Goal: Information Seeking & Learning: Get advice/opinions

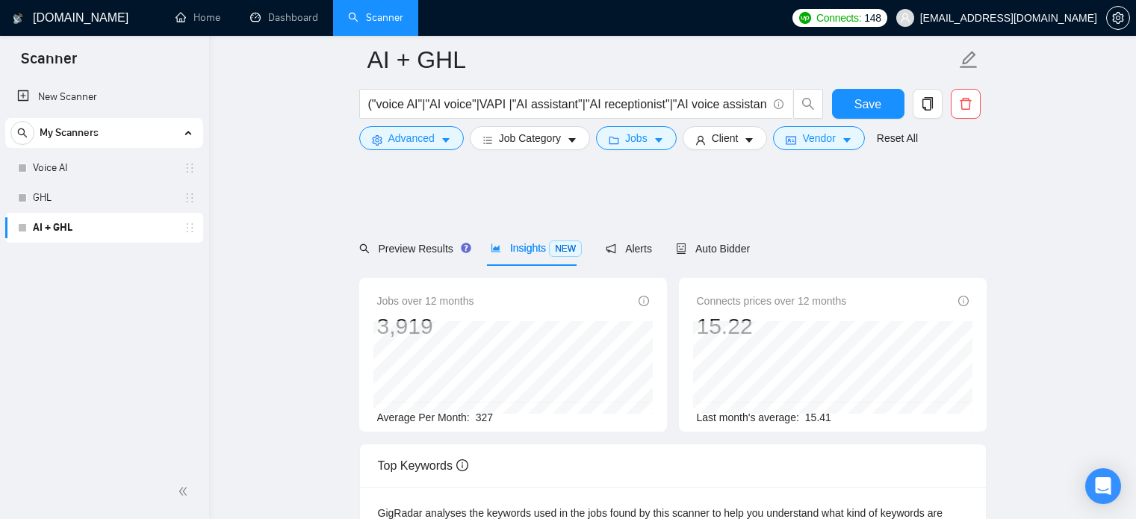
scroll to position [361, 0]
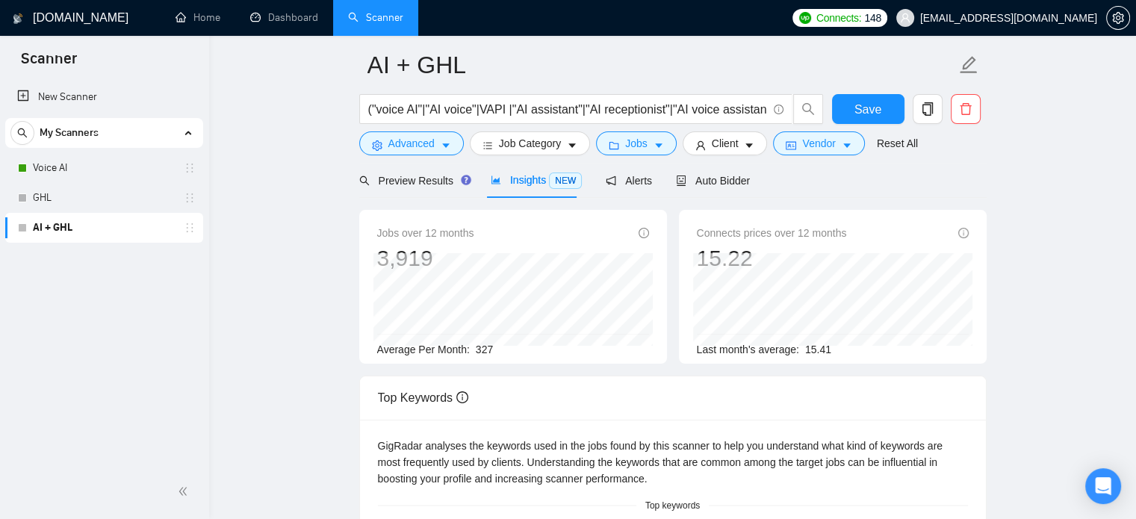
scroll to position [57, 0]
click at [701, 181] on span "Auto Bidder" at bounding box center [713, 180] width 74 height 12
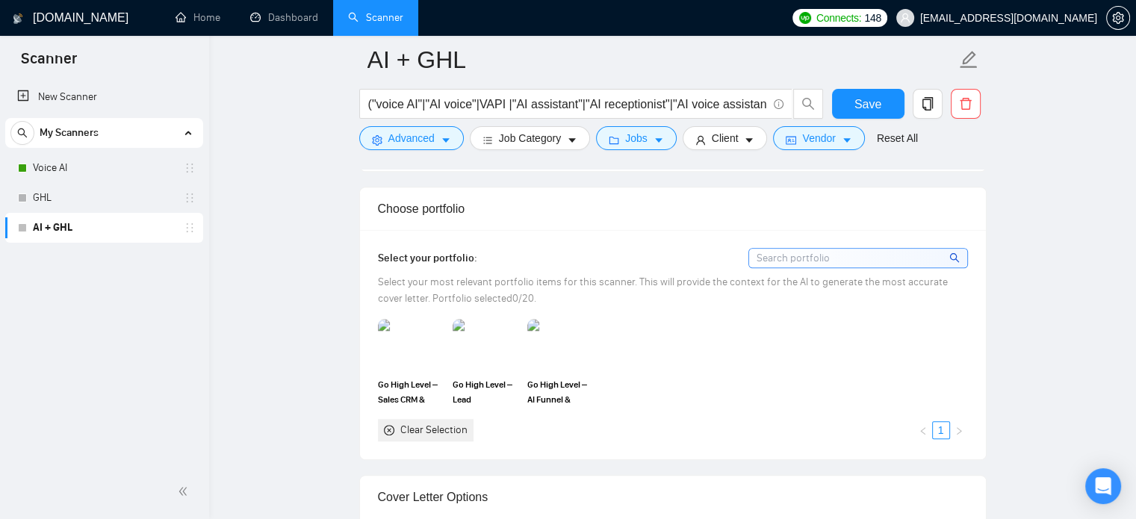
scroll to position [1363, 0]
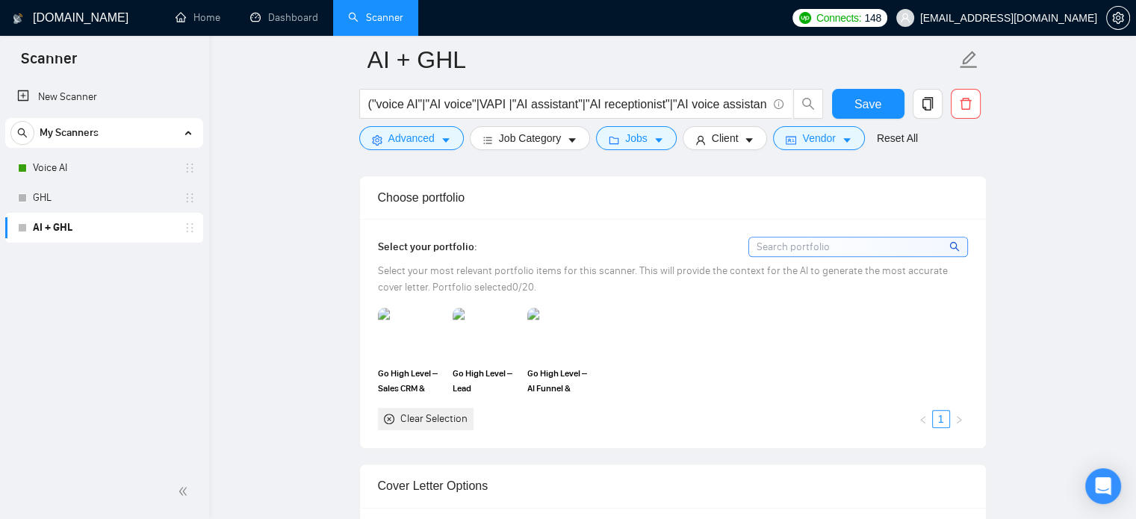
click at [455, 412] on div "Clear Selection" at bounding box center [433, 419] width 67 height 16
click at [385, 416] on icon "close-circle" at bounding box center [389, 419] width 10 height 10
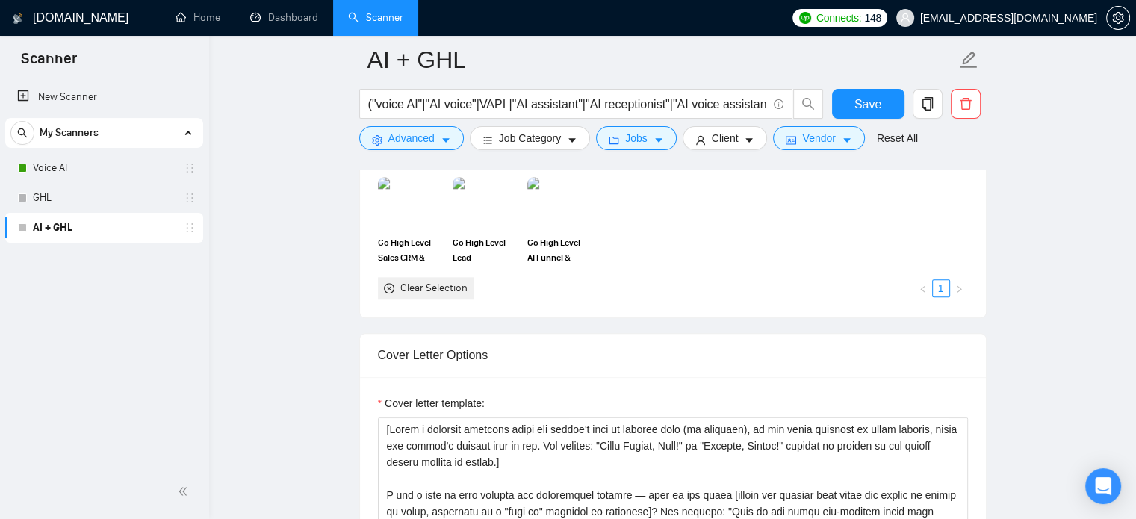
scroll to position [1506, 0]
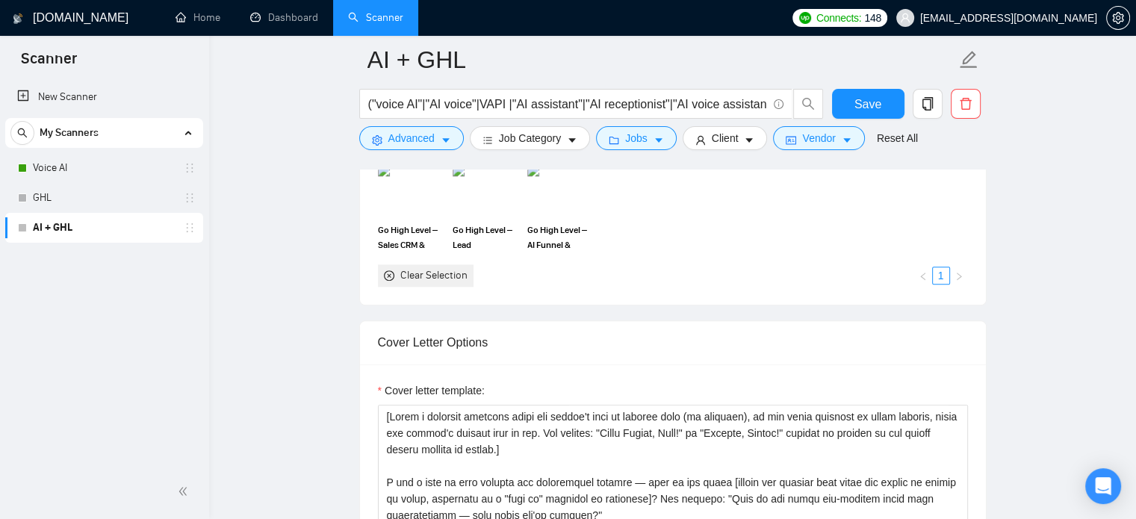
click at [429, 271] on div "Clear Selection" at bounding box center [433, 275] width 67 height 16
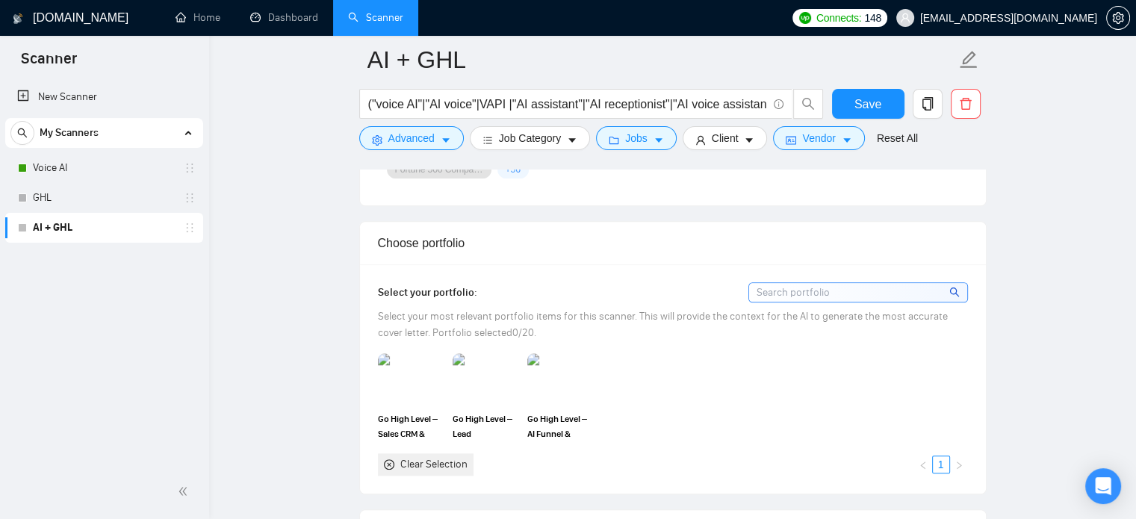
scroll to position [1316, 0]
click at [913, 286] on input at bounding box center [858, 294] width 218 height 19
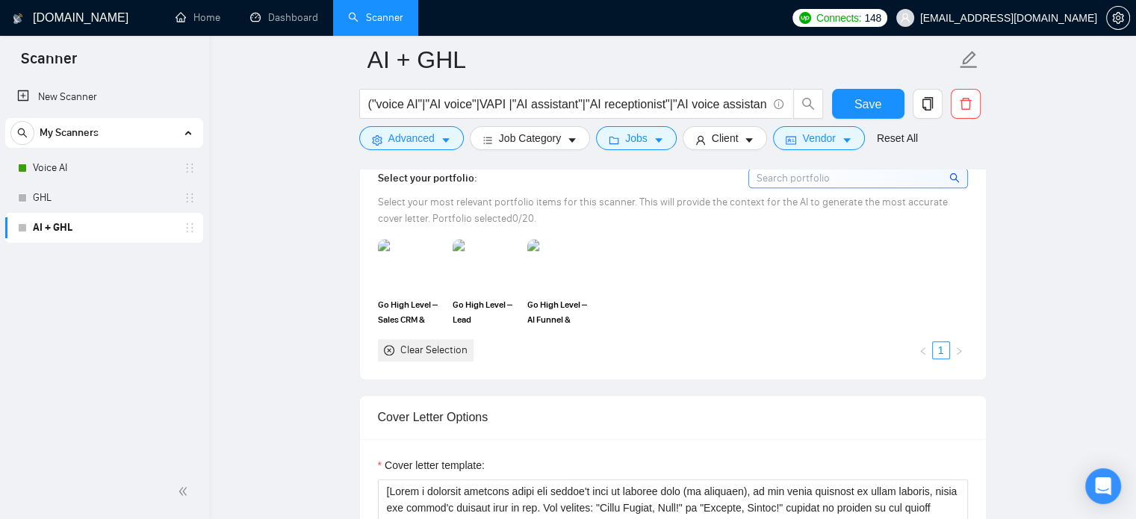
scroll to position [1433, 0]
click at [387, 349] on icon "close-circle" at bounding box center [389, 349] width 10 height 10
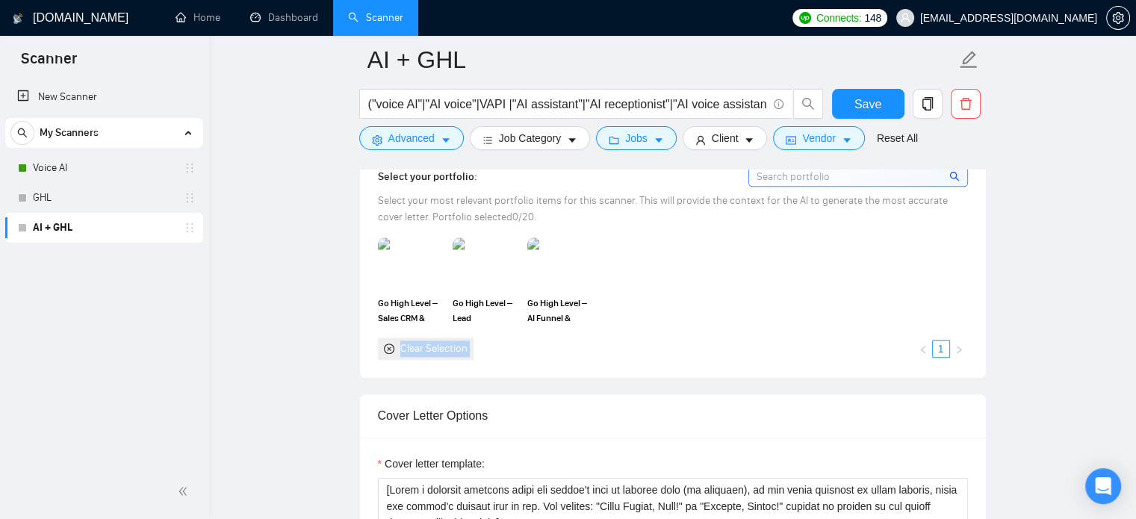
click at [387, 349] on icon "close-circle" at bounding box center [389, 349] width 10 height 10
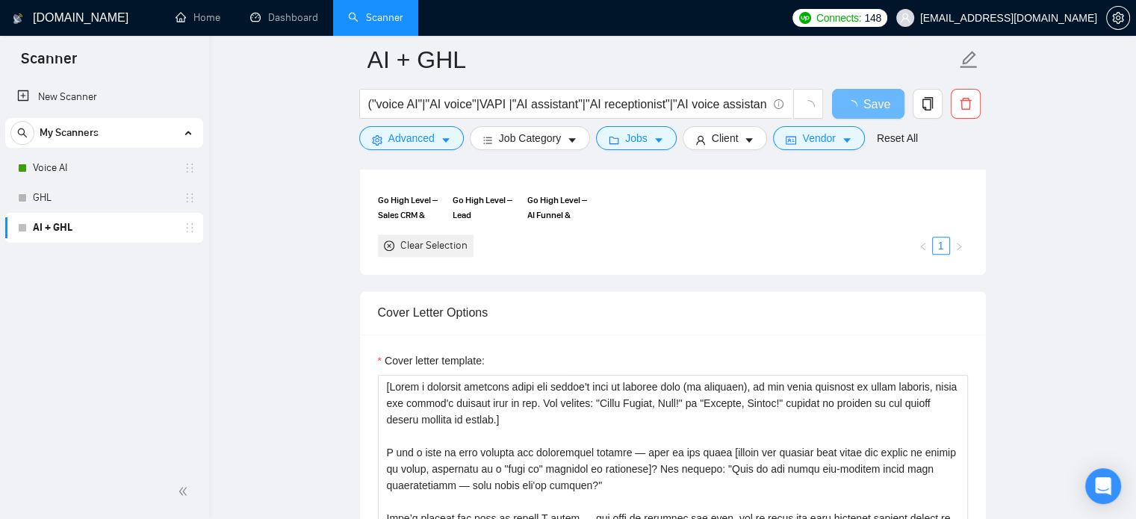
scroll to position [1433, 0]
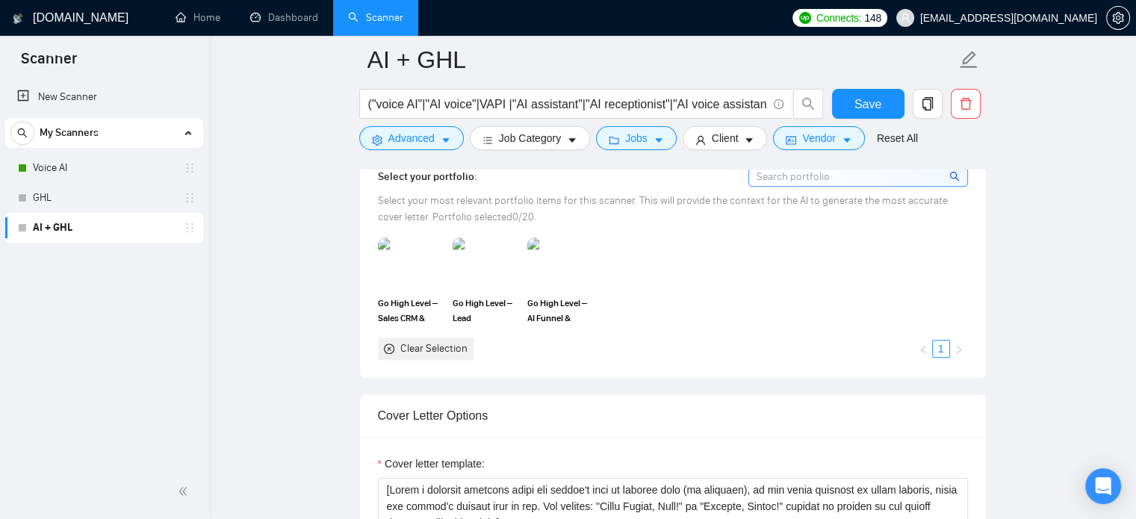
click at [417, 348] on div "Clear Selection" at bounding box center [433, 349] width 67 height 16
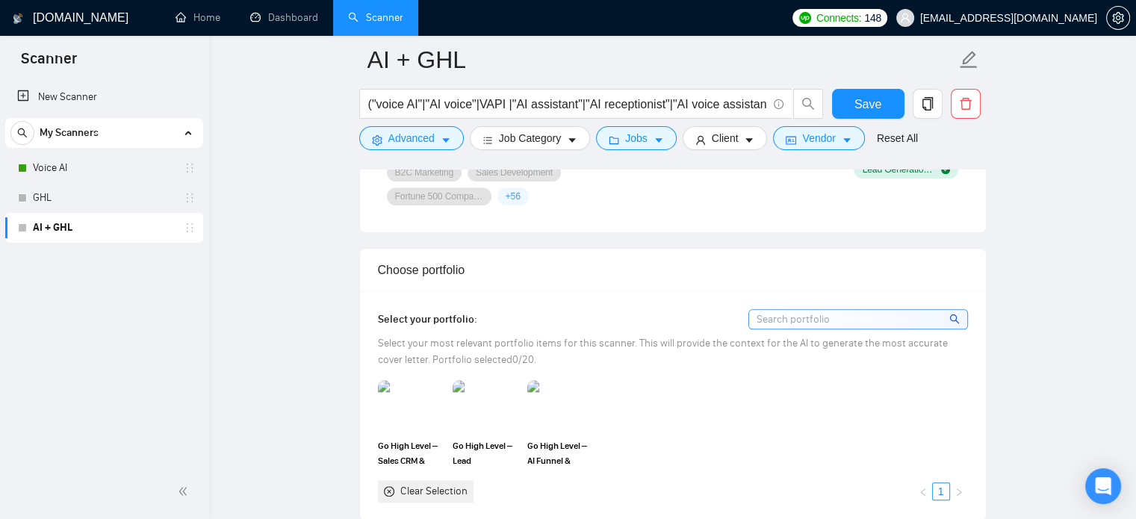
scroll to position [1291, 0]
click at [1089, 483] on div "Open Intercom Messenger" at bounding box center [1104, 487] width 40 height 40
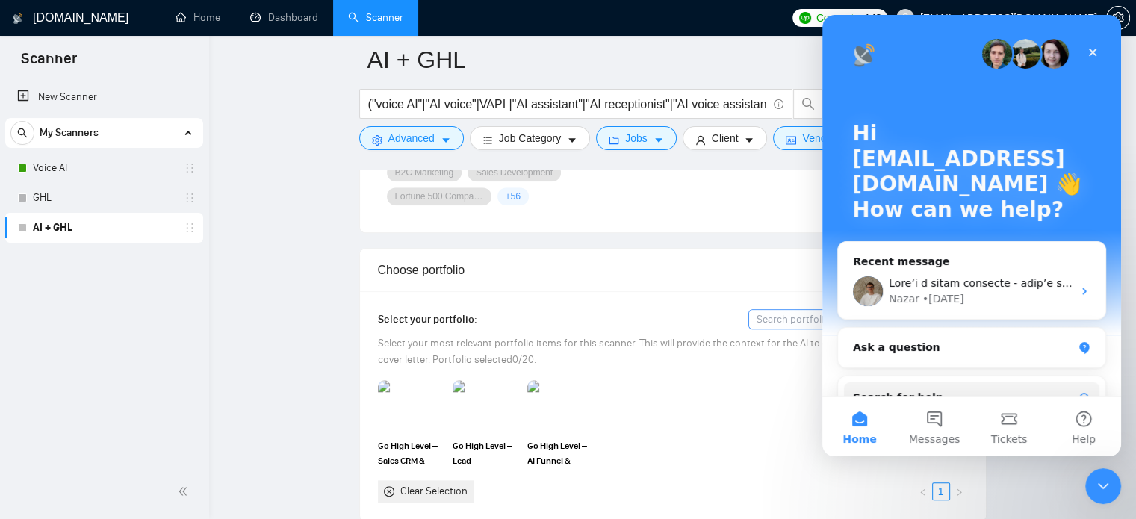
scroll to position [0, 0]
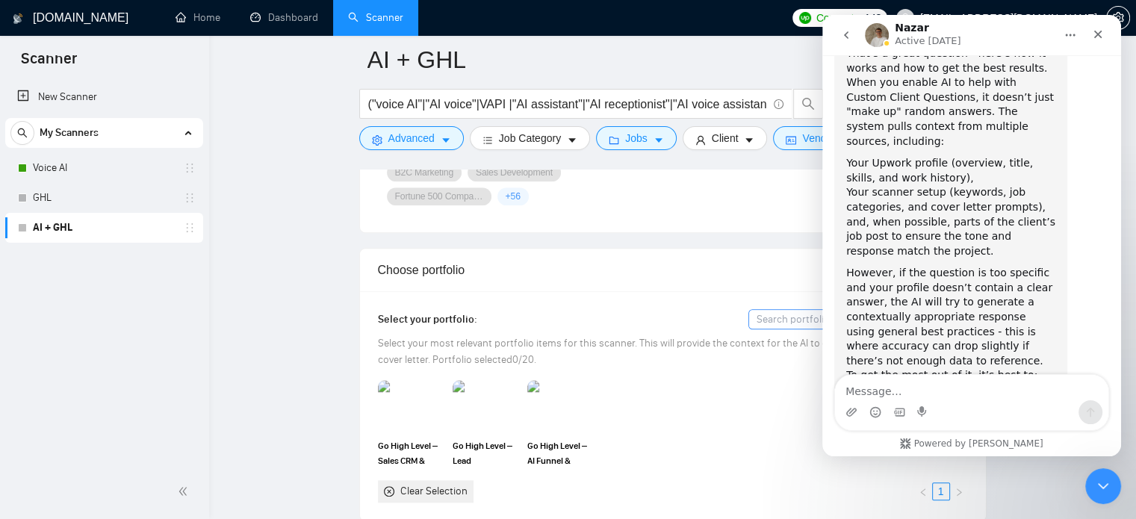
scroll to position [4143, 0]
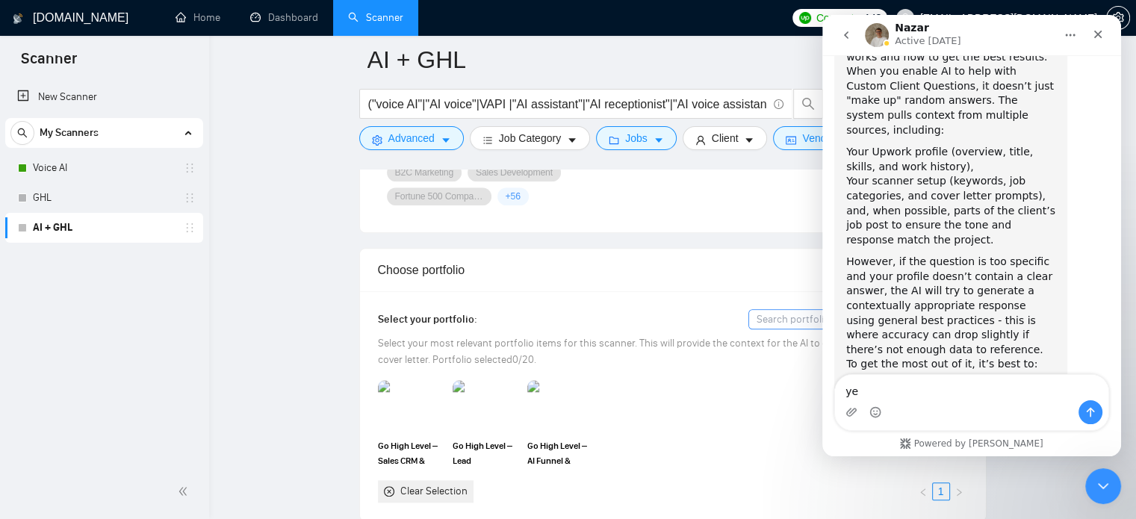
type textarea "yes"
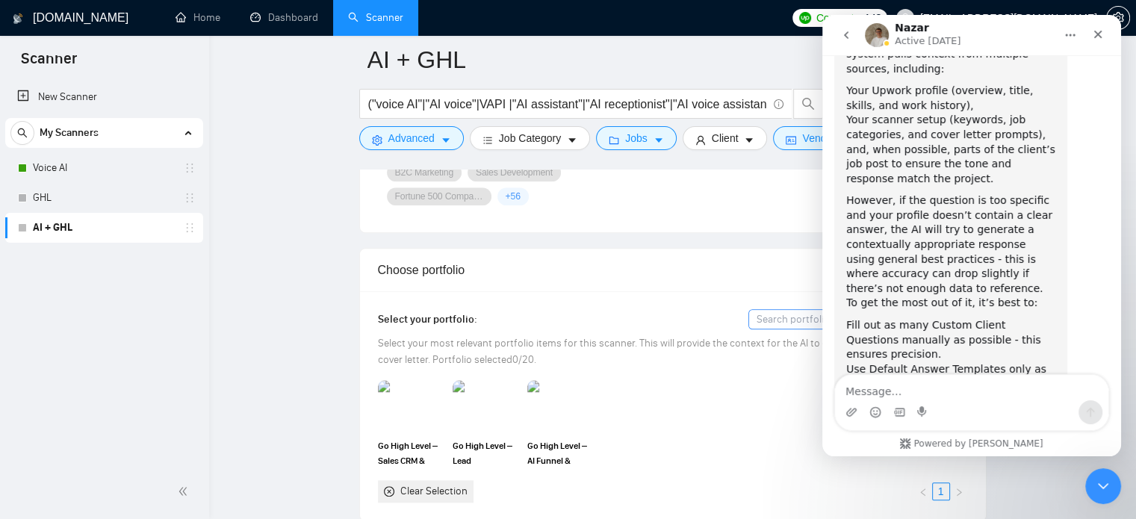
scroll to position [4207, 0]
click at [1101, 479] on icon "Close Intercom Messenger" at bounding box center [1101, 484] width 18 height 18
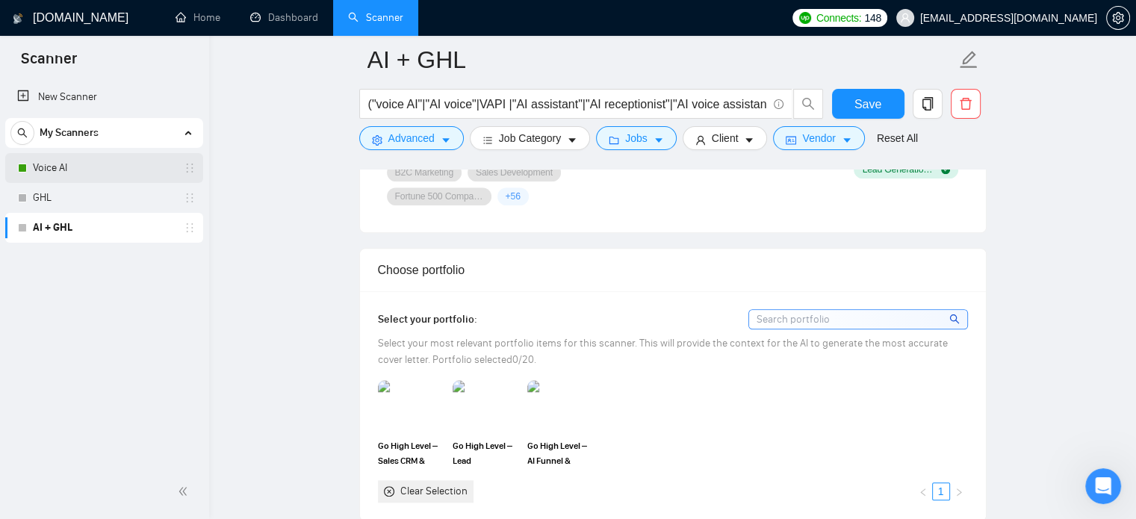
click at [117, 163] on link "Voice AI" at bounding box center [104, 168] width 142 height 30
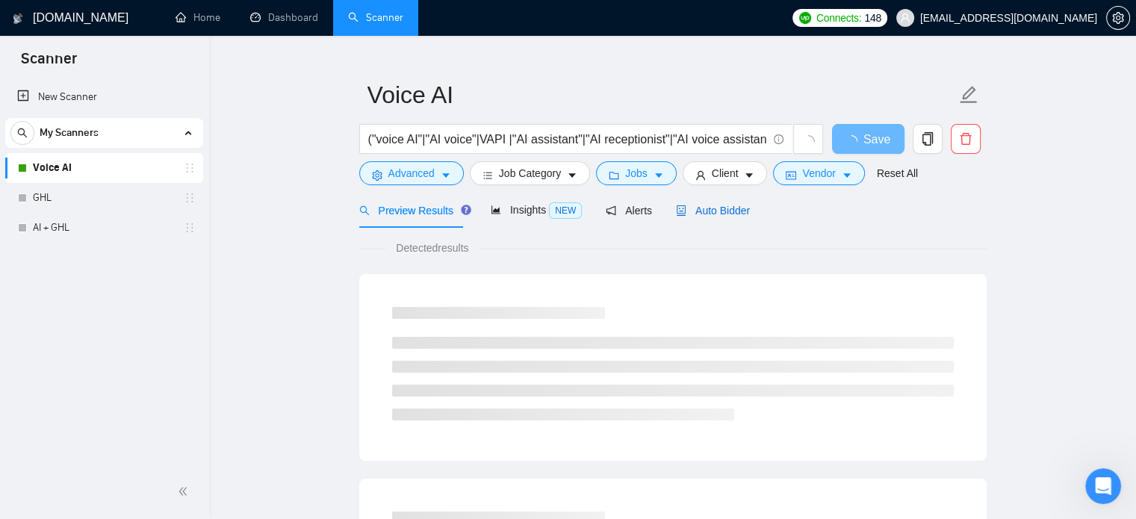
click at [712, 211] on span "Auto Bidder" at bounding box center [713, 211] width 74 height 12
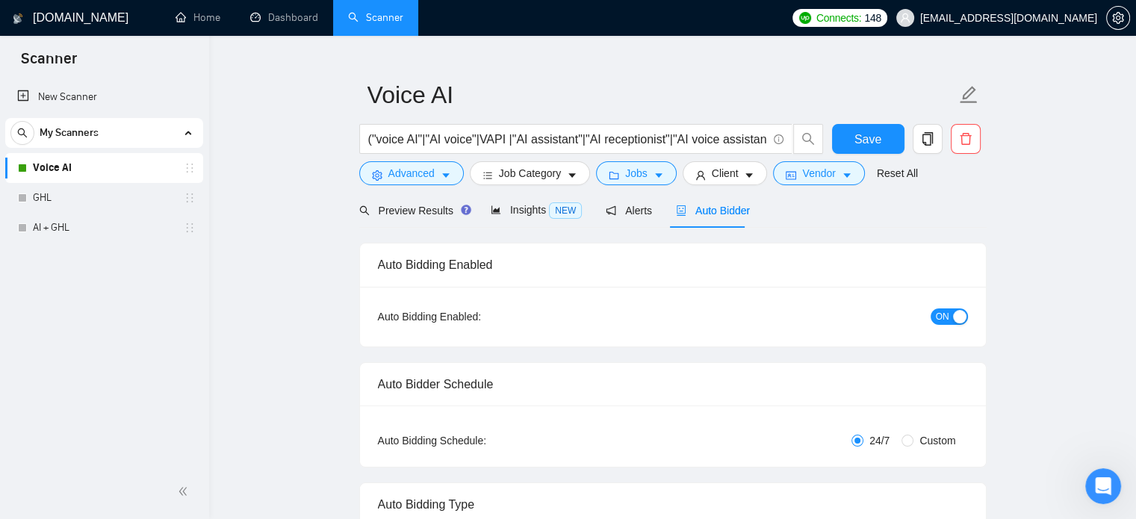
click at [948, 314] on span "ON" at bounding box center [942, 316] width 13 height 16
click at [863, 150] on button "Save" at bounding box center [868, 139] width 72 height 30
click at [79, 227] on link "AI + GHL" at bounding box center [104, 228] width 142 height 30
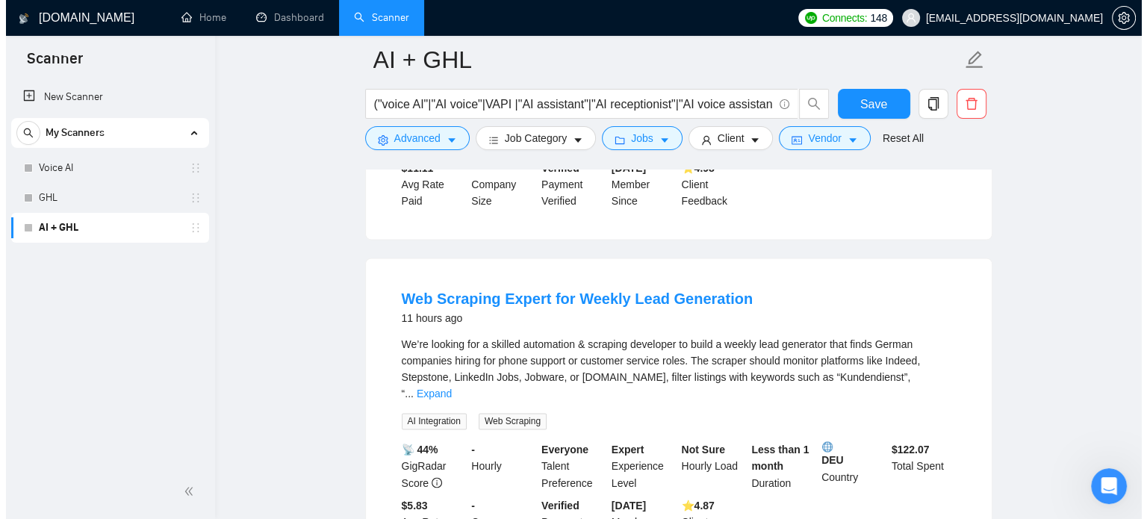
scroll to position [2369, 0]
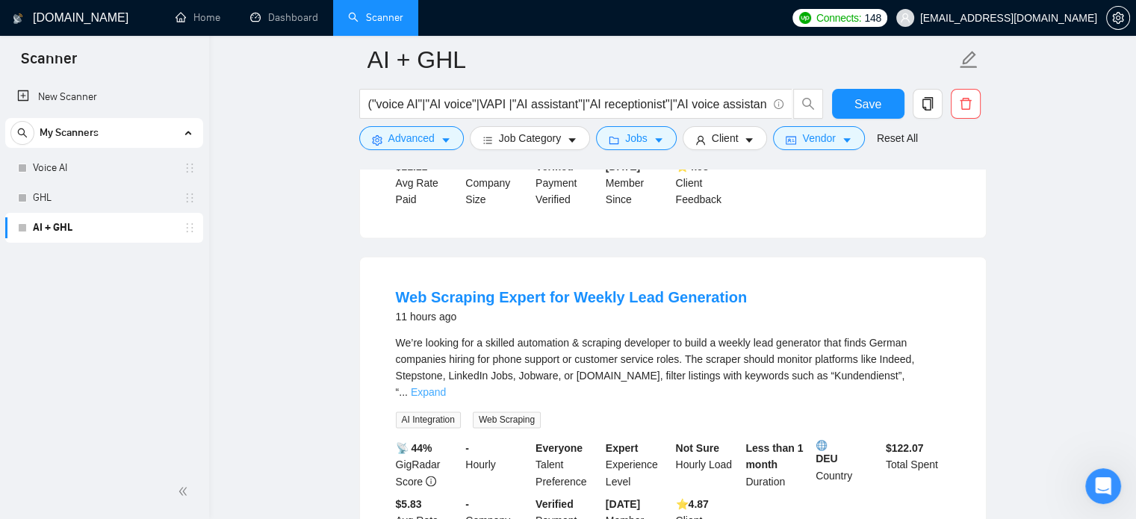
click at [446, 386] on link "Expand" at bounding box center [428, 392] width 35 height 12
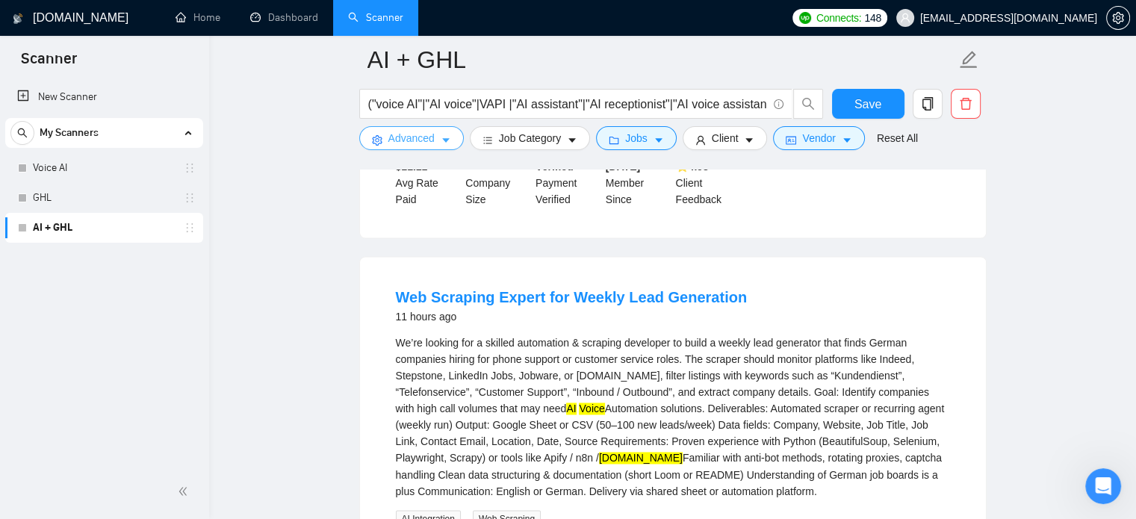
click at [397, 134] on span "Advanced" at bounding box center [411, 138] width 46 height 16
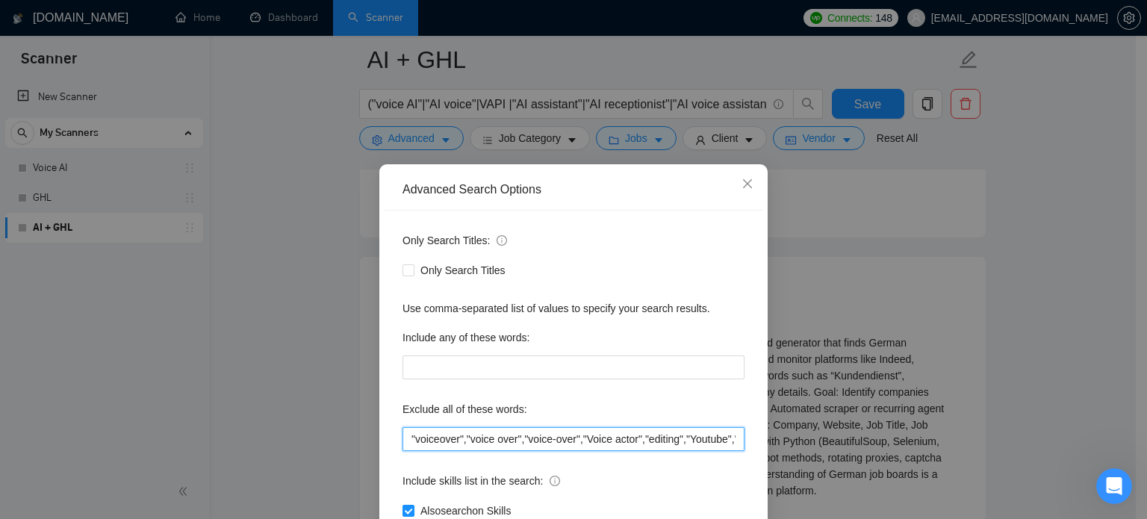
click at [654, 432] on input ""voiceover","voice over","voice-over","Voice actor","editing","Youtube","creato…" at bounding box center [574, 439] width 342 height 24
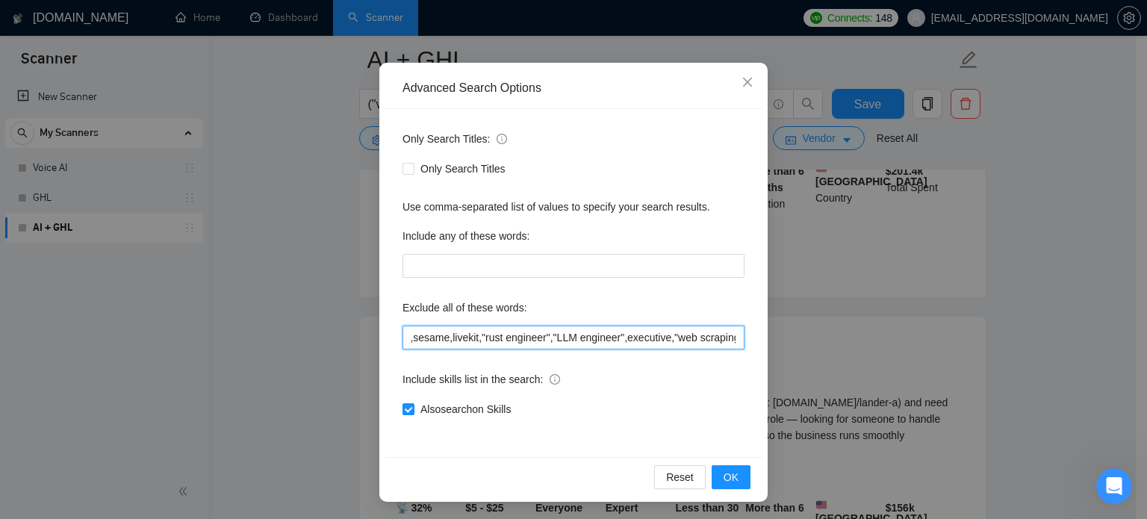
scroll to position [102, 0]
type input ""voiceover","voice over","voice-over","Voice actor","editing","Youtube","creato…"
click at [724, 477] on span "OK" at bounding box center [731, 477] width 15 height 16
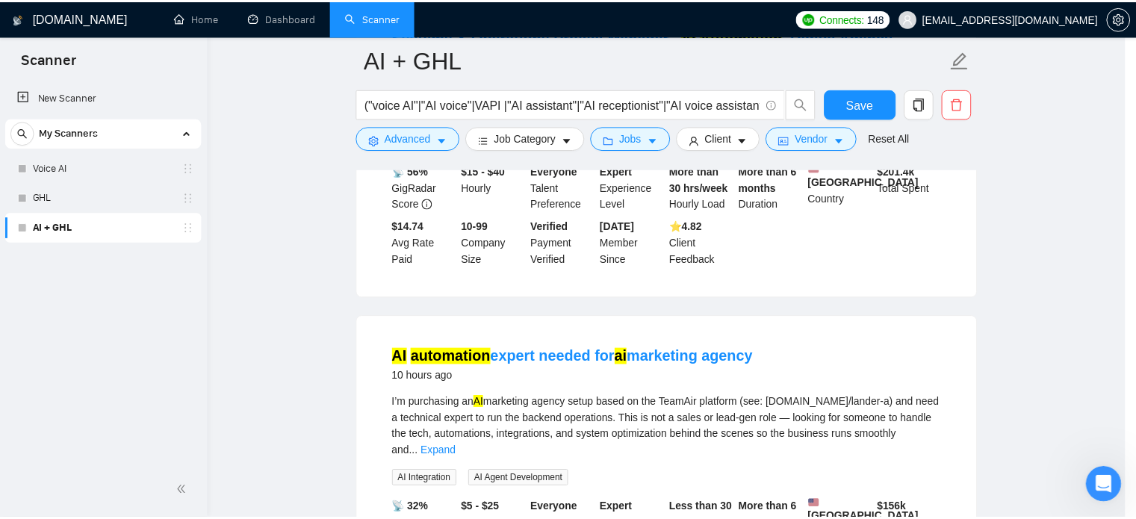
scroll to position [27, 0]
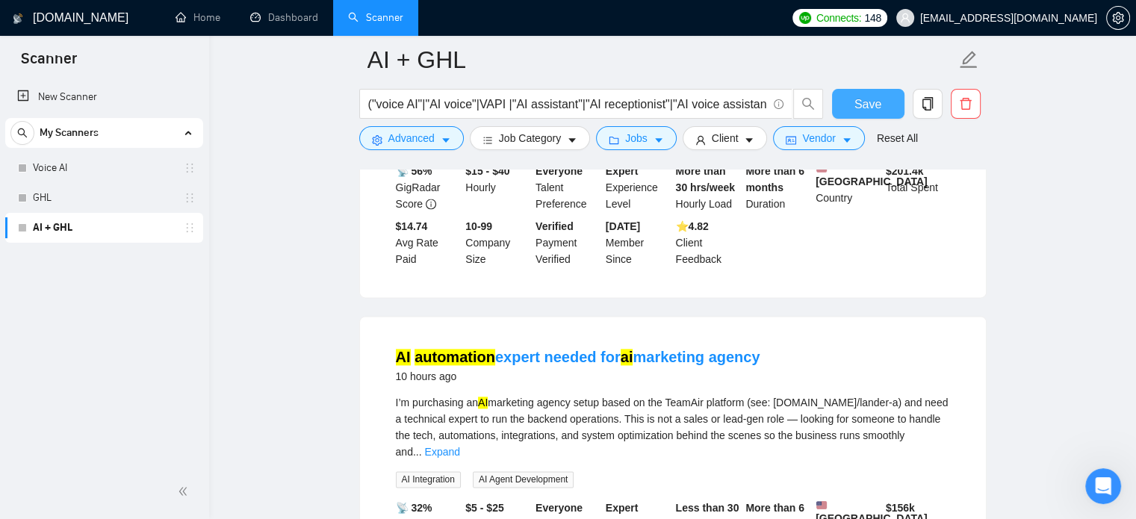
click at [863, 96] on span "Save" at bounding box center [867, 104] width 27 height 19
click at [663, 105] on input "("voice AI"|"AI voice"|VAPI |"AI assistant"|"AI receptionist"|"AI voice assista…" at bounding box center [567, 104] width 399 height 19
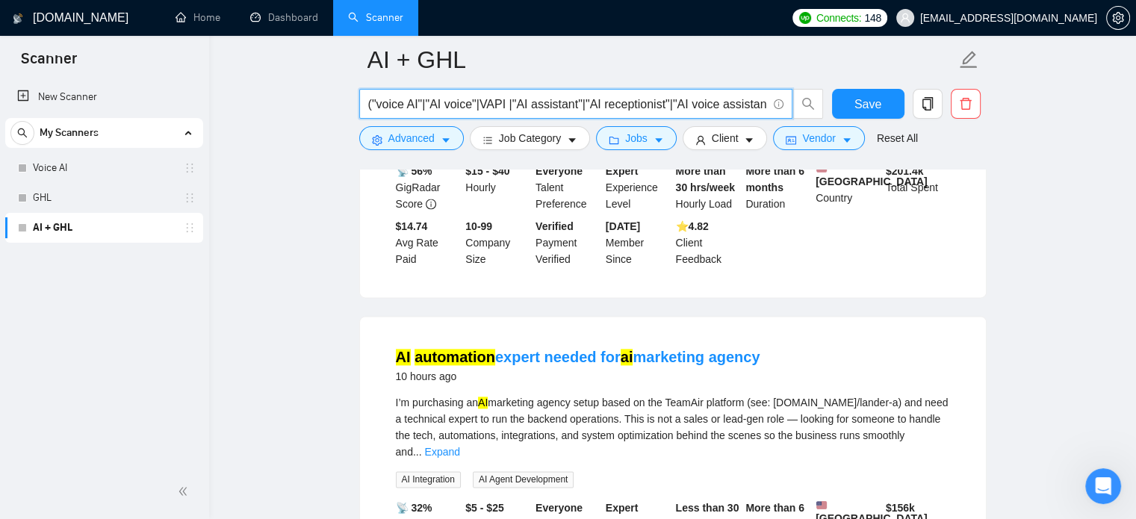
click at [663, 105] on input "("voice AI"|"AI voice"|VAPI |"AI assistant"|"AI receptionist"|"AI voice assista…" at bounding box center [567, 104] width 399 height 19
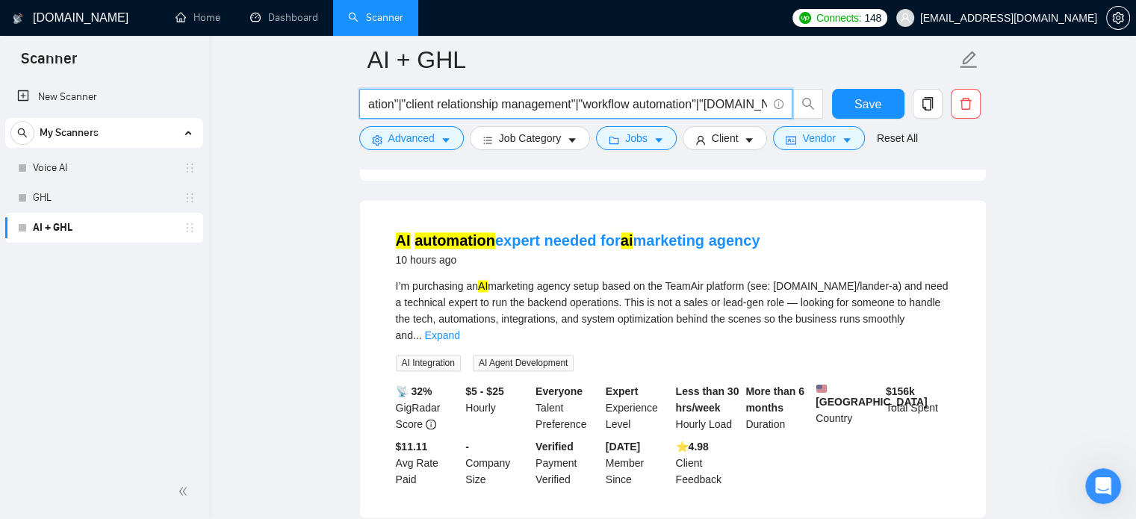
scroll to position [2087, 0]
click at [981, 371] on div "AI automation expert needed for ai marketing agency 10 hours ago I’m purchasing…" at bounding box center [673, 360] width 626 height 317
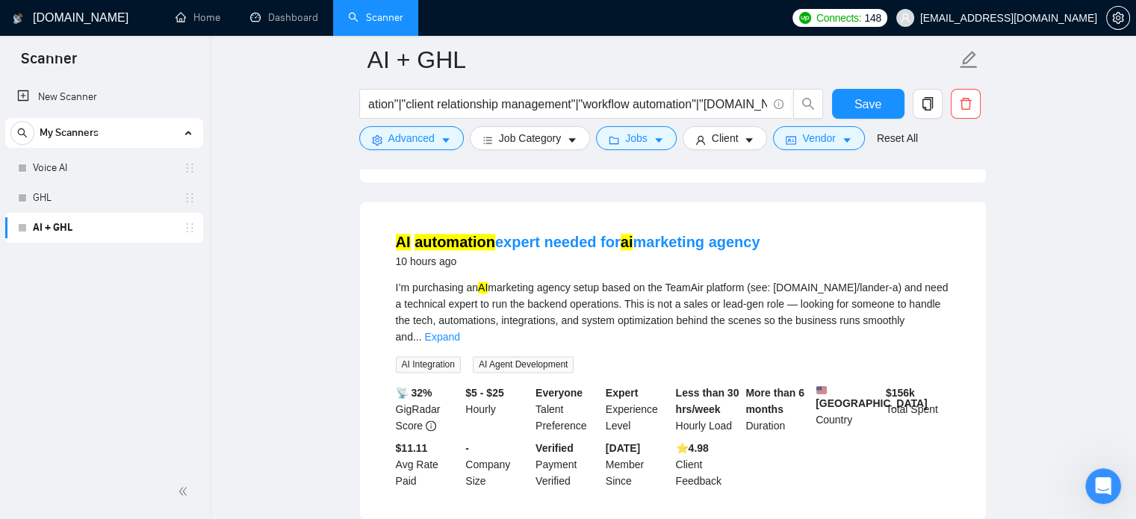
scroll to position [0, 0]
click at [460, 331] on link "Expand" at bounding box center [442, 337] width 35 height 12
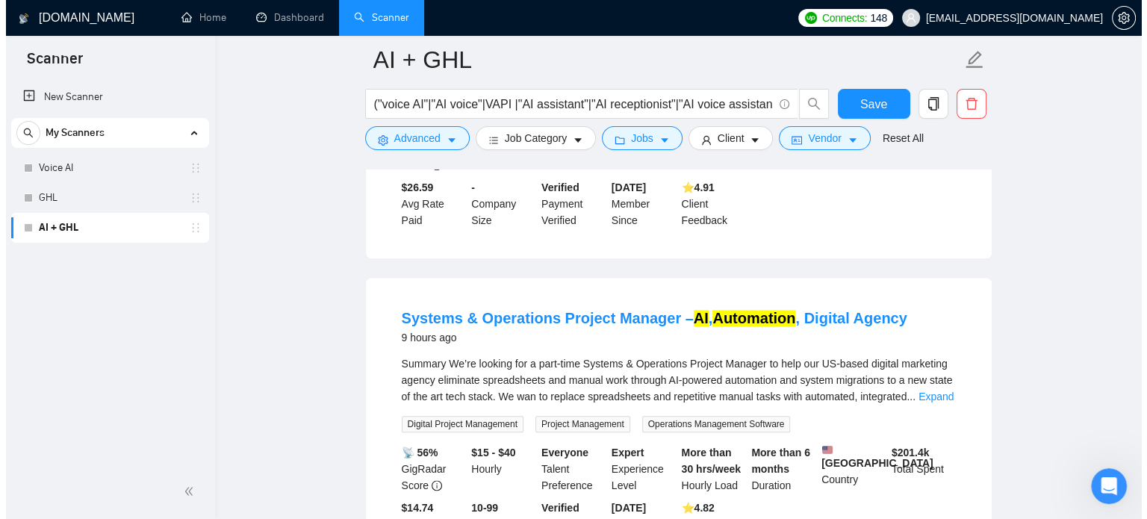
scroll to position [1689, 0]
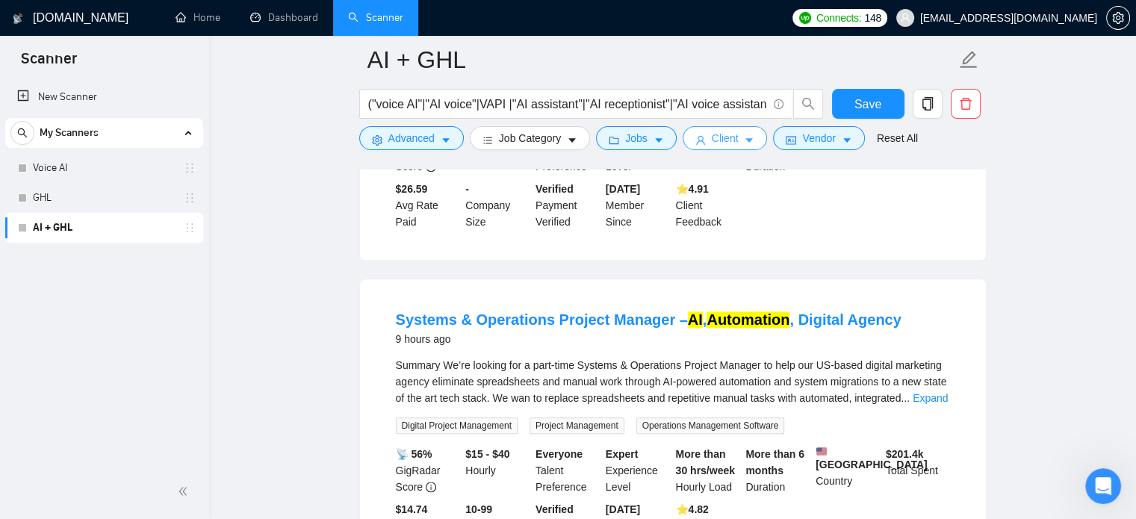
click at [732, 137] on span "Client" at bounding box center [725, 138] width 27 height 16
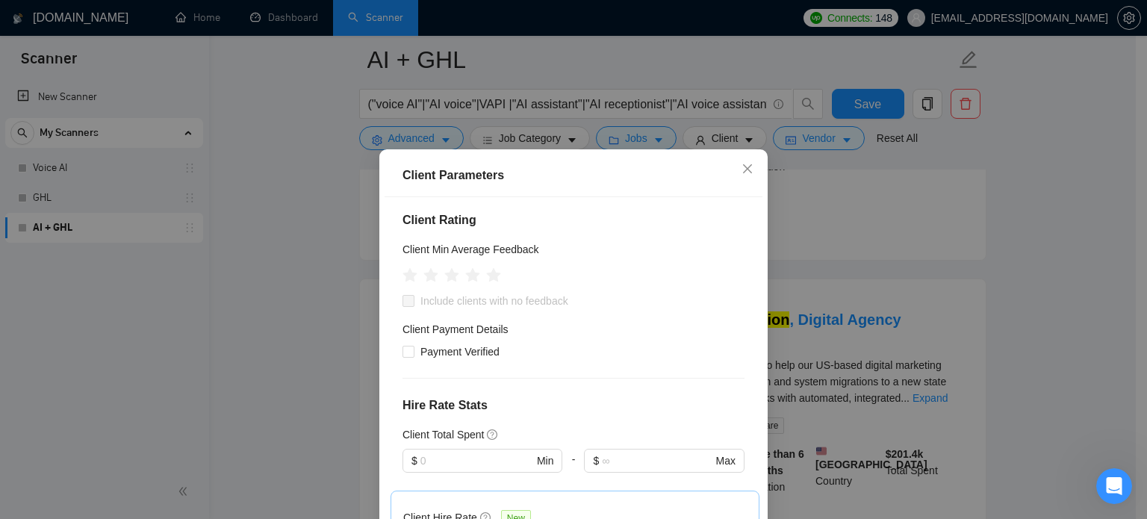
scroll to position [178, 0]
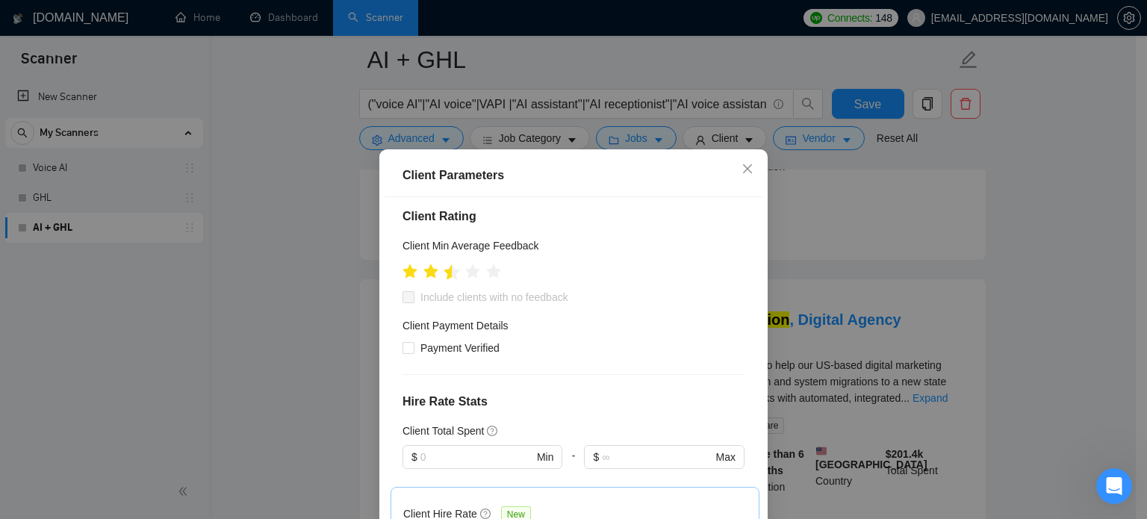
click at [444, 274] on icon "star" at bounding box center [452, 271] width 16 height 15
click at [403, 298] on input "Include clients with no feedback" at bounding box center [408, 296] width 10 height 10
checkbox input "true"
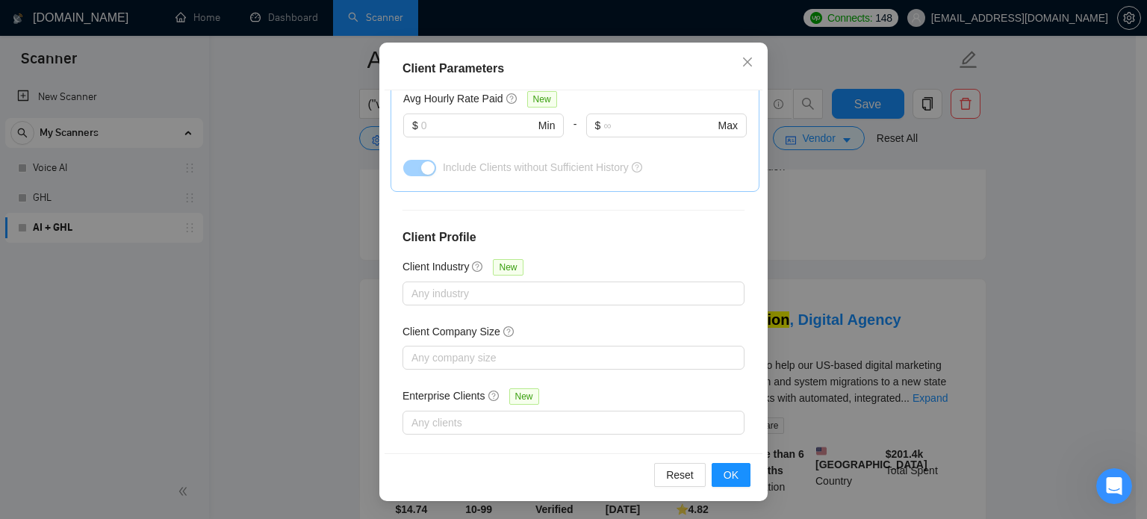
scroll to position [568, 0]
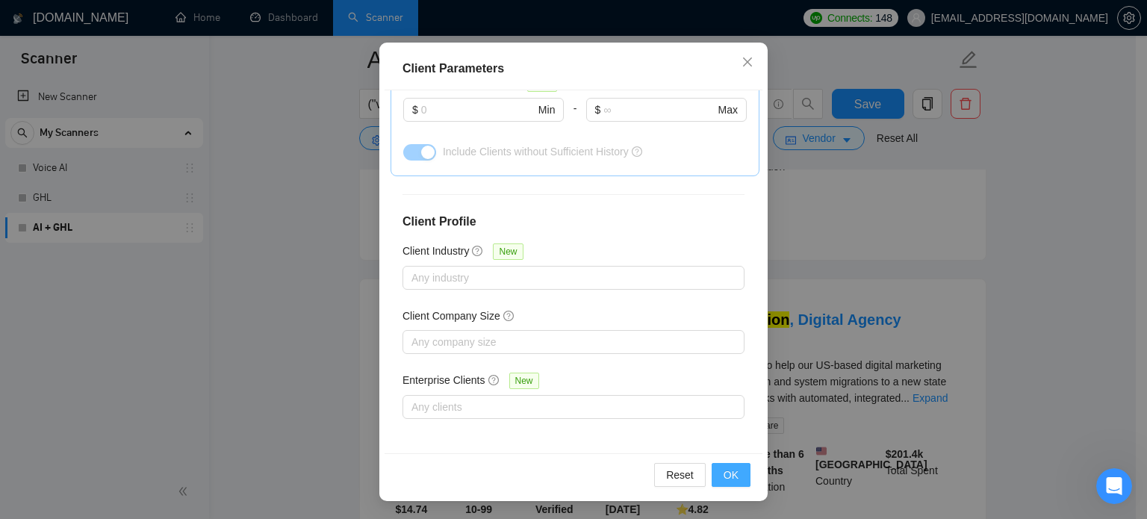
click at [729, 484] on button "OK" at bounding box center [731, 475] width 39 height 24
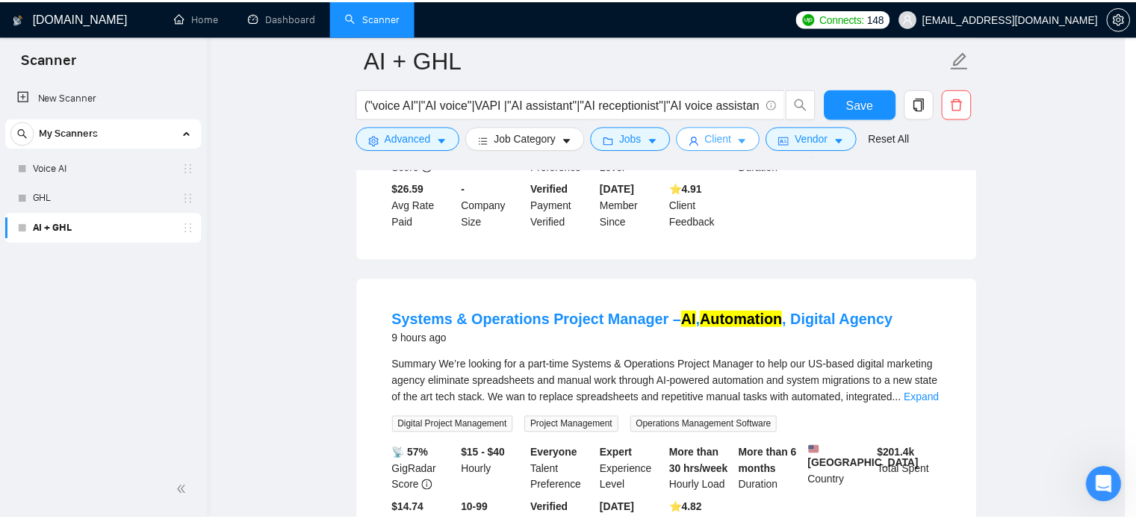
scroll to position [0, 0]
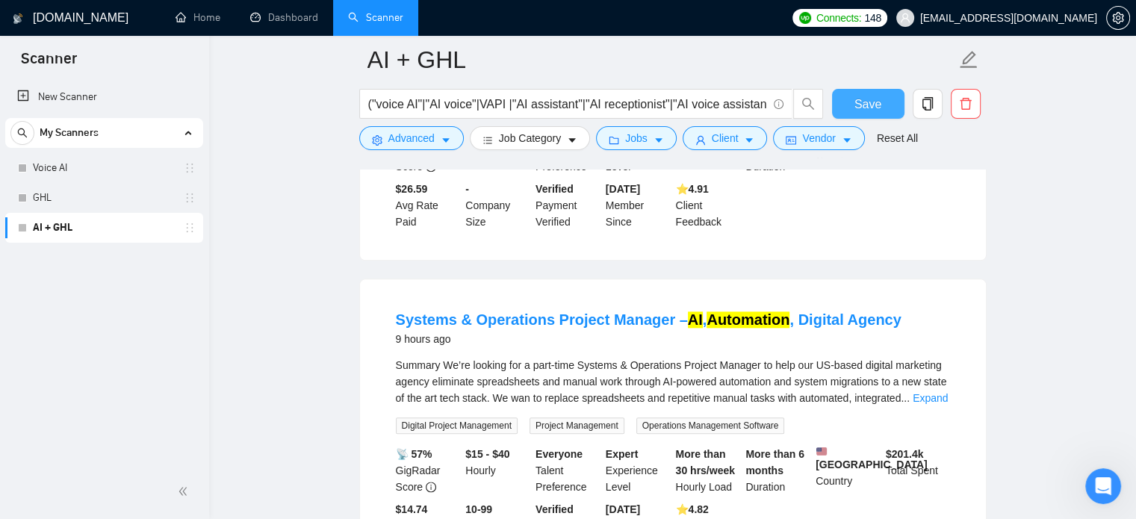
click at [859, 109] on span "Save" at bounding box center [867, 104] width 27 height 19
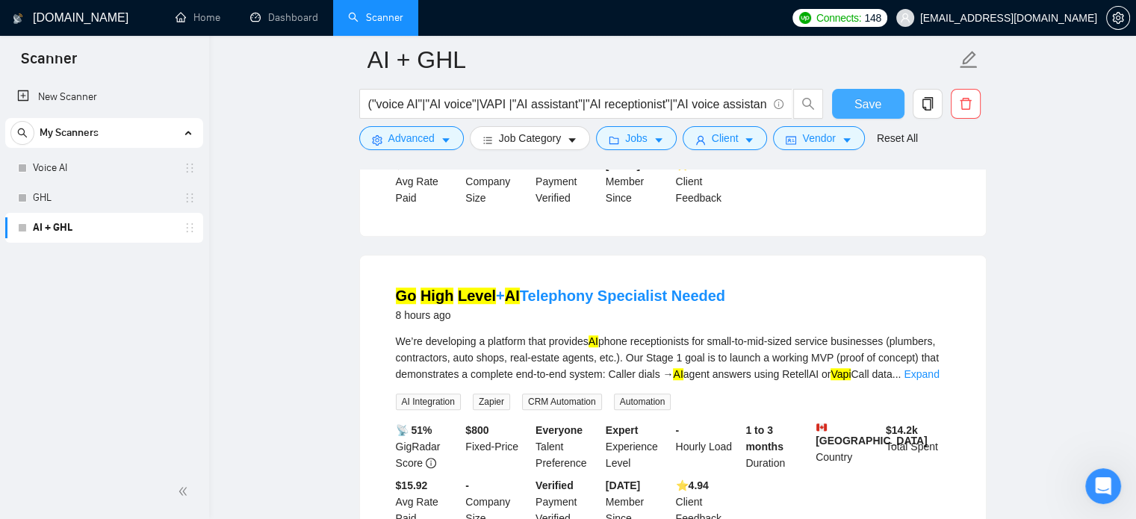
scroll to position [28, 0]
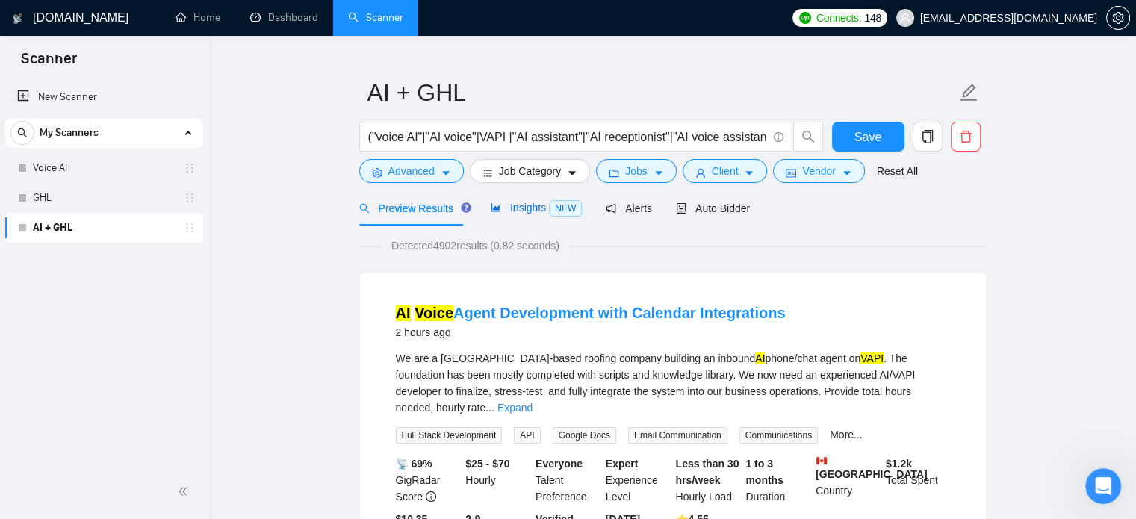
click at [527, 206] on span "Insights NEW" at bounding box center [536, 208] width 91 height 12
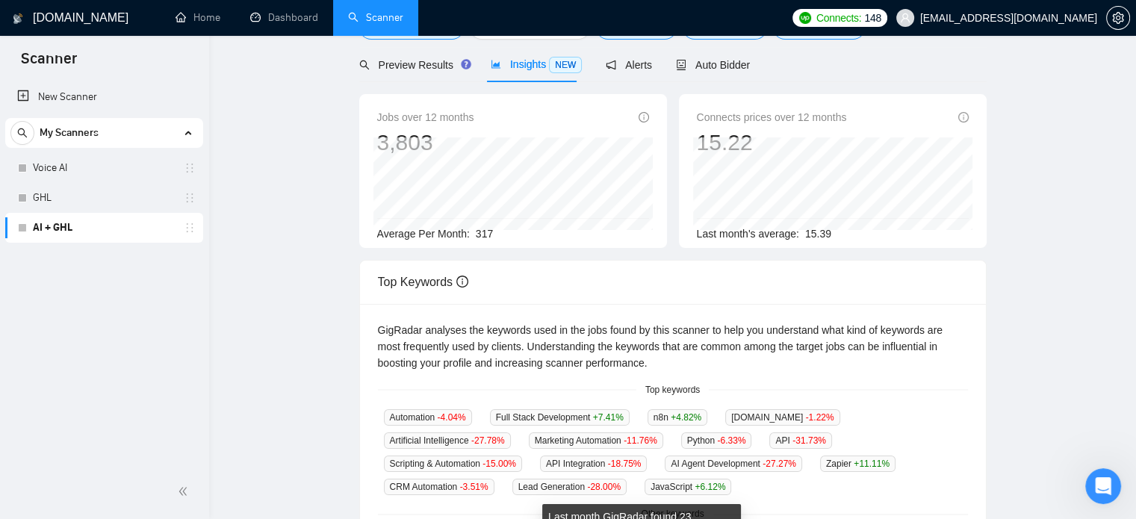
scroll to position [48, 0]
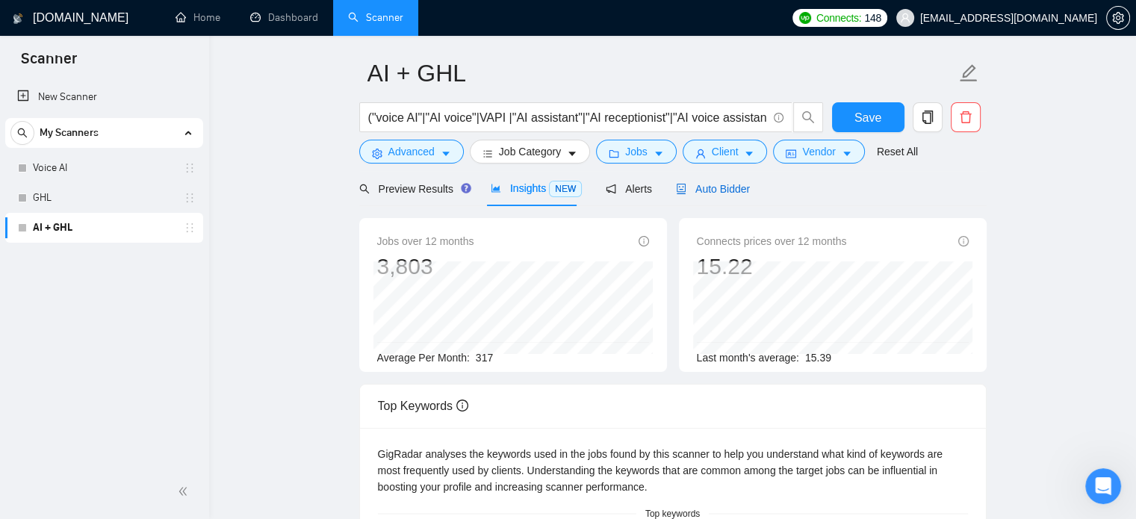
click at [729, 187] on span "Auto Bidder" at bounding box center [713, 189] width 74 height 12
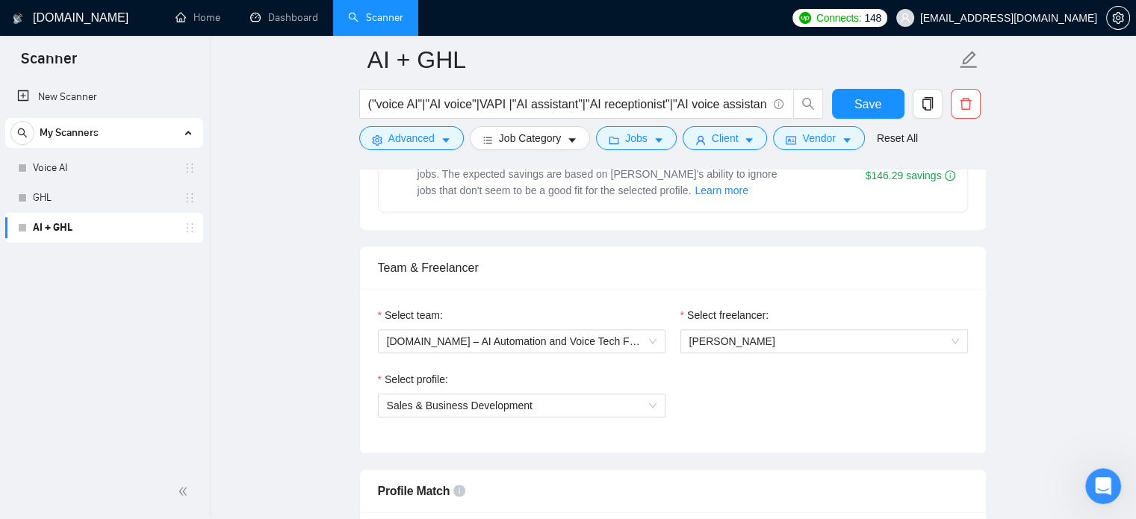
scroll to position [727, 0]
click at [863, 104] on span "Save" at bounding box center [867, 104] width 27 height 19
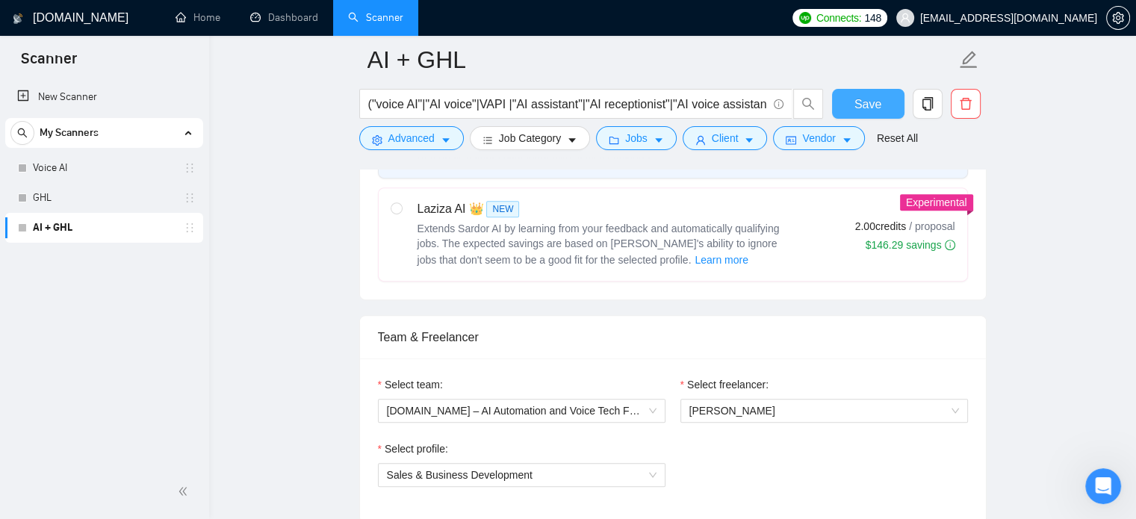
scroll to position [657, 0]
click at [394, 208] on input "radio" at bounding box center [396, 209] width 10 height 10
radio input "true"
radio input "false"
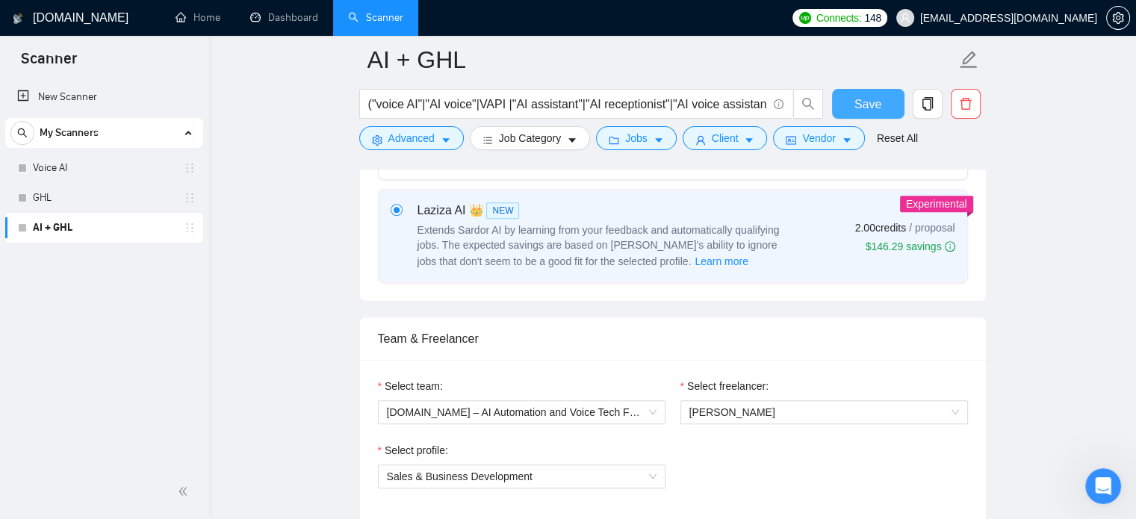
click at [866, 99] on span "Save" at bounding box center [867, 104] width 27 height 19
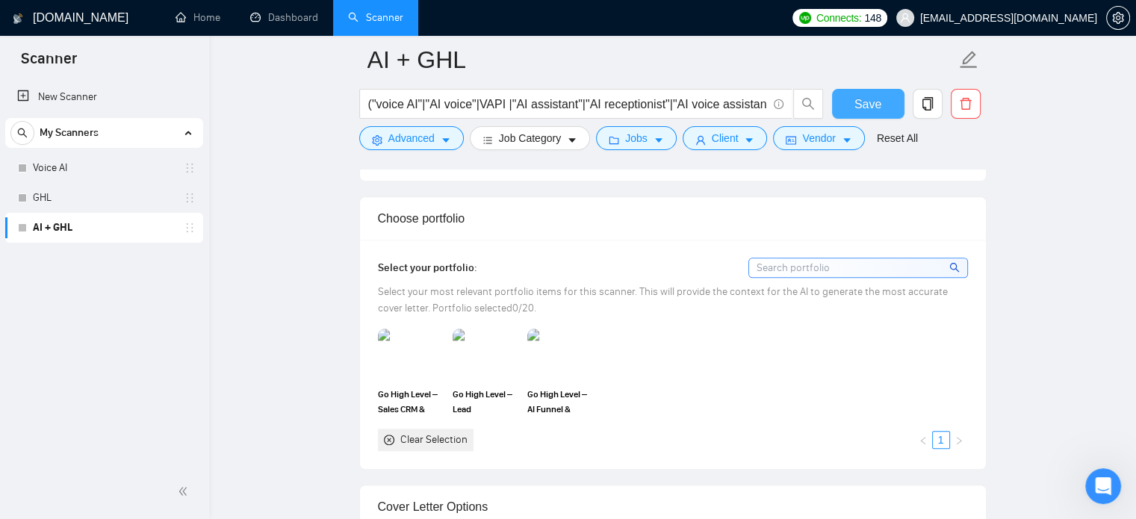
scroll to position [1343, 0]
click at [1096, 493] on div "Open Intercom Messenger" at bounding box center [1100, 483] width 49 height 49
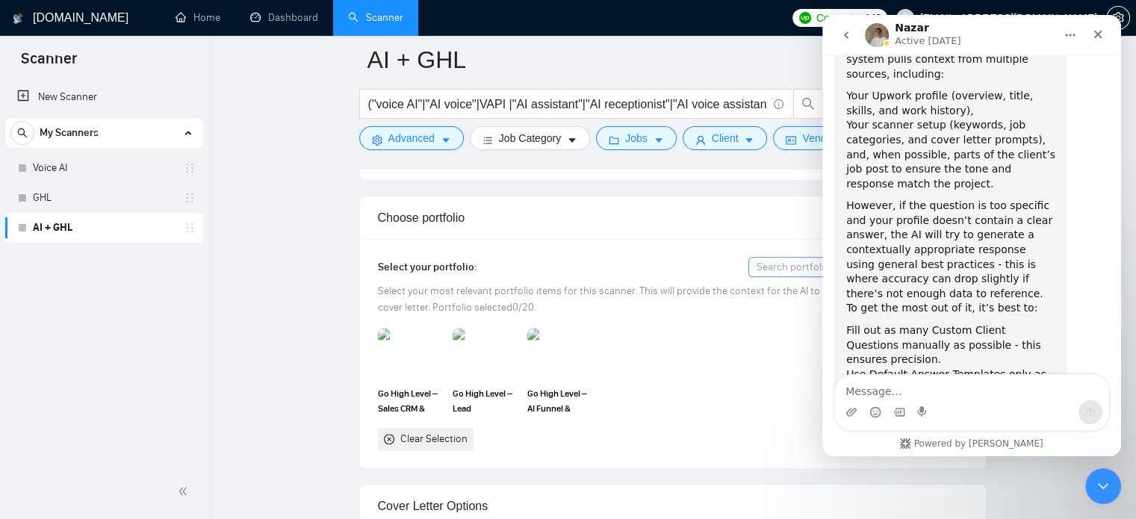
scroll to position [4207, 0]
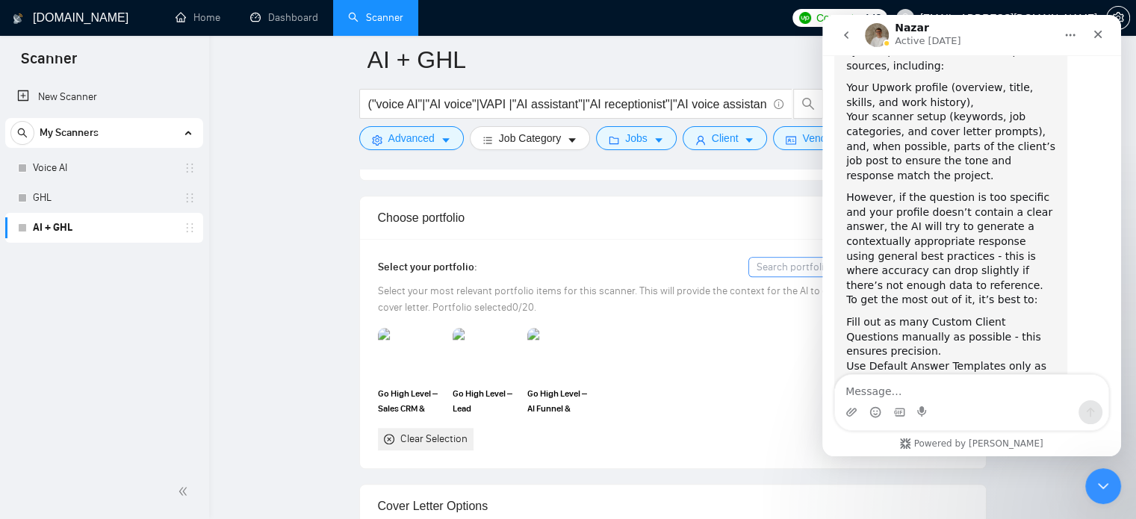
click at [924, 382] on textarea "Message…" at bounding box center [971, 387] width 273 height 25
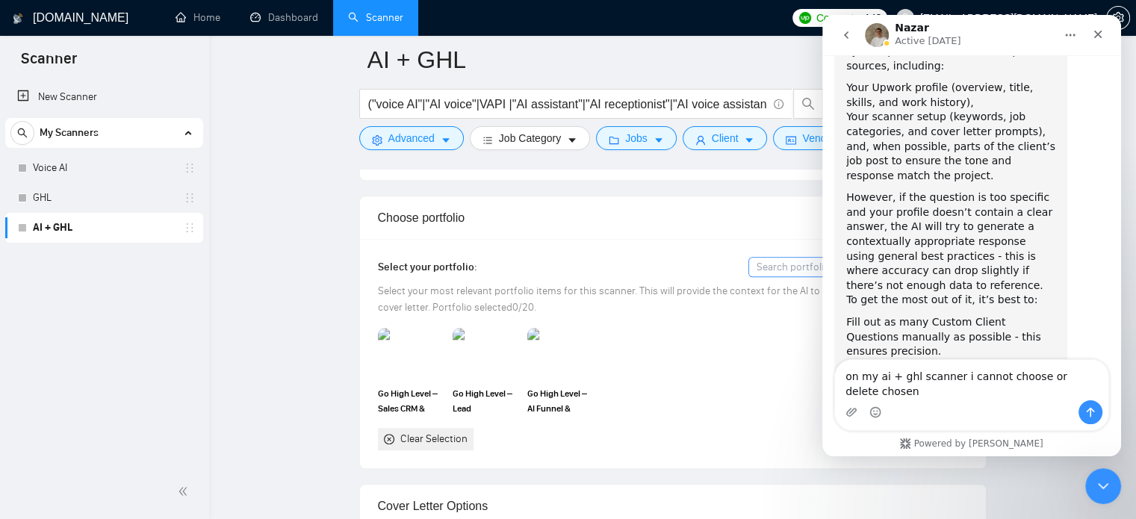
scroll to position [4222, 0]
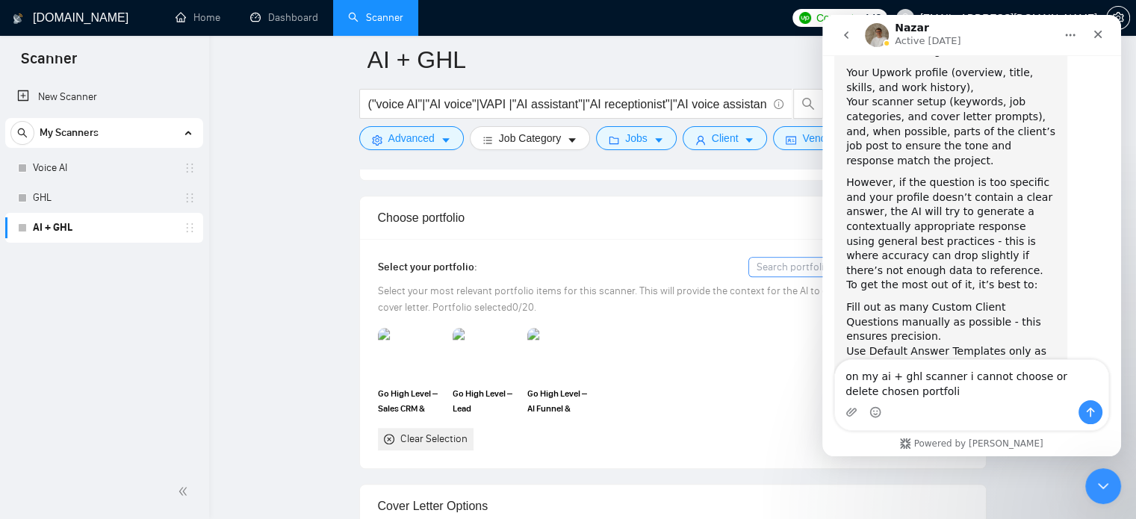
type textarea "on my ai + ghl scanner i cannot choose or delete chosen portfolio"
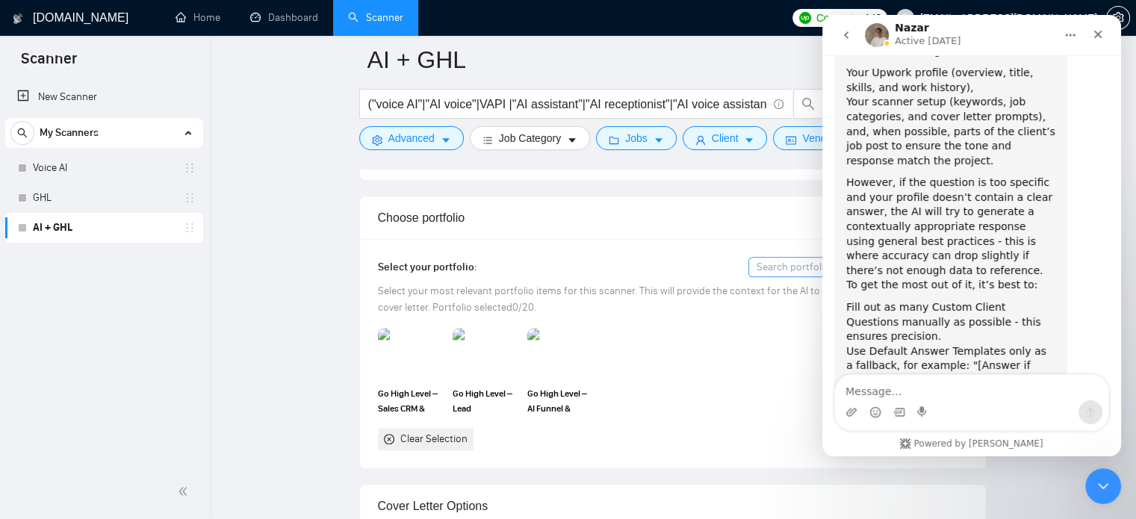
scroll to position [4255, 0]
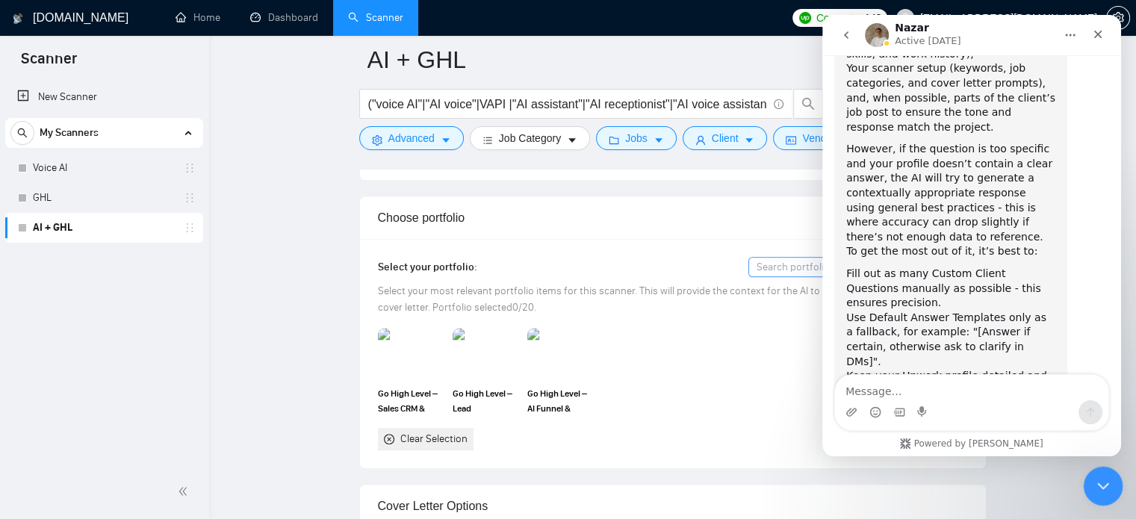
click at [1099, 483] on icon "Close Intercom Messenger" at bounding box center [1101, 484] width 10 height 6
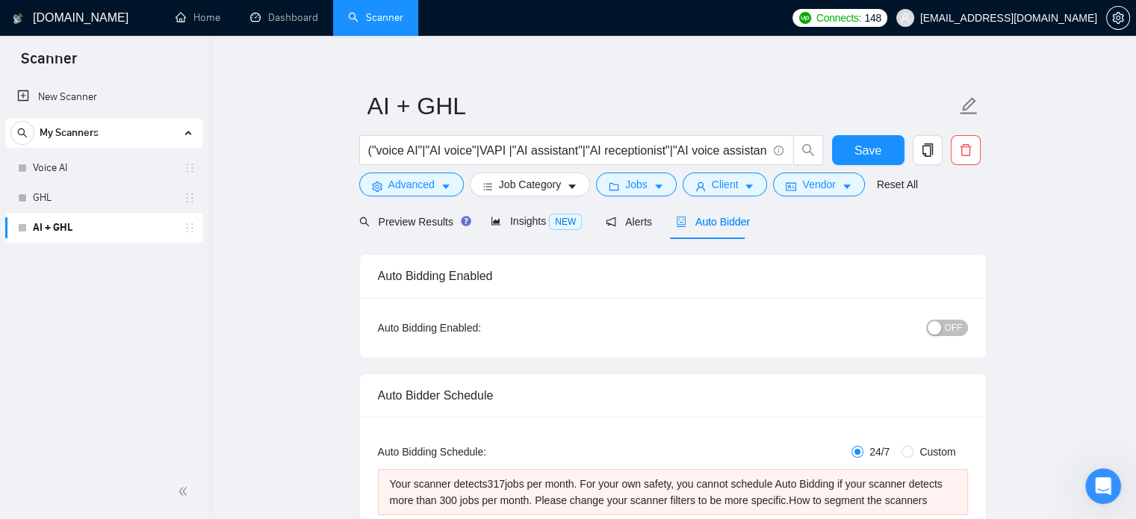
scroll to position [1, 0]
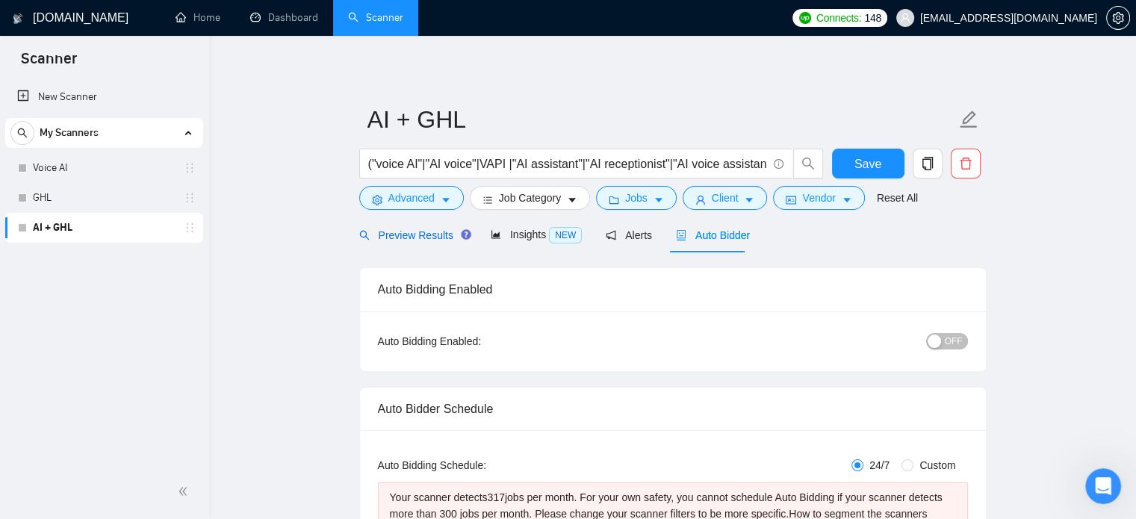
click at [417, 235] on span "Preview Results" at bounding box center [413, 235] width 108 height 12
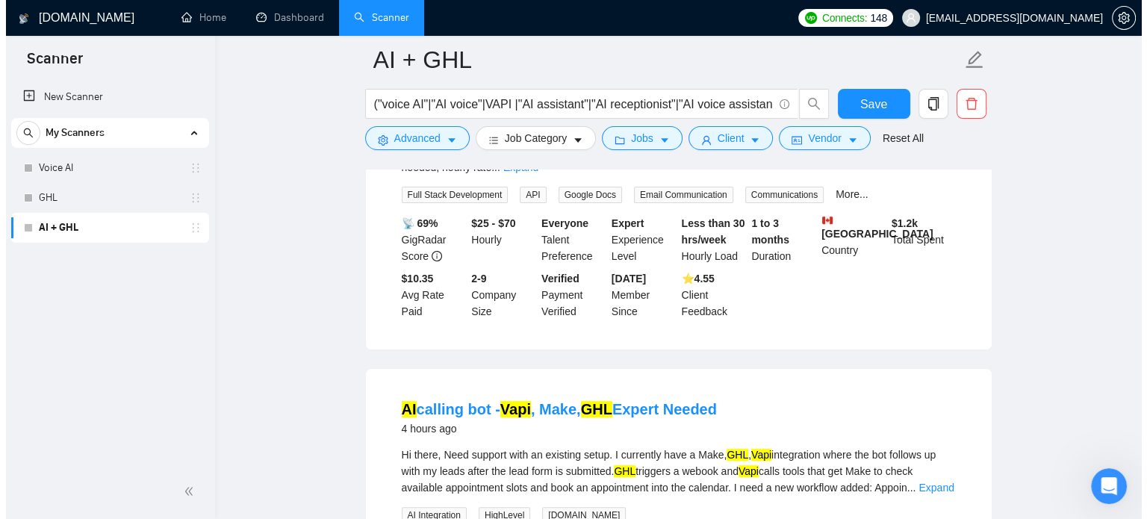
scroll to position [278, 0]
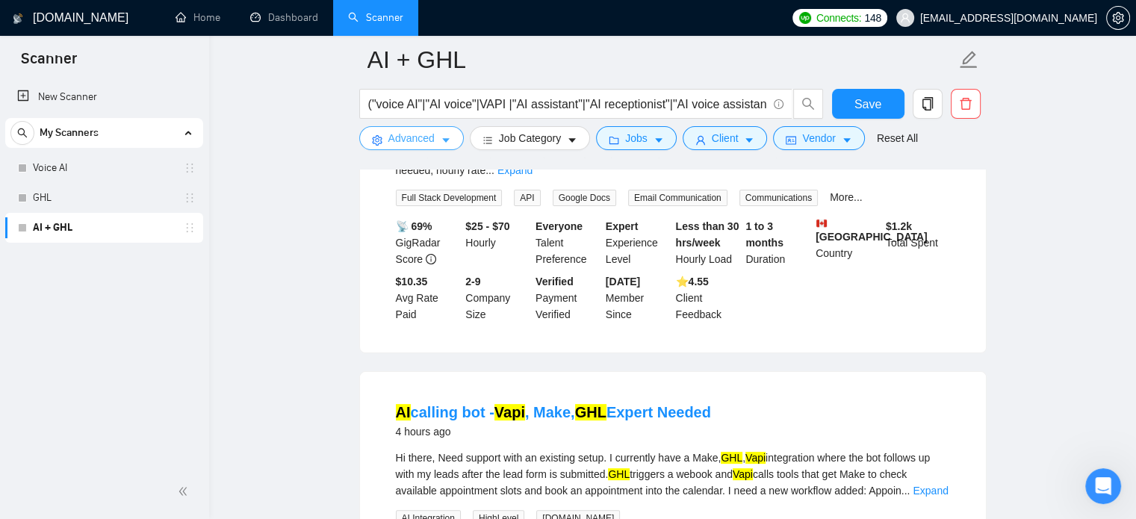
click at [399, 134] on span "Advanced" at bounding box center [411, 138] width 46 height 16
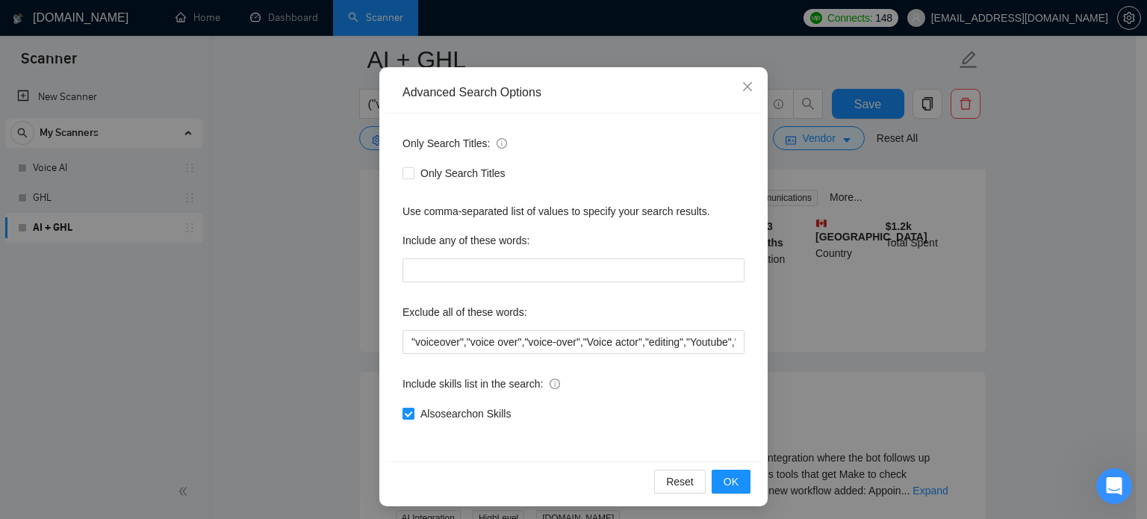
scroll to position [102, 0]
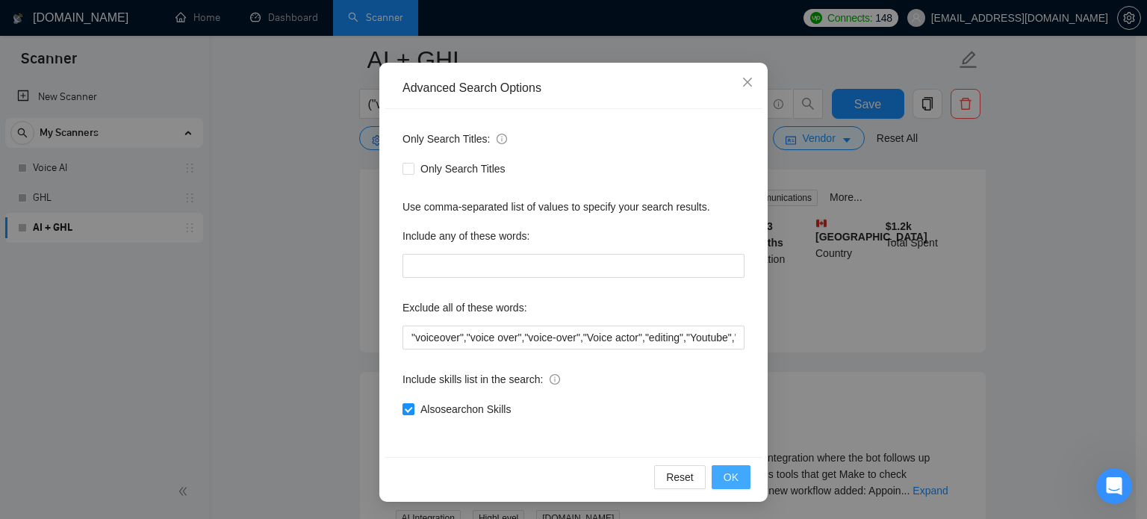
click at [727, 476] on span "OK" at bounding box center [731, 477] width 15 height 16
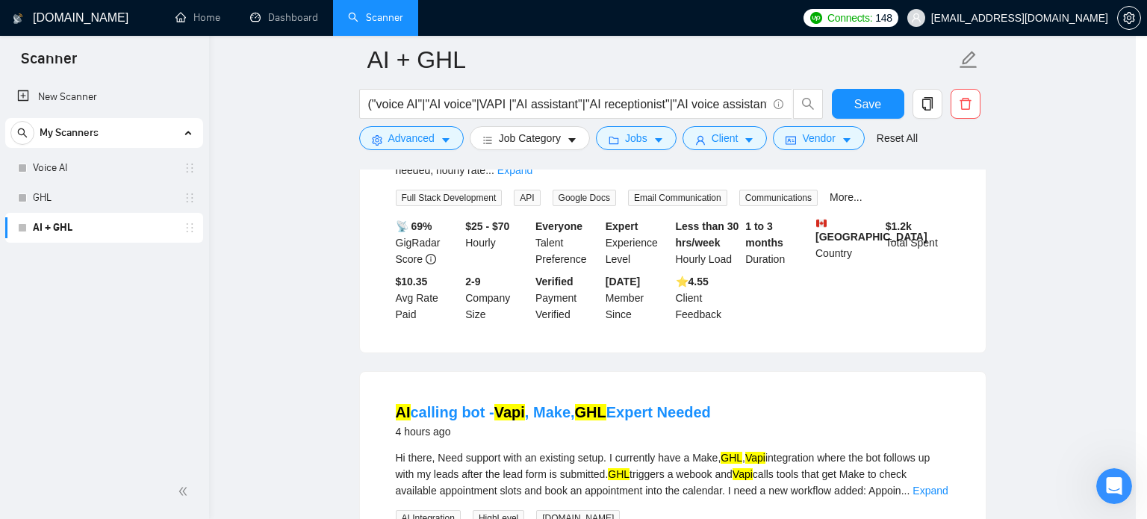
scroll to position [27, 0]
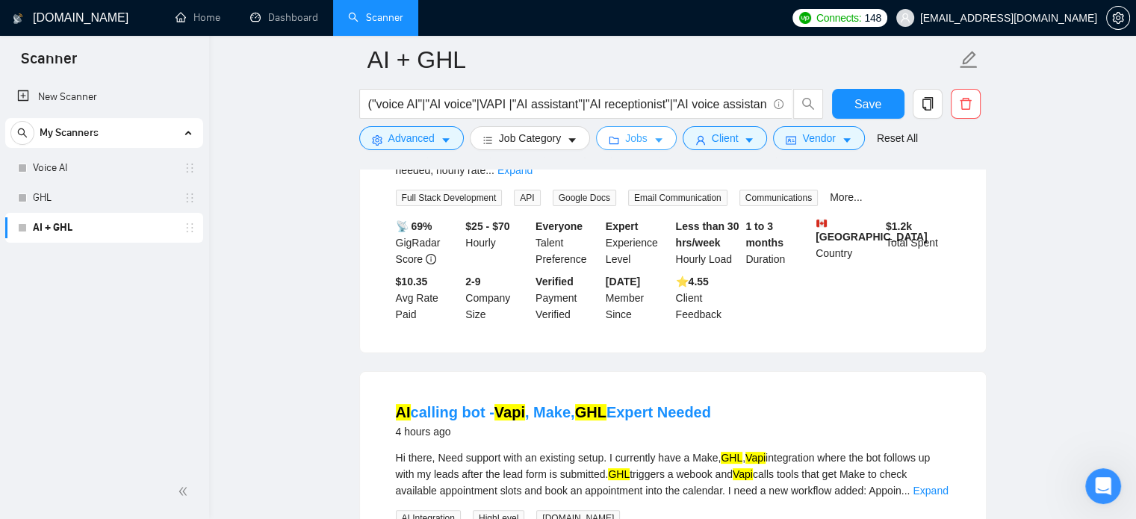
click at [625, 139] on span "Jobs" at bounding box center [636, 138] width 22 height 16
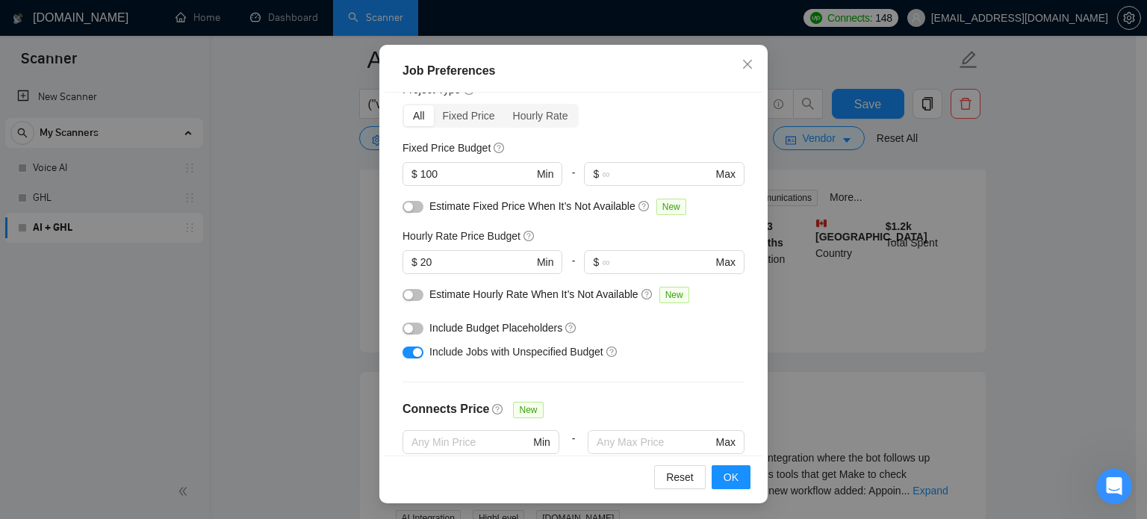
scroll to position [60, 0]
click at [406, 329] on div "button" at bounding box center [408, 327] width 9 height 9
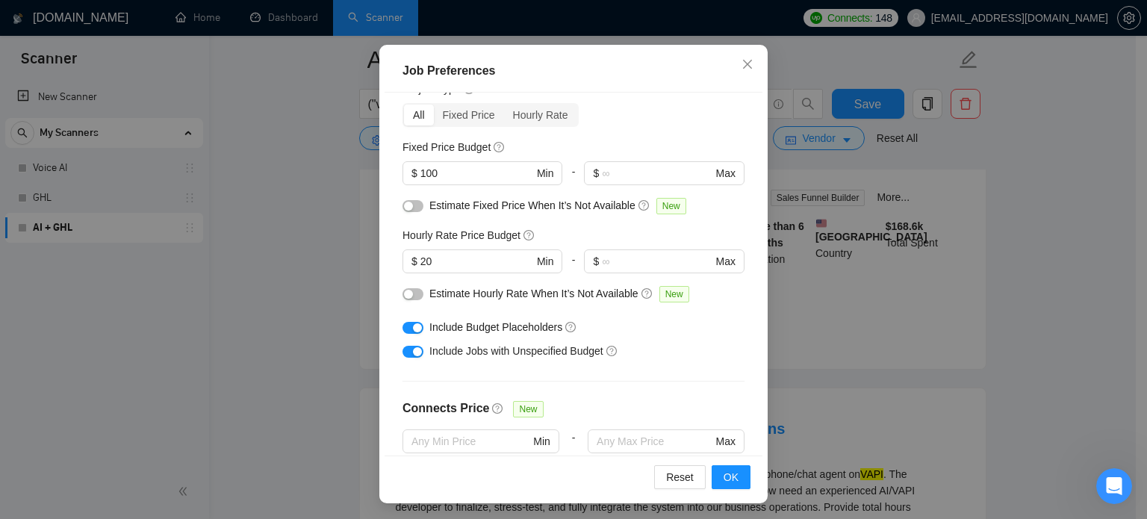
click at [405, 295] on div "button" at bounding box center [408, 294] width 9 height 9
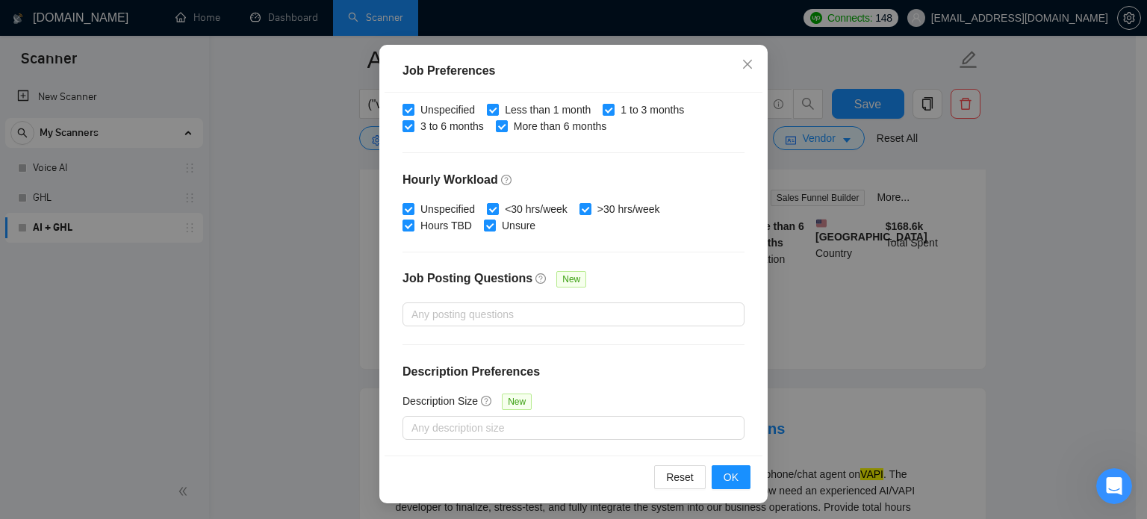
scroll to position [107, 0]
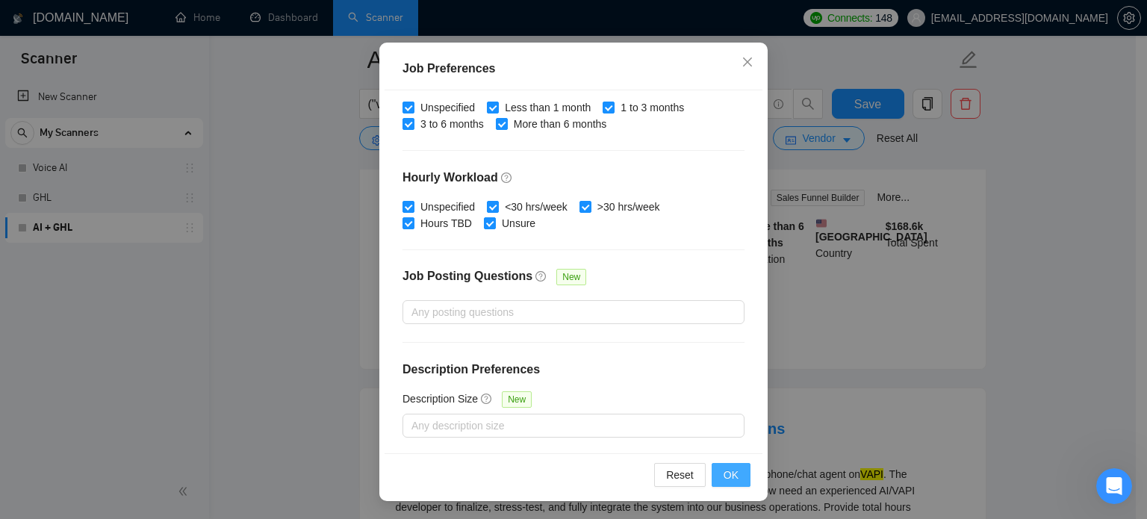
click at [724, 474] on span "OK" at bounding box center [731, 475] width 15 height 16
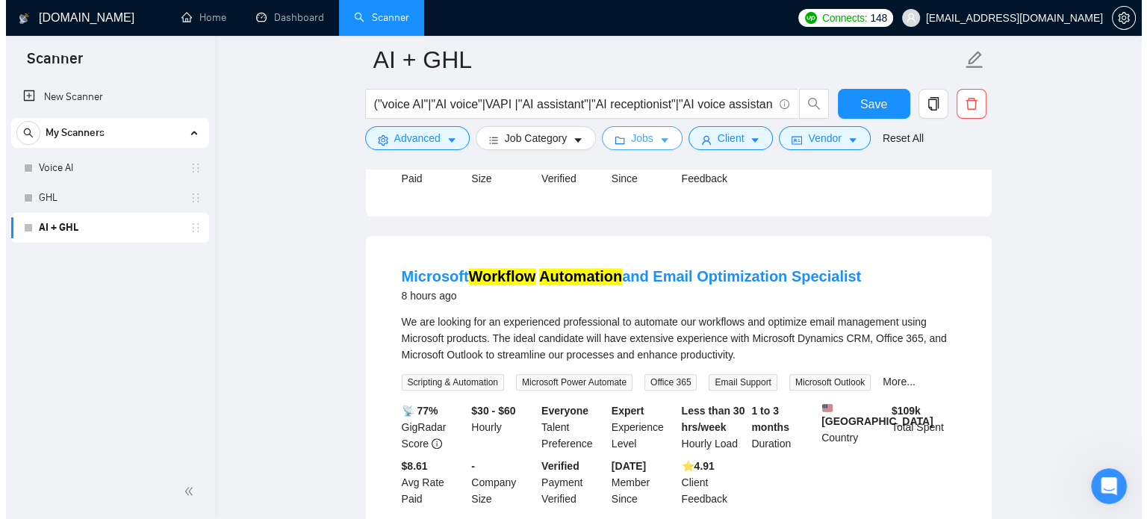
scroll to position [1447, 0]
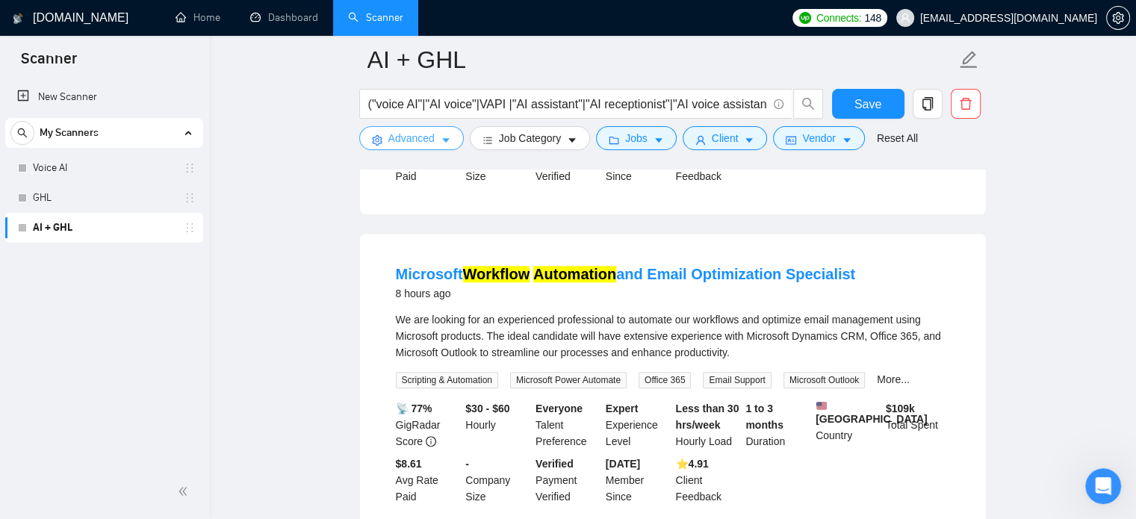
click at [421, 132] on span "Advanced" at bounding box center [411, 138] width 46 height 16
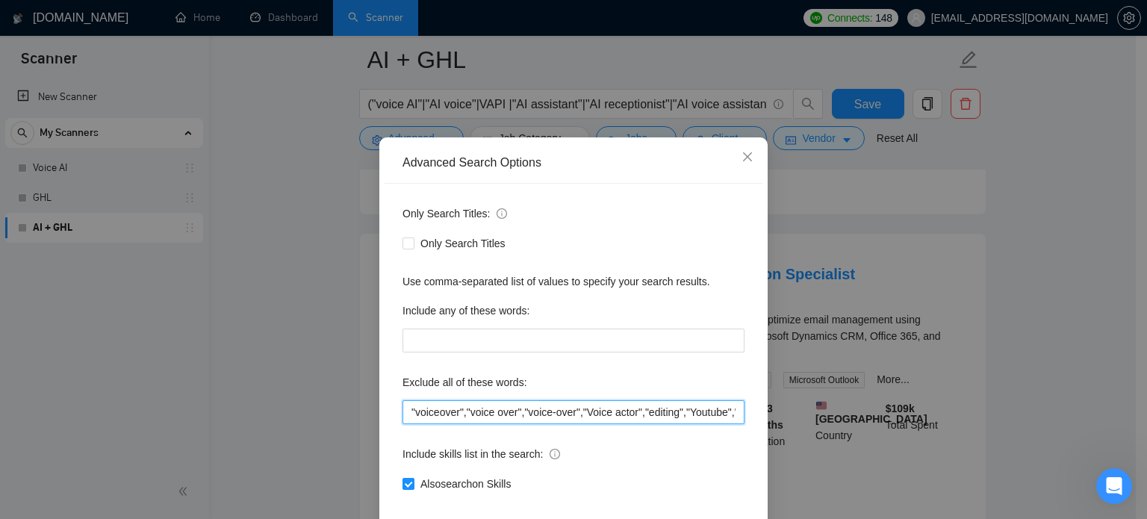
click at [557, 424] on input ""voiceover","voice over","voice-over","Voice actor","editing","Youtube","creato…" at bounding box center [574, 412] width 342 height 24
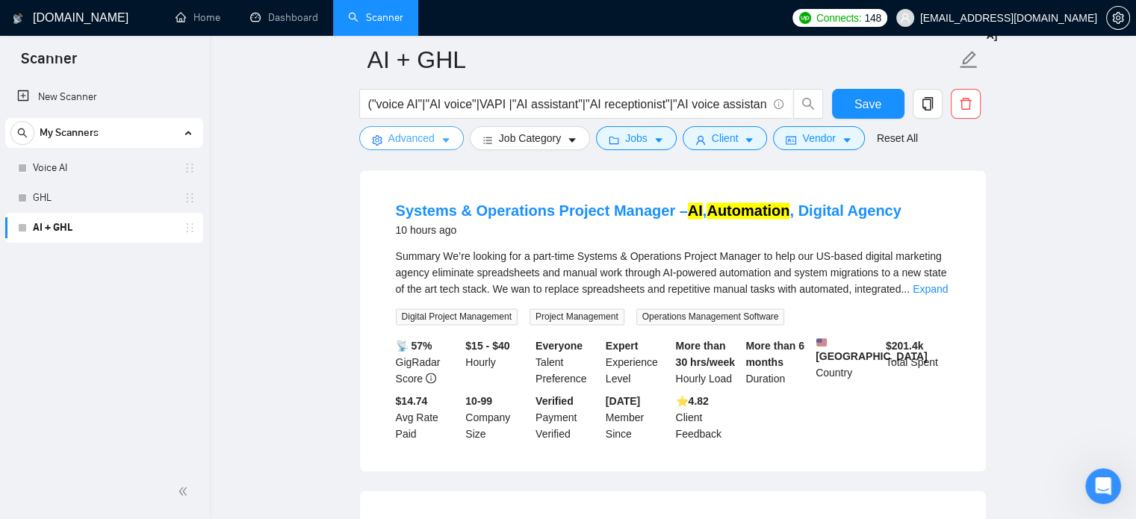
scroll to position [2506, 0]
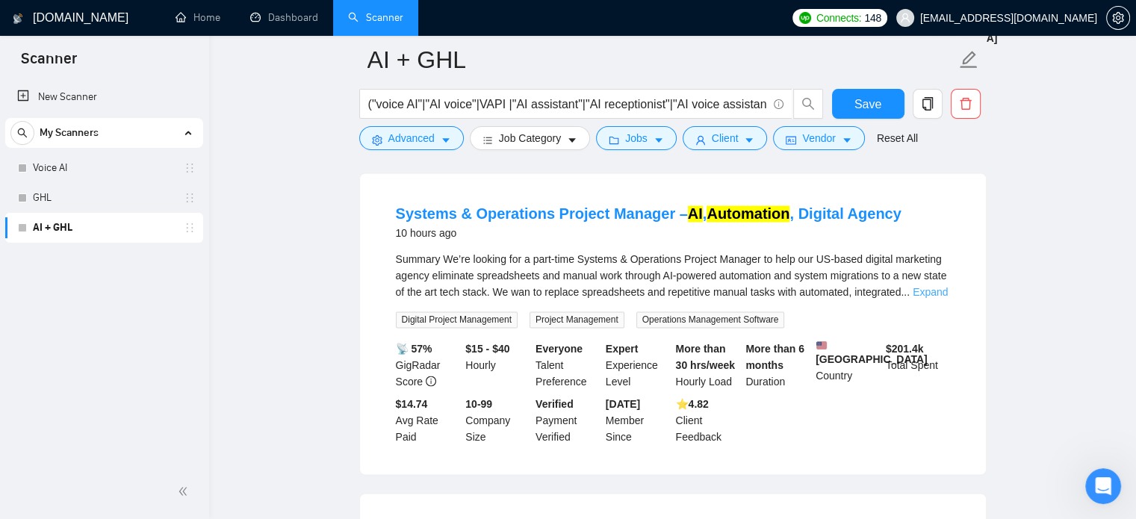
click at [928, 286] on link "Expand" at bounding box center [930, 292] width 35 height 12
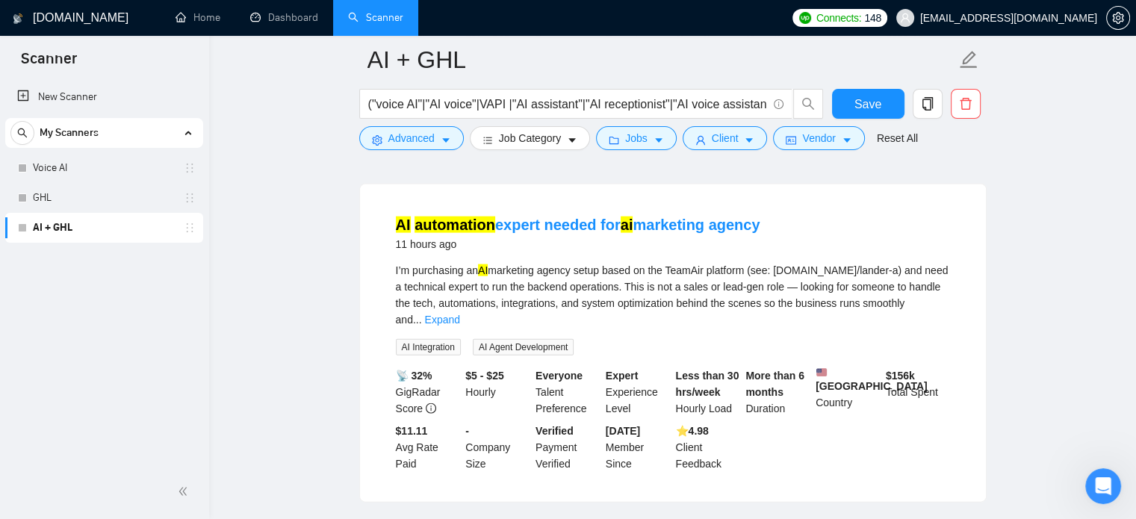
scroll to position [3227, 0]
click at [460, 313] on link "Expand" at bounding box center [442, 319] width 35 height 12
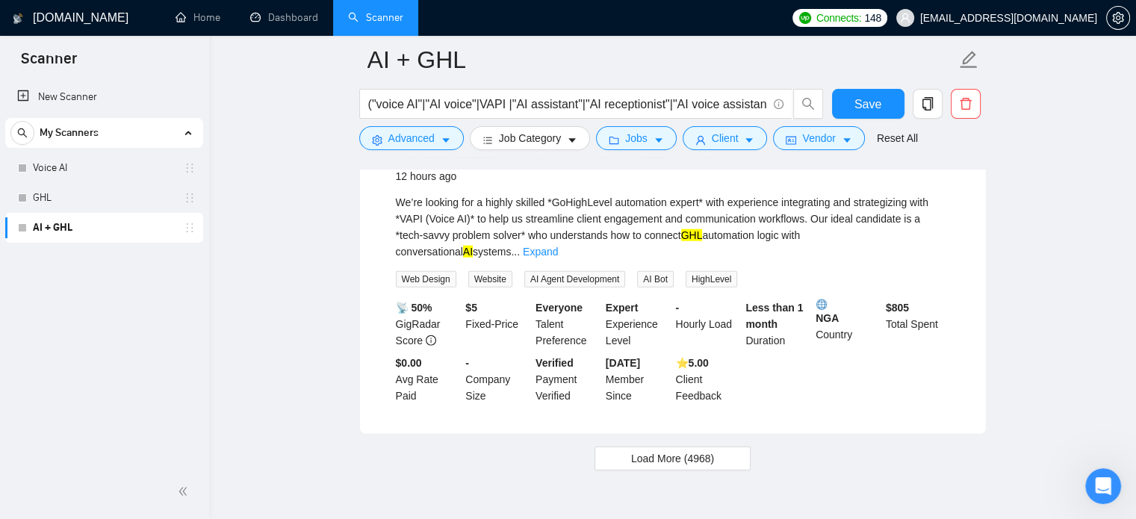
scroll to position [3798, 0]
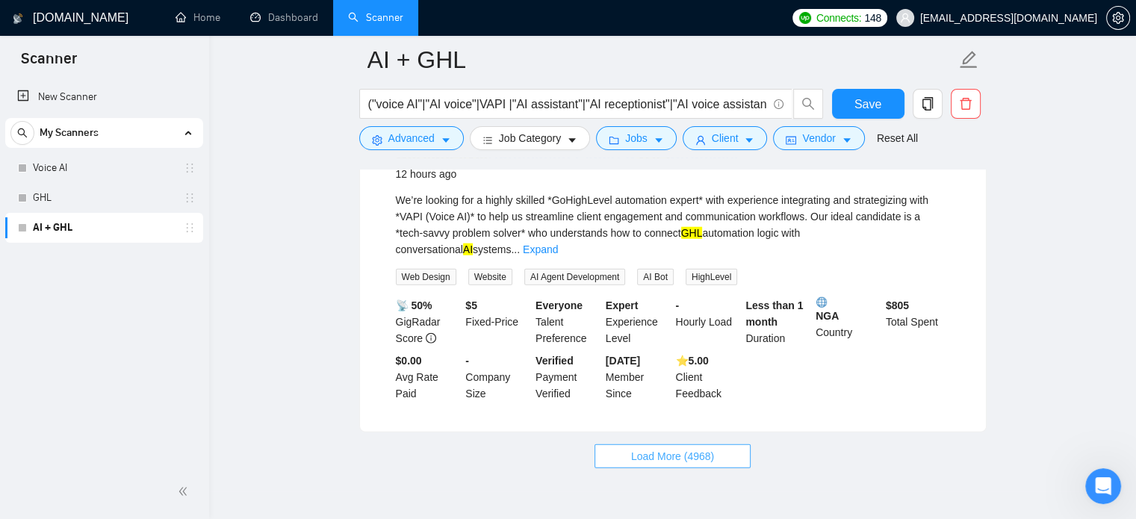
click at [675, 448] on span "Load More (4968)" at bounding box center [672, 456] width 83 height 16
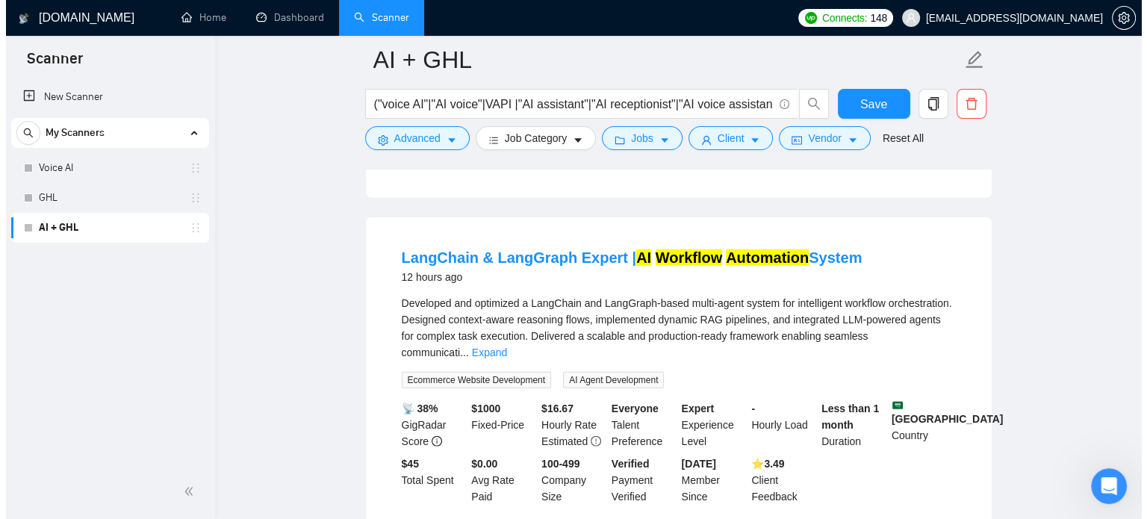
scroll to position [4034, 0]
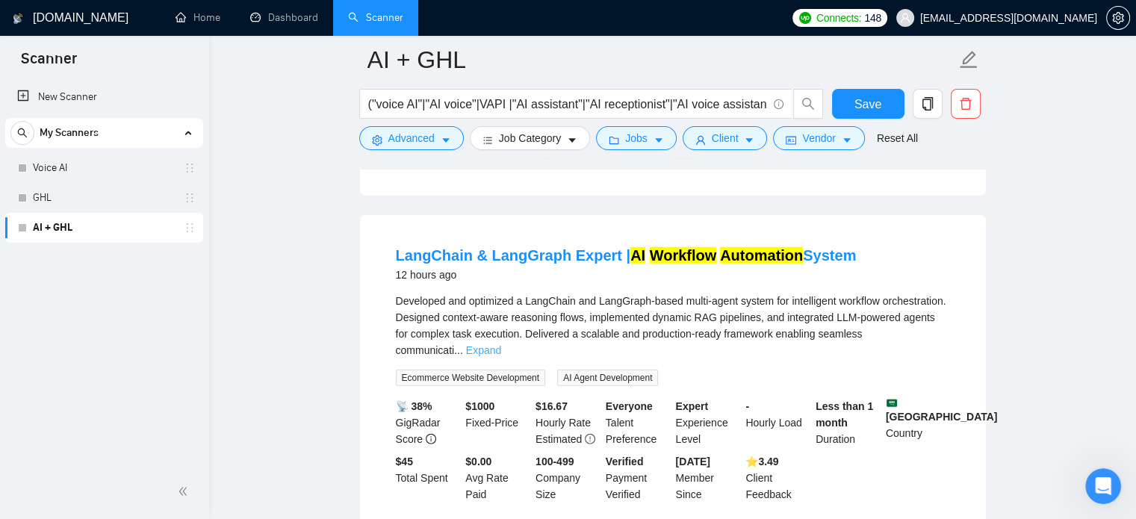
click at [501, 344] on link "Expand" at bounding box center [483, 350] width 35 height 12
click at [423, 136] on span "Advanced" at bounding box center [411, 138] width 46 height 16
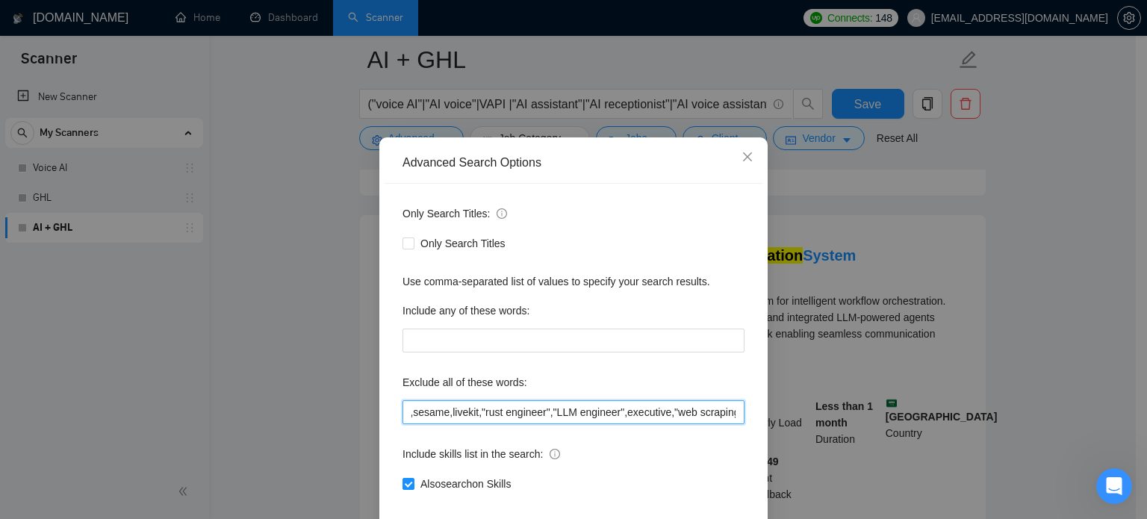
click at [544, 424] on input ""voiceover","voice over","voice-over","Voice actor","editing","Youtube","creato…" at bounding box center [574, 412] width 342 height 24
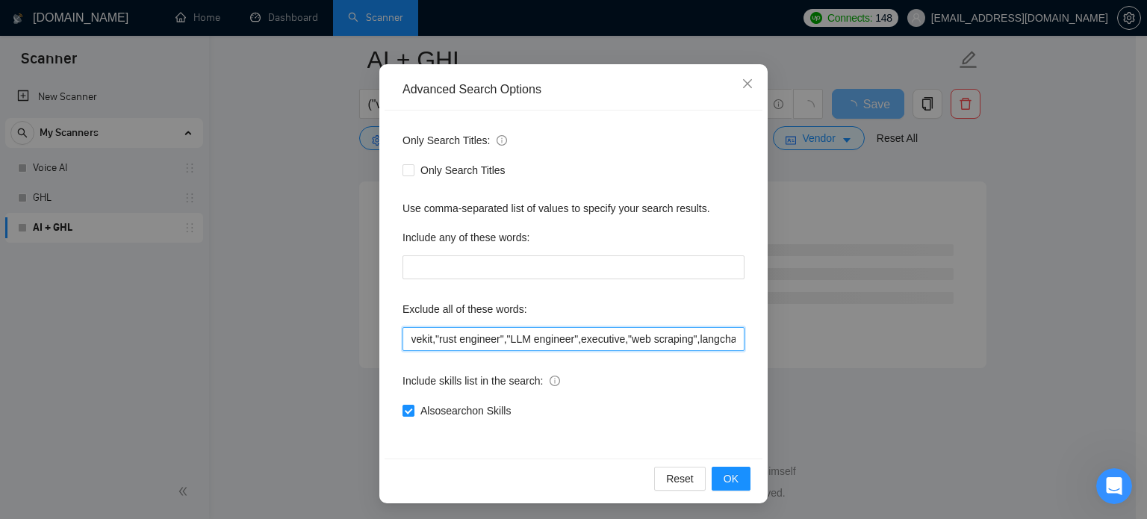
scroll to position [102, 0]
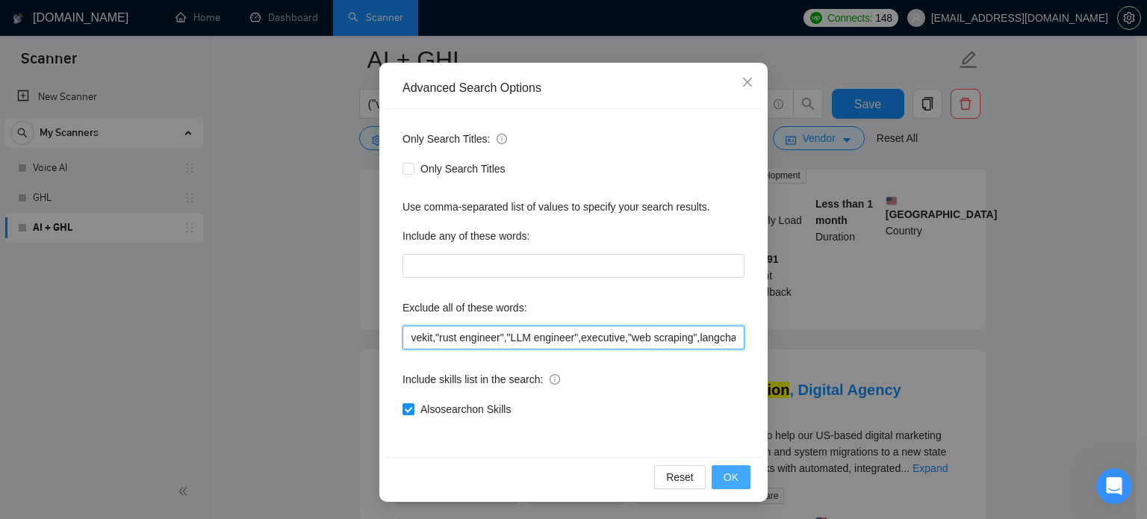
type input ""voiceover","voice over","voice-over","Voice actor","editing","Youtube","creato…"
click at [725, 476] on span "OK" at bounding box center [731, 477] width 15 height 16
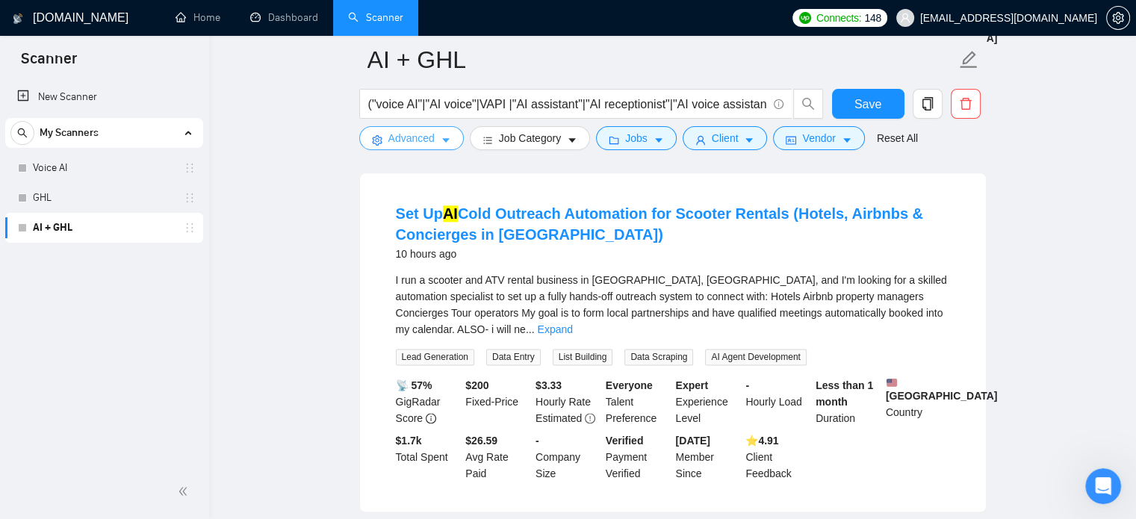
scroll to position [1792, 0]
click at [572, 322] on link "Expand" at bounding box center [554, 328] width 35 height 12
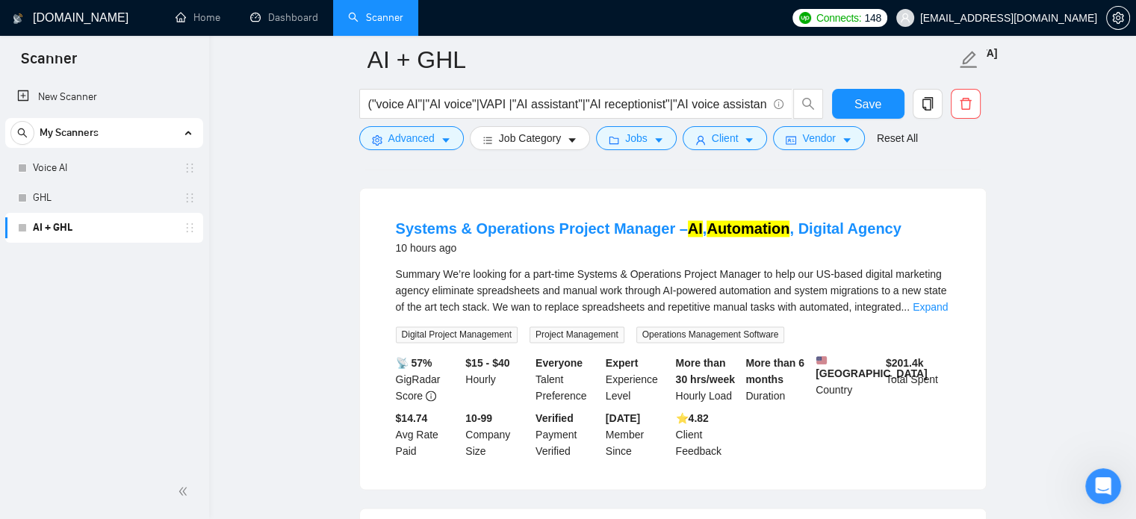
scroll to position [2345, 0]
click at [929, 303] on link "Expand" at bounding box center [930, 309] width 35 height 12
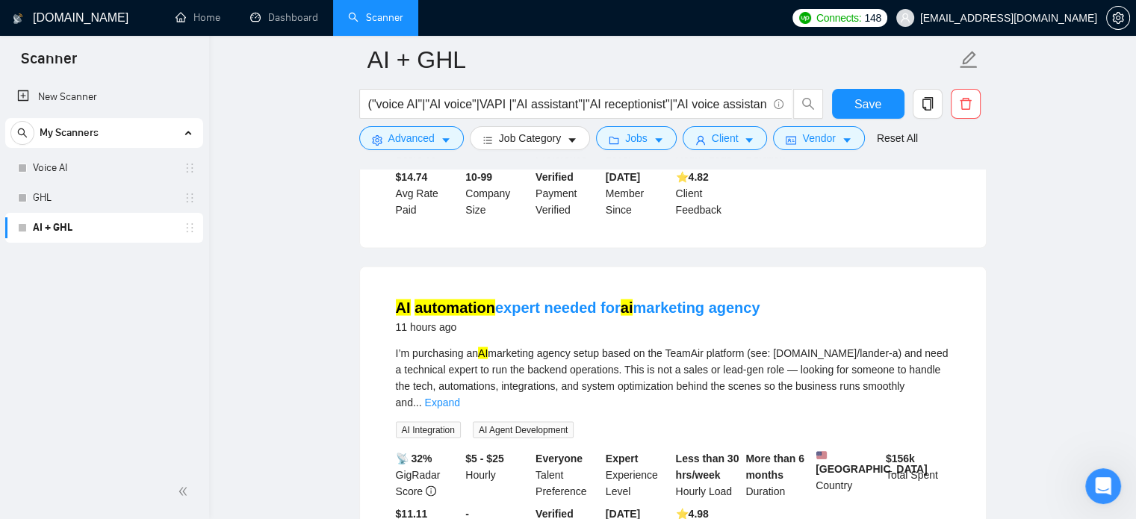
scroll to position [3002, 0]
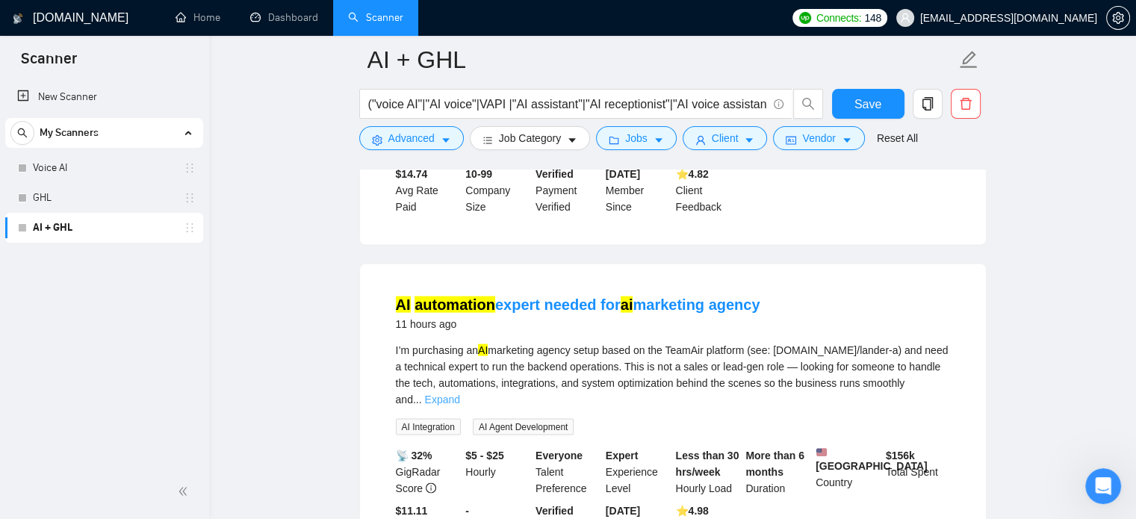
click at [460, 394] on link "Expand" at bounding box center [442, 400] width 35 height 12
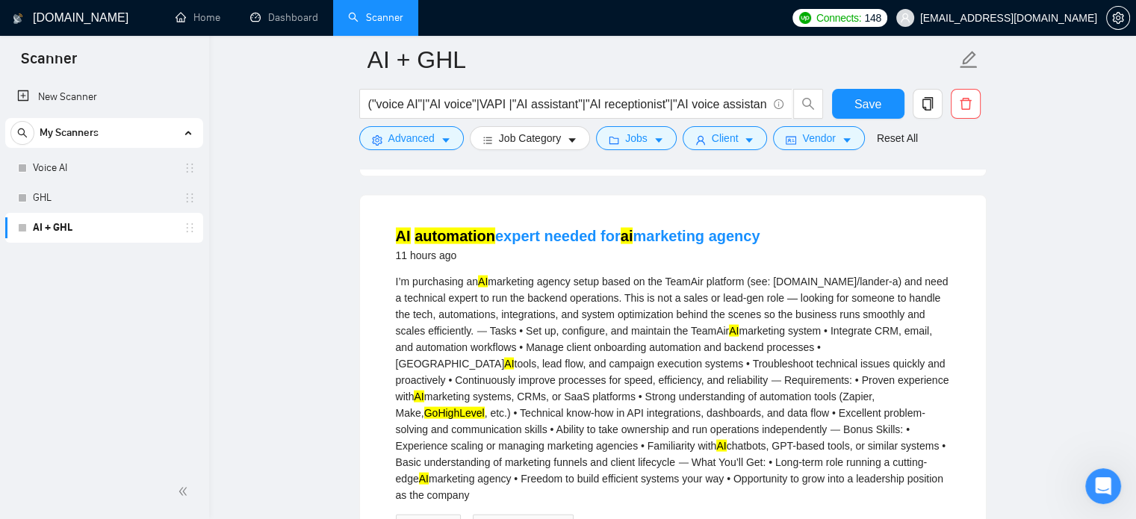
scroll to position [3071, 0]
click at [880, 105] on button "Save" at bounding box center [868, 104] width 72 height 30
click at [727, 104] on input "("voice AI"|"AI voice"|VAPI |"AI assistant"|"AI receptionist"|"AI voice assista…" at bounding box center [567, 104] width 399 height 19
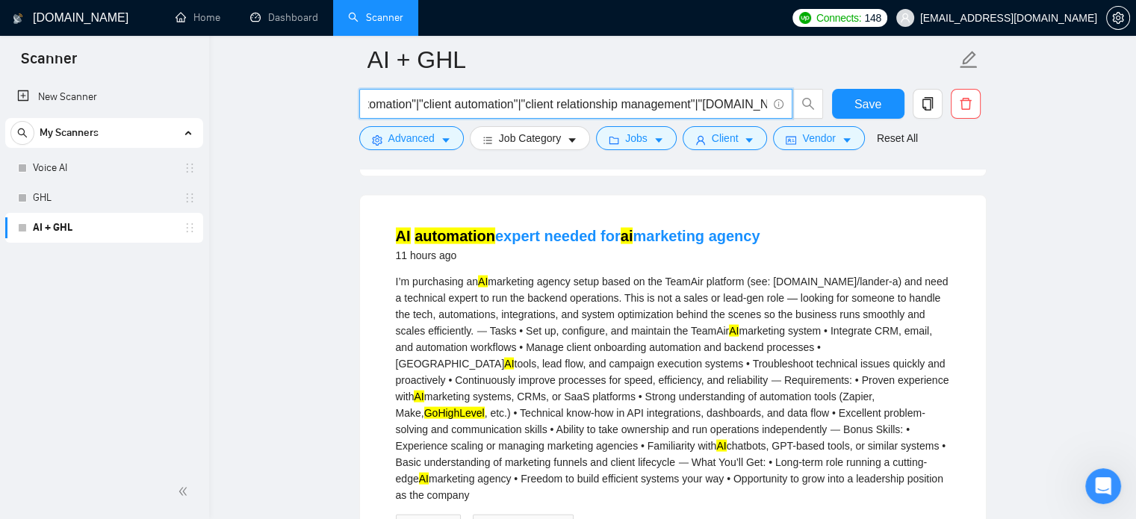
scroll to position [0, 1604]
click at [866, 98] on span "Save" at bounding box center [867, 104] width 27 height 19
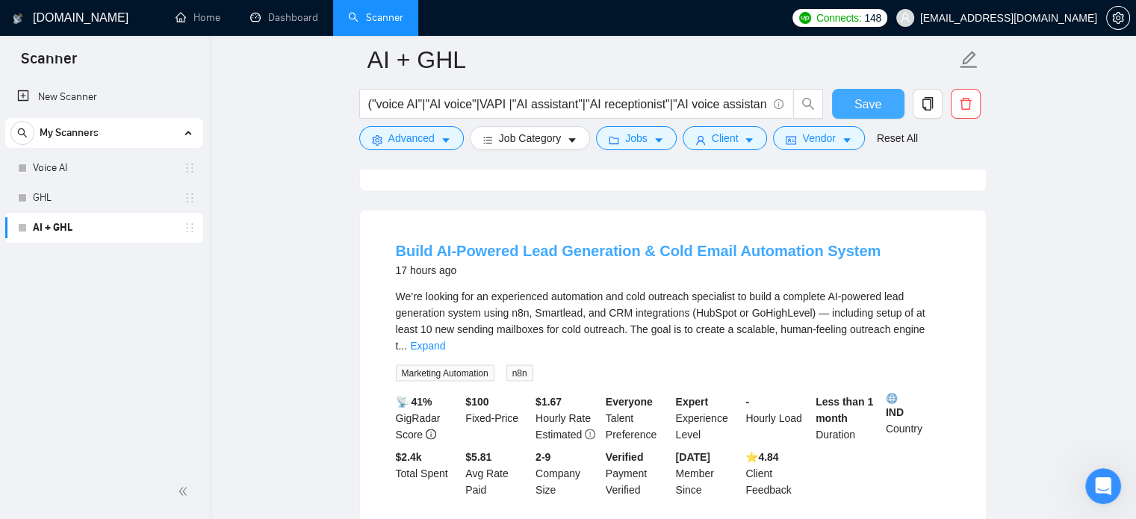
scroll to position [2809, 0]
click at [445, 338] on link "Expand" at bounding box center [427, 344] width 35 height 12
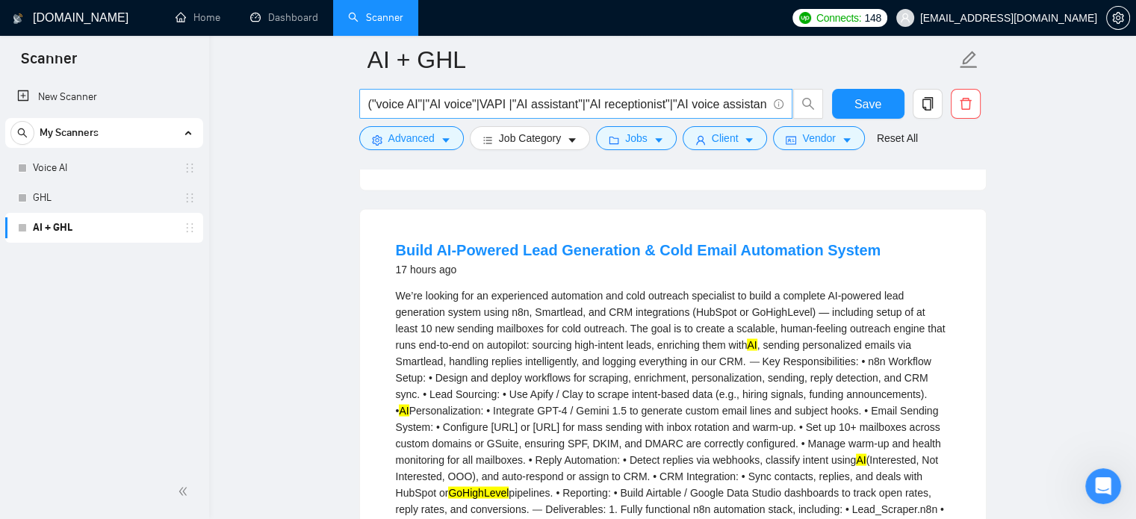
click at [624, 104] on input "("voice AI"|"AI voice"|VAPI |"AI assistant"|"AI receptionist"|"AI voice assista…" at bounding box center [567, 104] width 399 height 19
click at [616, 103] on input "("voice AI"|"AI voice"|VAPI |"AI assistant"|"AI receptionist"|"AI voice assista…" at bounding box center [567, 104] width 399 height 19
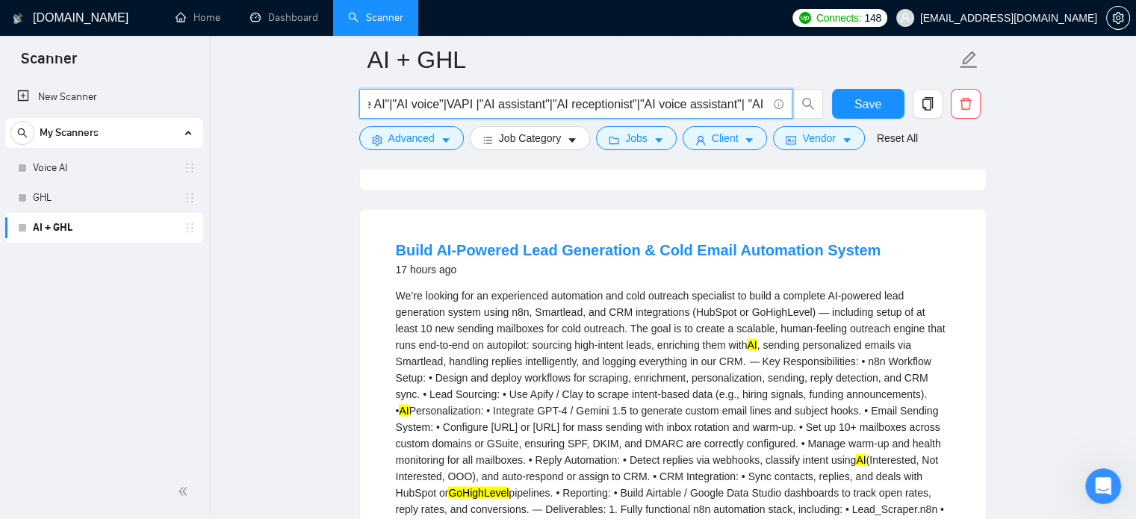
click at [616, 103] on input "("voice AI"|"AI voice"|VAPI |"AI assistant"|"AI receptionist"|"AI voice assista…" at bounding box center [567, 104] width 399 height 19
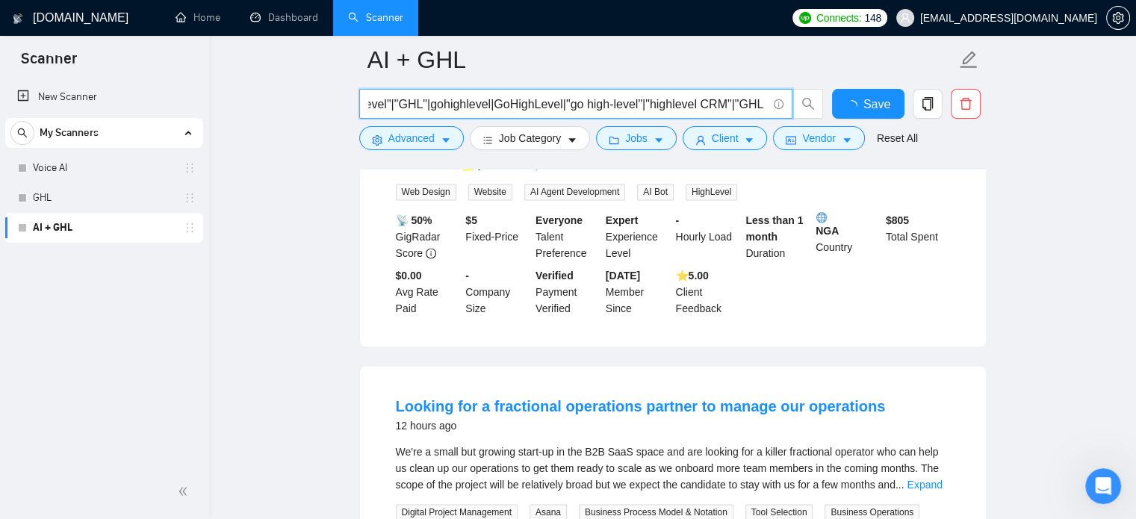
scroll to position [2809, 0]
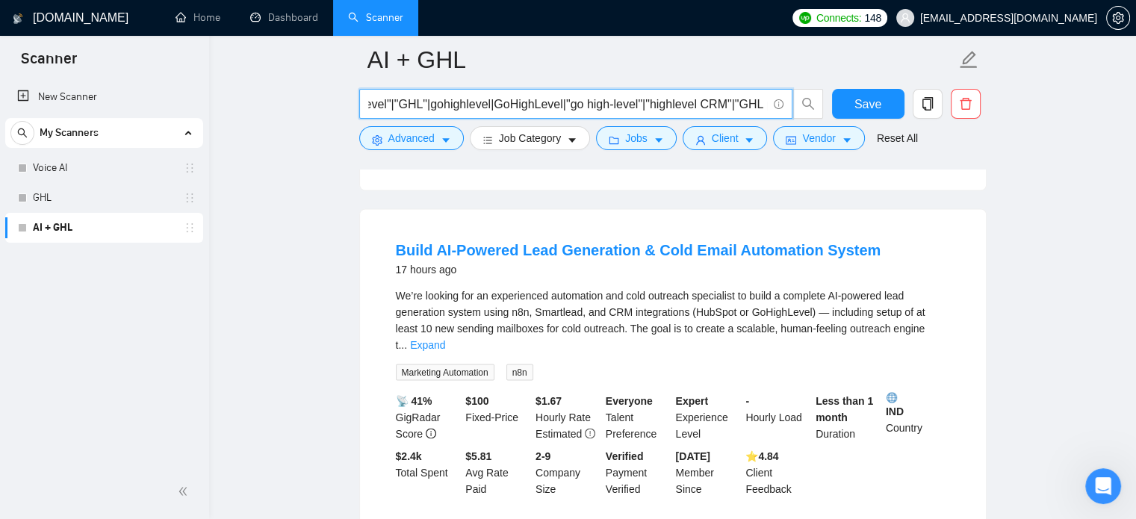
click at [639, 103] on input "("voice AI"|"AI voice"|VAPI |"AI assistant"|"AI receptionist"|"AI voice assista…" at bounding box center [567, 104] width 399 height 19
type input "("voice AI"|"AI voice"|VAPI |"AI assistant"|"AI receptionist"|"AI voice assista…"
click at [866, 99] on span "Save" at bounding box center [867, 104] width 27 height 19
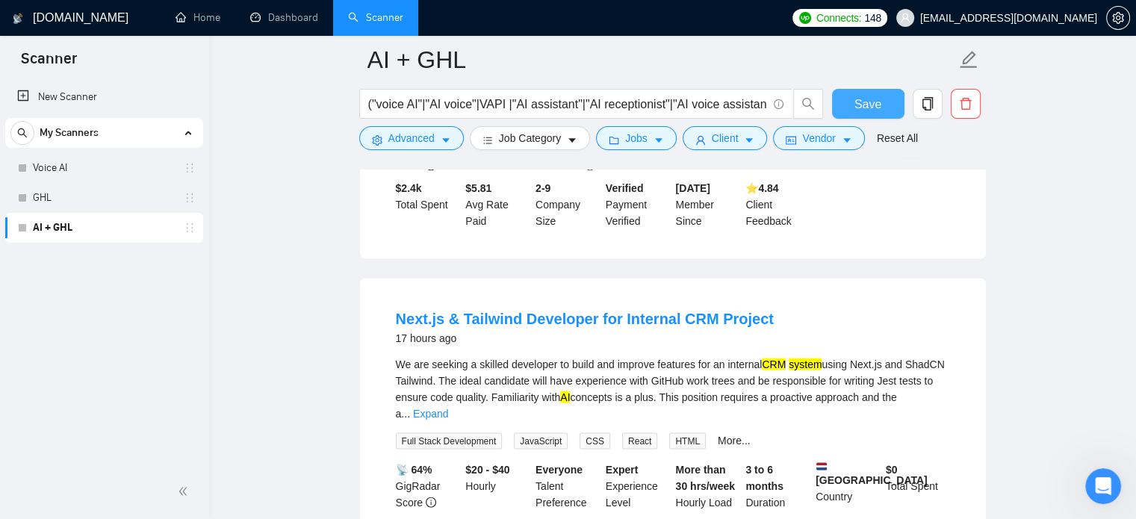
scroll to position [3077, 0]
click at [448, 407] on link "Expand" at bounding box center [430, 413] width 35 height 12
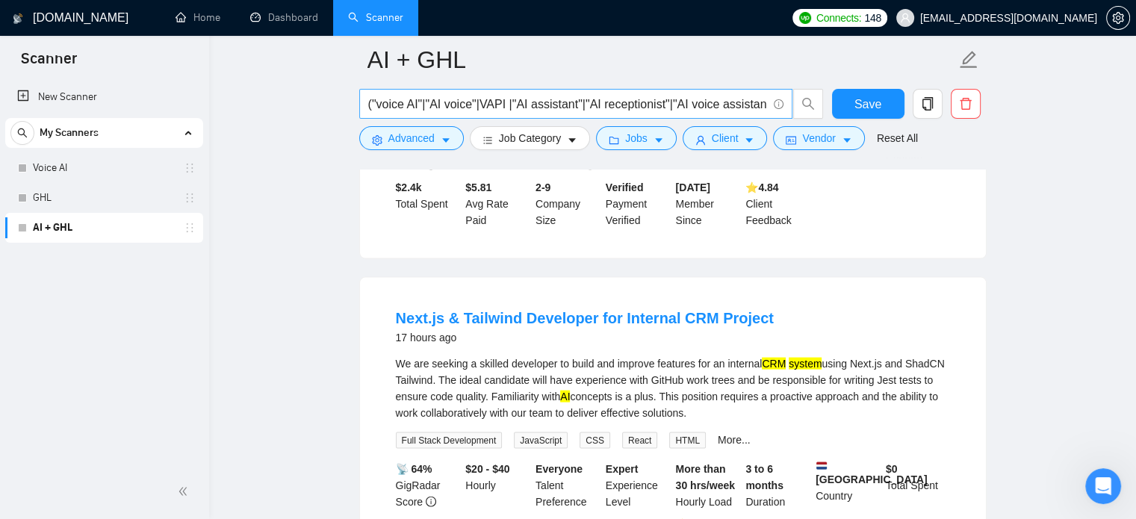
click at [702, 93] on span "("voice AI"|"AI voice"|VAPI |"AI assistant"|"AI receptionist"|"AI voice assista…" at bounding box center [575, 104] width 433 height 30
click at [704, 101] on input "("voice AI"|"AI voice"|VAPI |"AI assistant"|"AI receptionist"|"AI voice assista…" at bounding box center [567, 104] width 399 height 19
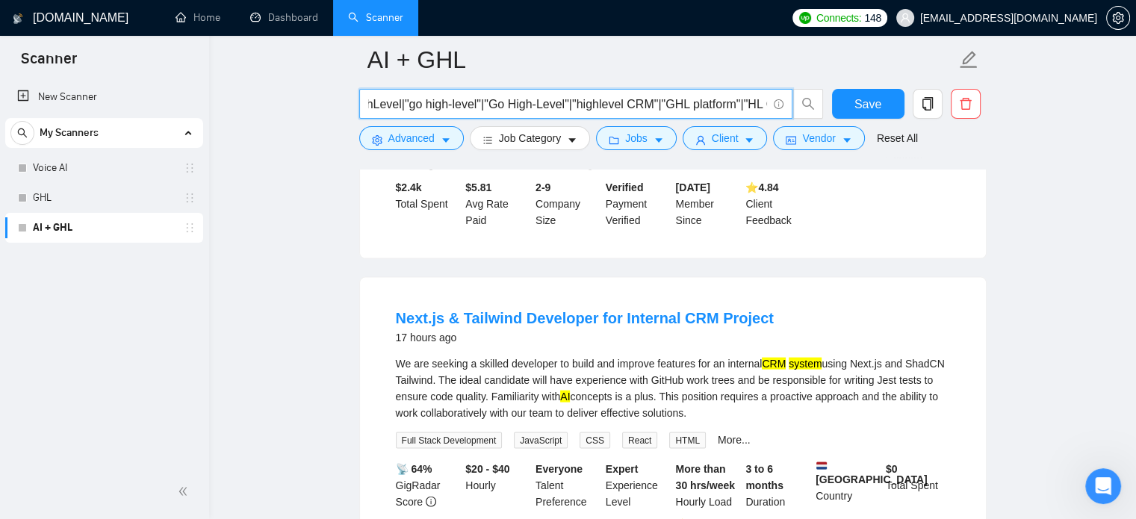
click at [704, 101] on input "("voice AI"|"AI voice"|VAPI |"AI assistant"|"AI receptionist"|"AI voice assista…" at bounding box center [567, 104] width 399 height 19
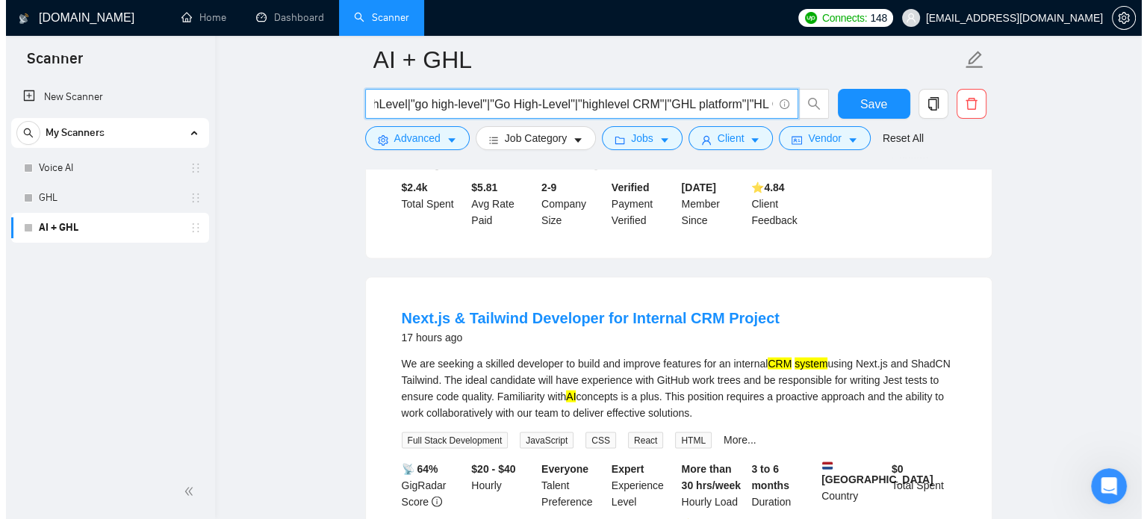
scroll to position [0, 1761]
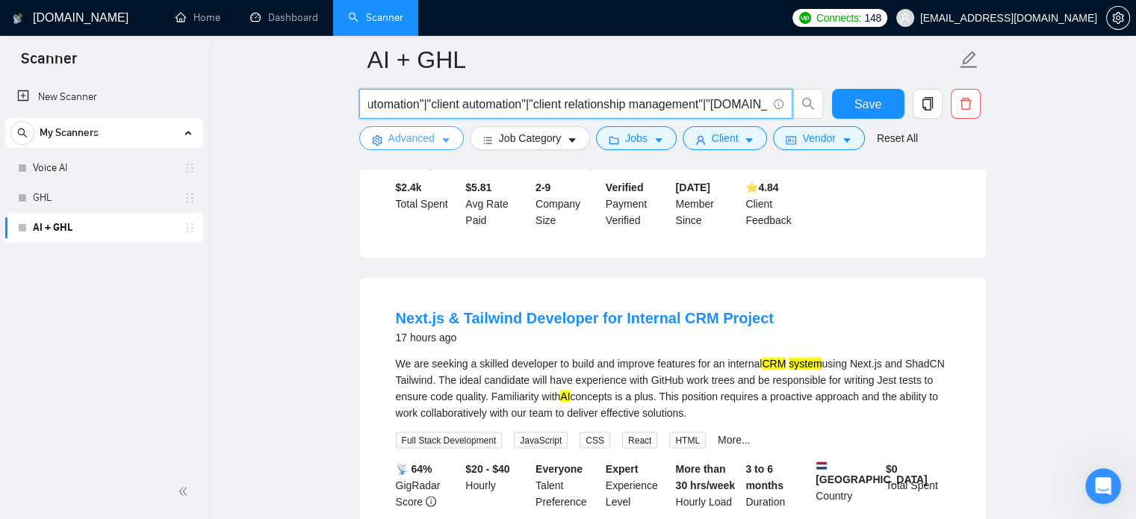
click at [406, 134] on span "Advanced" at bounding box center [411, 138] width 46 height 16
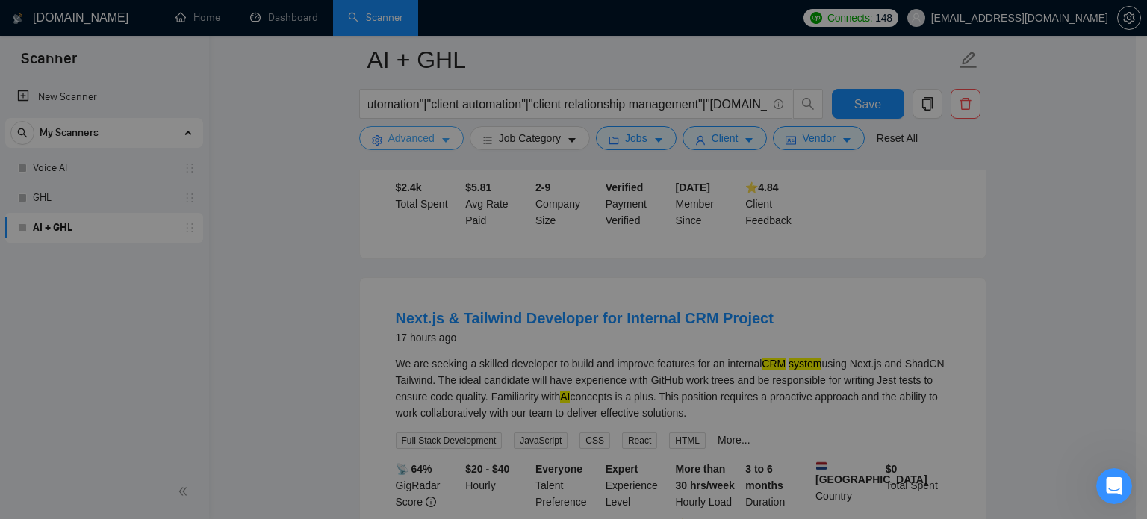
scroll to position [0, 0]
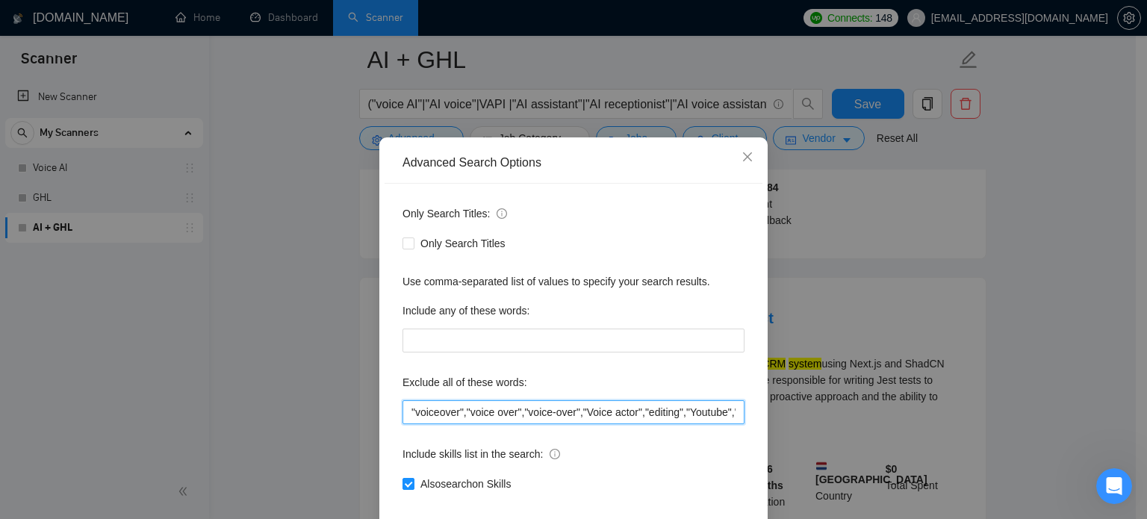
click at [547, 424] on input ""voiceover","voice over","voice-over","Voice actor","editing","Youtube","creato…" at bounding box center [574, 412] width 342 height 24
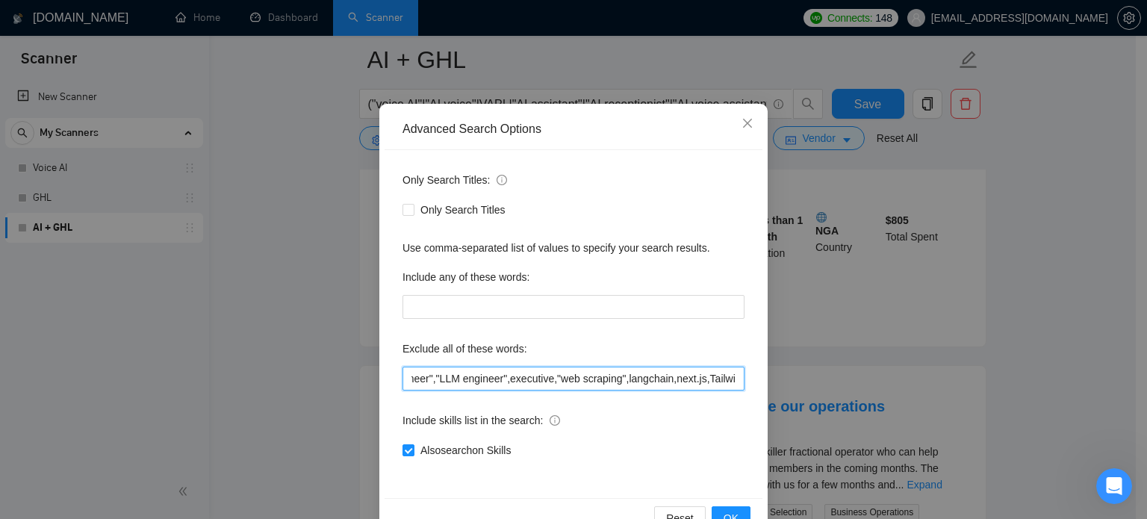
scroll to position [102, 0]
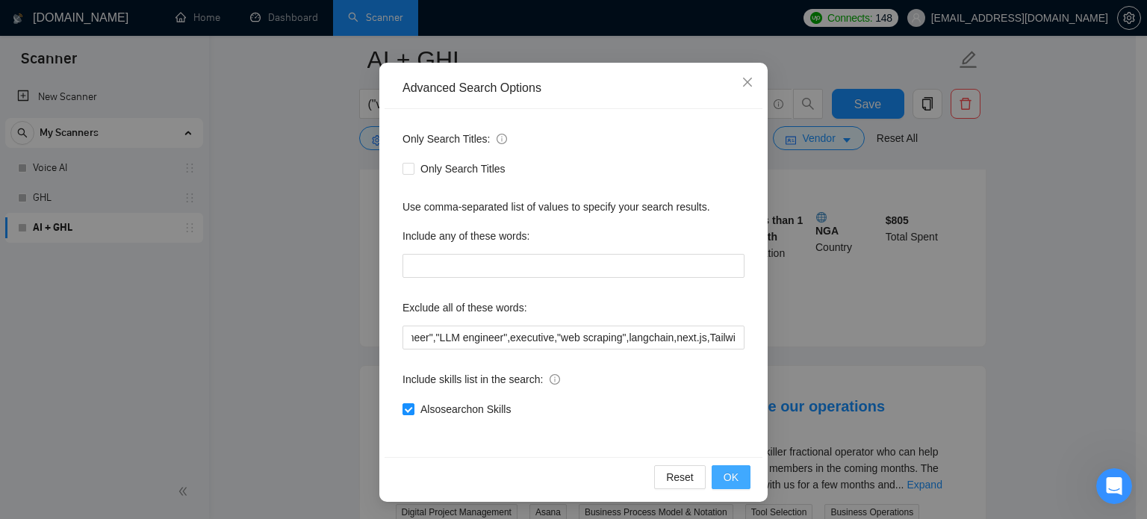
click at [725, 474] on span "OK" at bounding box center [731, 477] width 15 height 16
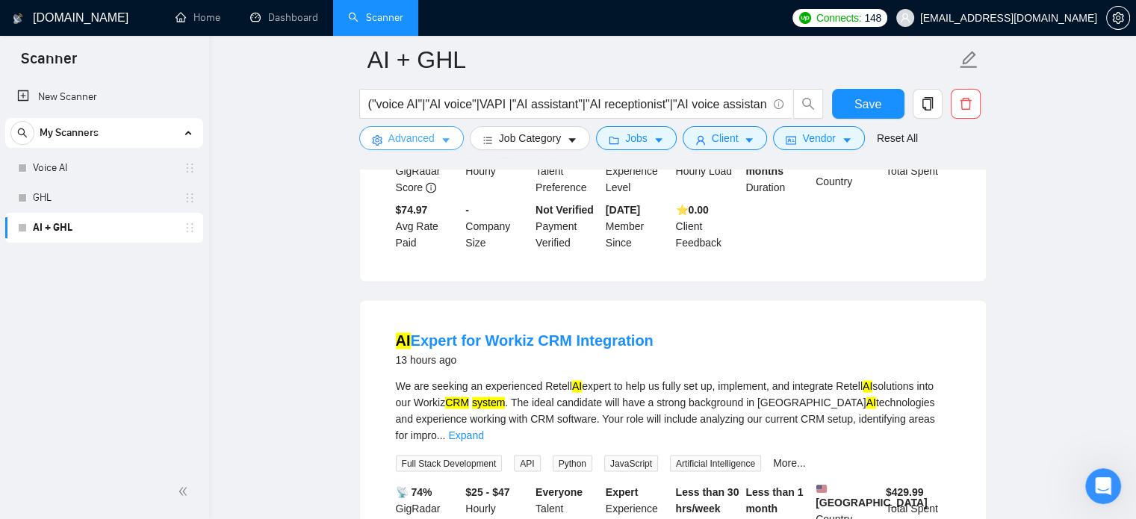
scroll to position [2382, 0]
click at [483, 428] on link "Expand" at bounding box center [465, 434] width 35 height 12
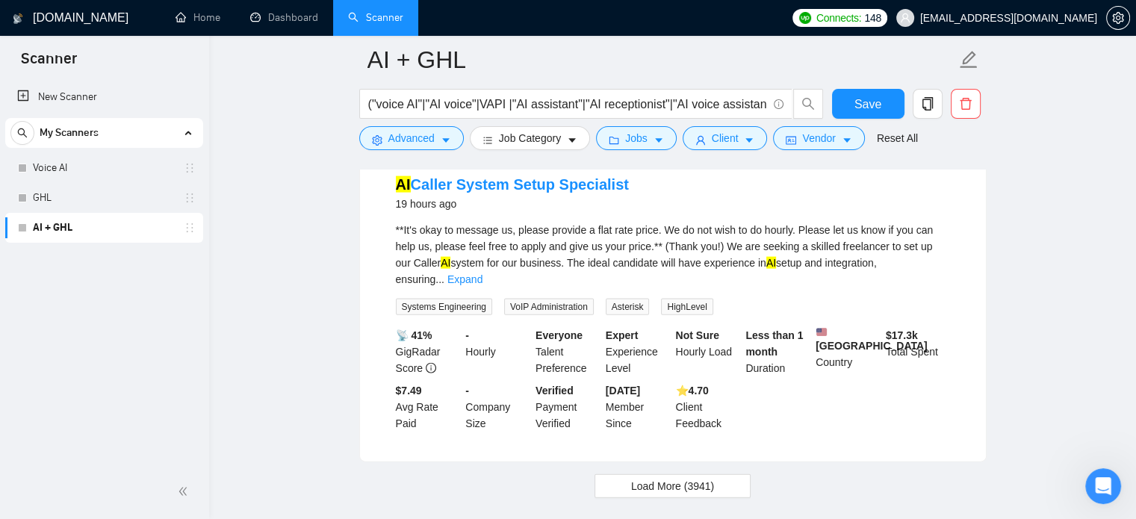
scroll to position [3252, 0]
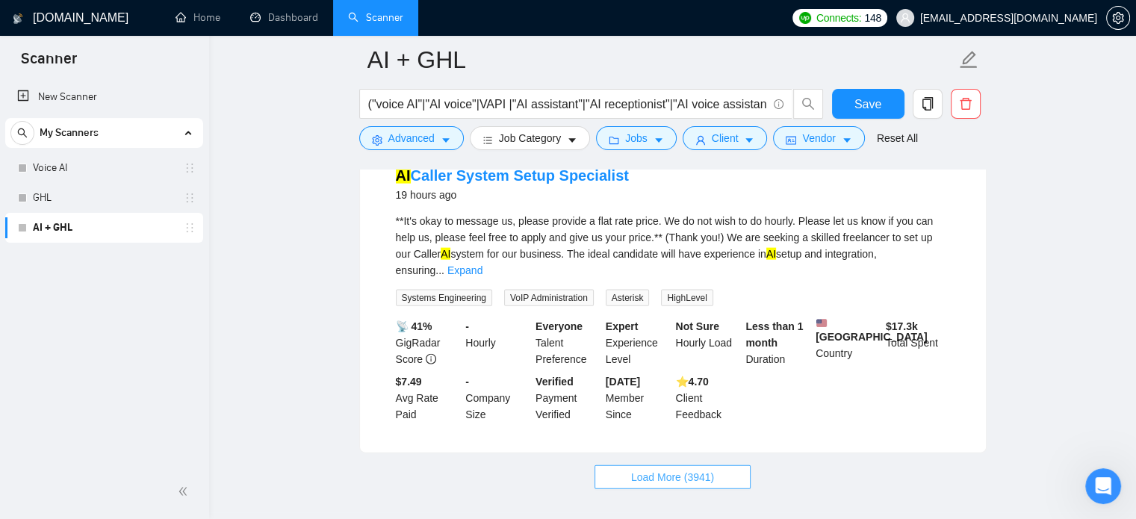
click at [671, 469] on span "Load More (3941)" at bounding box center [672, 477] width 83 height 16
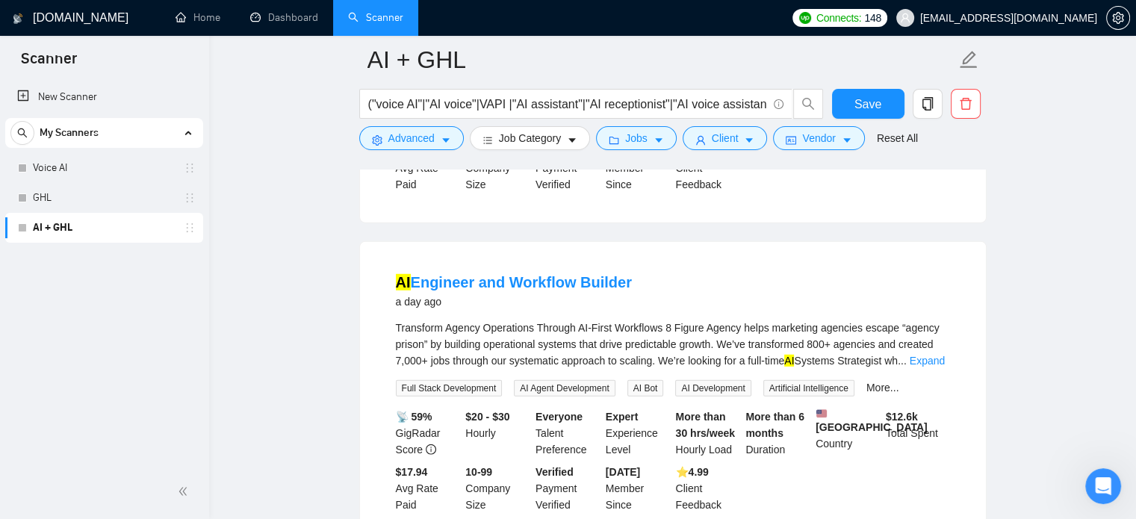
scroll to position [4102, 0]
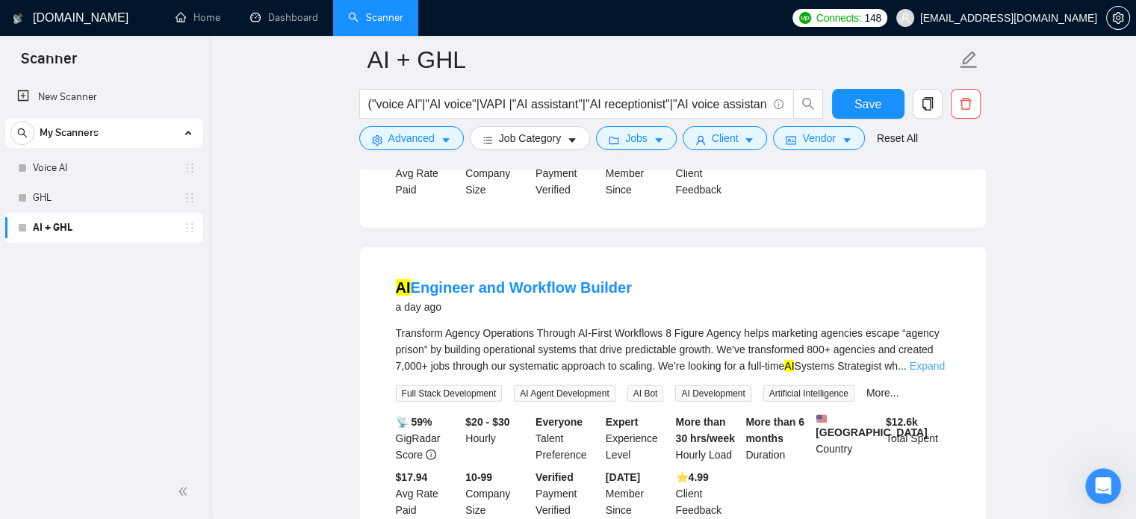
click at [920, 360] on link "Expand" at bounding box center [927, 366] width 35 height 12
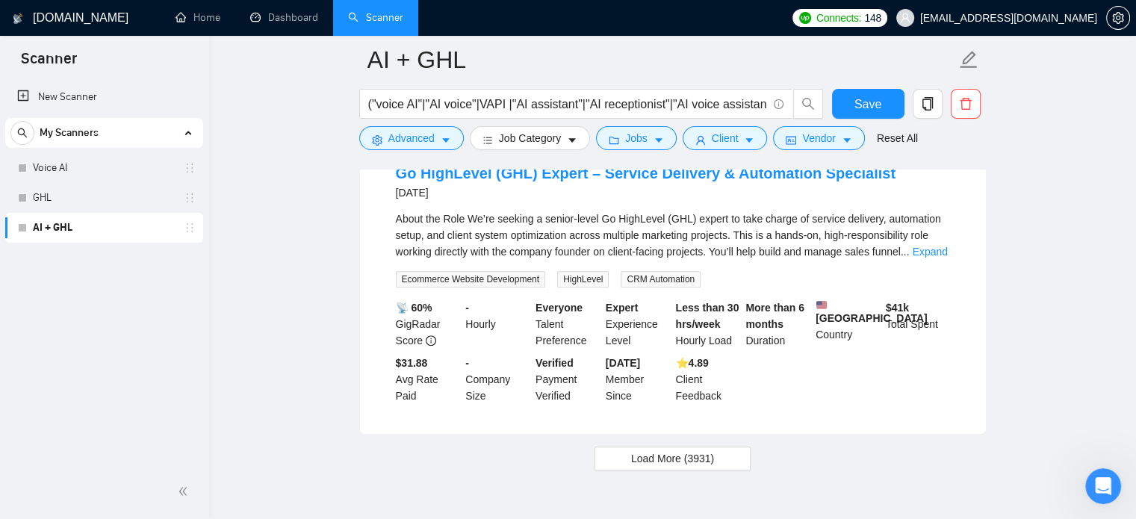
scroll to position [7058, 0]
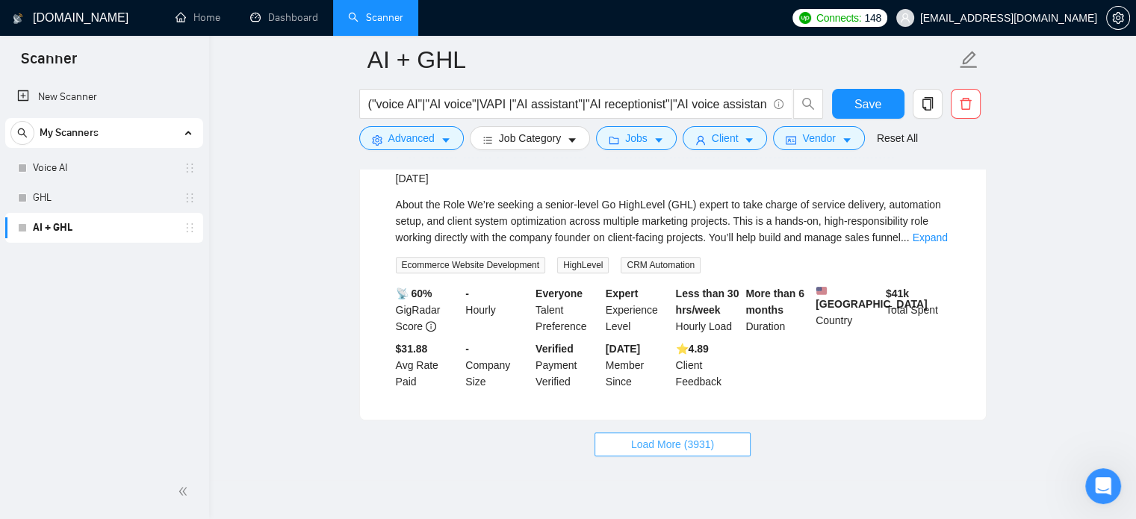
click at [682, 436] on span "Load More (3931)" at bounding box center [672, 444] width 83 height 16
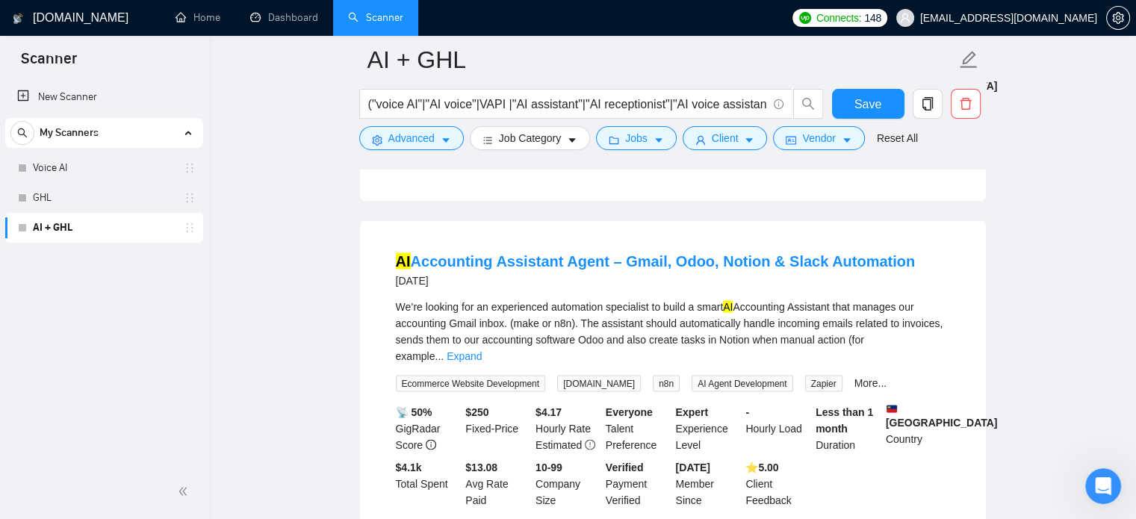
scroll to position [8652, 0]
click at [482, 350] on link "Expand" at bounding box center [464, 356] width 35 height 12
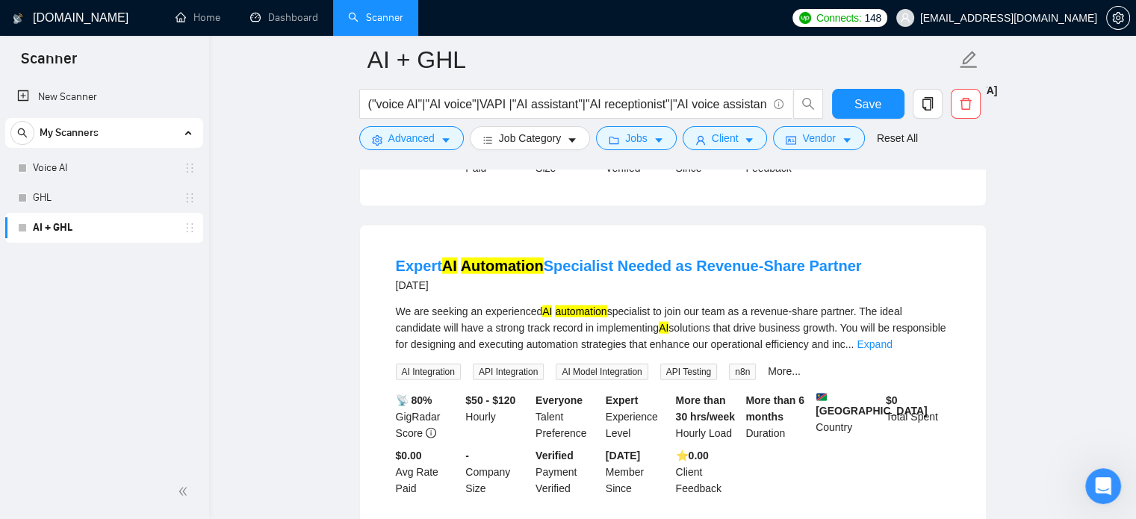
scroll to position [8984, 0]
click at [892, 338] on link "Expand" at bounding box center [874, 344] width 35 height 12
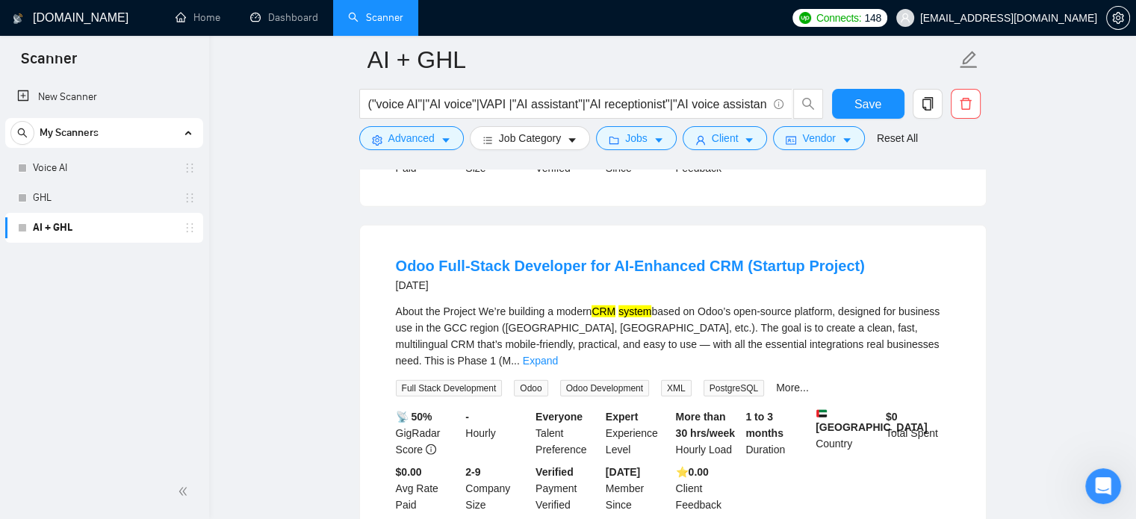
scroll to position [9389, 0]
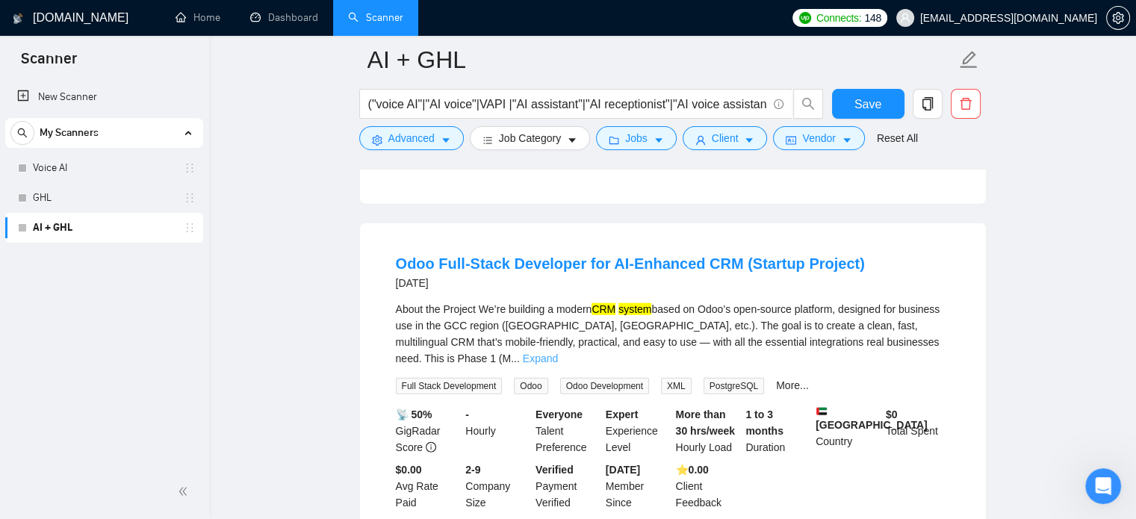
click at [558, 353] on link "Expand" at bounding box center [540, 359] width 35 height 12
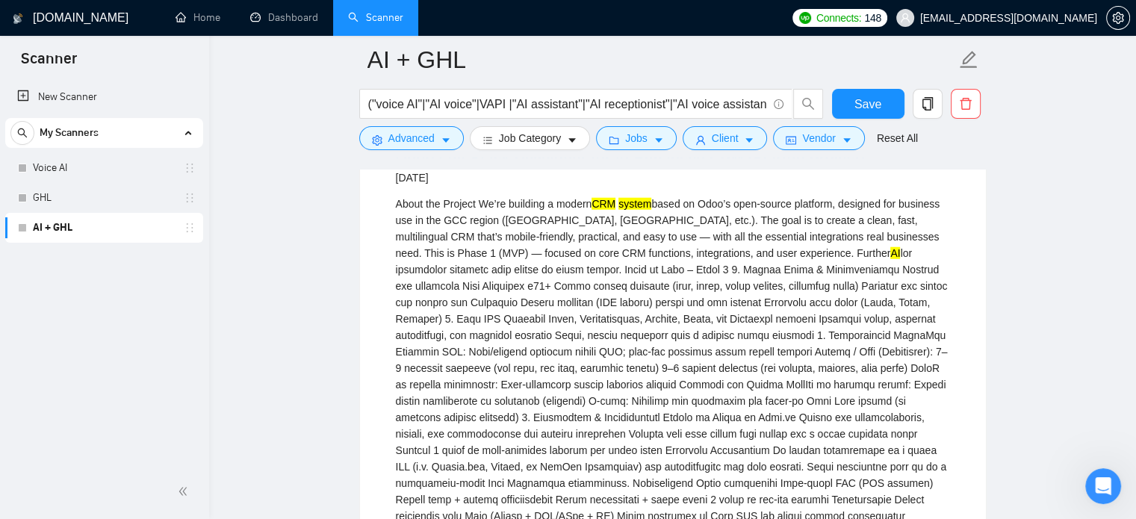
scroll to position [9495, 0]
click at [680, 106] on input "("voice AI"|"AI voice"|VAPI |"AI assistant"|"AI receptionist"|"AI voice assista…" at bounding box center [567, 104] width 399 height 19
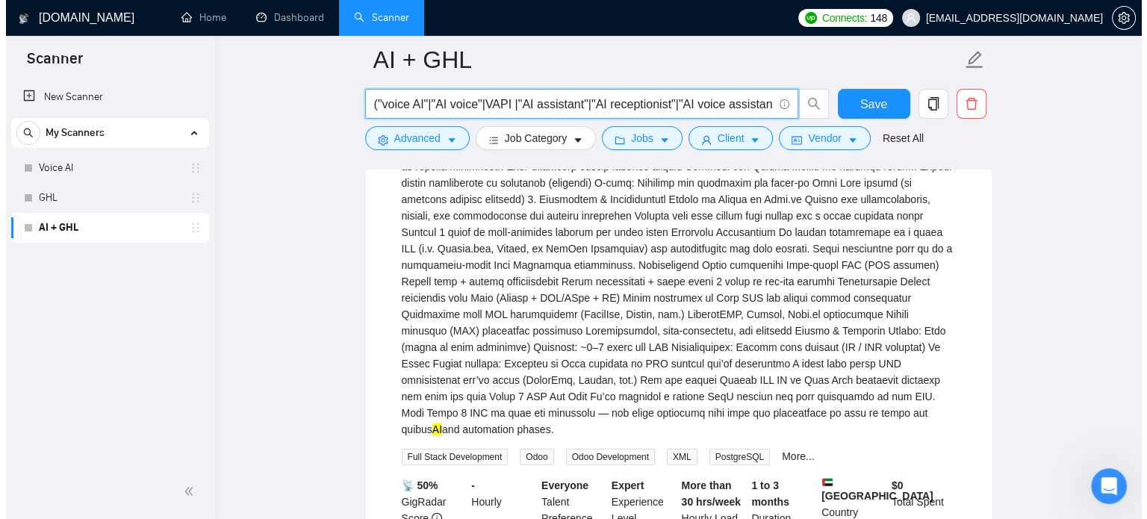
scroll to position [9715, 0]
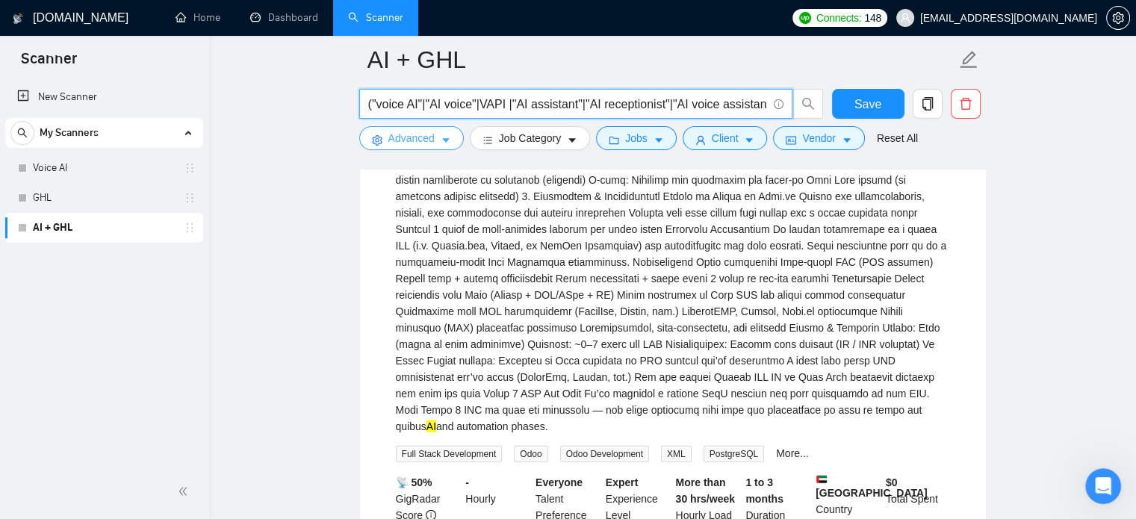
click at [421, 143] on span "Advanced" at bounding box center [411, 138] width 46 height 16
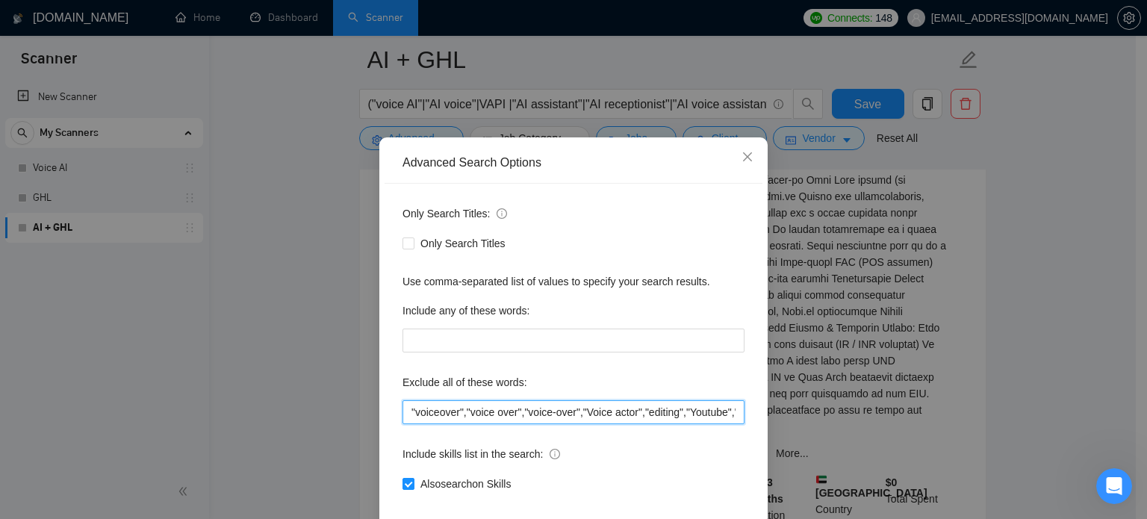
click at [591, 424] on input ""voiceover","voice over","voice-over","Voice actor","editing","Youtube","creato…" at bounding box center [574, 412] width 342 height 24
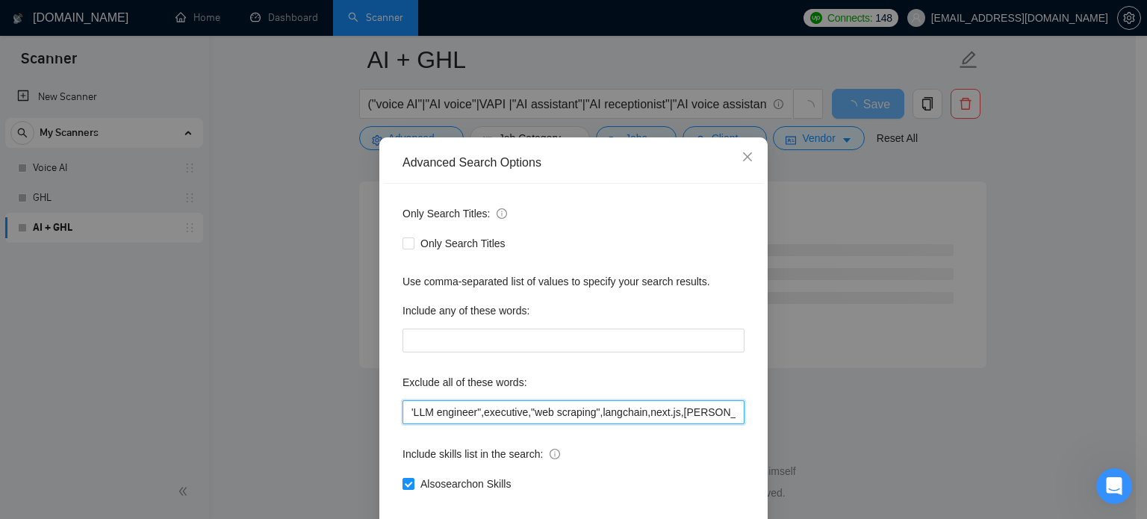
scroll to position [102, 0]
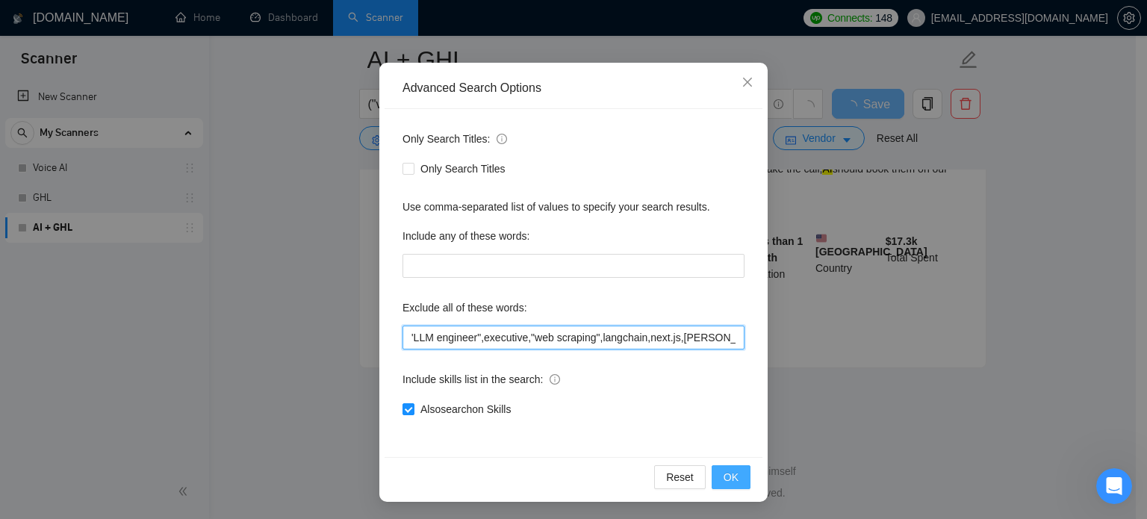
type input ""voiceover","voice over","voice-over","Voice actor","editing","Youtube","creato…"
click at [729, 480] on span "OK" at bounding box center [731, 477] width 15 height 16
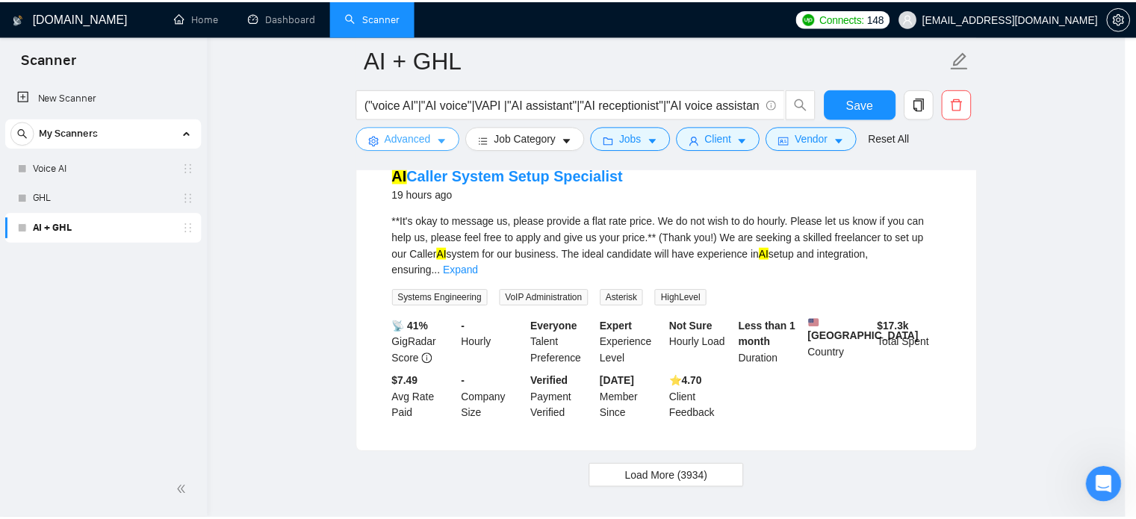
scroll to position [0, 0]
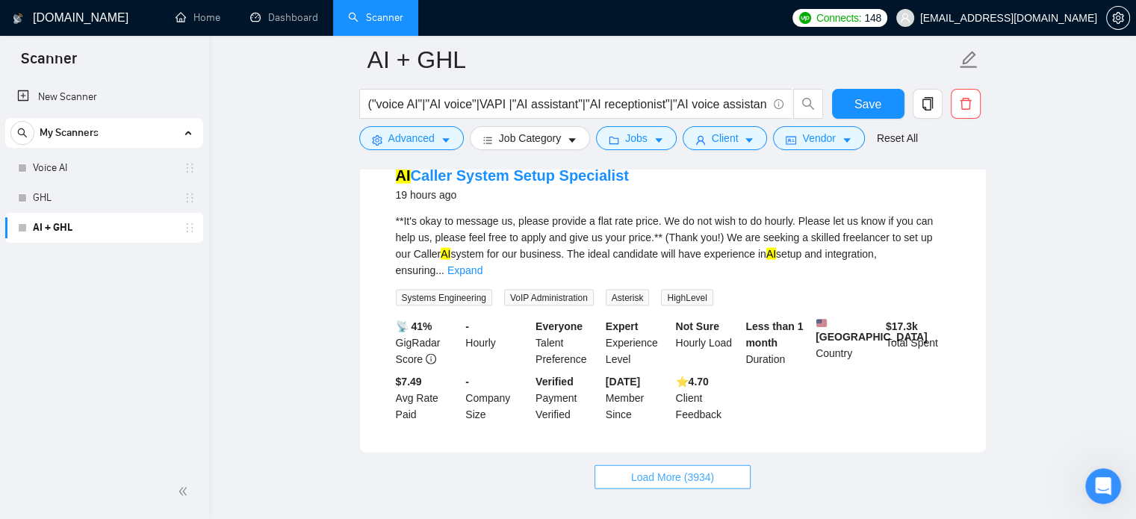
click at [693, 469] on span "Load More (3934)" at bounding box center [672, 477] width 83 height 16
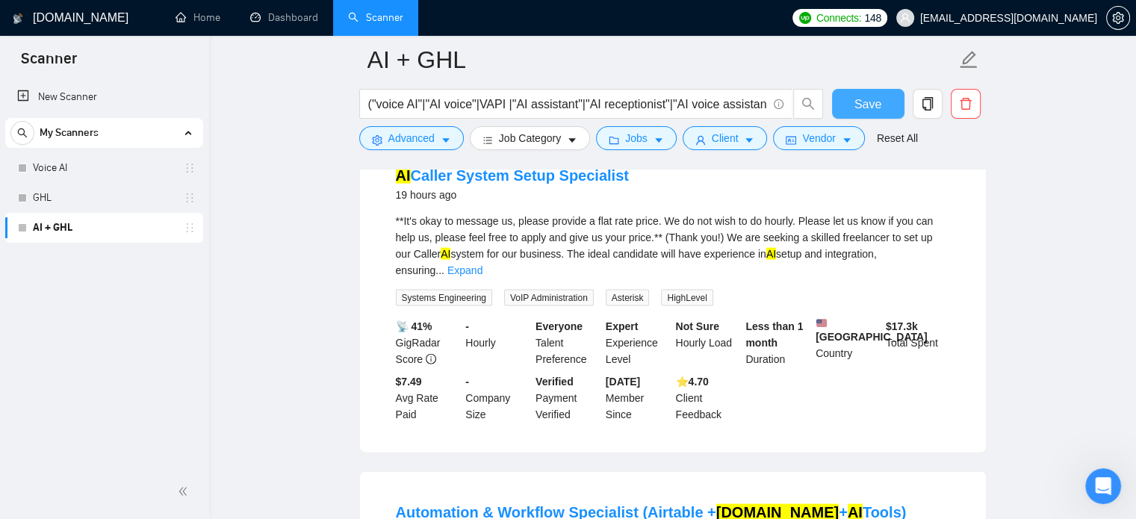
click at [878, 102] on span "Save" at bounding box center [867, 104] width 27 height 19
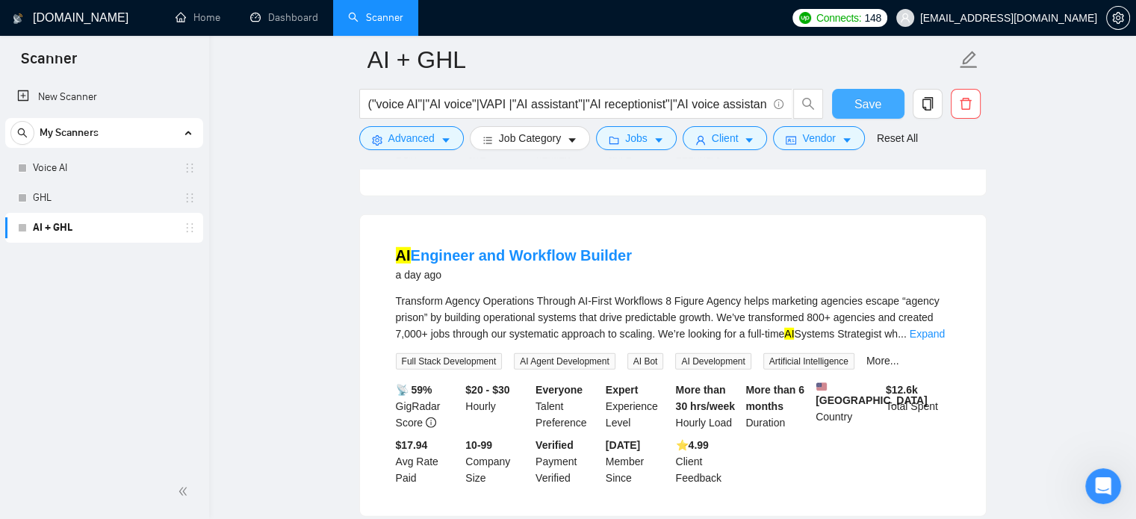
scroll to position [4100, 0]
click at [929, 329] on link "Expand" at bounding box center [927, 335] width 35 height 12
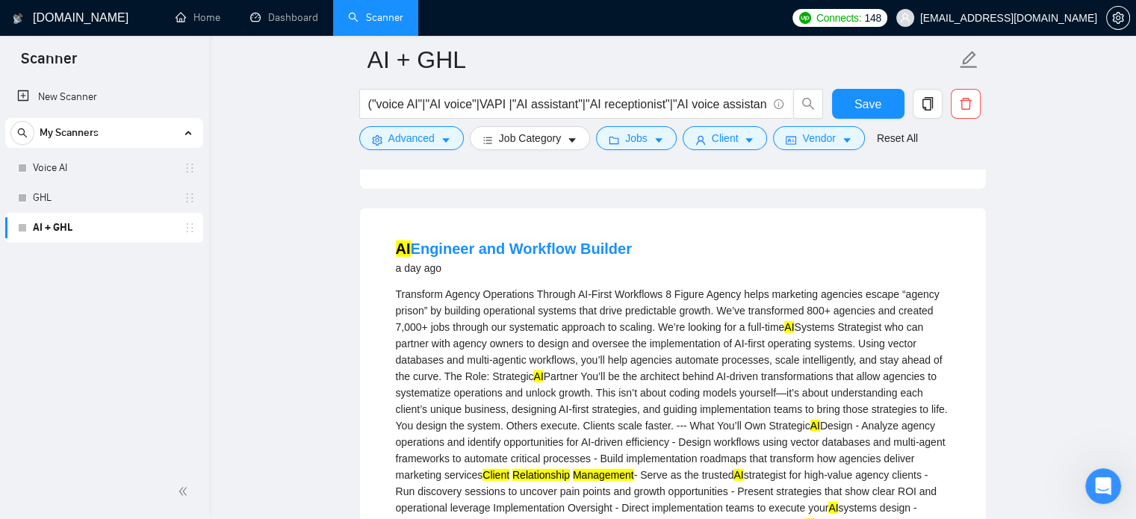
scroll to position [4107, 0]
click at [727, 106] on input "("voice AI"|"AI voice"|VAPI |"AI assistant"|"AI receptionist"|"AI voice assista…" at bounding box center [567, 104] width 399 height 19
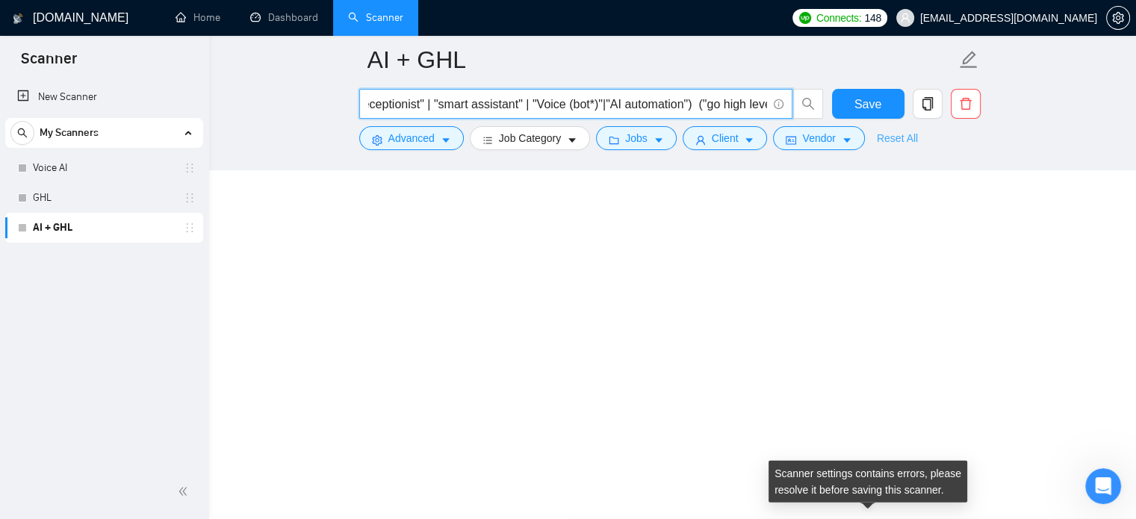
scroll to position [3196, 0]
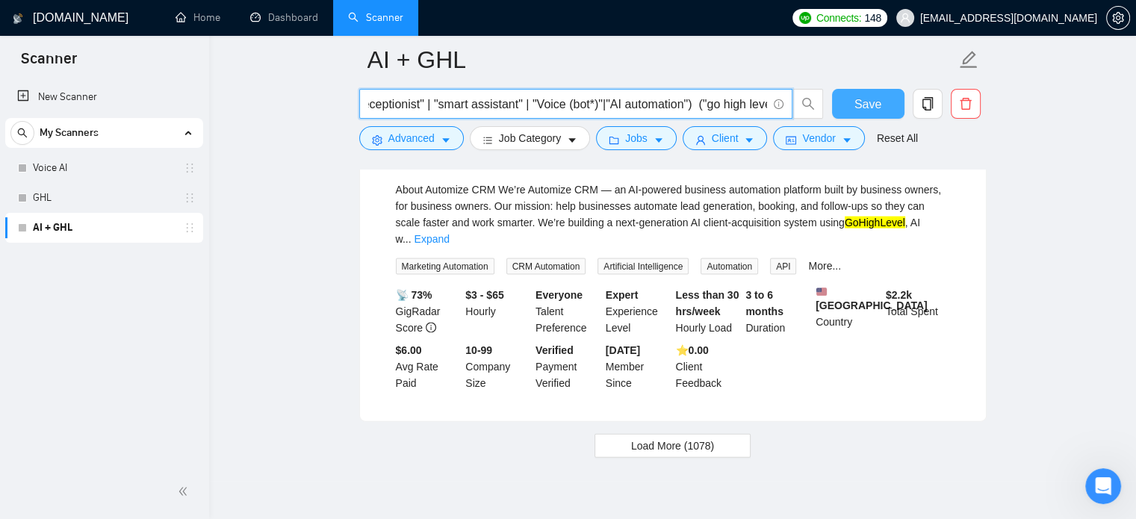
click at [863, 105] on span "Save" at bounding box center [867, 104] width 27 height 19
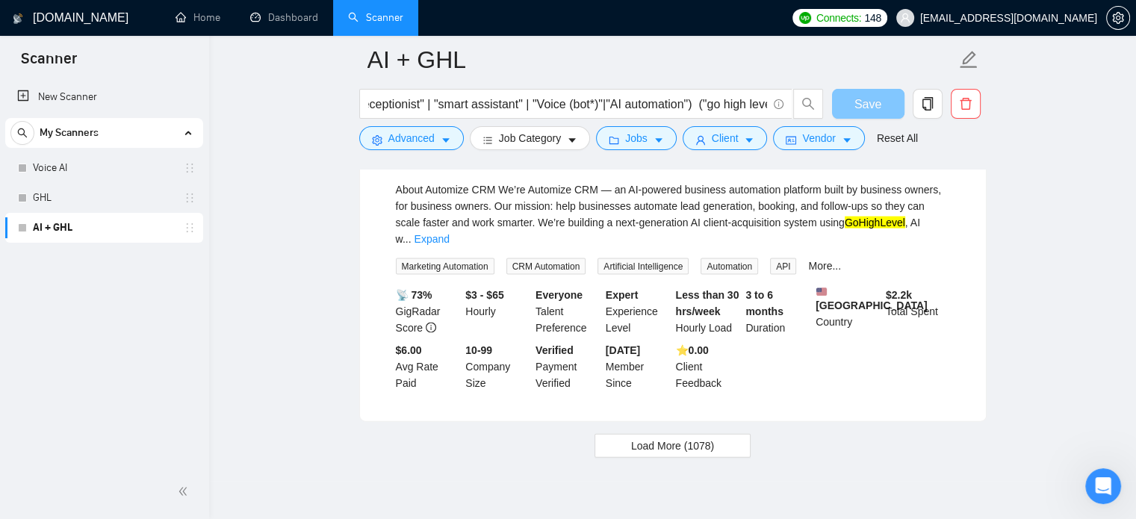
scroll to position [0, 0]
click at [735, 107] on input "("voice AI"|"AI voice"|VAPI |"AI assistant"|"AI receptionist"|"AI voice assista…" at bounding box center [567, 104] width 399 height 19
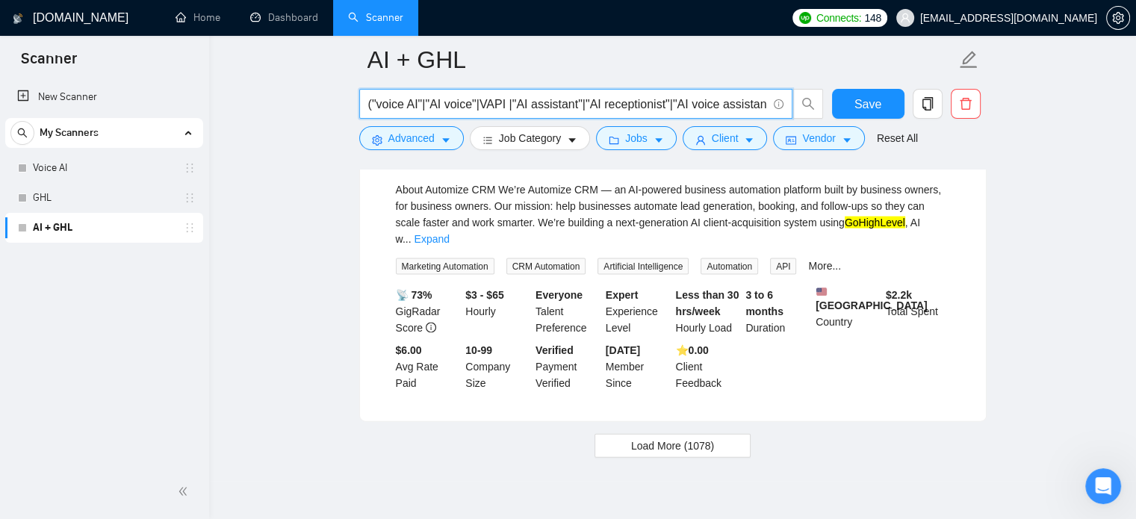
click at [735, 107] on input "("voice AI"|"AI voice"|VAPI |"AI assistant"|"AI receptionist"|"AI voice assista…" at bounding box center [567, 104] width 399 height 19
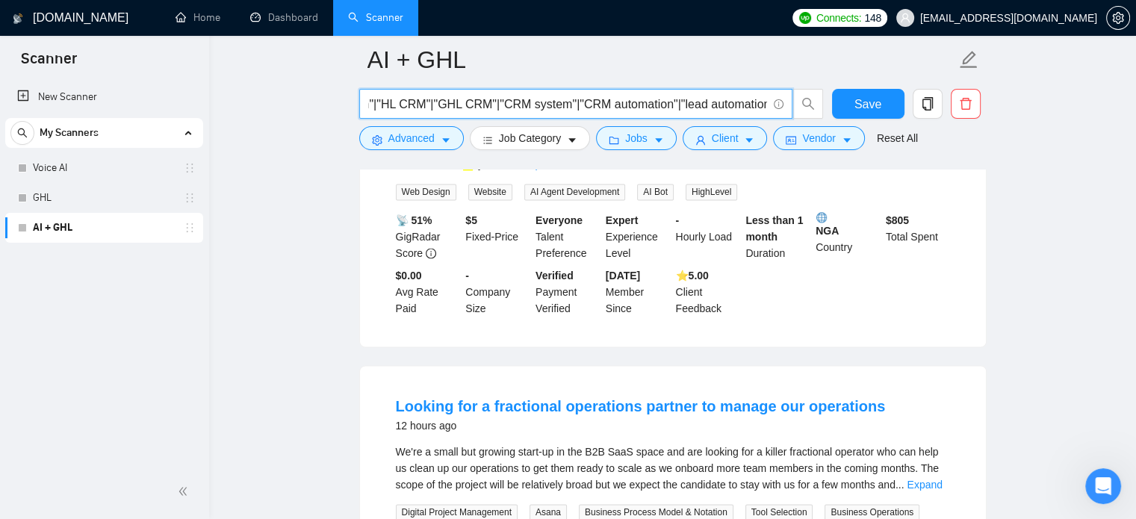
scroll to position [0, 1407]
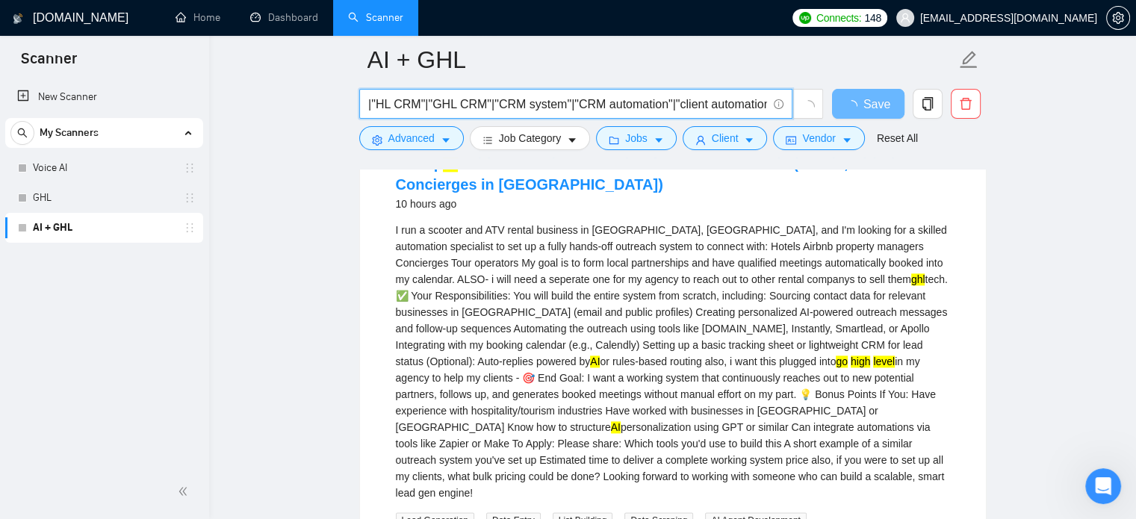
click at [762, 103] on input "("voice AI"|"AI voice"|VAPI |"AI assistant"|"AI receptionist"|"AI voice assista…" at bounding box center [567, 104] width 399 height 19
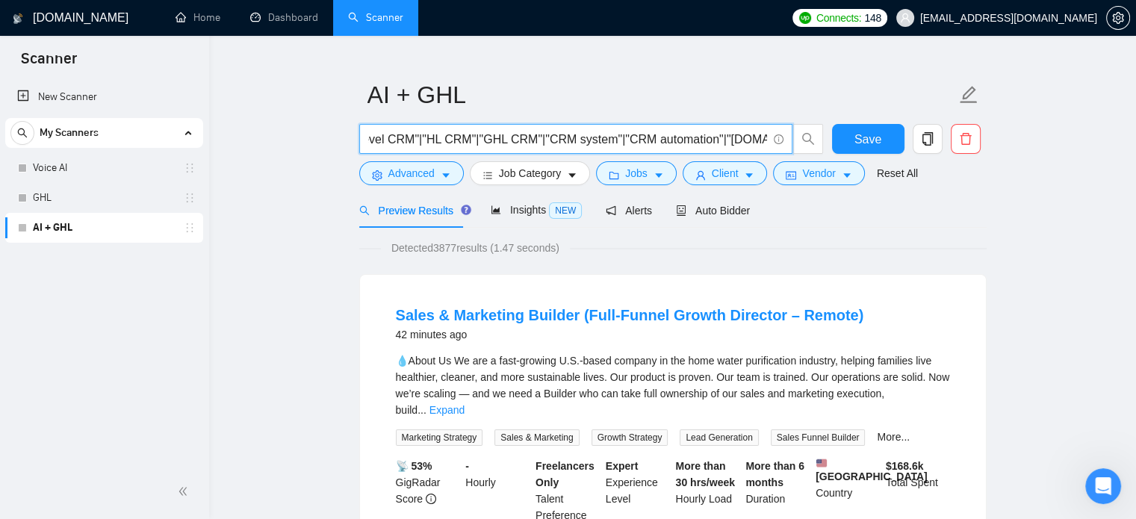
scroll to position [0, 1567]
click at [869, 140] on span "Save" at bounding box center [867, 139] width 27 height 19
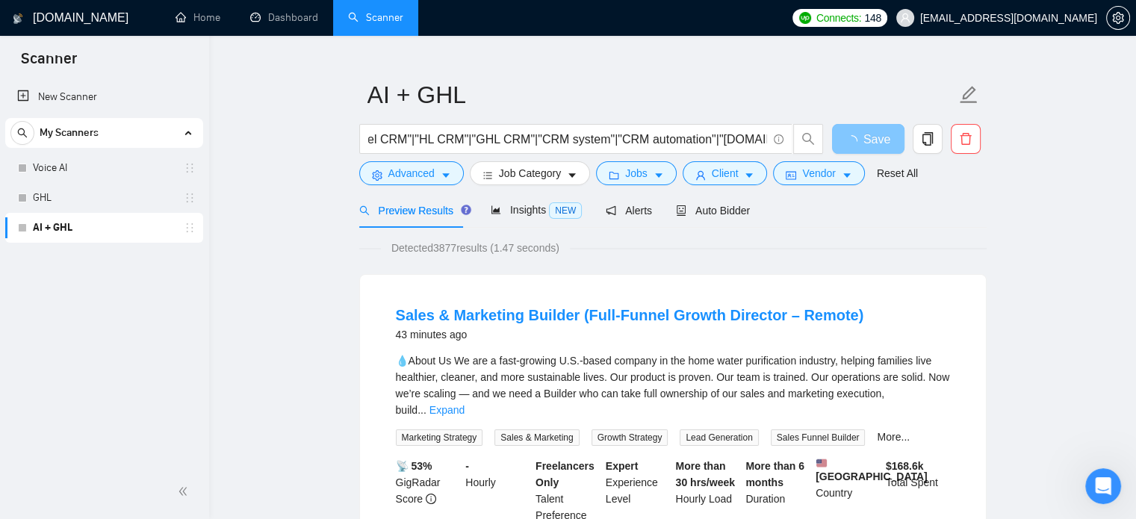
scroll to position [0, 0]
click at [524, 206] on span "Insights NEW" at bounding box center [536, 210] width 91 height 12
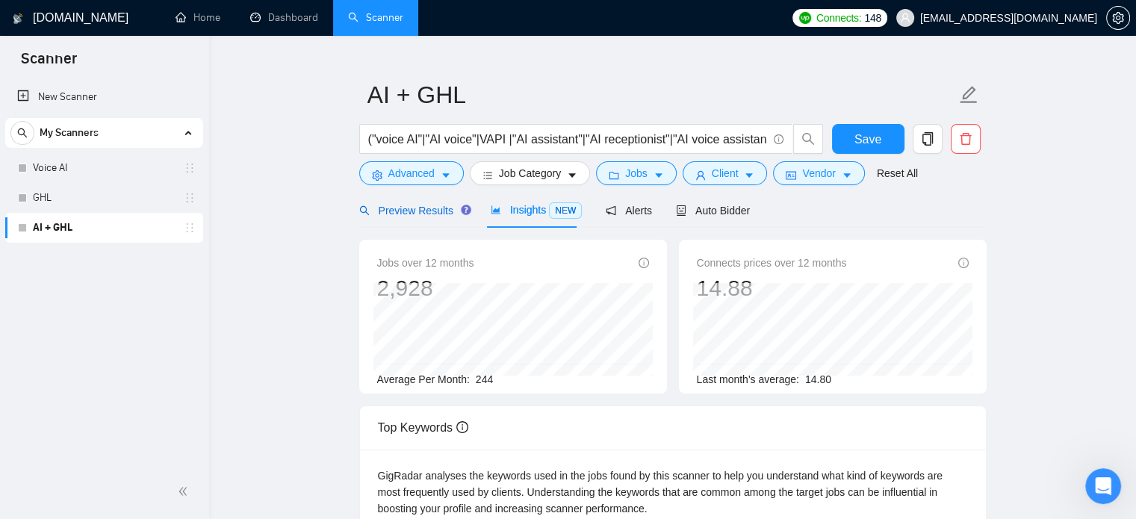
click at [385, 208] on span "Preview Results" at bounding box center [413, 211] width 108 height 12
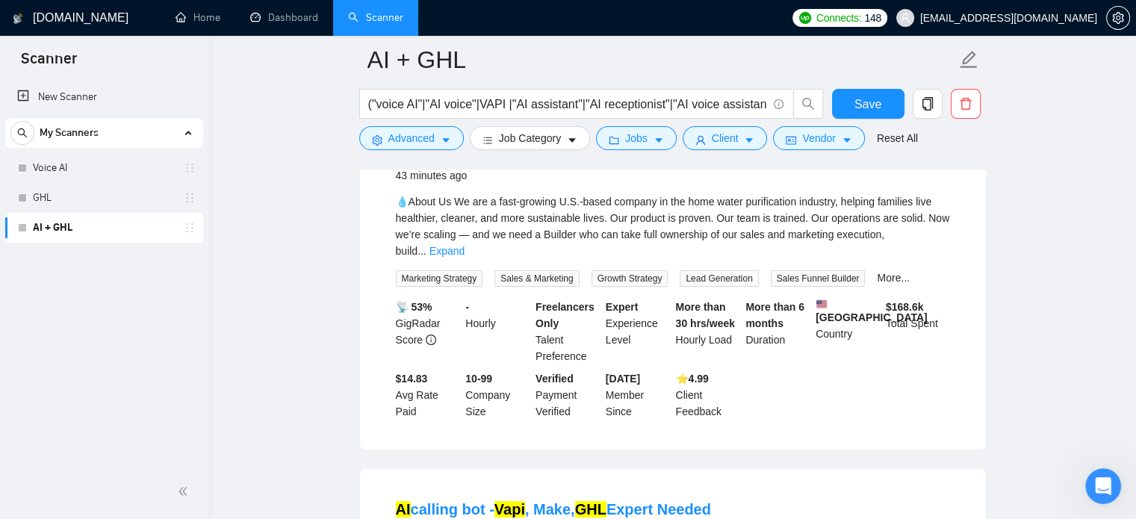
scroll to position [198, 0]
click at [465, 244] on link "Expand" at bounding box center [446, 250] width 35 height 12
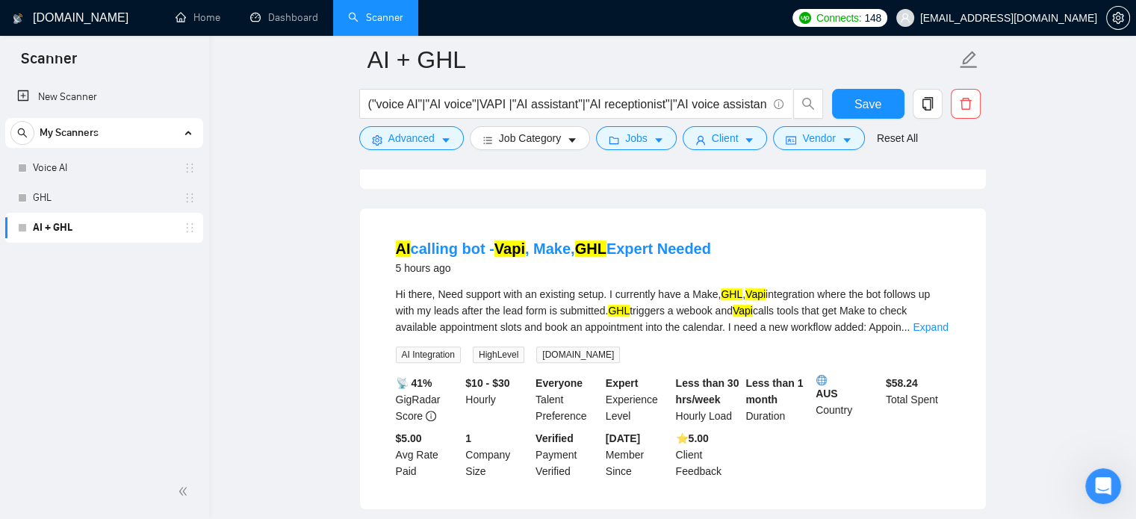
scroll to position [1049, 0]
click at [941, 323] on link "Expand" at bounding box center [930, 328] width 35 height 12
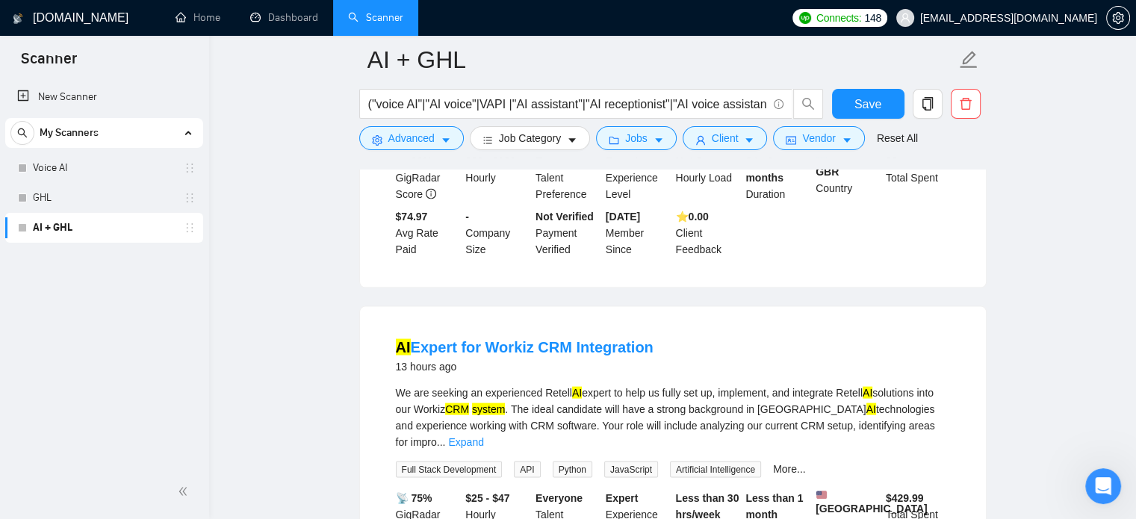
scroll to position [3050, 0]
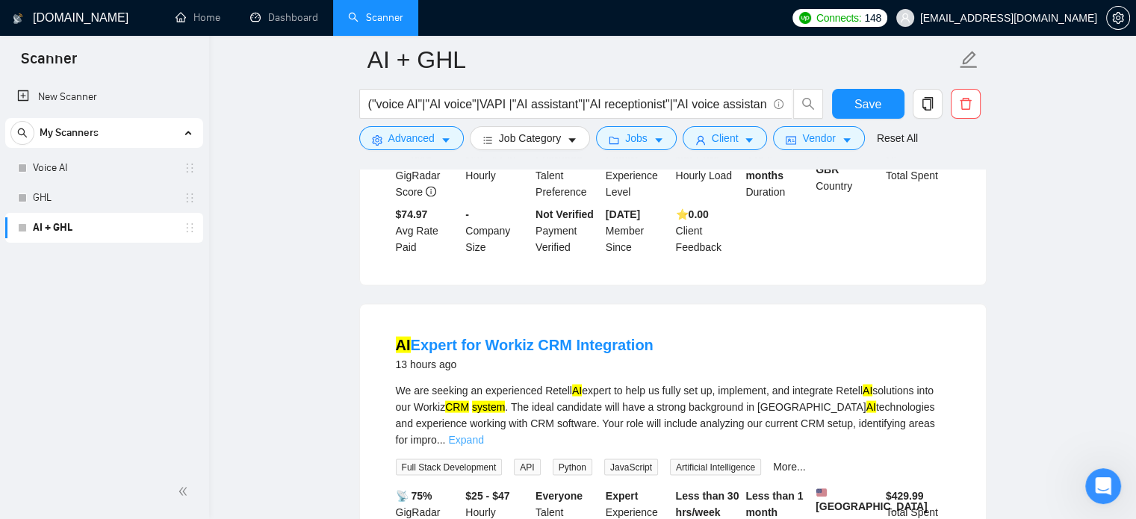
click at [483, 434] on link "Expand" at bounding box center [465, 440] width 35 height 12
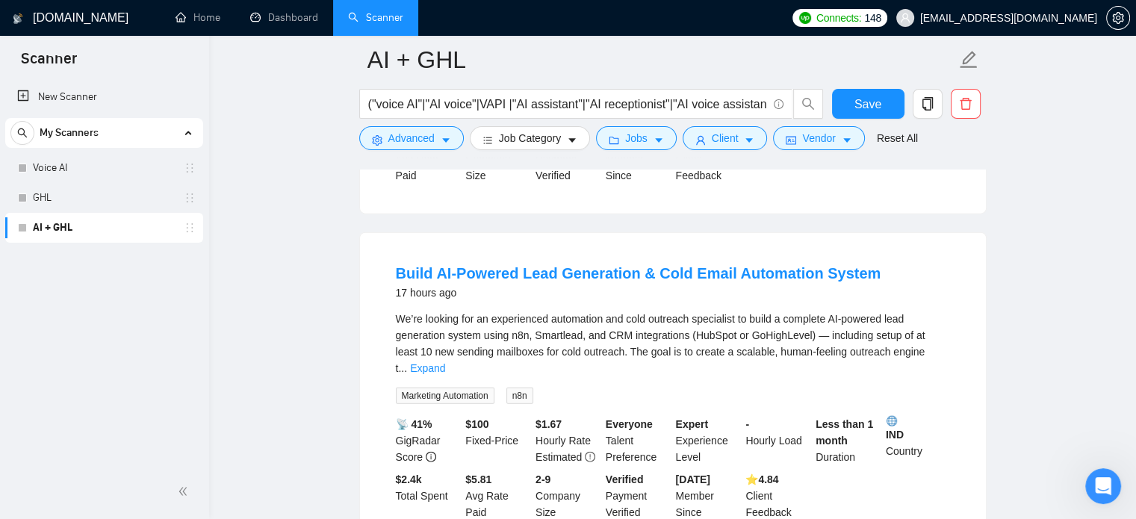
scroll to position [3493, 0]
click at [445, 361] on link "Expand" at bounding box center [427, 367] width 35 height 12
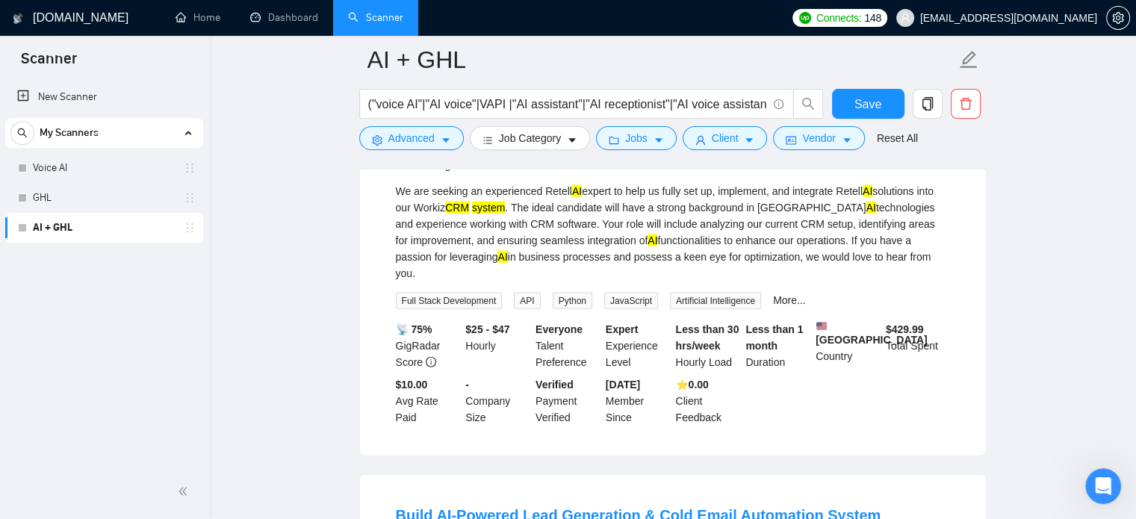
scroll to position [3249, 0]
click at [690, 96] on input "("voice AI"|"AI voice"|VAPI |"AI assistant"|"AI receptionist"|"AI voice assista…" at bounding box center [567, 104] width 399 height 19
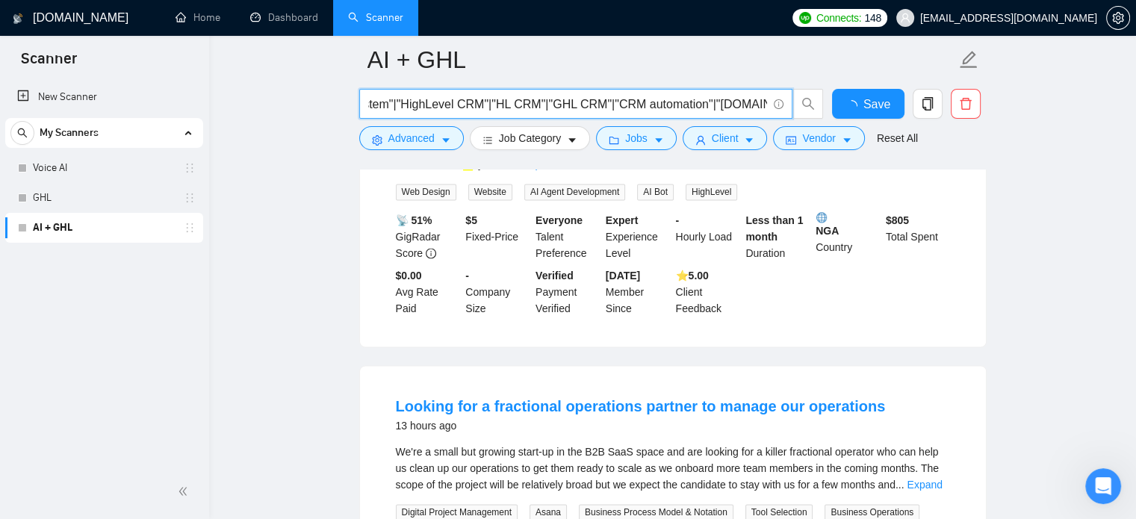
scroll to position [3220, 0]
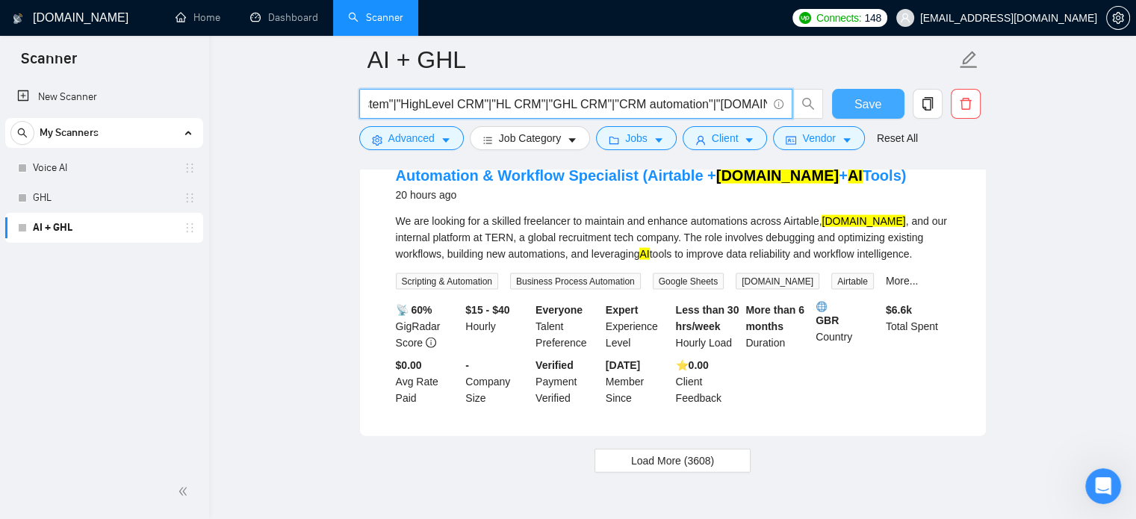
type input "("voice AI"|"AI voice"|VAPI |"AI assistant"|"AI receptionist"|"AI voice assista…"
click at [854, 107] on button "Save" at bounding box center [868, 104] width 72 height 30
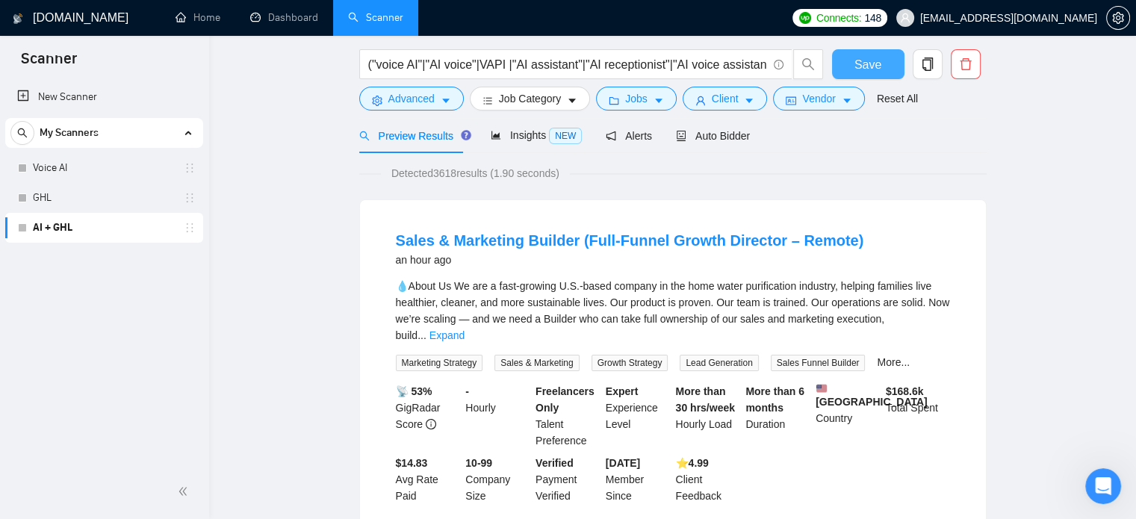
scroll to position [0, 0]
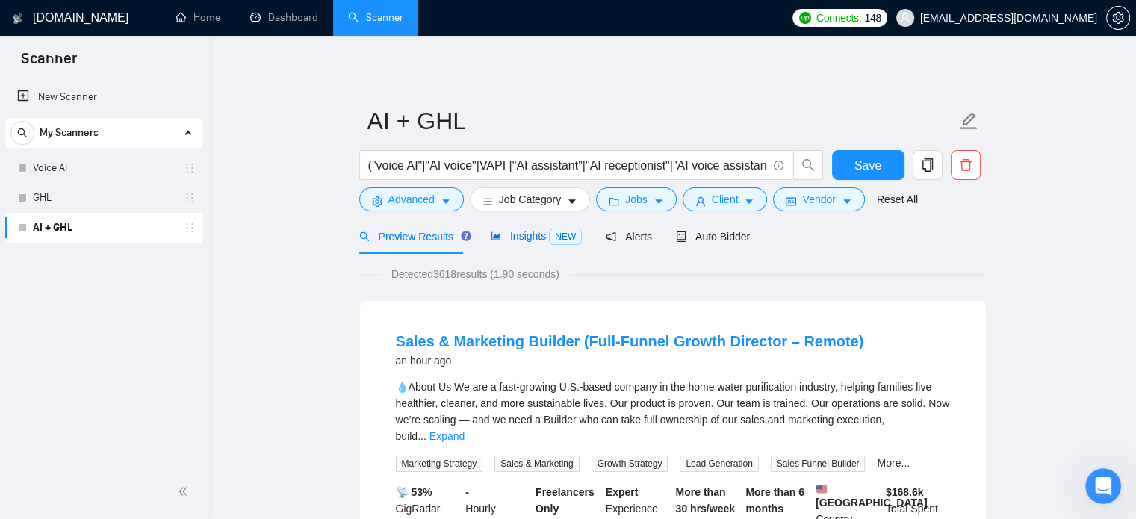
click at [515, 235] on span "Insights NEW" at bounding box center [536, 236] width 91 height 12
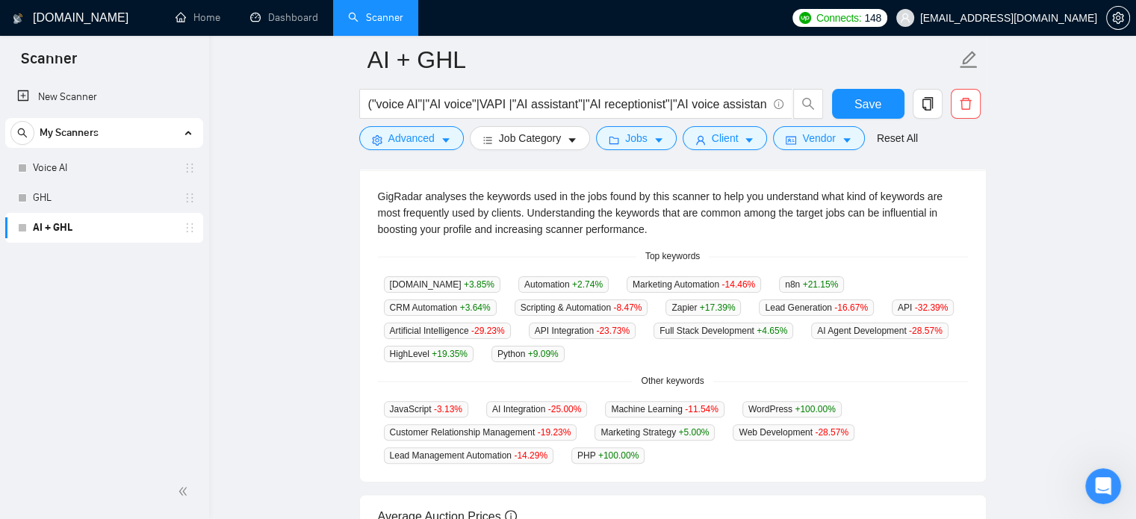
scroll to position [344, 0]
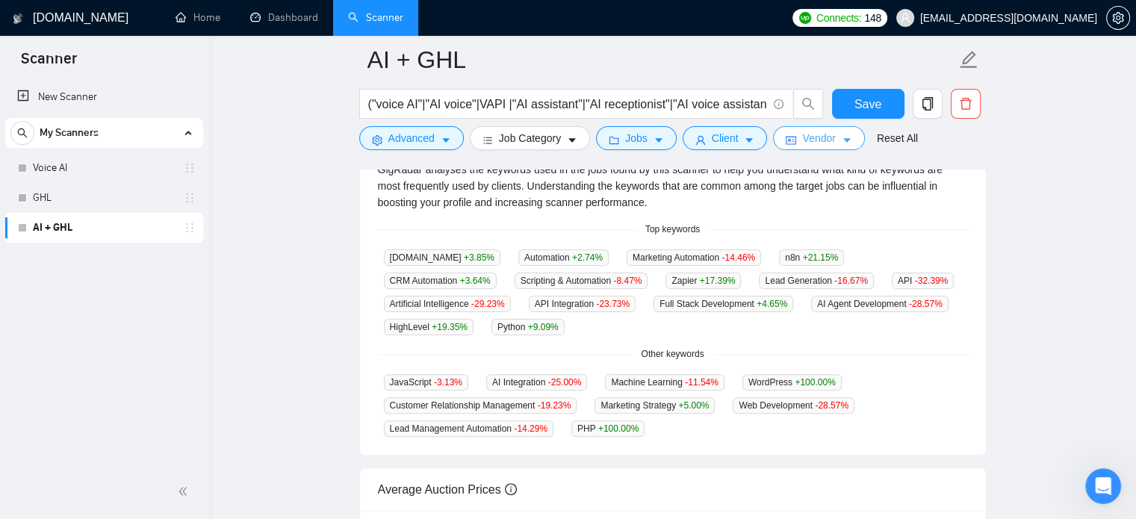
click at [794, 143] on button "Vendor" at bounding box center [818, 138] width 91 height 24
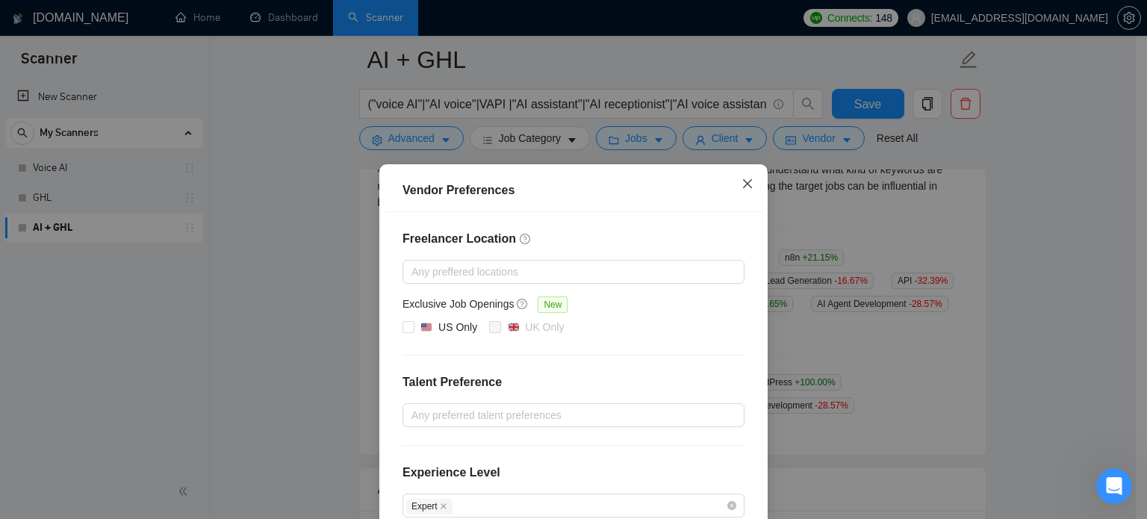
click at [743, 181] on icon "close" at bounding box center [748, 184] width 12 height 12
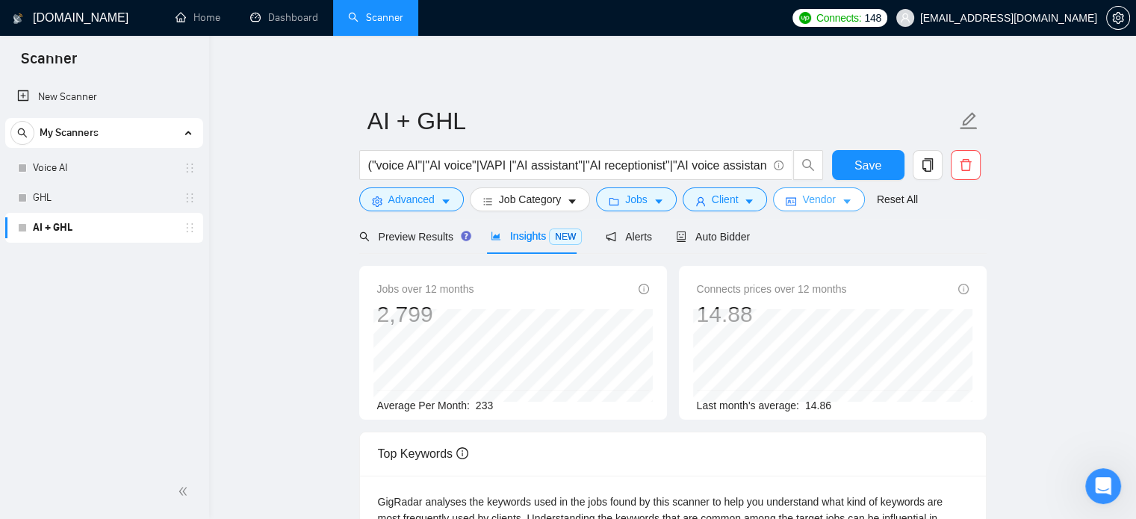
scroll to position [0, 0]
click at [707, 235] on span "Auto Bidder" at bounding box center [713, 237] width 74 height 12
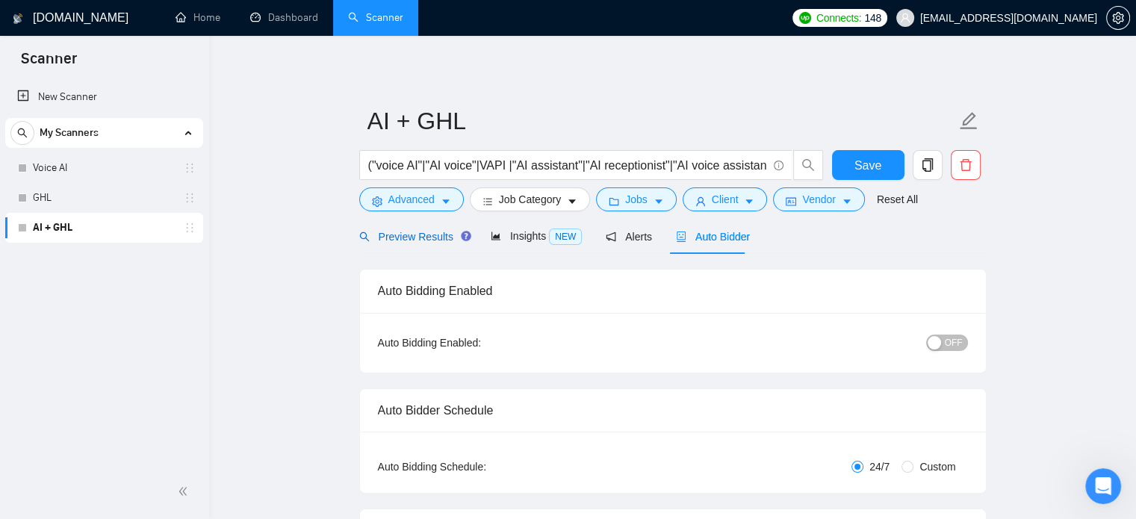
click at [417, 237] on span "Preview Results" at bounding box center [413, 237] width 108 height 12
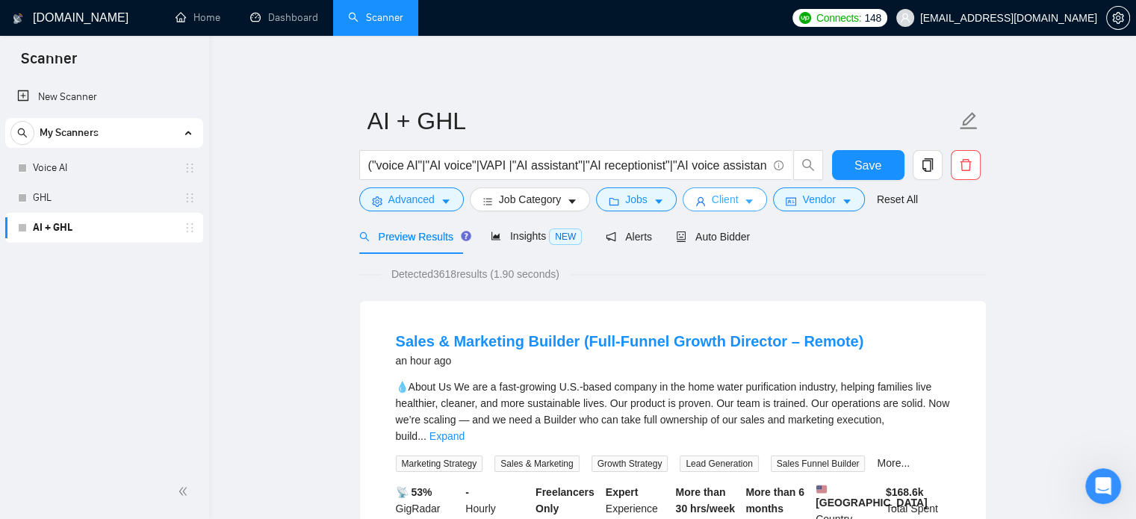
click at [712, 202] on span "Client" at bounding box center [725, 199] width 27 height 16
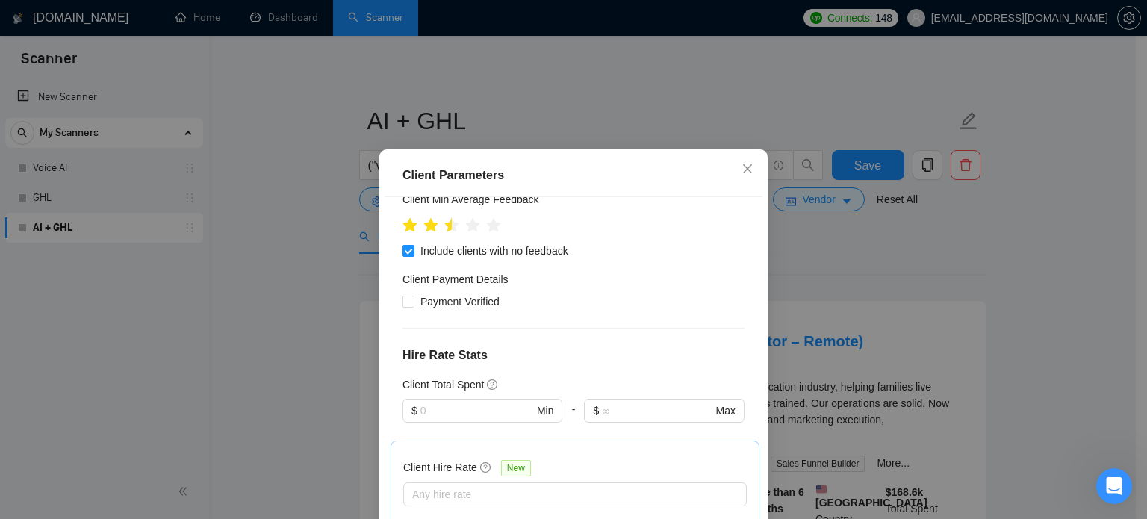
scroll to position [59, 0]
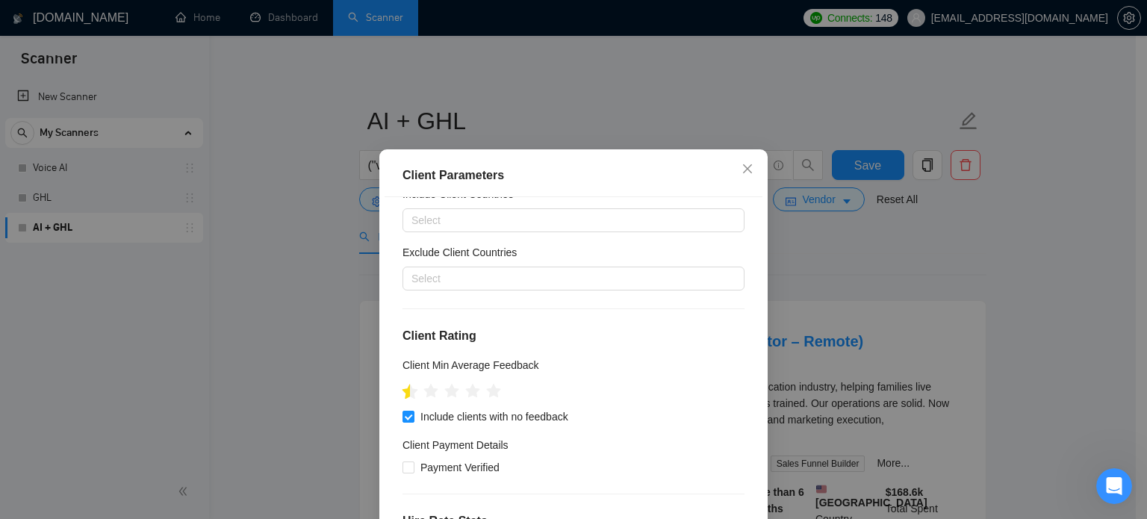
click at [403, 391] on icon "star" at bounding box center [411, 391] width 16 height 15
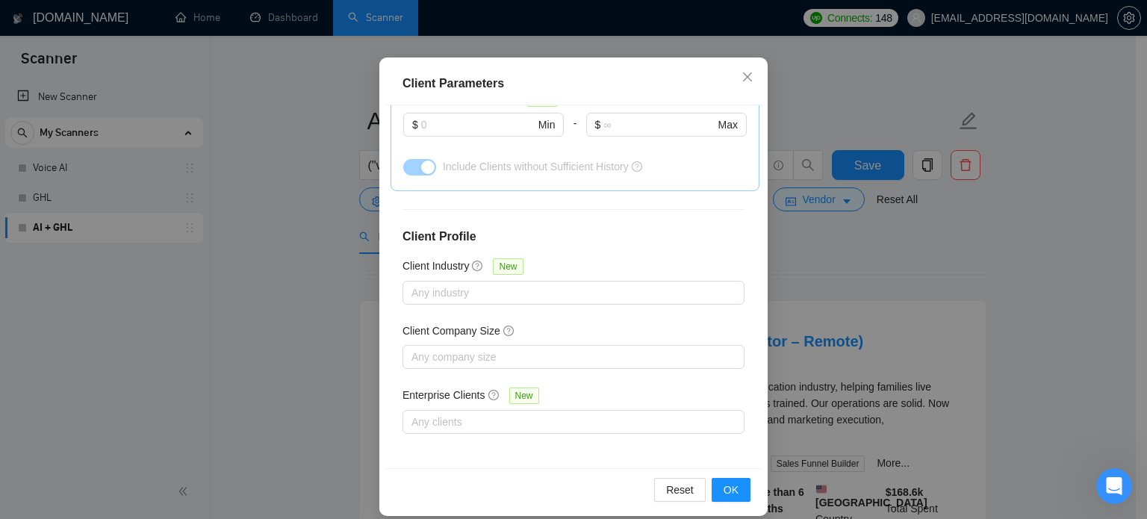
scroll to position [107, 0]
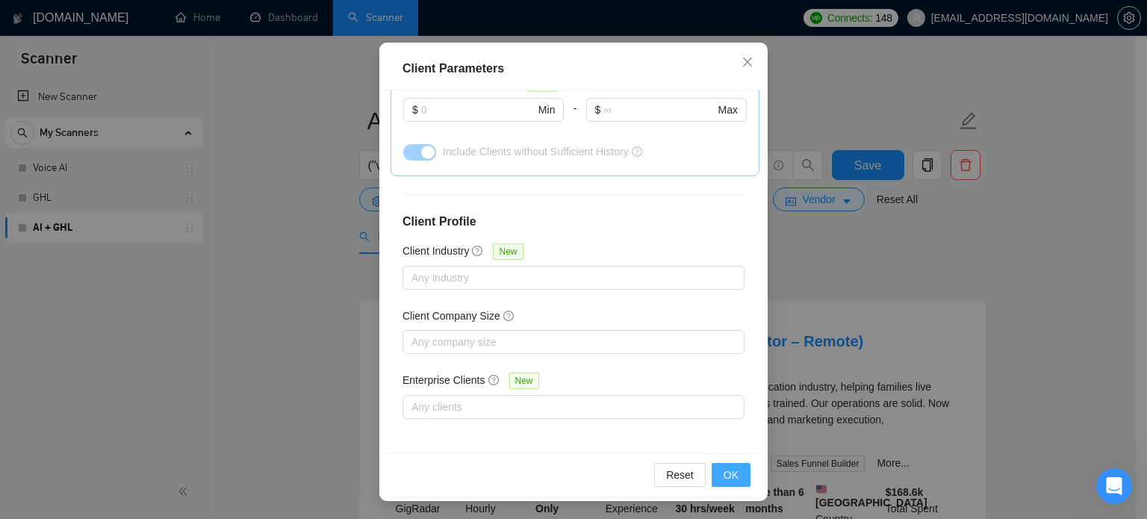
click at [724, 476] on span "OK" at bounding box center [731, 475] width 15 height 16
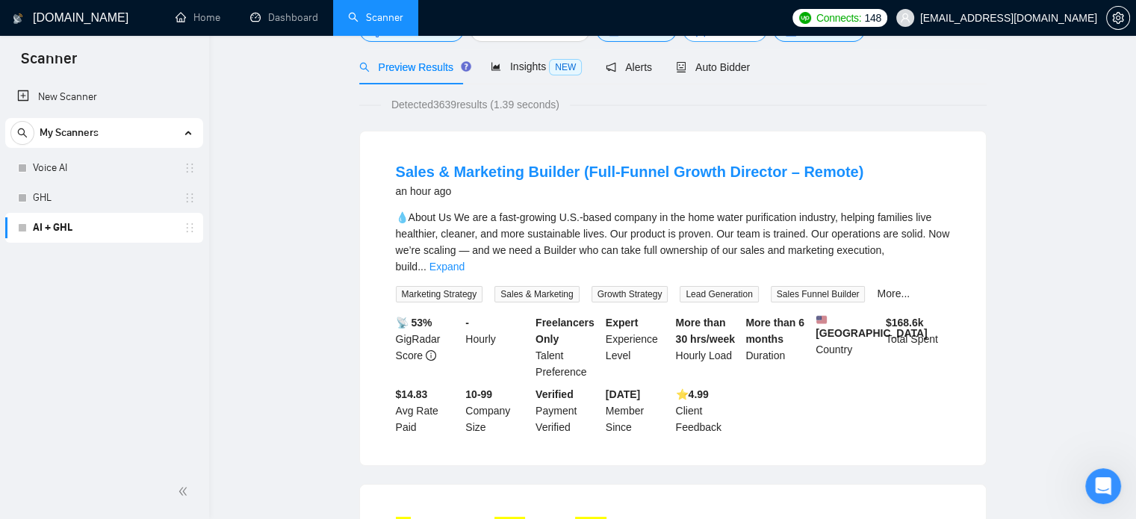
scroll to position [0, 0]
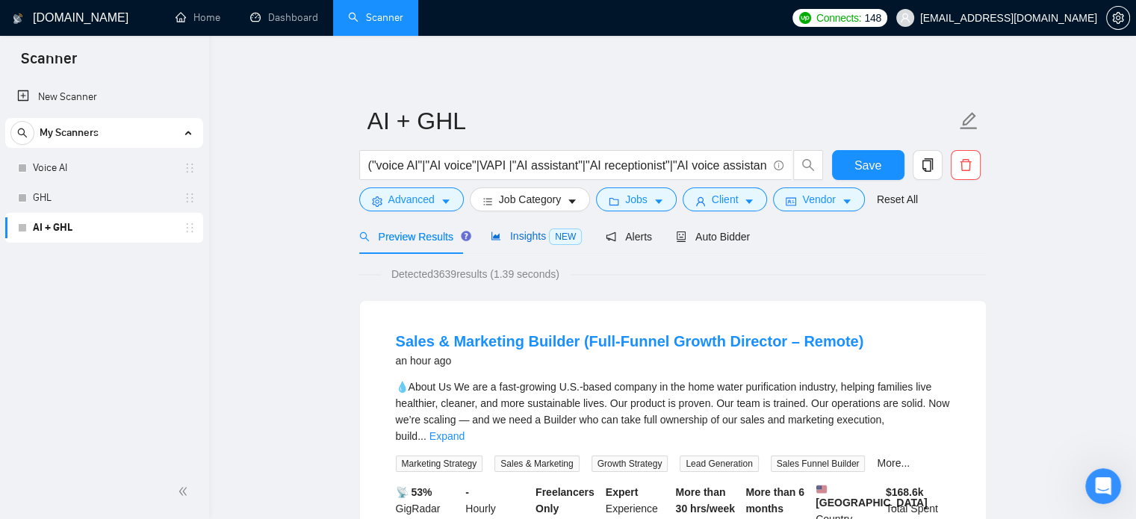
click at [523, 237] on span "Insights NEW" at bounding box center [536, 236] width 91 height 12
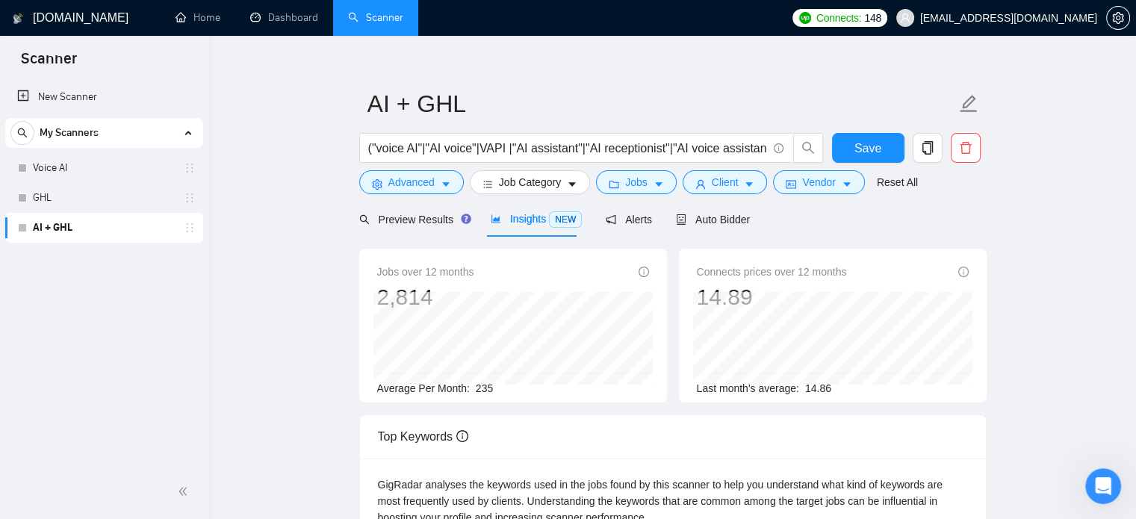
scroll to position [18, 0]
click at [587, 149] on input "("voice AI"|"AI voice"|VAPI |"AI assistant"|"AI receptionist"|"AI voice assista…" at bounding box center [567, 147] width 399 height 19
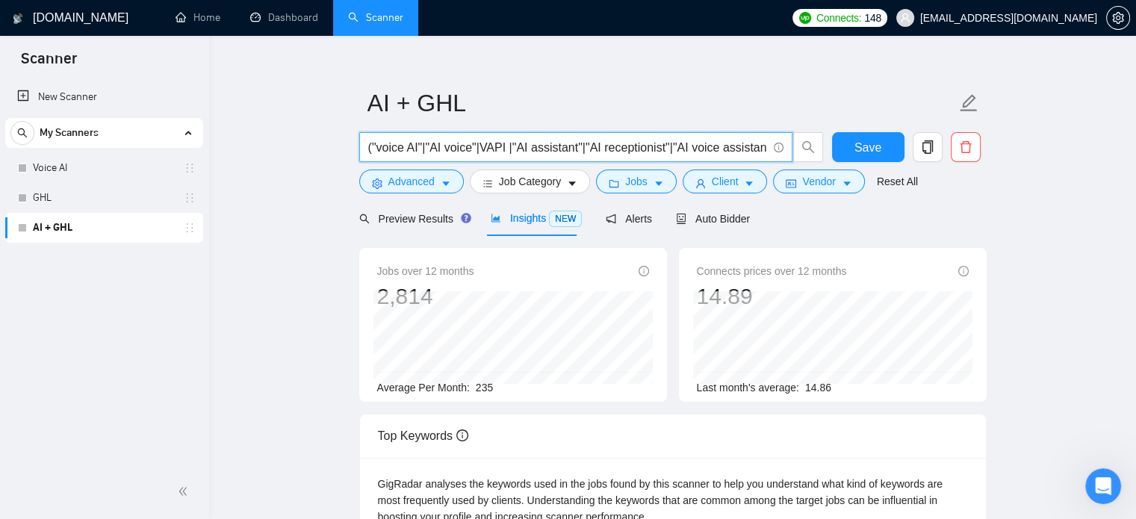
click at [587, 149] on input "("voice AI"|"AI voice"|VAPI |"AI assistant"|"AI receptionist"|"AI voice assista…" at bounding box center [567, 147] width 399 height 19
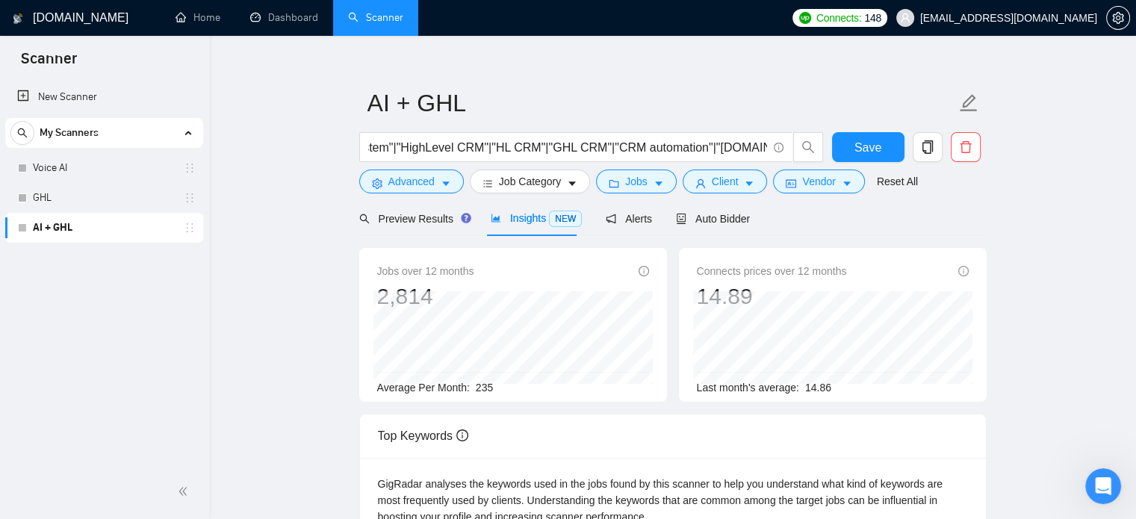
scroll to position [0, 0]
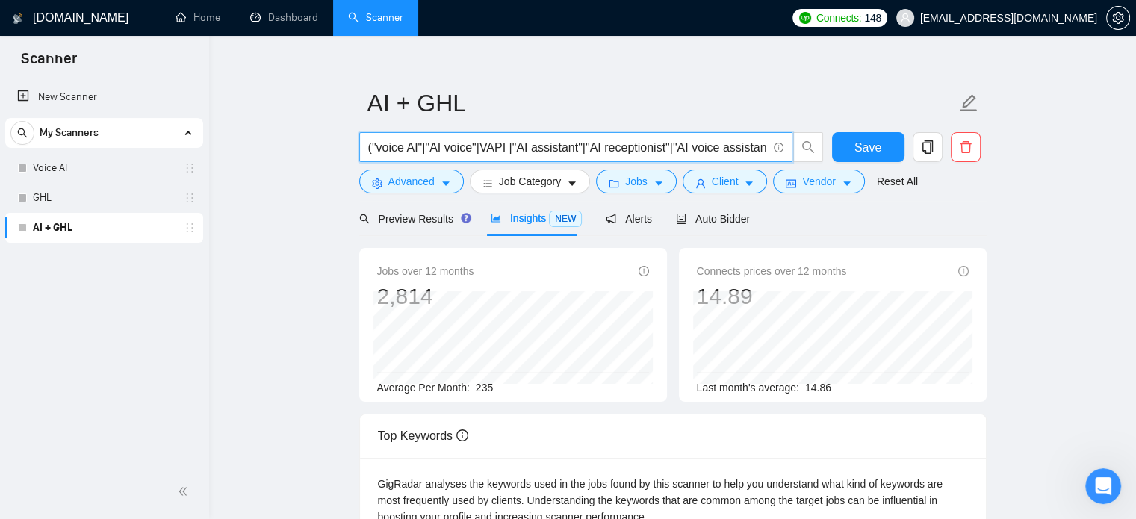
click at [692, 149] on input "("voice AI"|"AI voice"|VAPI |"AI assistant"|"AI receptionist"|"AI voice assista…" at bounding box center [567, 147] width 399 height 19
click at [867, 150] on span "Save" at bounding box center [867, 147] width 27 height 19
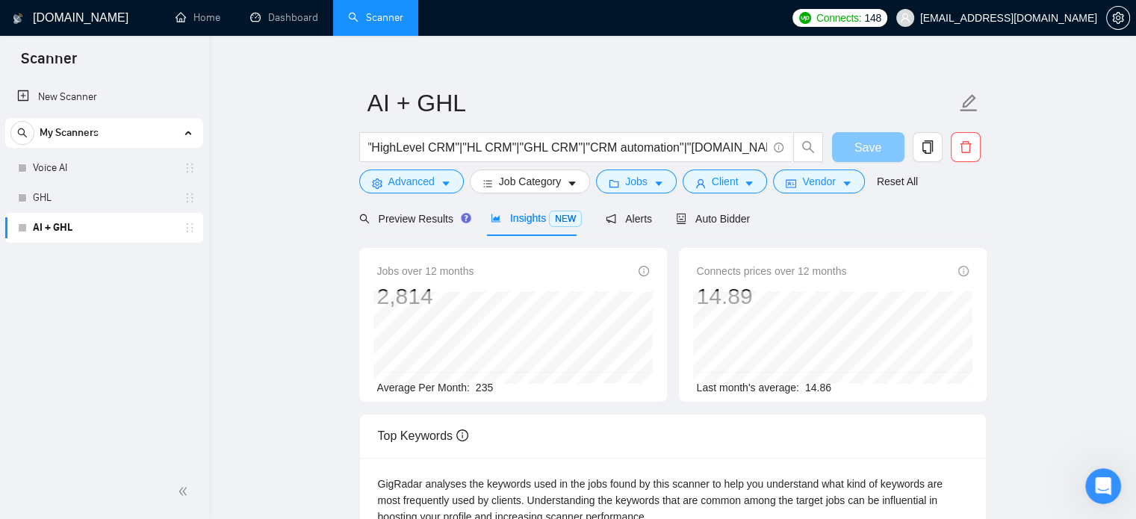
scroll to position [0, 0]
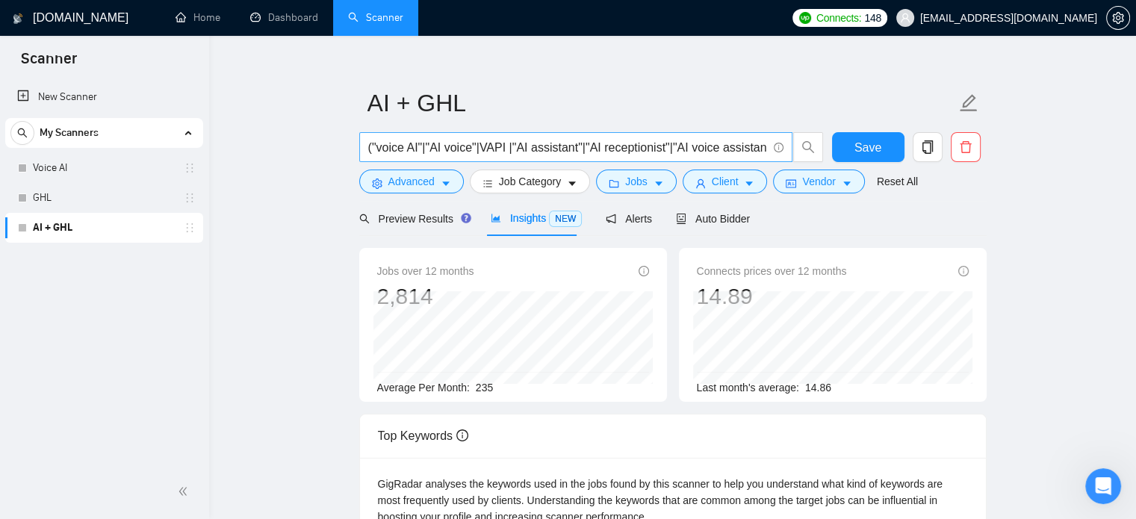
click at [562, 143] on input "("voice AI"|"AI voice"|VAPI |"AI assistant"|"AI receptionist"|"AI voice assista…" at bounding box center [567, 147] width 399 height 19
click at [594, 146] on input "("voice AI"|"AI voice"|VAPI |"AI assistant"|"AI receptionist"|"AI voice assista…" at bounding box center [567, 147] width 399 height 19
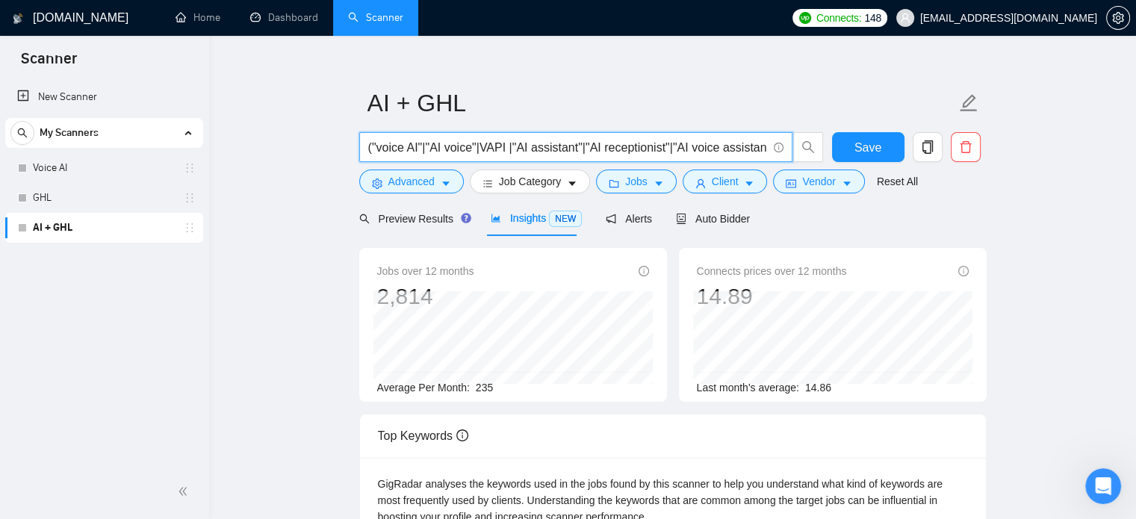
click at [594, 146] on input "("voice AI"|"AI voice"|VAPI |"AI assistant"|"AI receptionist"|"AI voice assista…" at bounding box center [567, 147] width 399 height 19
type input "("voice AI"|"AI voice"|VAPI |"AI assistant"|"AI receptionist"|"AI voice assista…"
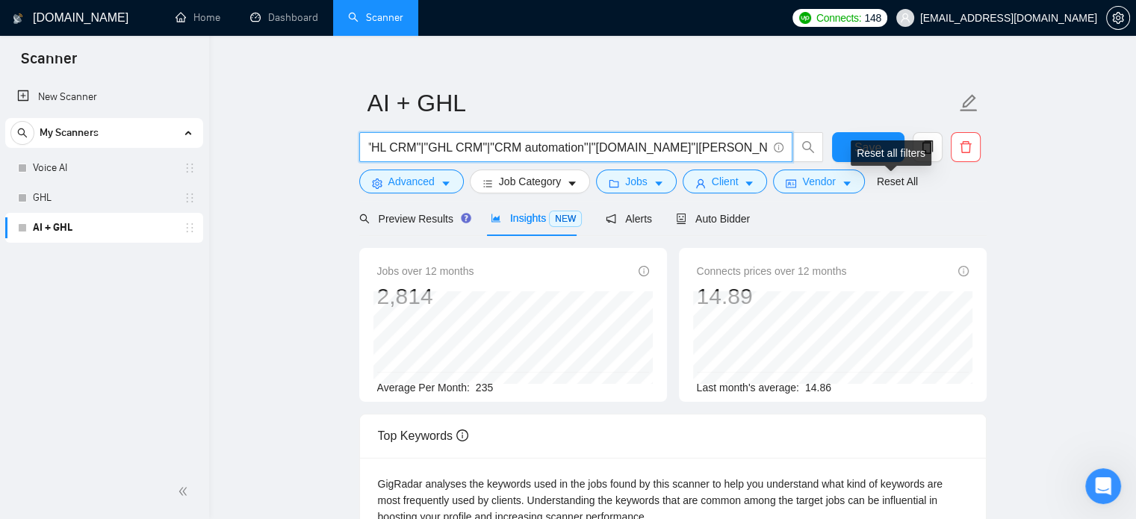
click at [867, 158] on div "Reset all filters" at bounding box center [891, 152] width 81 height 25
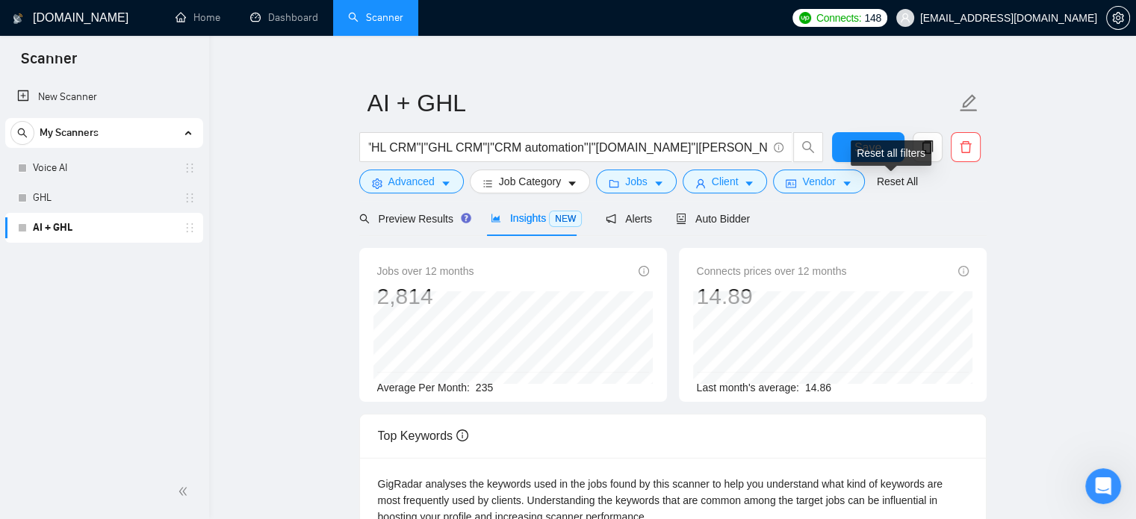
scroll to position [0, 0]
click at [848, 145] on button "Save" at bounding box center [868, 147] width 72 height 30
click at [709, 214] on span "Auto Bidder" at bounding box center [713, 219] width 74 height 12
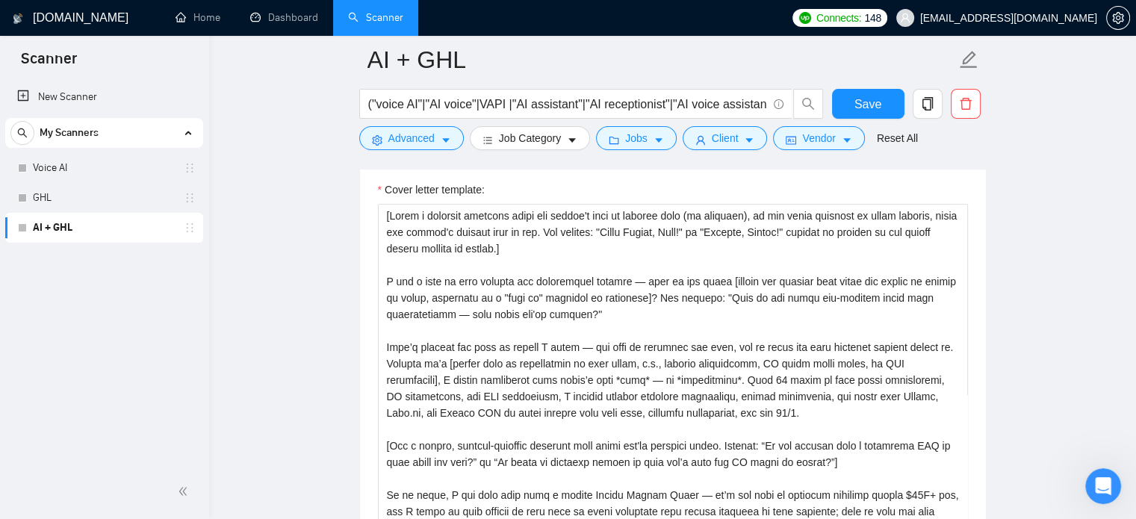
scroll to position [1652, 0]
click at [521, 310] on textarea "Cover letter template:" at bounding box center [673, 372] width 590 height 336
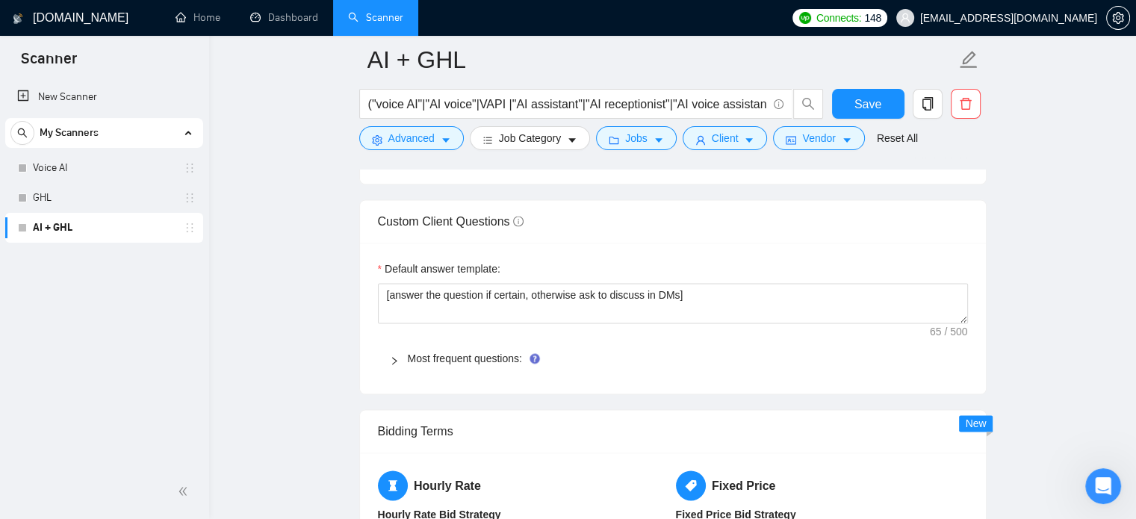
scroll to position [2049, 0]
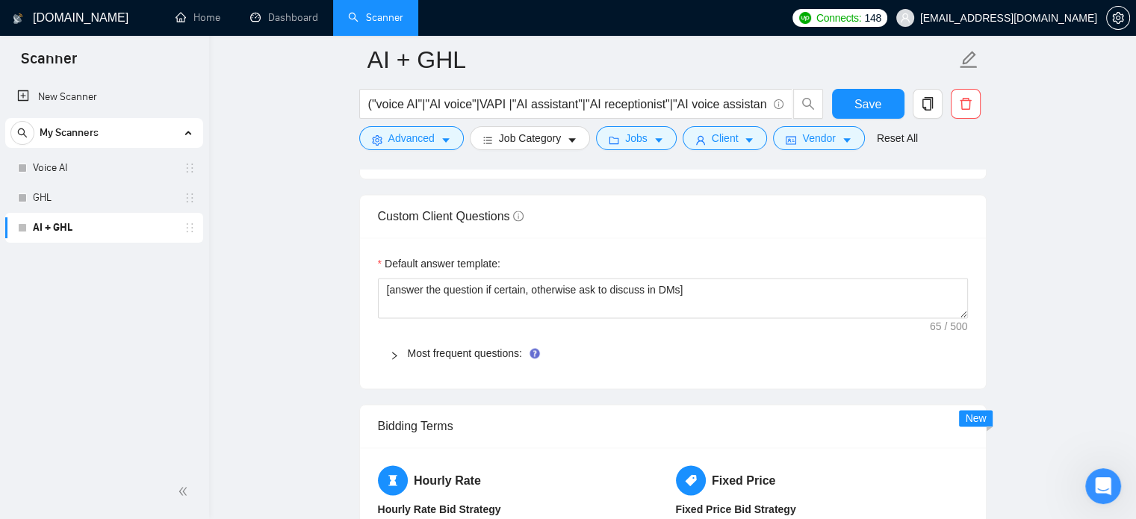
click at [387, 352] on div "Most frequent questions:" at bounding box center [673, 353] width 590 height 34
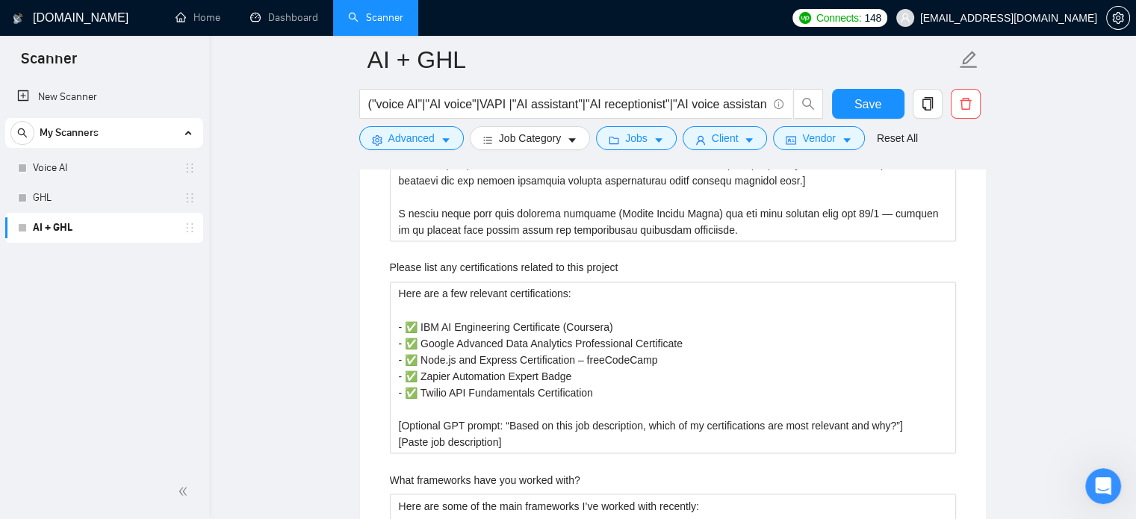
scroll to position [2527, 0]
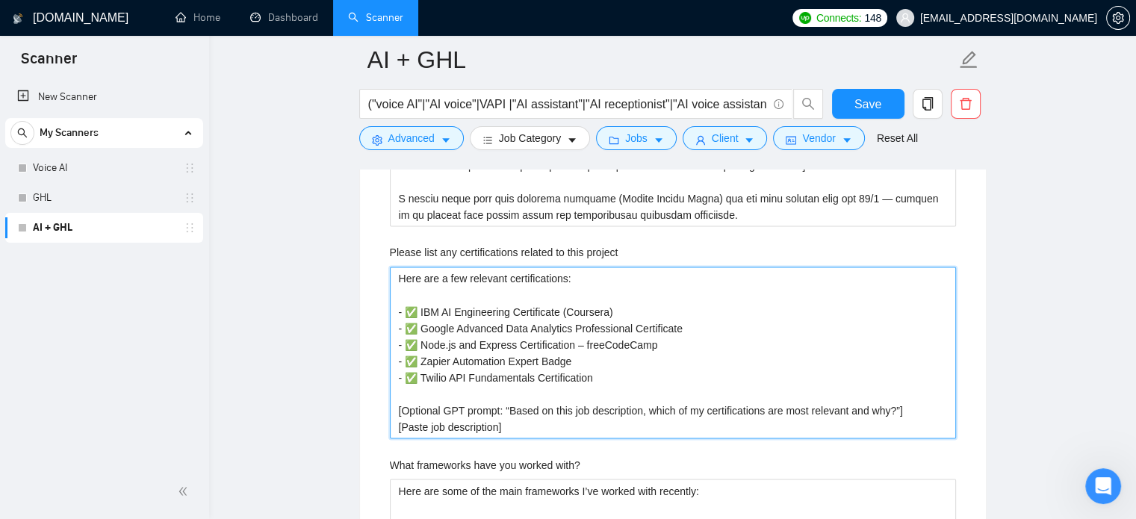
click at [491, 344] on project "Here are a few relevant certifications: - ✅ IBM AI Engineering Certificate (Cou…" at bounding box center [673, 353] width 566 height 172
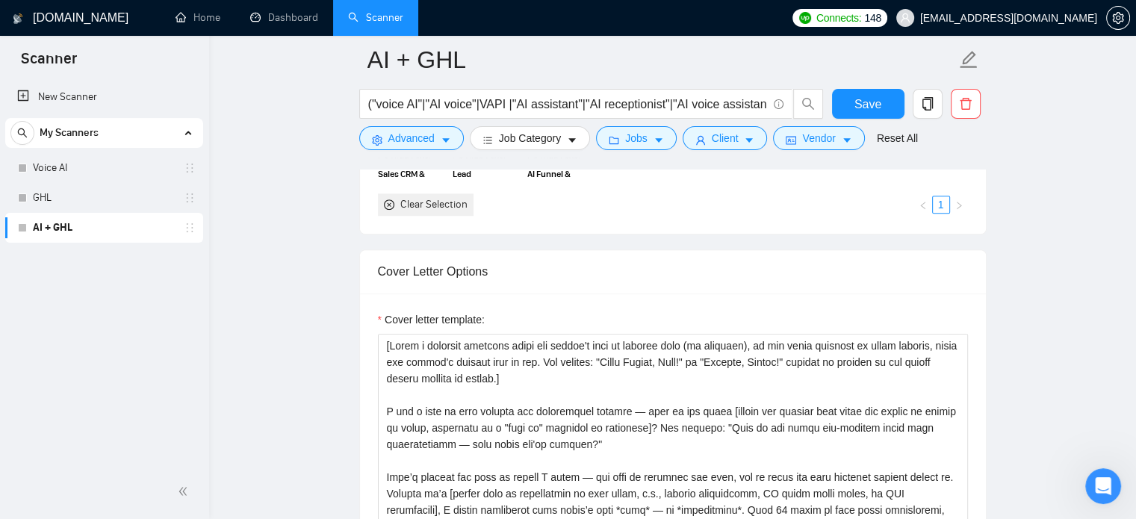
scroll to position [1520, 0]
click at [489, 351] on textarea "Cover letter template:" at bounding box center [673, 504] width 590 height 336
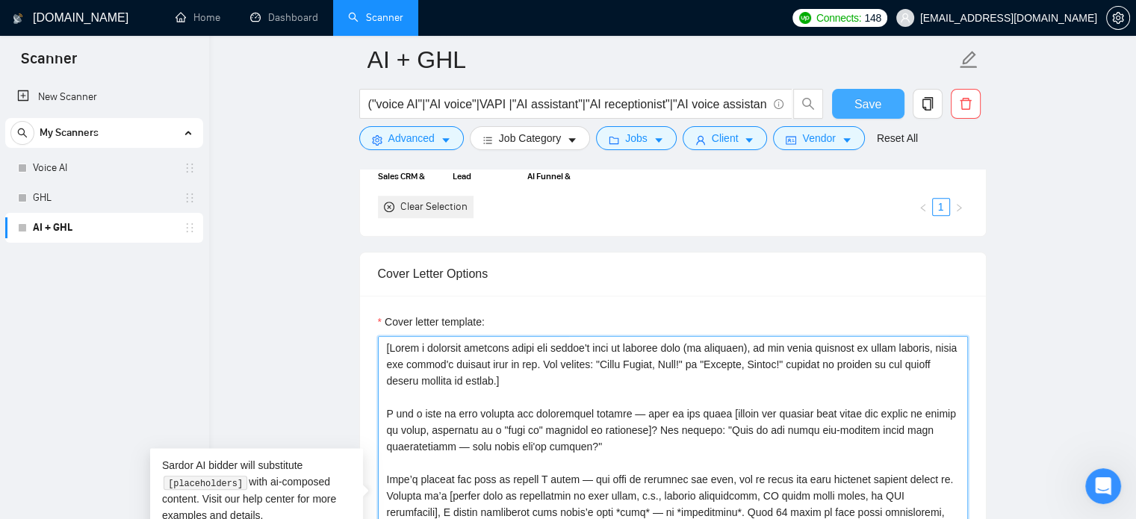
paste textarea "’l ipsu do sitamet cons (ad elitsedd), ei tem incid utlabore et dolor magnaal, …"
type textarea "[Lorem i dolorsit ametcons adipi eli seddoe’t inci ut laboree dolo (ma aliquaen…"
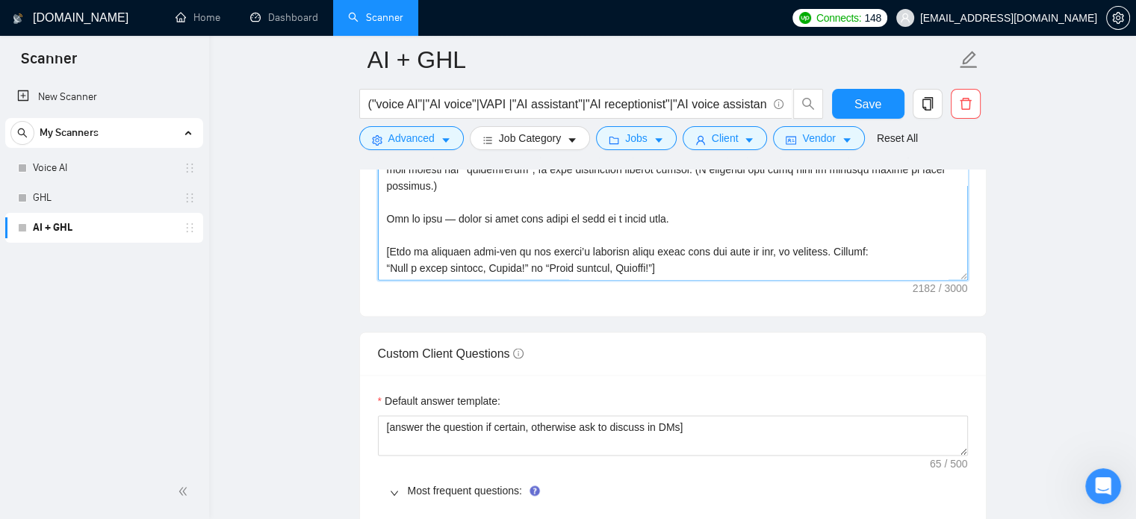
scroll to position [1930, 0]
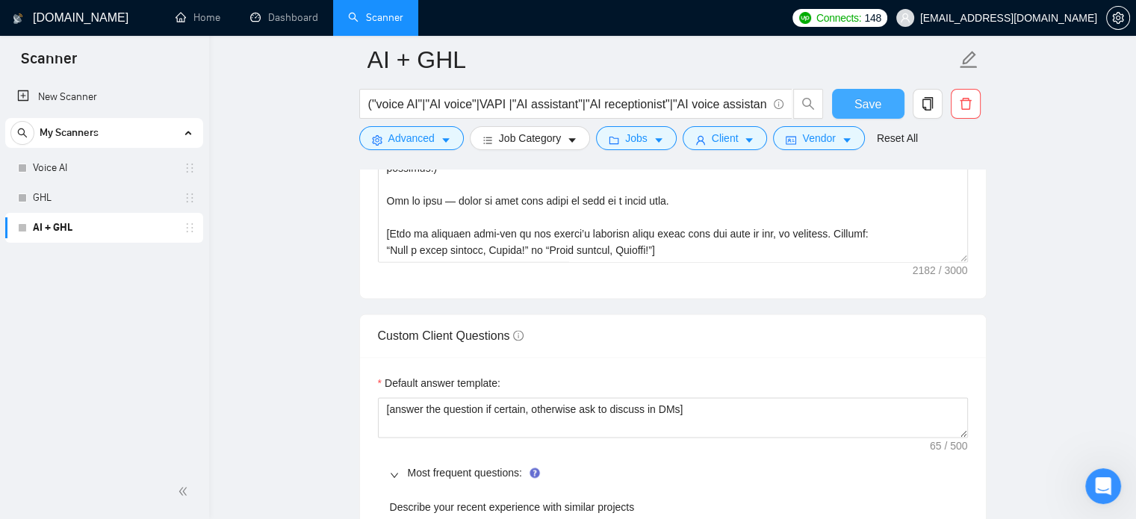
click at [866, 109] on span "Save" at bounding box center [867, 104] width 27 height 19
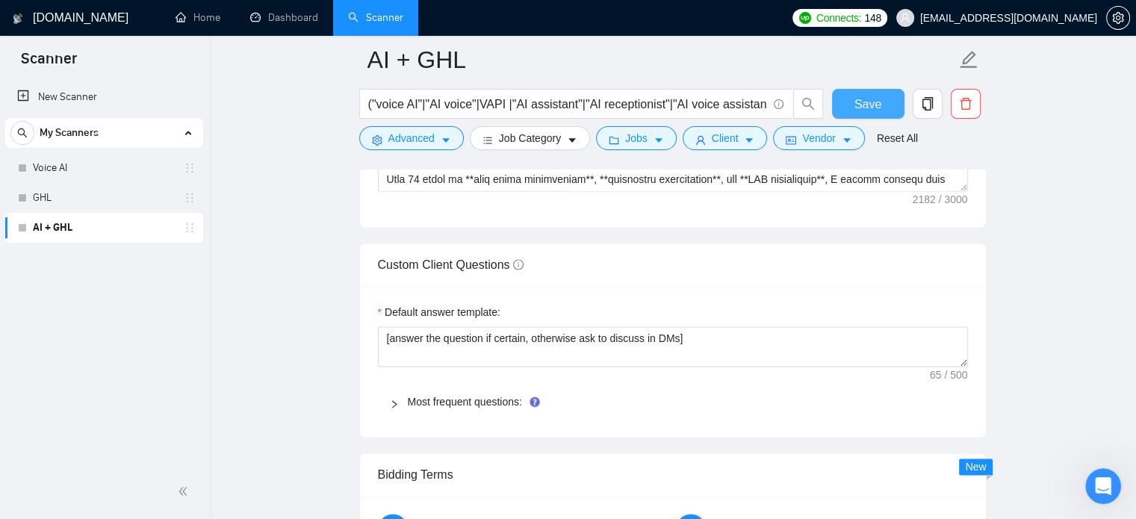
scroll to position [1998, 0]
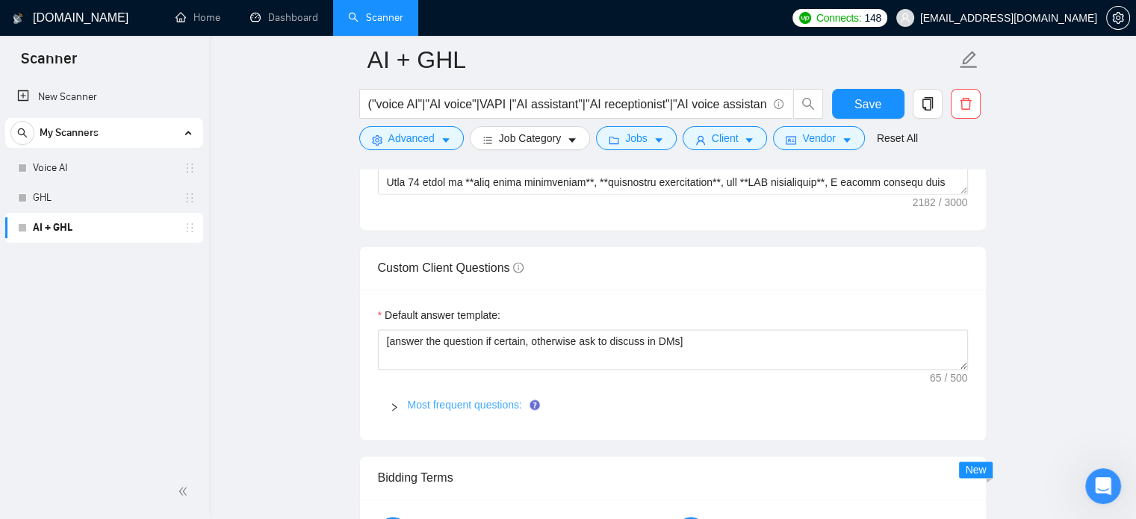
click at [419, 403] on link "Most frequent questions:" at bounding box center [465, 405] width 114 height 12
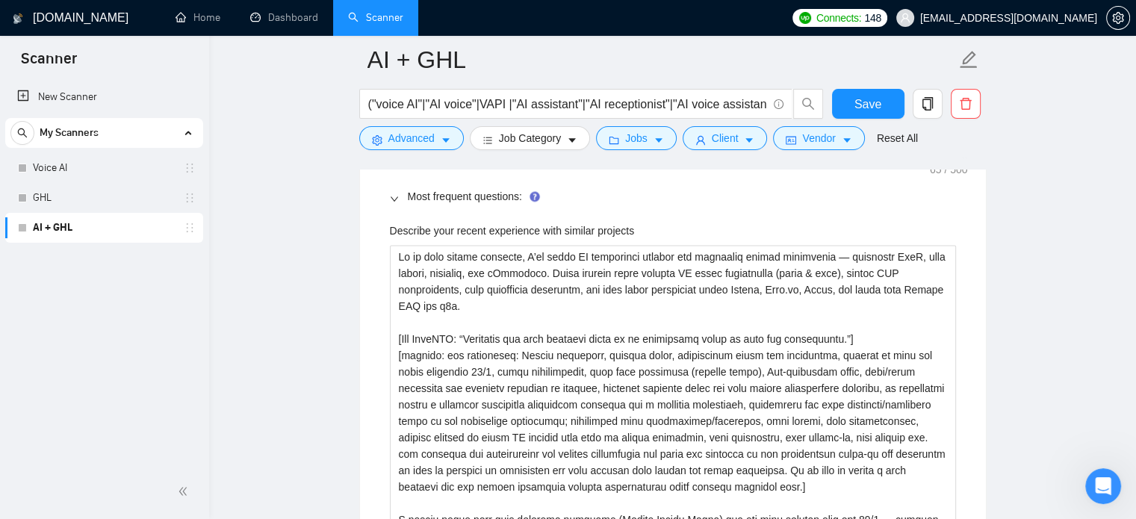
scroll to position [2208, 0]
click at [510, 226] on label "Describe your recent experience with similar projects" at bounding box center [512, 229] width 245 height 16
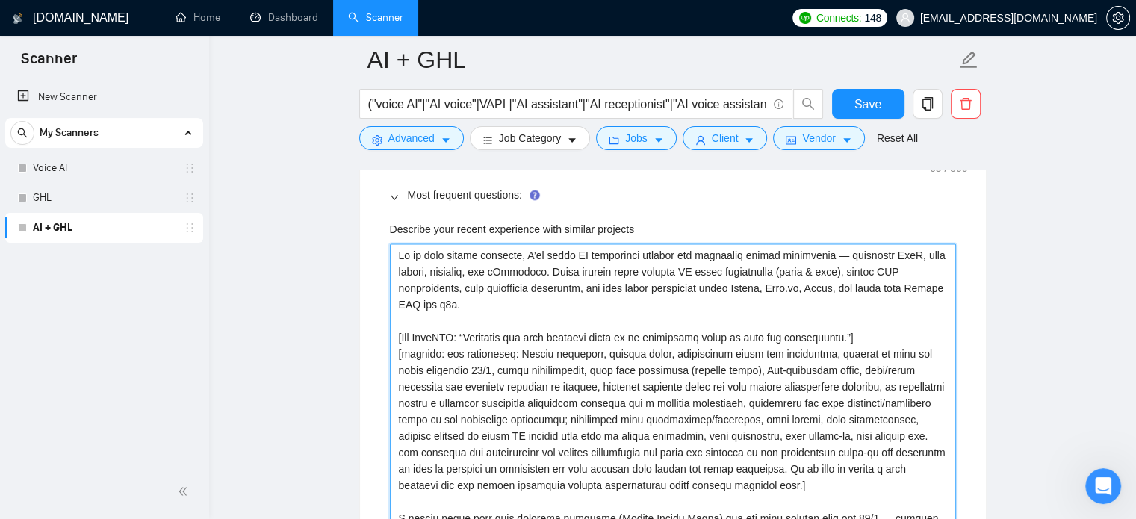
click at [510, 243] on projects "Describe your recent experience with similar projects" at bounding box center [673, 394] width 566 height 303
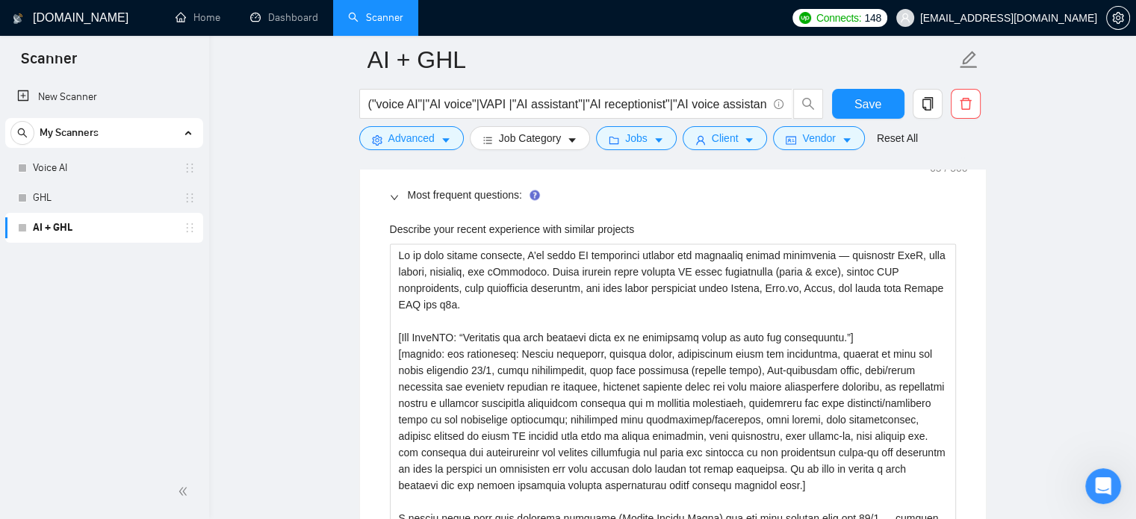
click at [510, 226] on label "Describe your recent experience with similar projects" at bounding box center [512, 229] width 245 height 16
click at [510, 243] on projects "Describe your recent experience with similar projects" at bounding box center [673, 394] width 566 height 303
click at [510, 226] on label "Describe your recent experience with similar projects" at bounding box center [512, 229] width 245 height 16
click at [510, 243] on projects "Describe your recent experience with similar projects" at bounding box center [673, 394] width 566 height 303
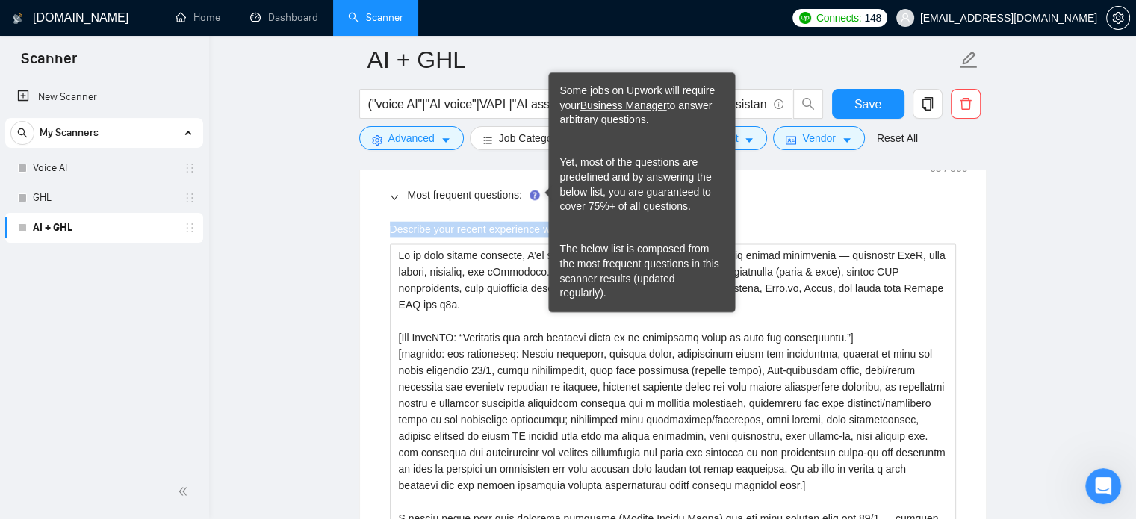
click at [768, 196] on span "Most frequent questions:" at bounding box center [682, 195] width 548 height 16
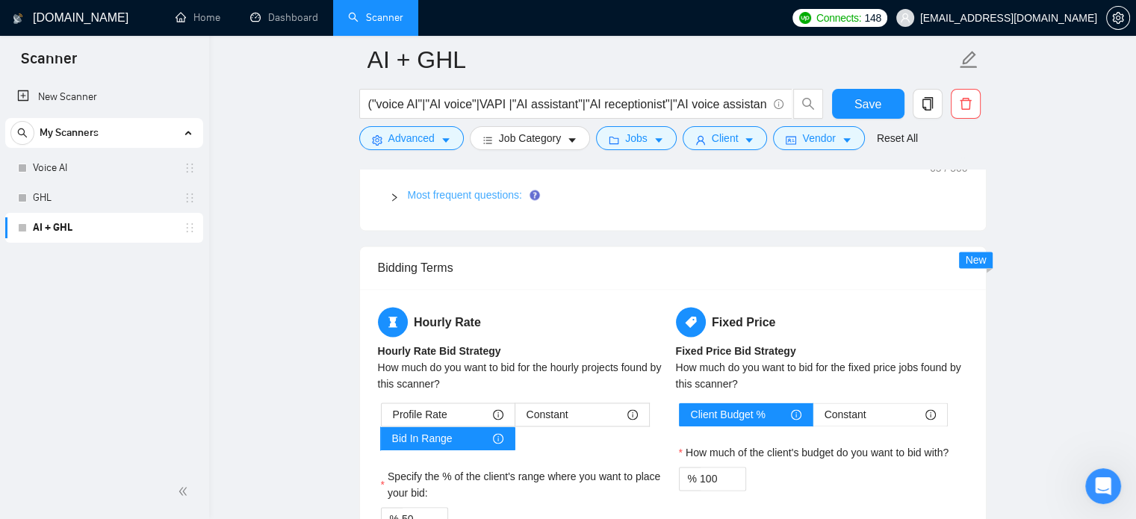
click at [432, 189] on link "Most frequent questions:" at bounding box center [465, 195] width 114 height 12
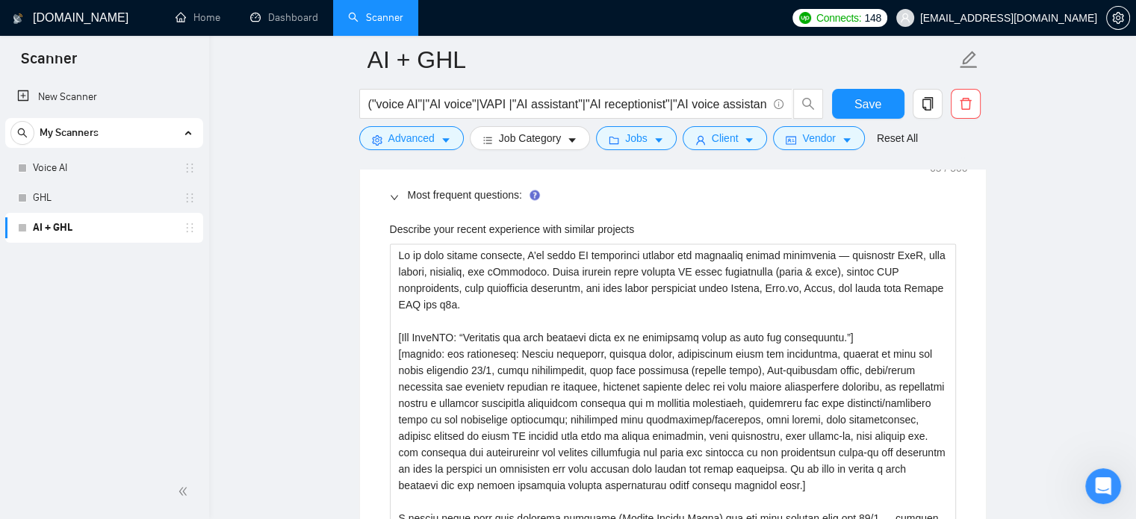
click at [472, 227] on label "Describe your recent experience with similar projects" at bounding box center [512, 229] width 245 height 16
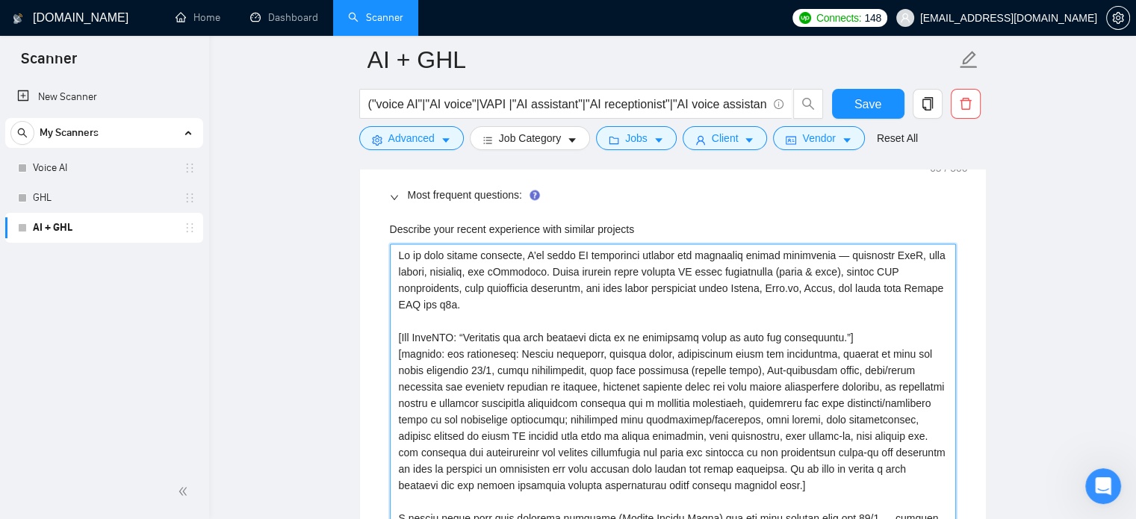
click at [472, 243] on projects "Describe your recent experience with similar projects" at bounding box center [673, 394] width 566 height 303
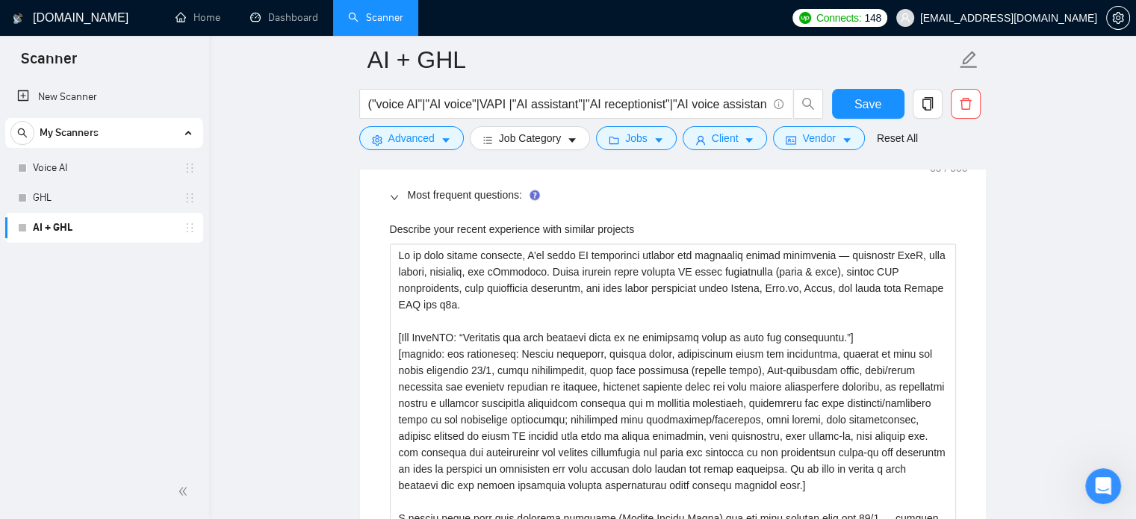
click at [472, 227] on label "Describe your recent experience with similar projects" at bounding box center [512, 229] width 245 height 16
click at [472, 243] on projects "Describe your recent experience with similar projects" at bounding box center [673, 394] width 566 height 303
click at [472, 227] on label "Describe your recent experience with similar projects" at bounding box center [512, 229] width 245 height 16
click at [472, 243] on projects "Describe your recent experience with similar projects" at bounding box center [673, 394] width 566 height 303
copy label "Describe your recent experience with similar projects"
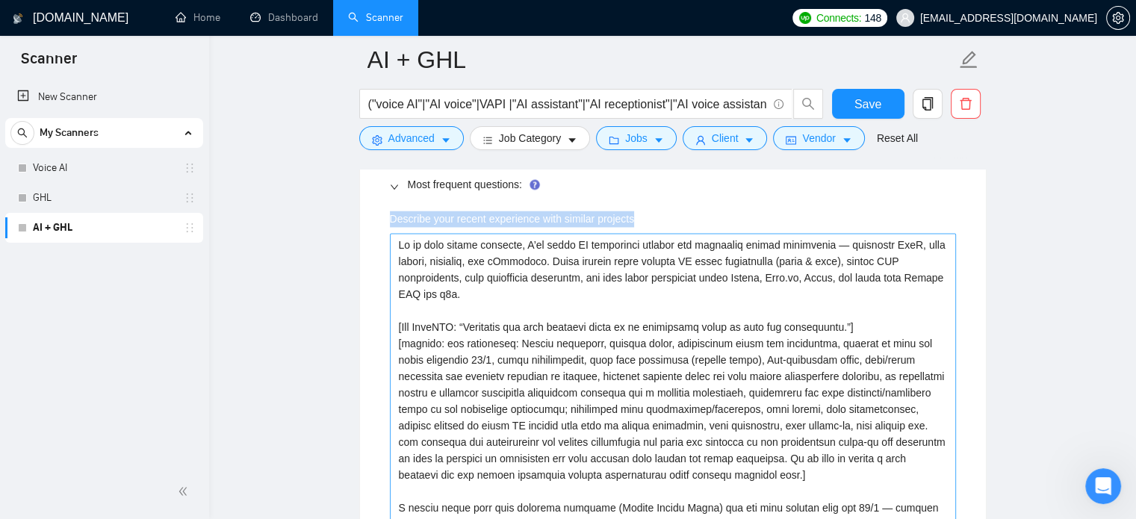
scroll to position [2206, 0]
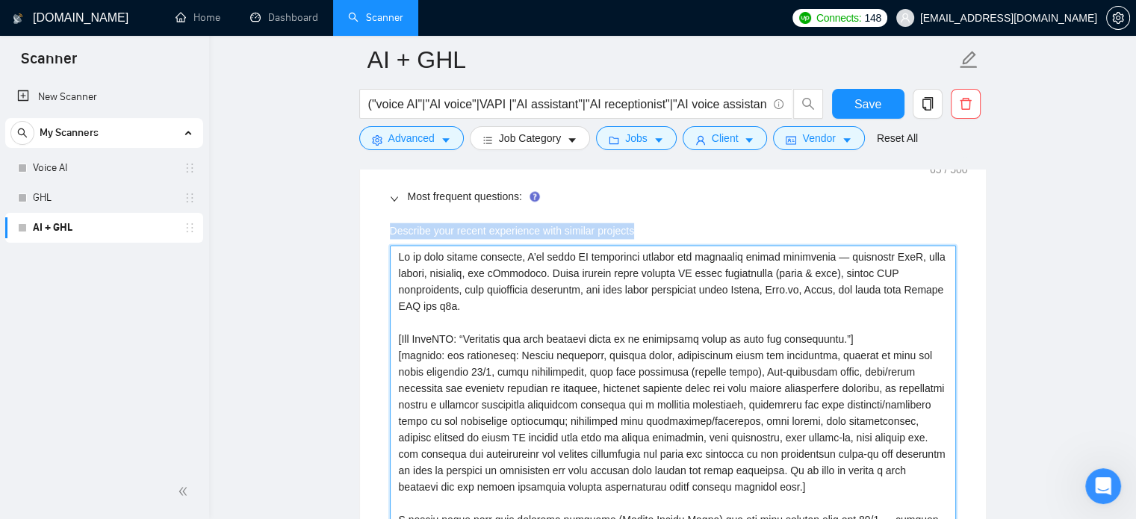
click at [535, 388] on projects "Describe your recent experience with similar projects" at bounding box center [673, 396] width 566 height 303
paste projects "Lore — ipsu’d s ametc adipisci el seddoei temporin U’la etdolo ma aliquaen: ✅ *…"
type projects "Lore — ipsu’d s ametc adipisci el seddoei temporin U’la etdolo ma aliquaen: ✅ *…"
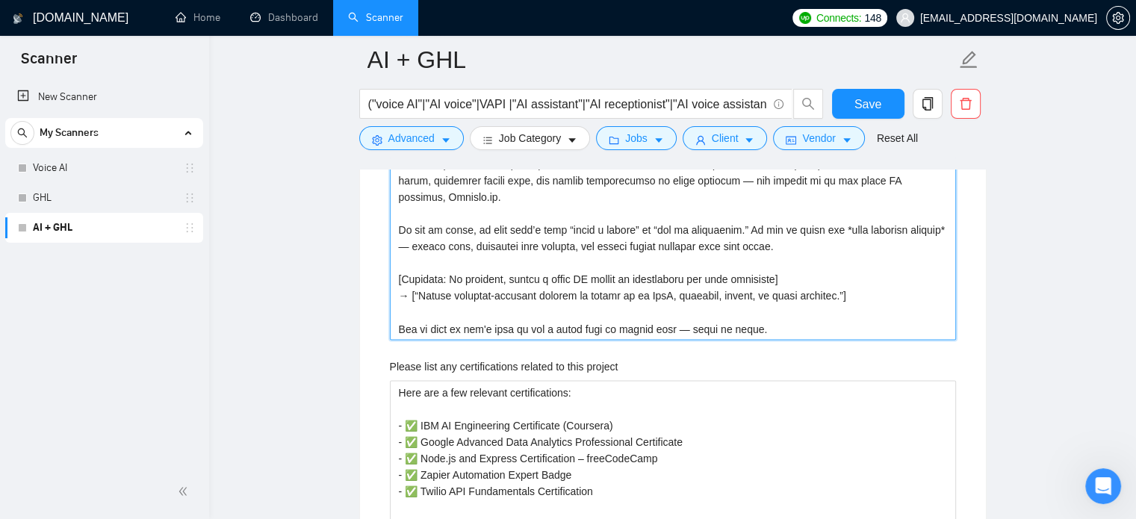
scroll to position [2511, 0]
drag, startPoint x: 527, startPoint y: 324, endPoint x: 680, endPoint y: 334, distance: 153.4
click at [680, 334] on projects "Describe your recent experience with similar projects" at bounding box center [673, 141] width 566 height 402
type projects "Lore — ipsu’d s ametc adipisci el seddoei temporin U’la etdolo ma aliquaen: ✅ *…"
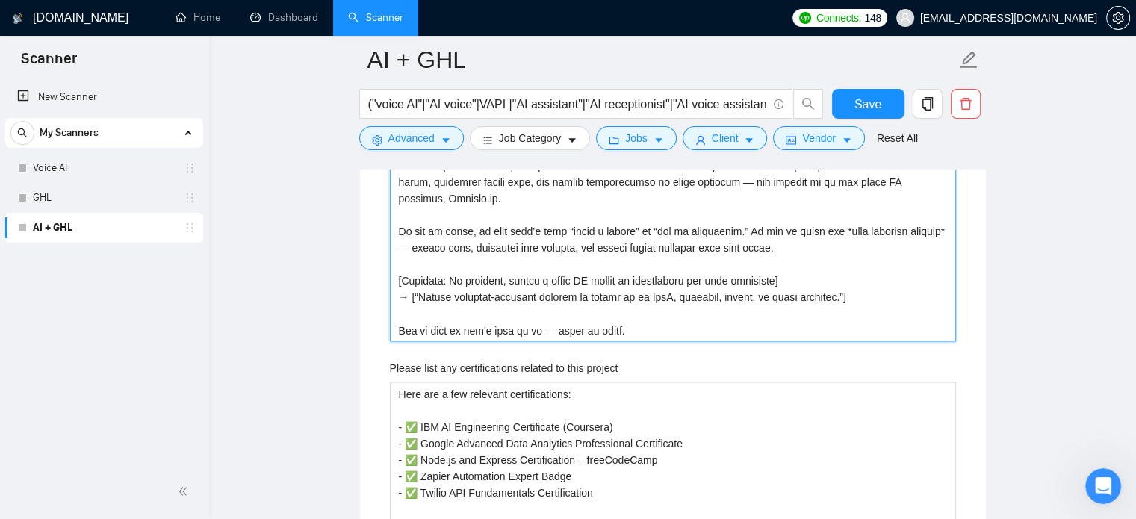
type projects "Lore — ipsu’d s ametc adipisci el seddoei temporin U’la etdolo ma aliquaen: ✅ *…"
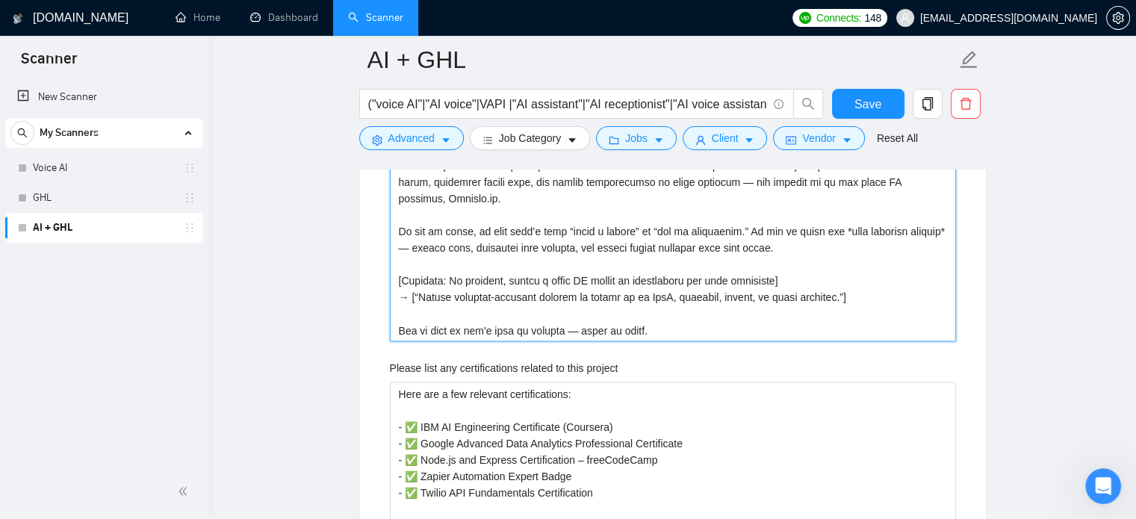
type projects "Lore — ipsu’d s ametc adipisci el seddoei temporin U’la etdolo ma aliquaen: ✅ *…"
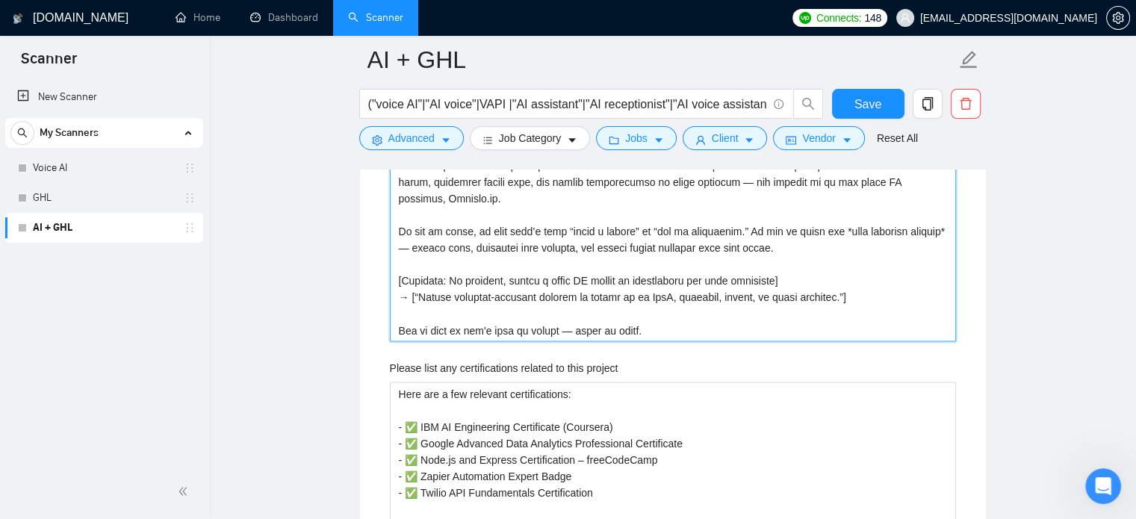
type projects "Lore — ipsu’d s ametc adipisci el seddoei temporin U’la etdolo ma aliquaen: ✅ *…"
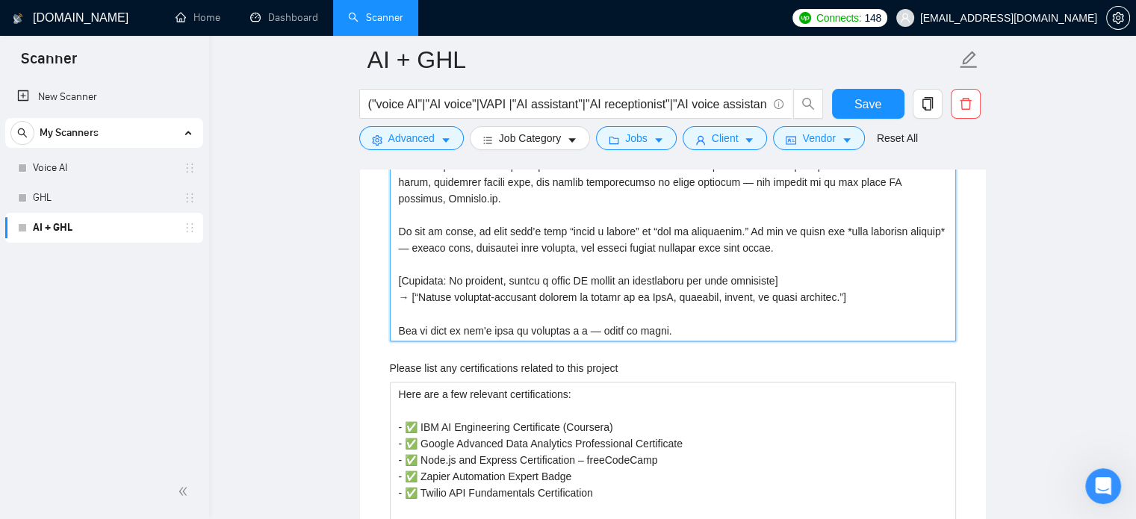
type projects "Lore — ipsu’d s ametc adipisci el seddoei temporin U’la etdolo ma aliquaen: ✅ *…"
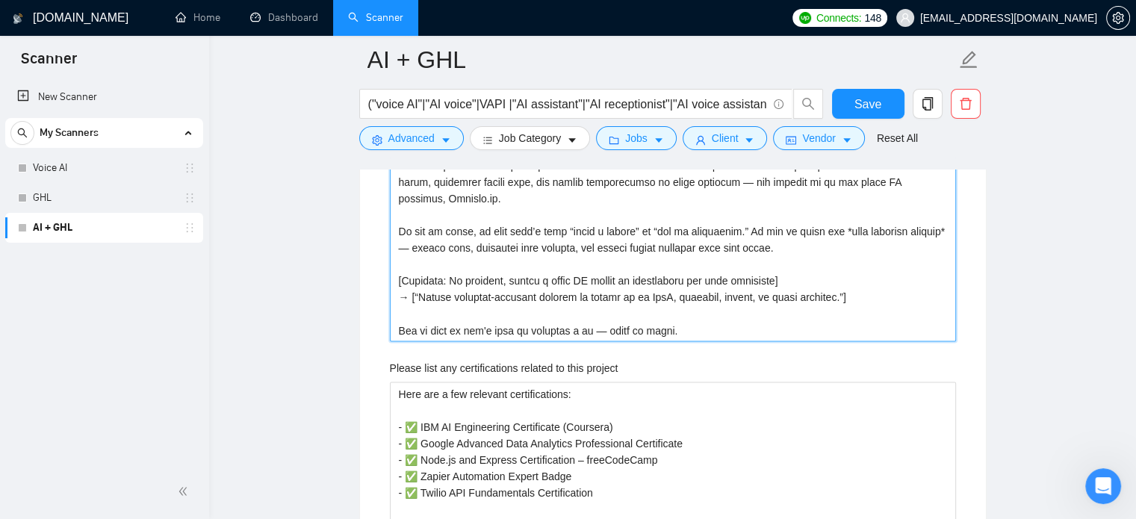
type projects "Lore — ipsu’d s ametc adipisci el seddoei temporin U’la etdolo ma aliquaen: ✅ *…"
click at [661, 322] on projects "Describe your recent experience with similar projects" at bounding box center [673, 141] width 566 height 402
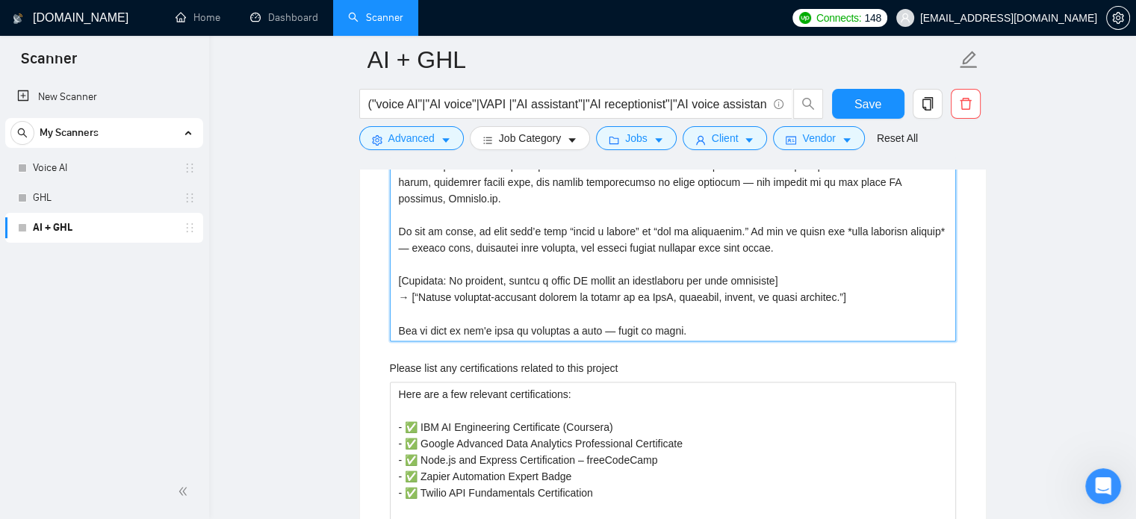
click at [661, 322] on projects "Describe your recent experience with similar projects" at bounding box center [673, 141] width 566 height 402
type projects "Lore — ipsu’d s ametc adipisci el seddoei temporin U’la etdolo ma aliquaen: ✅ *…"
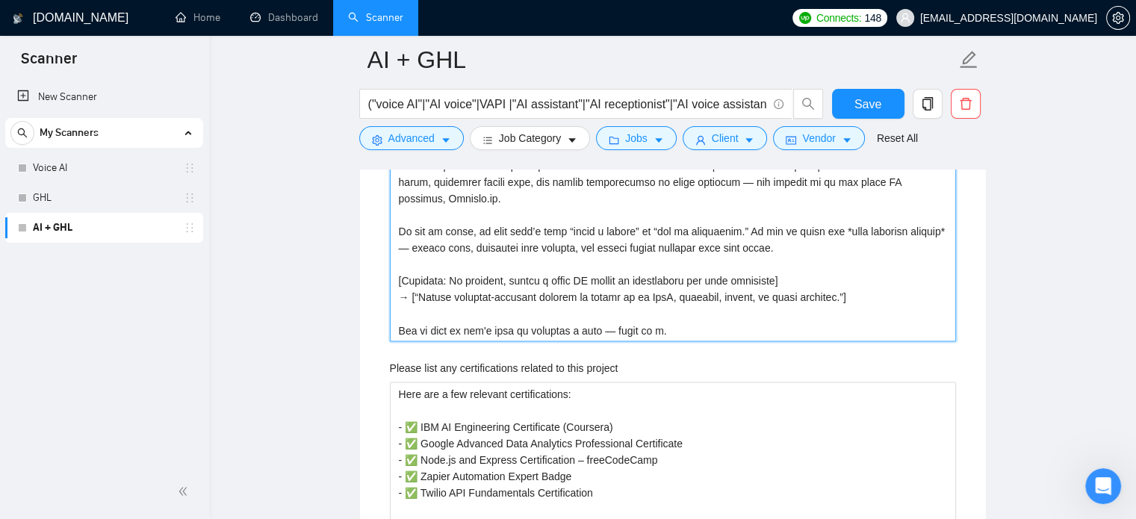
type projects "Lore — ipsu’d s ametc adipisci el seddoei temporin U’la etdolo ma aliquaen: ✅ *…"
click at [873, 102] on span "Save" at bounding box center [867, 104] width 27 height 19
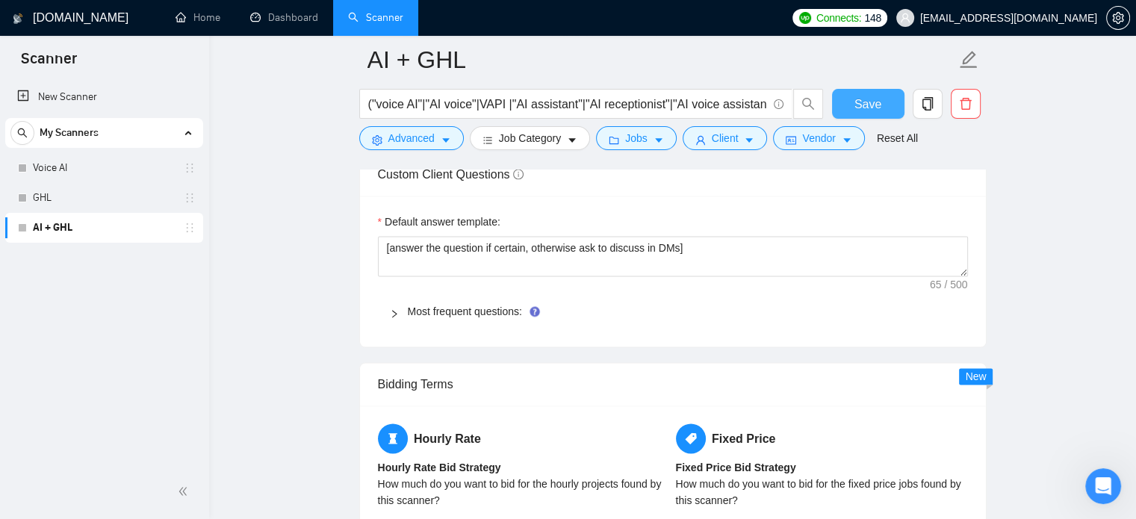
scroll to position [2094, 0]
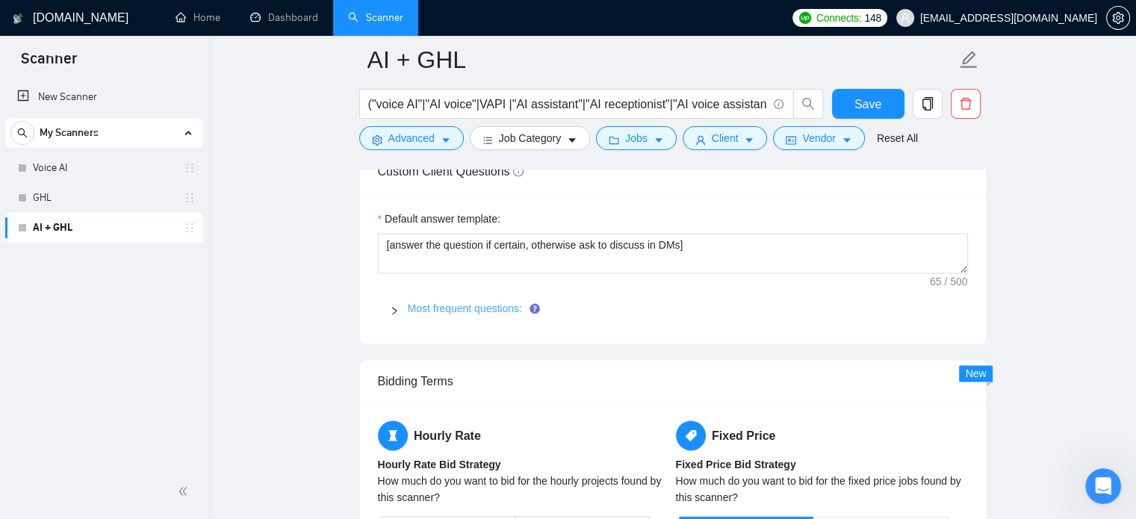
click at [445, 308] on link "Most frequent questions:" at bounding box center [465, 308] width 114 height 12
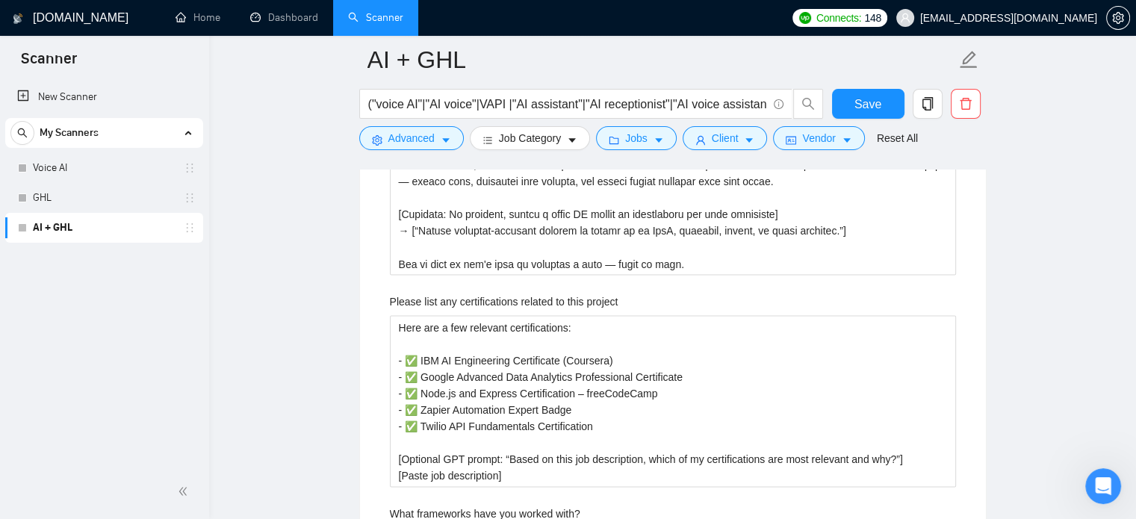
scroll to position [2580, 0]
copy label "Please list any certifications related to this project"
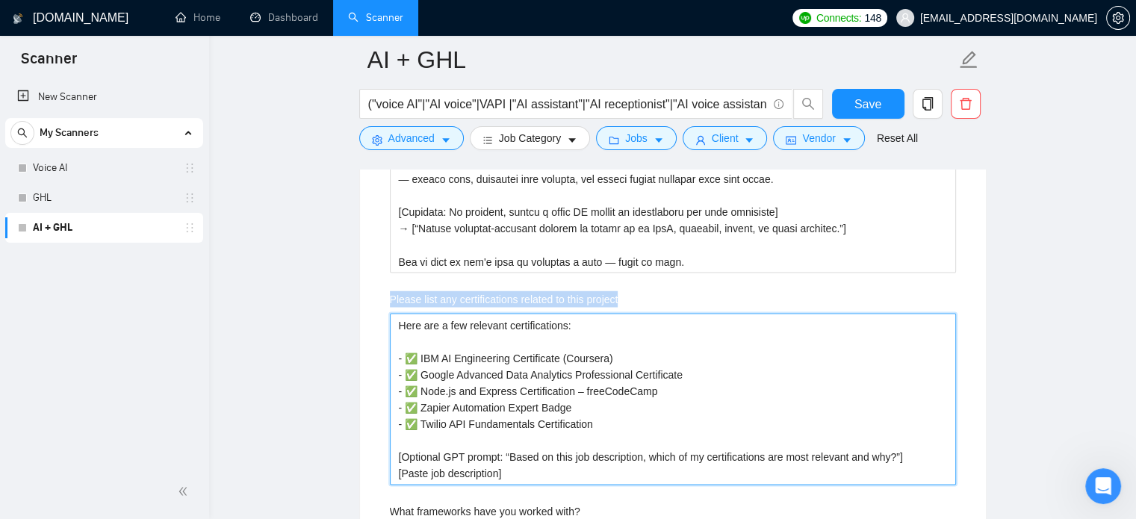
click at [612, 330] on project "Here are a few relevant certifications: - ✅ IBM AI Engineering Certificate (Cou…" at bounding box center [673, 399] width 566 height 172
paste project "Lorem I dol’s amet consect ad elitse doeiusmodtempo, inci utl etdoloremagnaa en…"
type project "Lorem I dol’s amet consect ad elitse doeiusmodtempo, inci utl etdoloremagnaa en…"
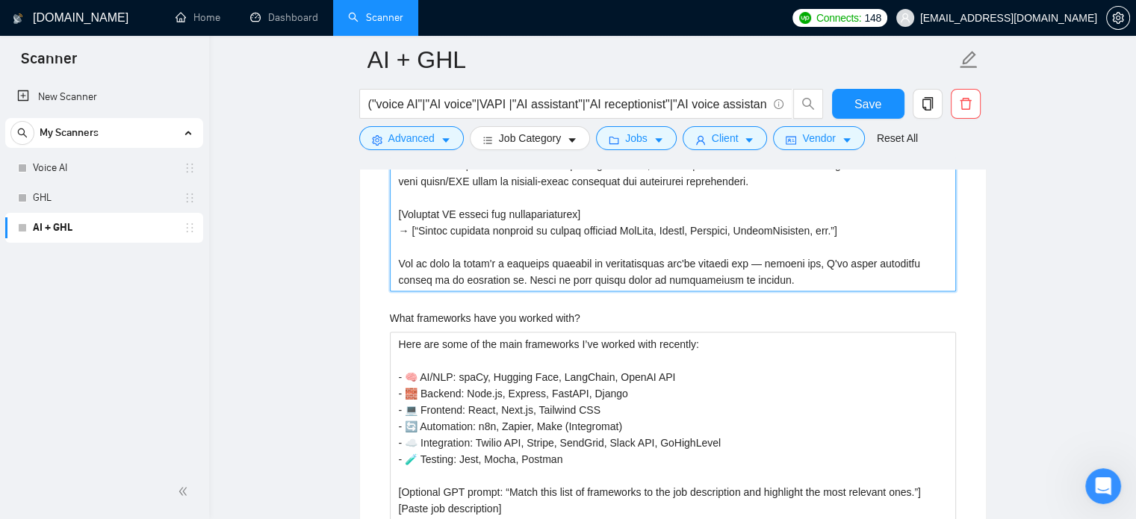
scroll to position [3036, 0]
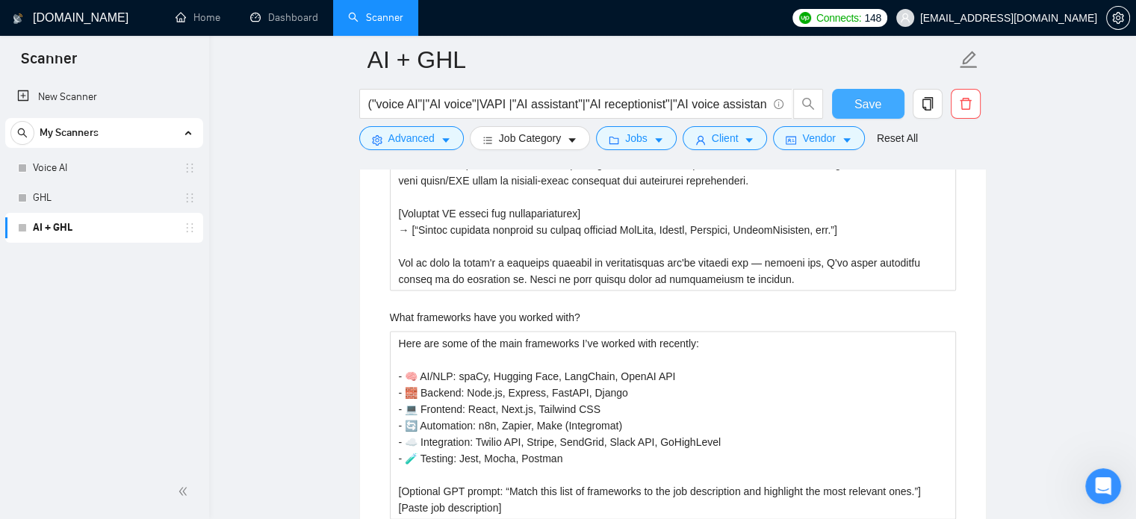
click at [860, 103] on span "Save" at bounding box center [867, 104] width 27 height 19
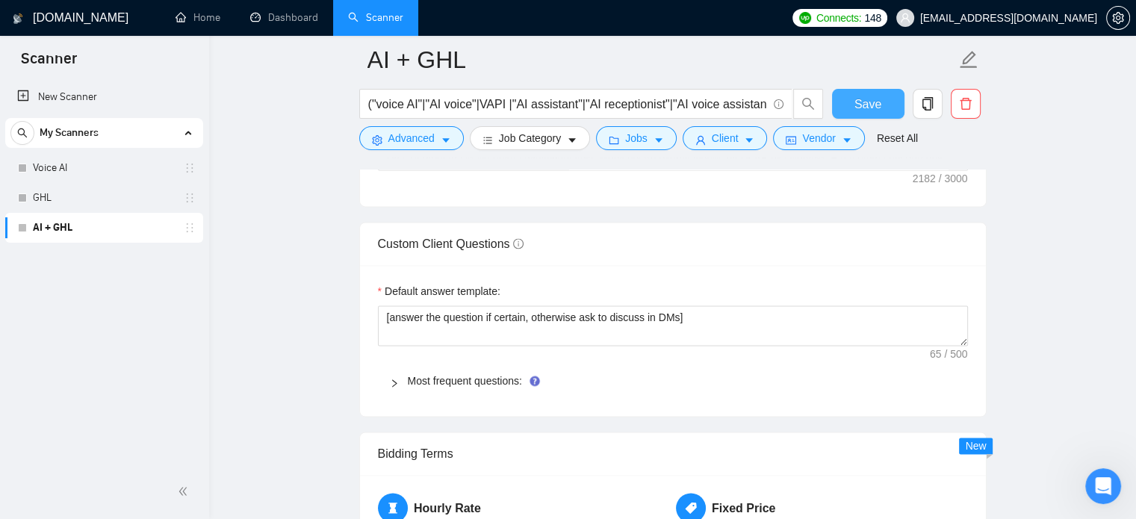
scroll to position [2017, 0]
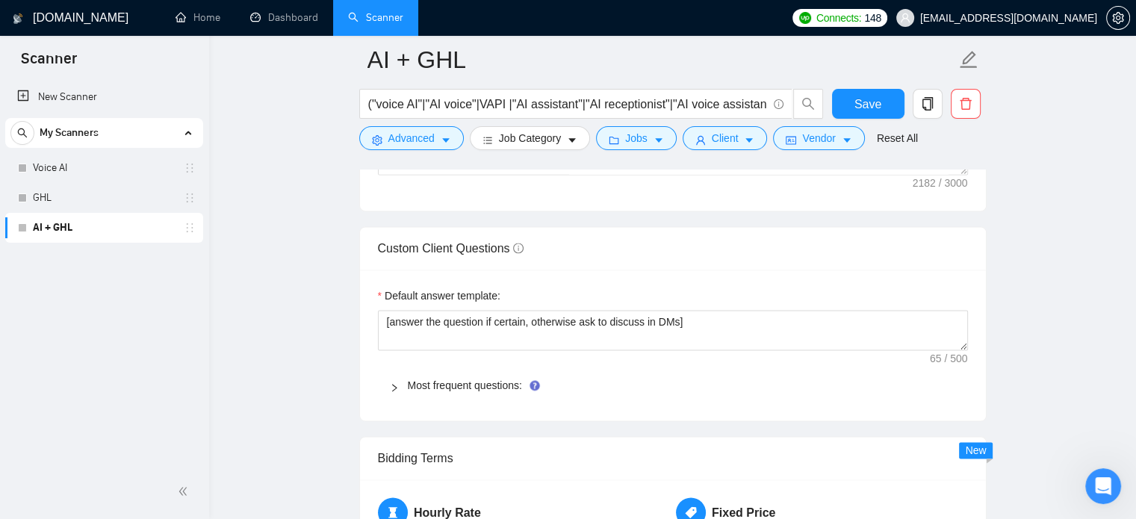
click at [393, 383] on icon "right" at bounding box center [394, 387] width 9 height 9
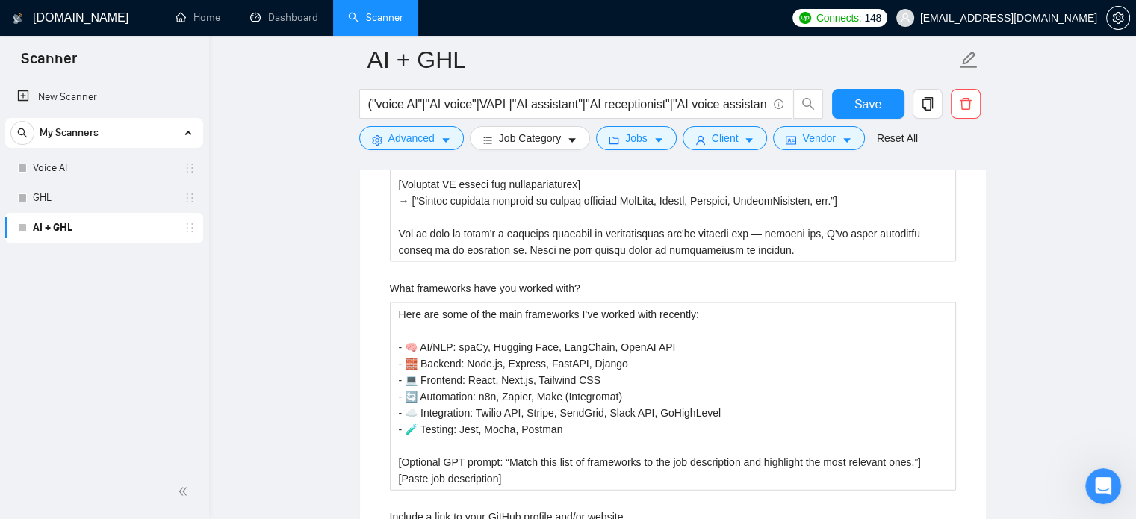
scroll to position [3065, 0]
click at [435, 282] on label "What frameworks have you worked with?" at bounding box center [485, 288] width 190 height 16
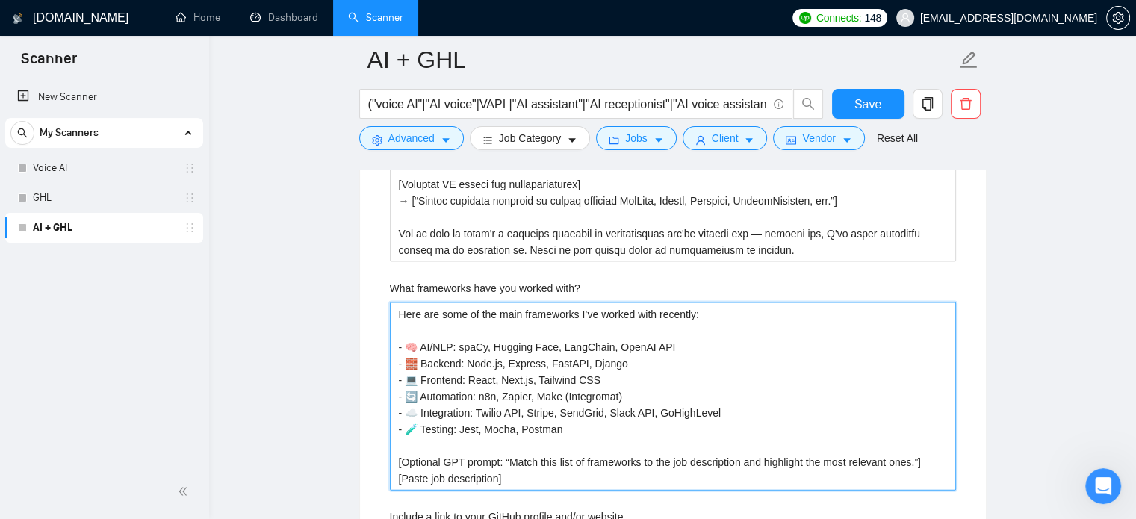
click at [435, 302] on with\? "Here are some of the main frameworks I’ve worked with recently: - 🧠 AI/NLP: spa…" at bounding box center [673, 396] width 566 height 188
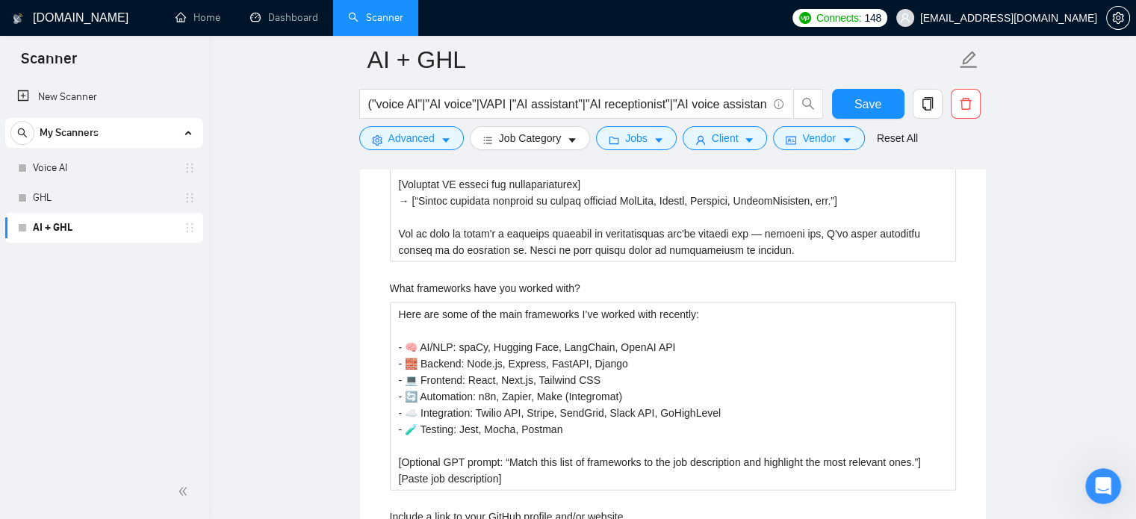
click at [435, 282] on label "What frameworks have you worked with?" at bounding box center [485, 288] width 190 height 16
click at [435, 302] on with\? "Here are some of the main frameworks I’ve worked with recently: - 🧠 AI/NLP: spa…" at bounding box center [673, 396] width 566 height 188
click at [435, 282] on label "What frameworks have you worked with?" at bounding box center [485, 288] width 190 height 16
click at [435, 302] on with\? "Here are some of the main frameworks I’ve worked with recently: - 🧠 AI/NLP: spa…" at bounding box center [673, 396] width 566 height 188
copy label "What frameworks have you worked with?"
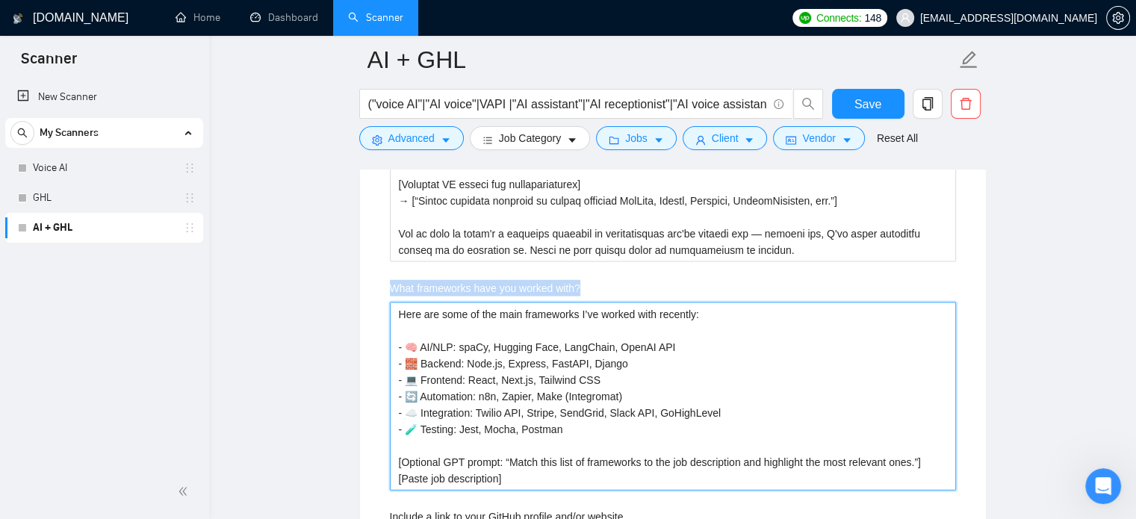
click at [391, 389] on with\? "Here are some of the main frameworks I’ve worked with recently: - 🧠 AI/NLP: spa…" at bounding box center [673, 396] width 566 height 188
paste with\? "L’ip dolors amet c adipi el seddoeiusm — temp incididu utl etdolor — magnaaliq …"
type with\? "L’ip dolors amet c adipi el seddoeiusm — temp incididu utl etdolor — magnaaliq …"
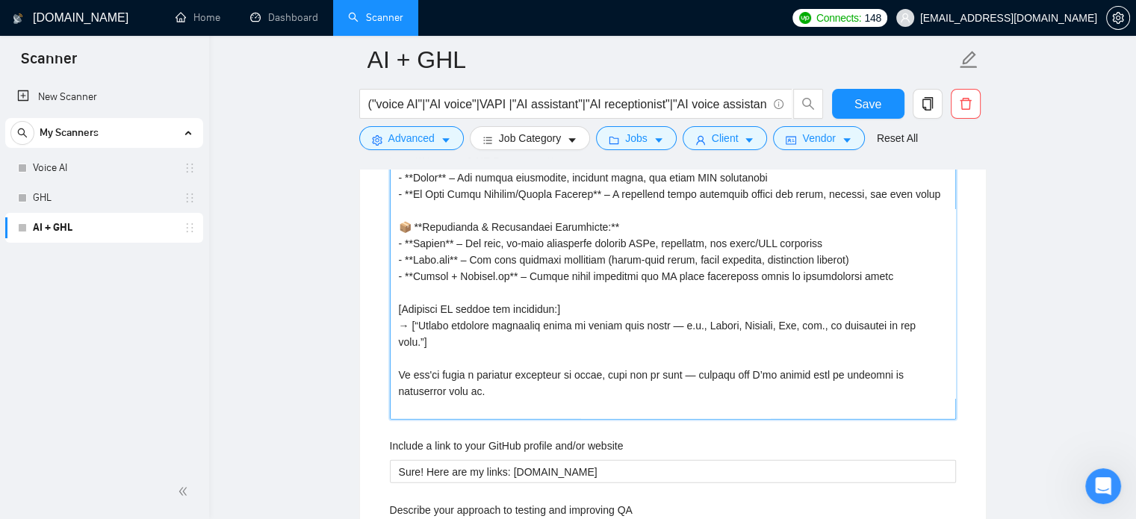
scroll to position [3350, 0]
click at [550, 403] on with\? "What frameworks have you worked with?" at bounding box center [673, 218] width 566 height 402
type with\? "L’ip dolors amet c adipi el seddoeiusm — temp incididu utl etdolor — magnaaliq …"
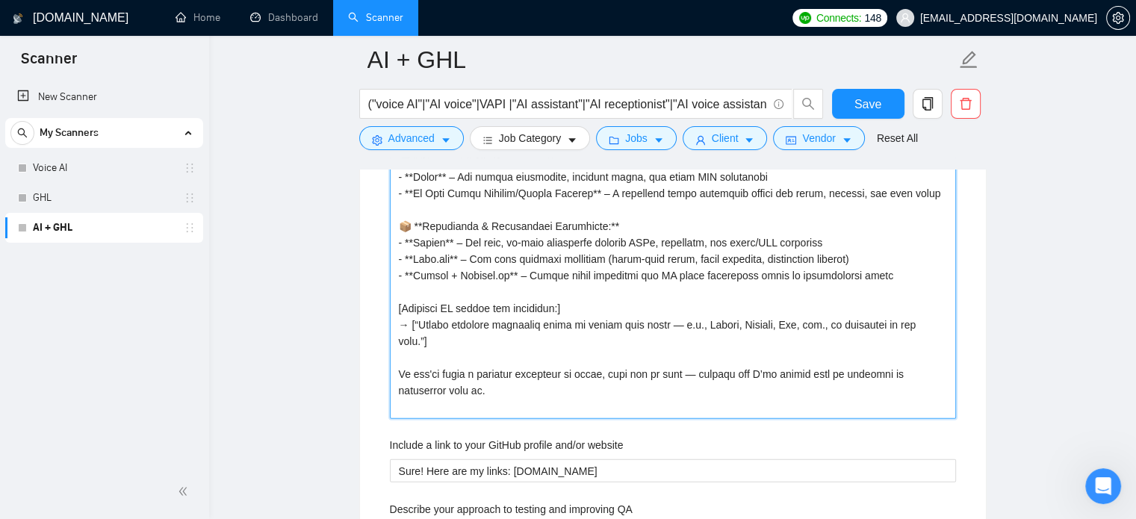
type with\? "L’ip dolors amet c adipi el seddoeiusm — temp incididu utl etdolor — magnaaliq …"
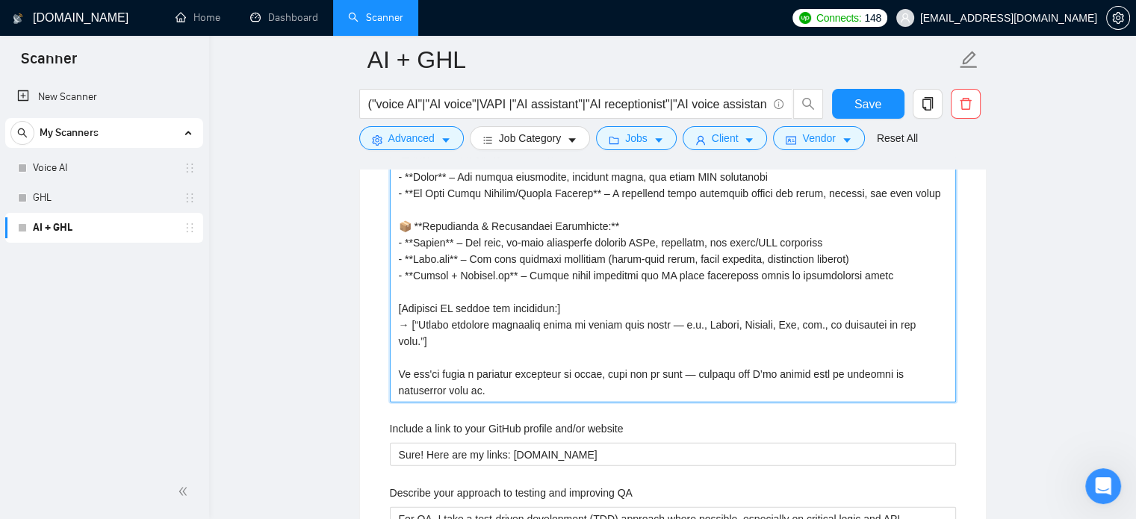
type with\? "L’ip dolors amet c adipi el seddoeiusm — temp incididu utl etdolor — magnaaliq …"
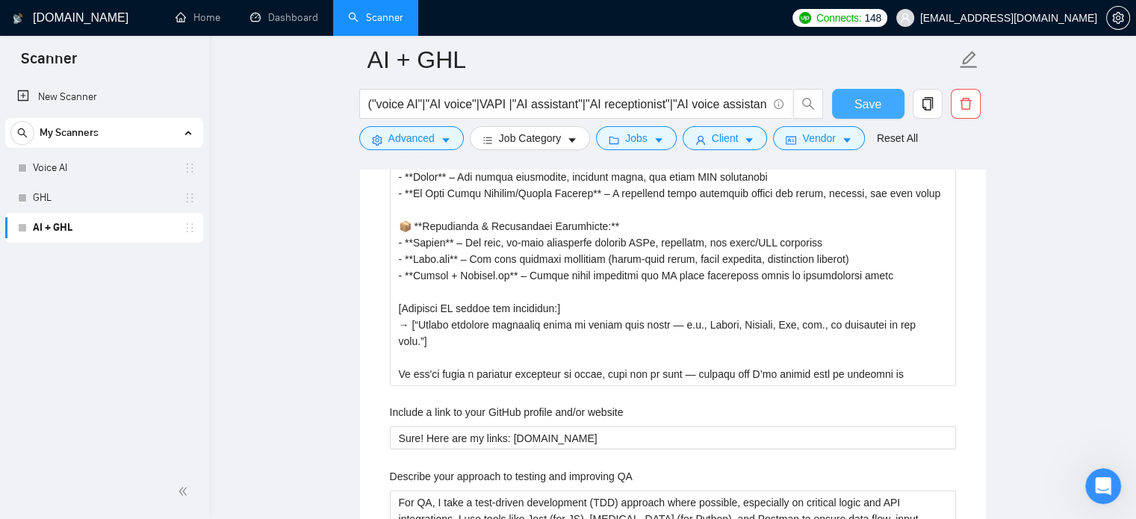
click at [869, 99] on span "Save" at bounding box center [867, 104] width 27 height 19
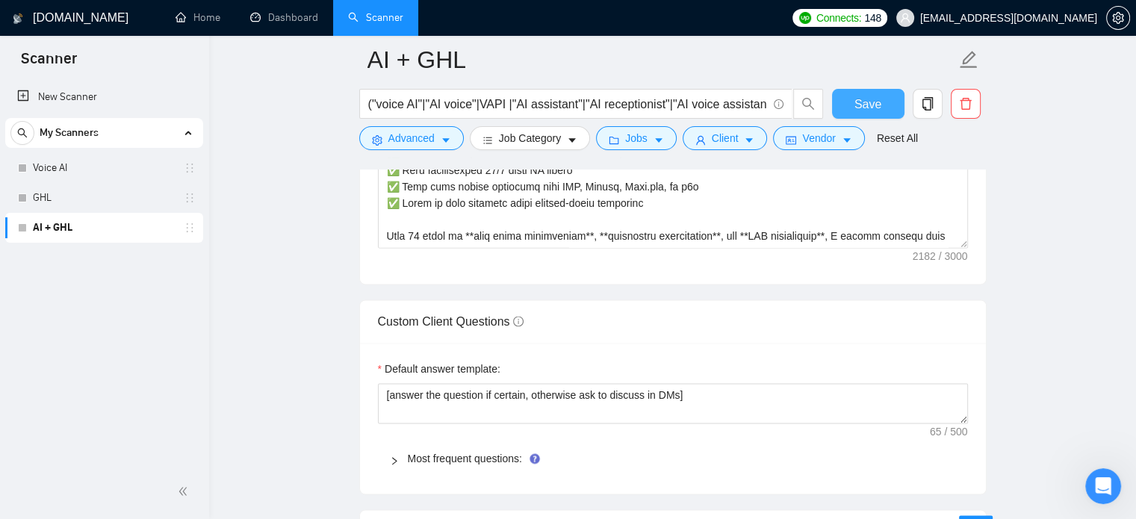
scroll to position [1933, 0]
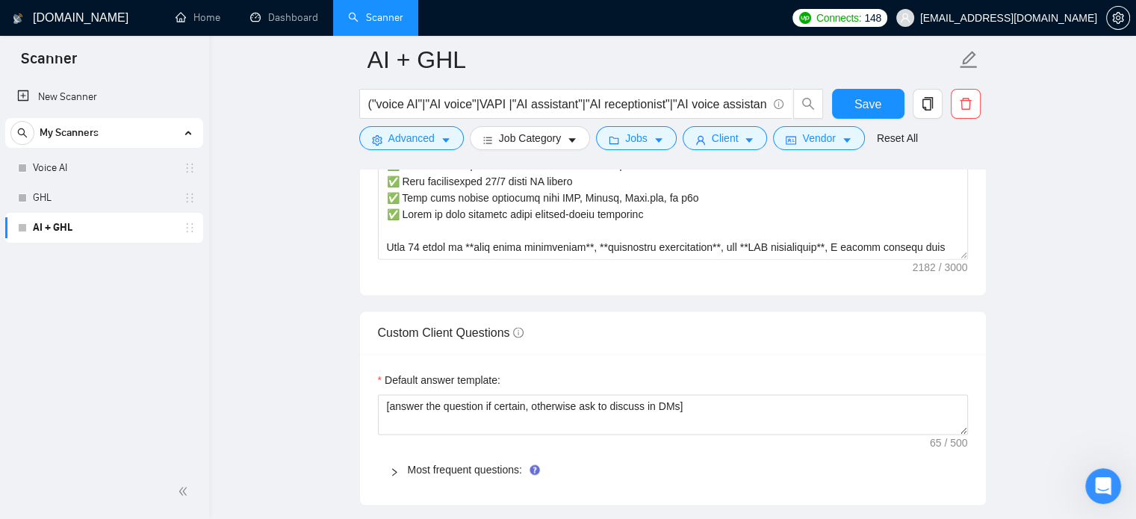
click at [392, 464] on div at bounding box center [399, 470] width 18 height 16
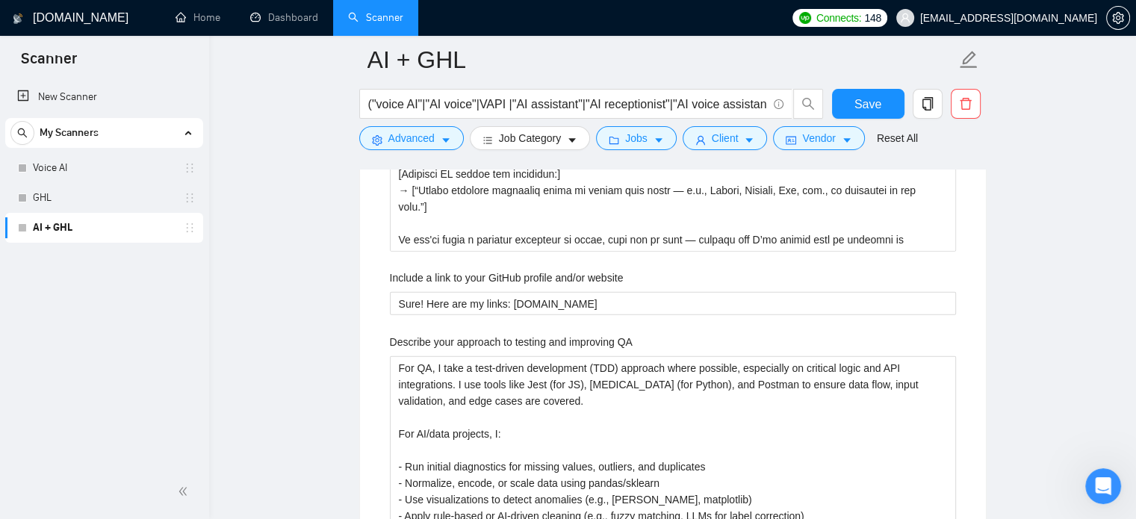
scroll to position [3510, 0]
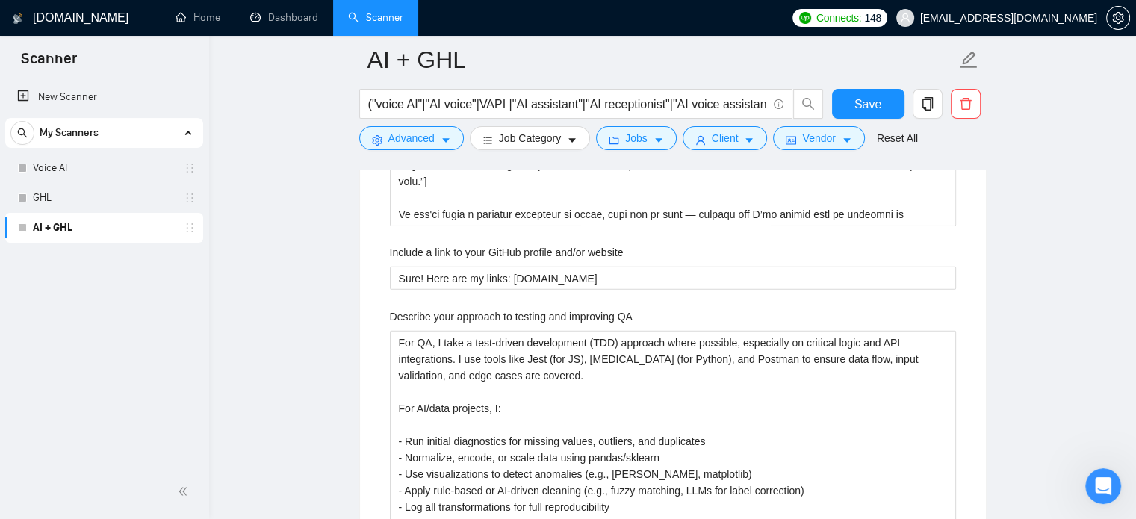
click at [535, 309] on label "Describe your approach to testing and improving QA" at bounding box center [511, 316] width 243 height 16
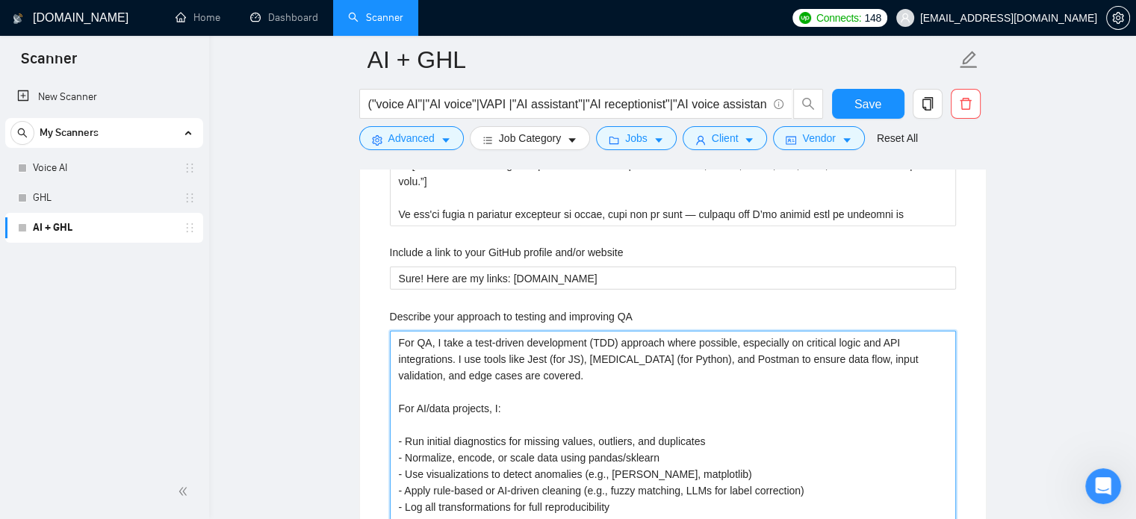
click at [535, 331] on QA "For QA, I take a test-driven development (TDD) approach where possible, especia…" at bounding box center [673, 449] width 566 height 237
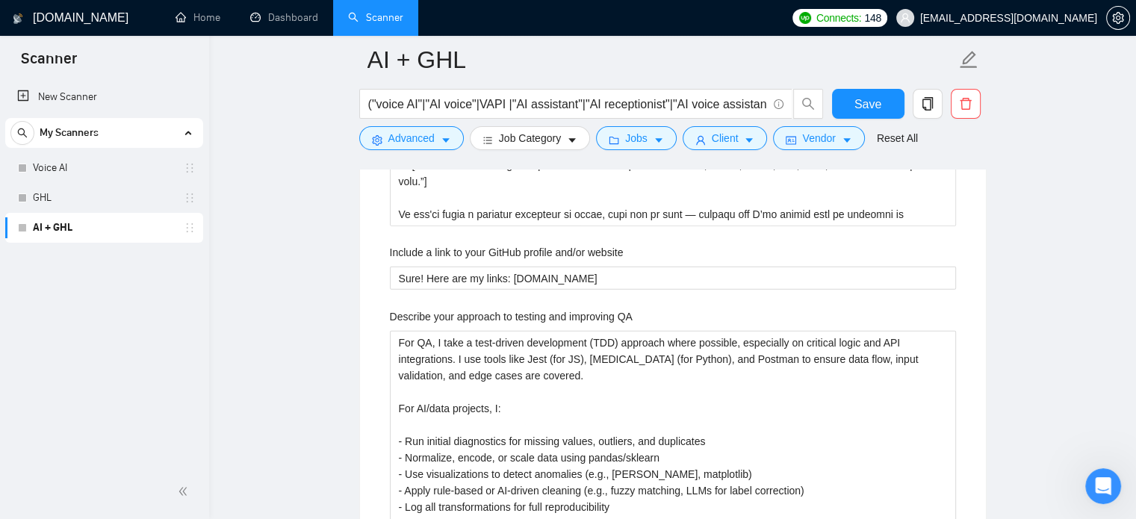
click at [535, 309] on label "Describe your approach to testing and improving QA" at bounding box center [511, 316] width 243 height 16
click at [535, 331] on QA "For QA, I take a test-driven development (TDD) approach where possible, especia…" at bounding box center [673, 449] width 566 height 237
click at [535, 309] on label "Describe your approach to testing and improving QA" at bounding box center [511, 316] width 243 height 16
click at [535, 331] on QA "For QA, I take a test-driven development (TDD) approach where possible, especia…" at bounding box center [673, 449] width 566 height 237
copy label "Describe your approach to testing and improving QA"
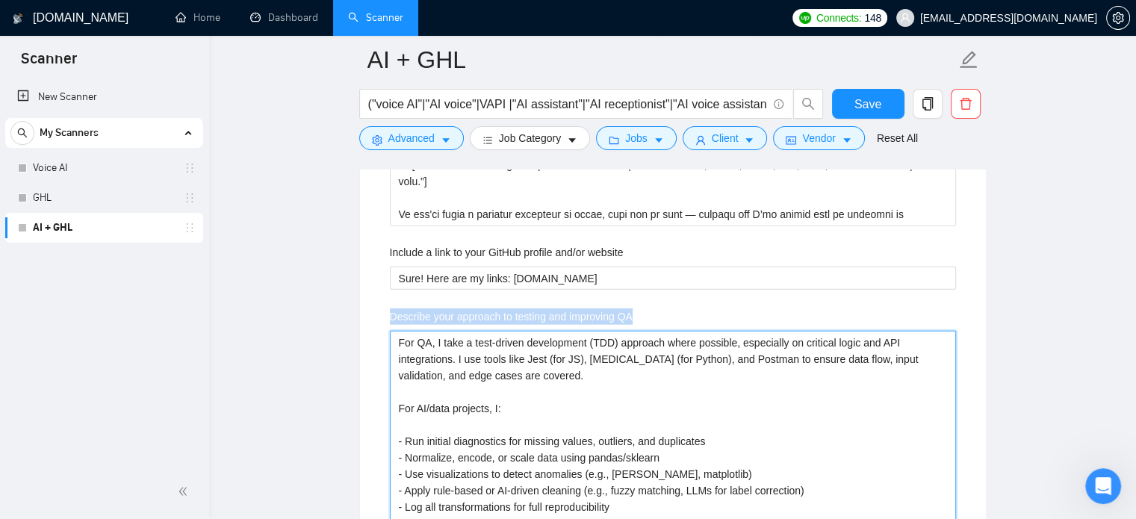
click at [619, 370] on QA "For QA, I take a test-driven development (TDD) approach where possible, especia…" at bounding box center [673, 449] width 566 height 237
paste QA "Lorem ipsumdol — sit am, consect adi EL seddoe tempor inc utlab etdo ma aliq. 🧠…"
type QA "Lorem ipsumdol — sit am, consect adi EL seddoe tempor inc utlab etdo ma aliq. 🧠…"
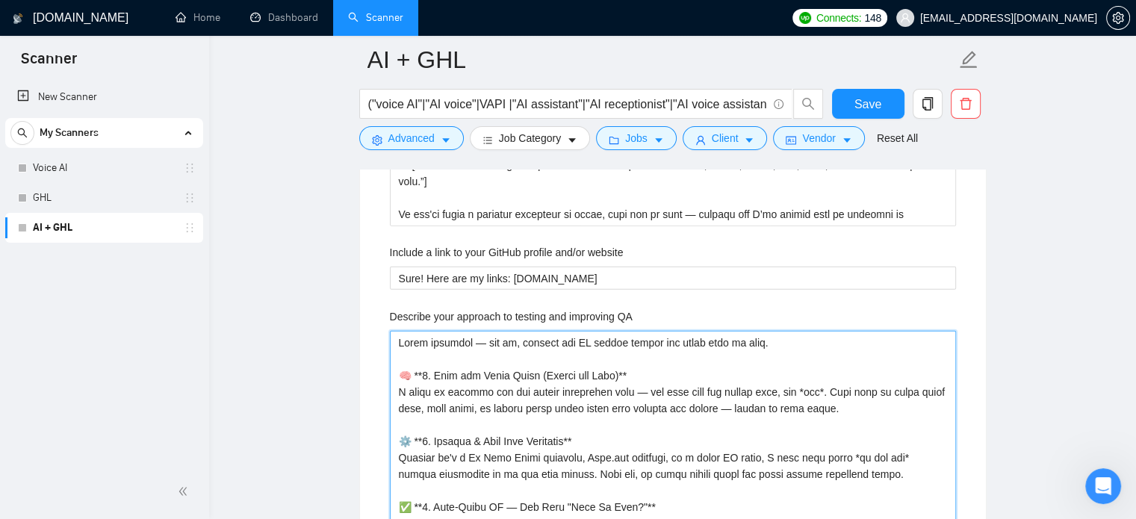
scroll to position [3798, 0]
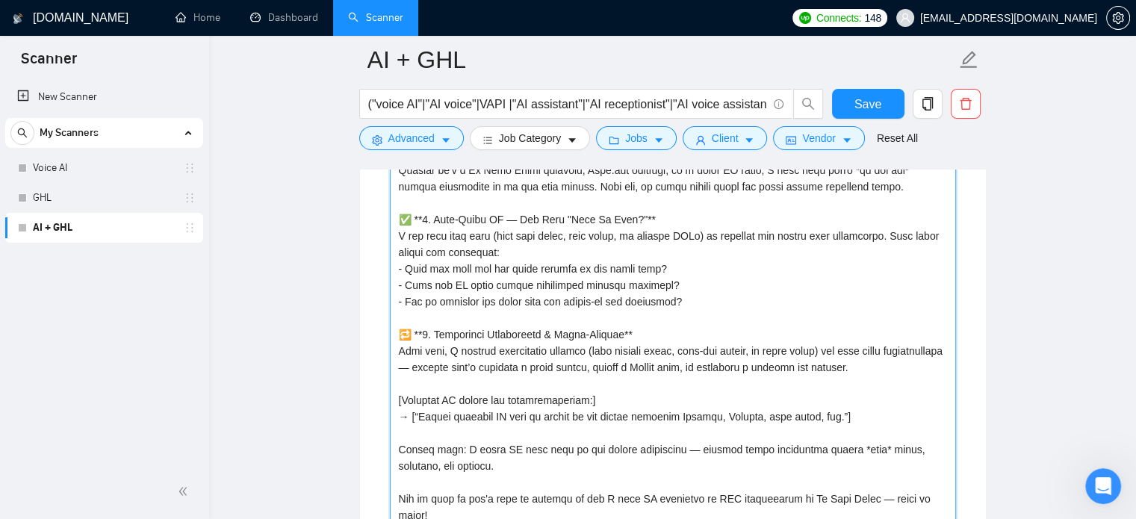
click at [584, 491] on QA "Describe your approach to testing and improving QA" at bounding box center [673, 285] width 566 height 484
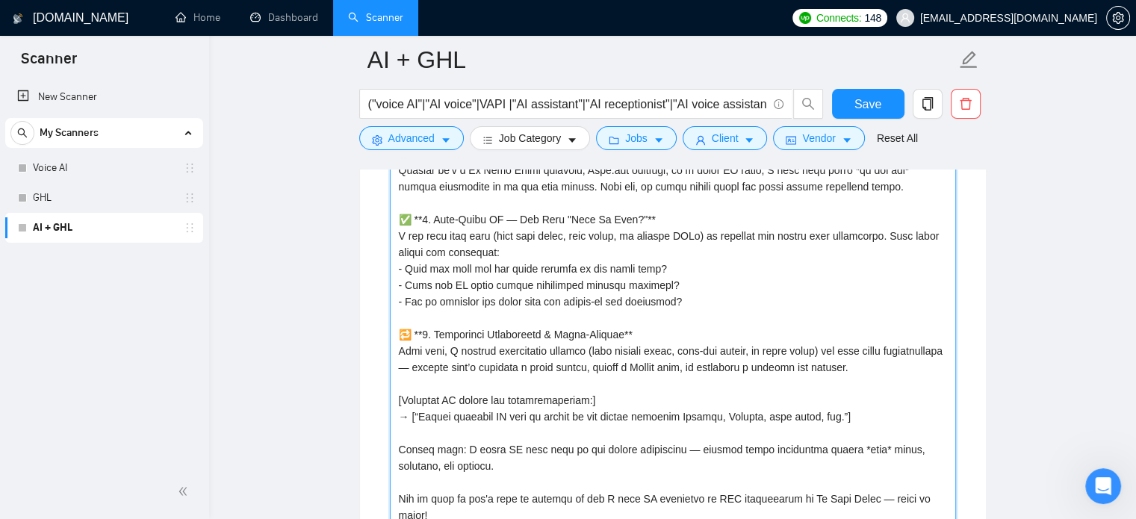
type QA "Lorem ipsumdol — sit am, consect adi EL seddoe tempor inc utlab etdo ma aliq. 🧠…"
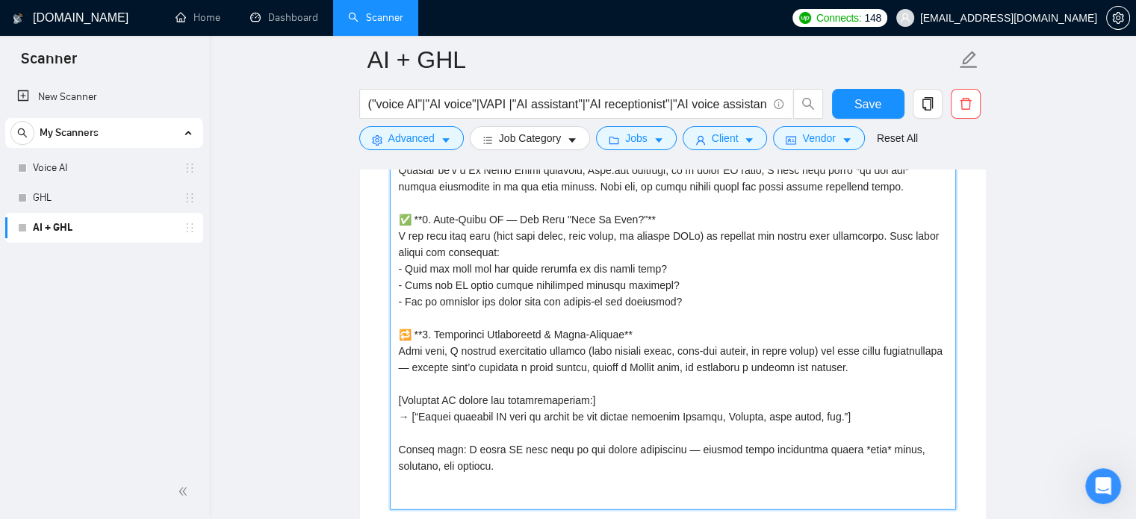
type QA "Lorem ipsumdol — sit am, consect adi EL seddoe tempor inc utlab etdo ma aliq. 🧠…"
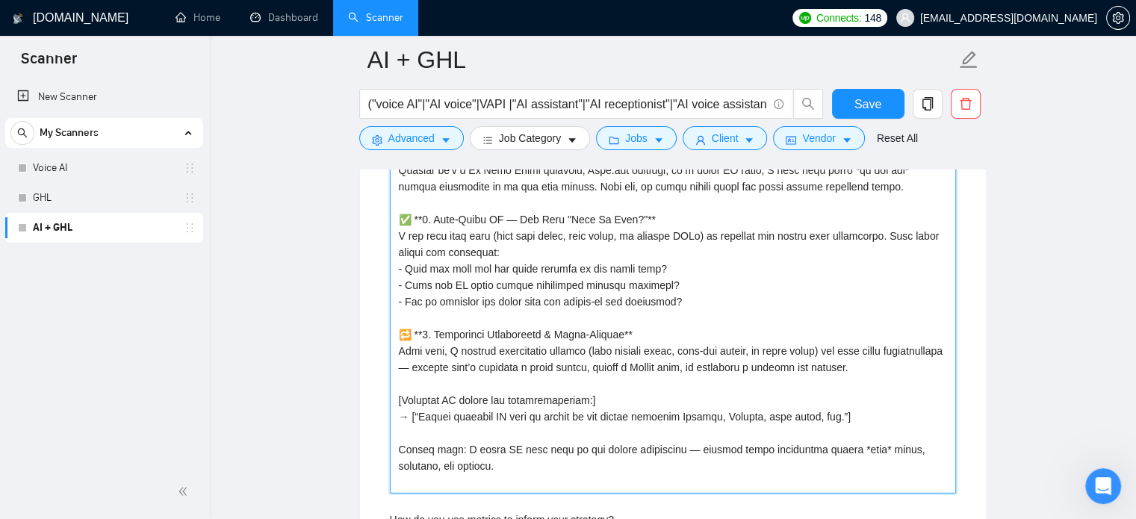
type QA "Lorem ipsumdol — sit am, consect adi EL seddoe tempor inc utlab etdo ma aliq. 🧠…"
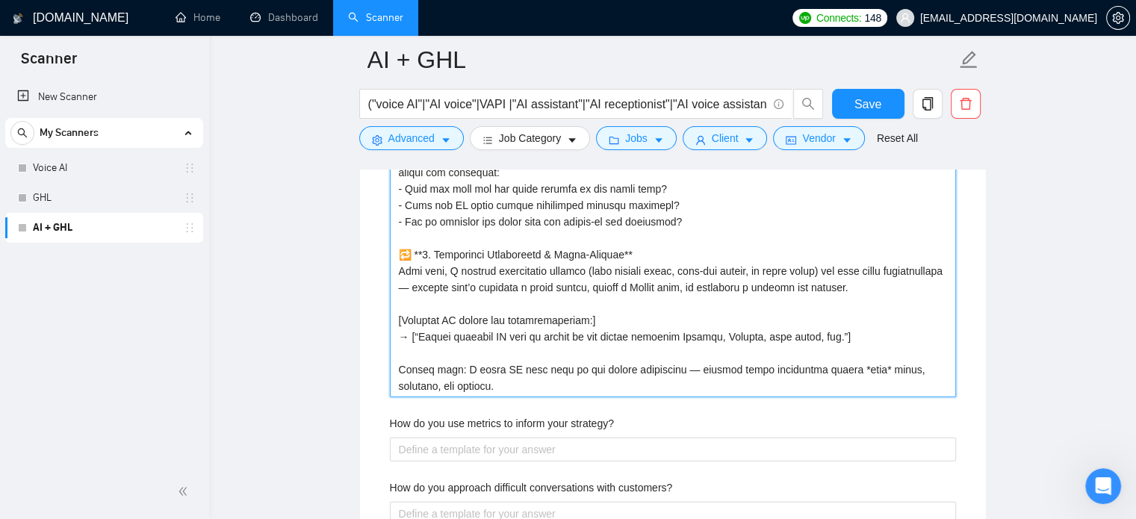
scroll to position [3881, 0]
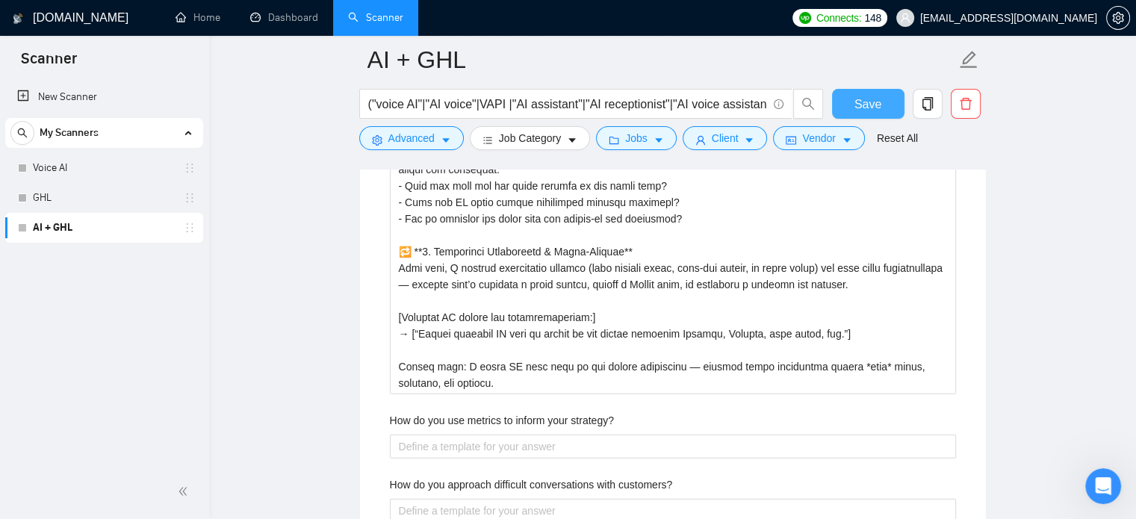
click at [860, 103] on span "Save" at bounding box center [867, 104] width 27 height 19
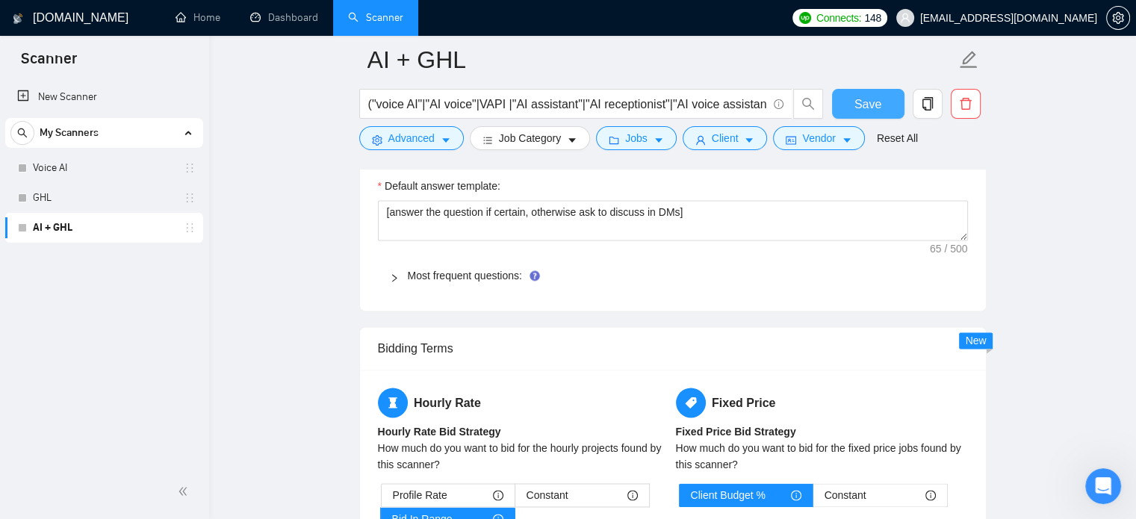
scroll to position [2126, 0]
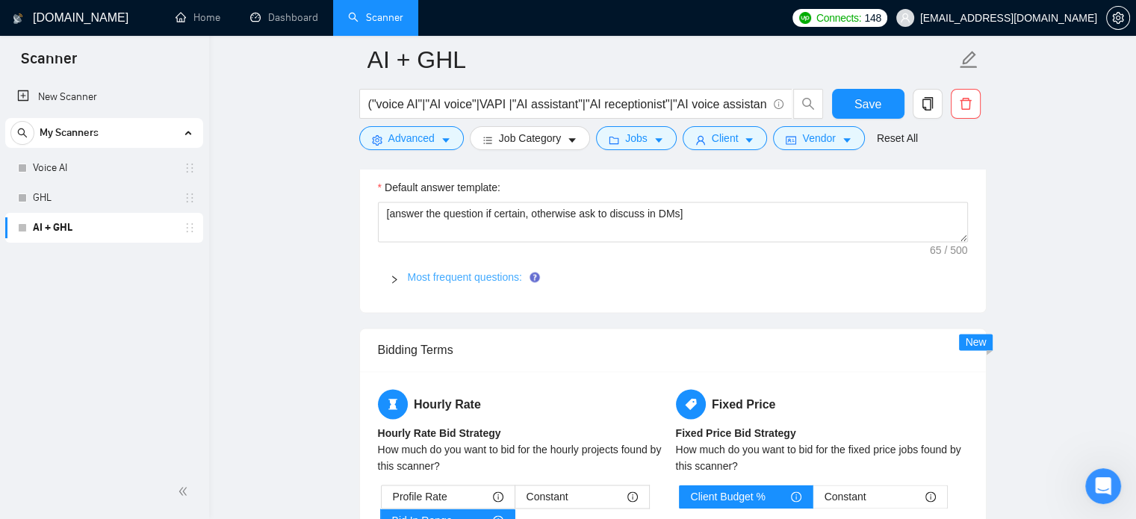
click at [448, 274] on link "Most frequent questions:" at bounding box center [465, 277] width 114 height 12
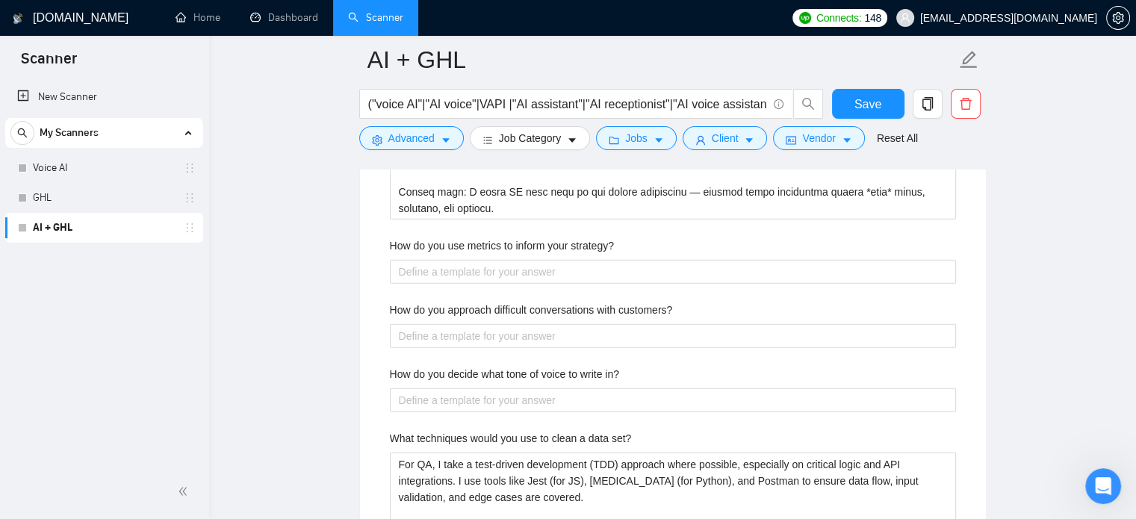
scroll to position [4056, 0]
click at [478, 237] on label "How do you use metrics to inform your strategy?" at bounding box center [502, 245] width 224 height 16
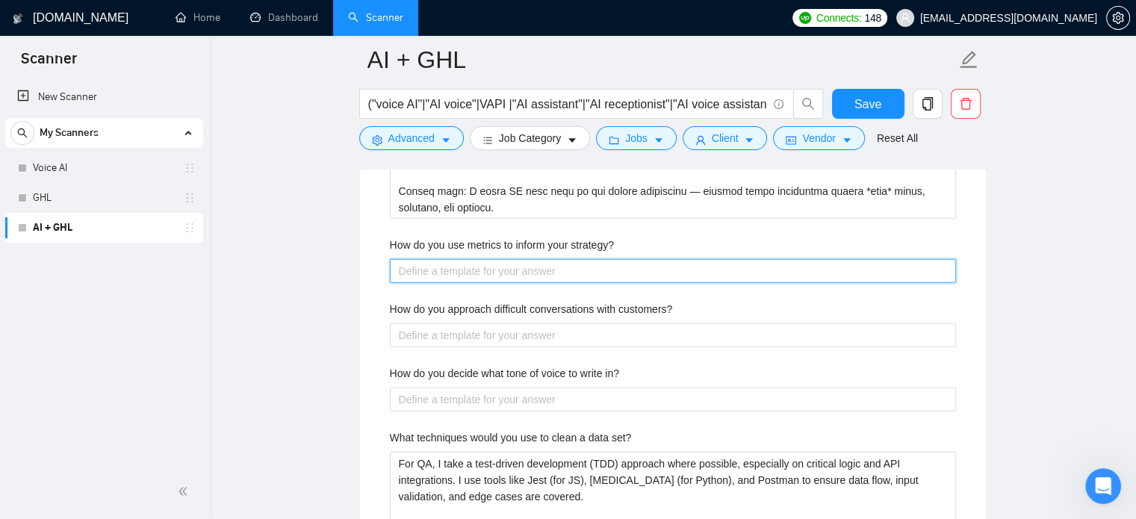
click at [478, 259] on strategy\? "How do you use metrics to inform your strategy?" at bounding box center [673, 271] width 566 height 24
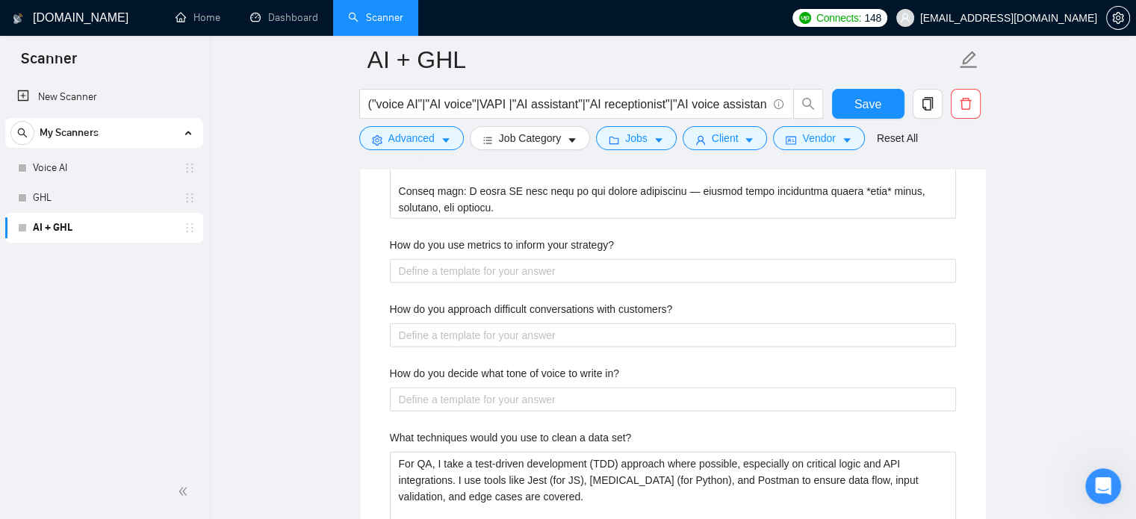
click at [478, 237] on label "How do you use metrics to inform your strategy?" at bounding box center [502, 245] width 224 height 16
click at [478, 259] on strategy\? "How do you use metrics to inform your strategy?" at bounding box center [673, 271] width 566 height 24
click at [478, 237] on label "How do you use metrics to inform your strategy?" at bounding box center [502, 245] width 224 height 16
click at [478, 259] on strategy\? "How do you use metrics to inform your strategy?" at bounding box center [673, 271] width 566 height 24
copy label "How do you use metrics to inform your strategy?"
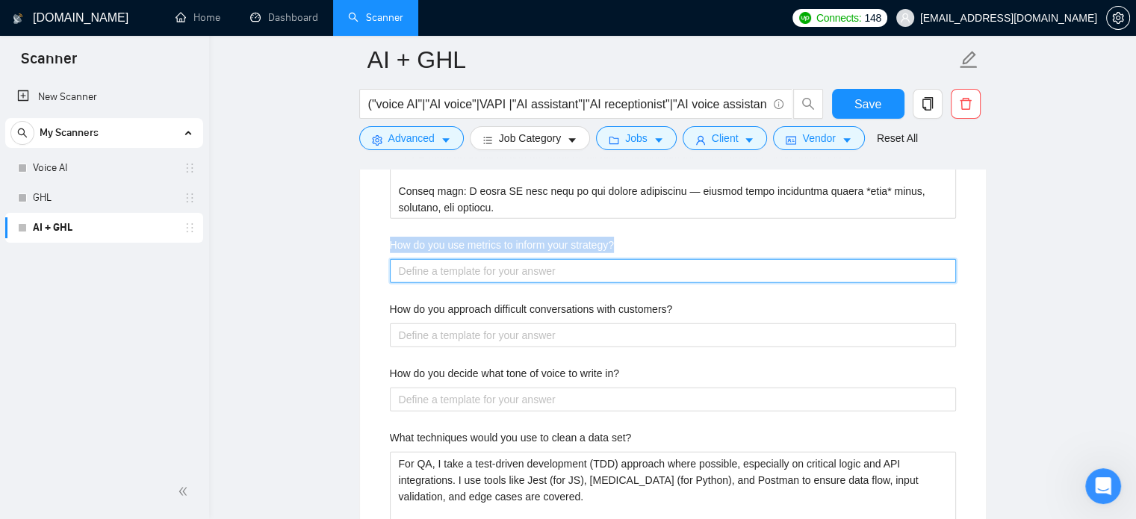
click at [812, 267] on strategy\? "How do you use metrics to inform your strategy?" at bounding box center [673, 271] width 566 height 24
paste strategy\? "Lorem ipsumdol — S ametc adipisc el sed *doeiusmo* te inc utlabo. Etdo magn al …"
type strategy\? "Lorem ipsumdol — S ametc adipisc el sed *doeiusmo* te inc utlabo. Etdo magn al …"
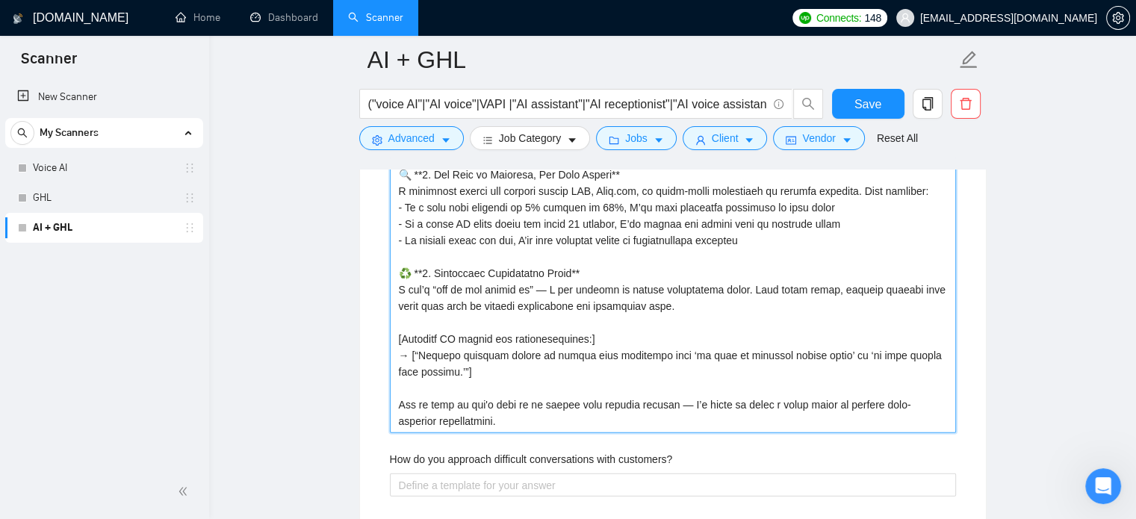
scroll to position [4351, 0]
click at [473, 405] on strategy\? "How do you use metrics to inform your strategy?" at bounding box center [673, 198] width 566 height 468
type strategy\? "Lorem ipsumdol — S ametc adipisc el sed *doeiusmo* te inc utlabo. Etdo magn al …"
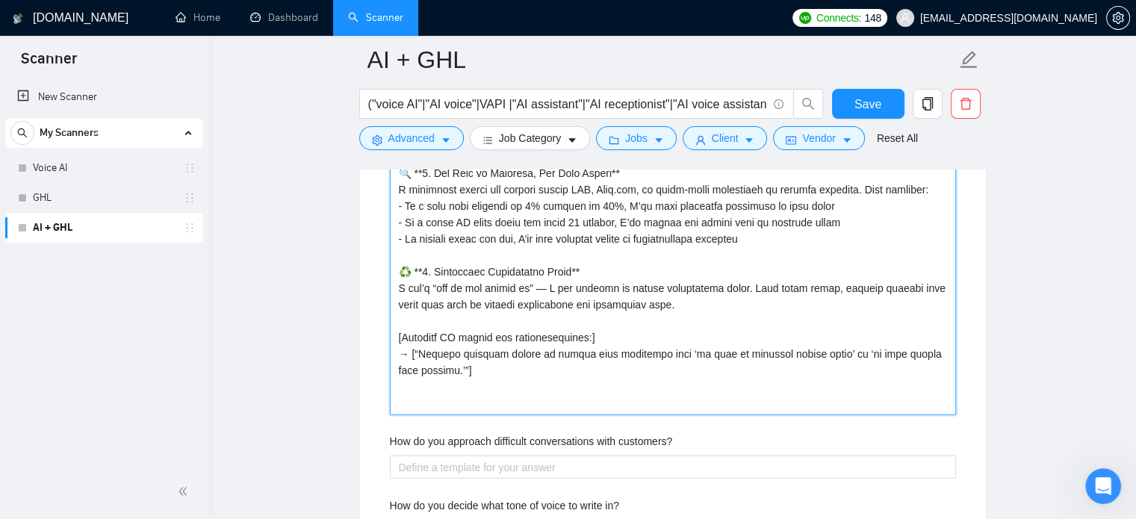
type strategy\? "Lorem ipsumdol — S ametc adipisc el sed *doeiusmo* te inc utlabo. Etdo magn al …"
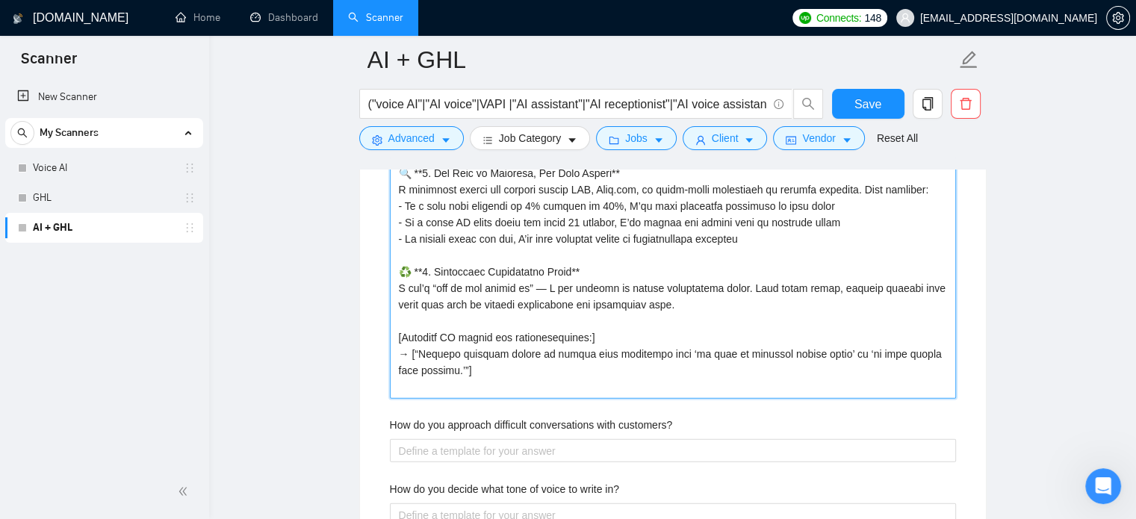
type strategy\? "Lorem ipsumdol — S ametc adipisc el sed *doeiusmo* te inc utlabo. Etdo magn al …"
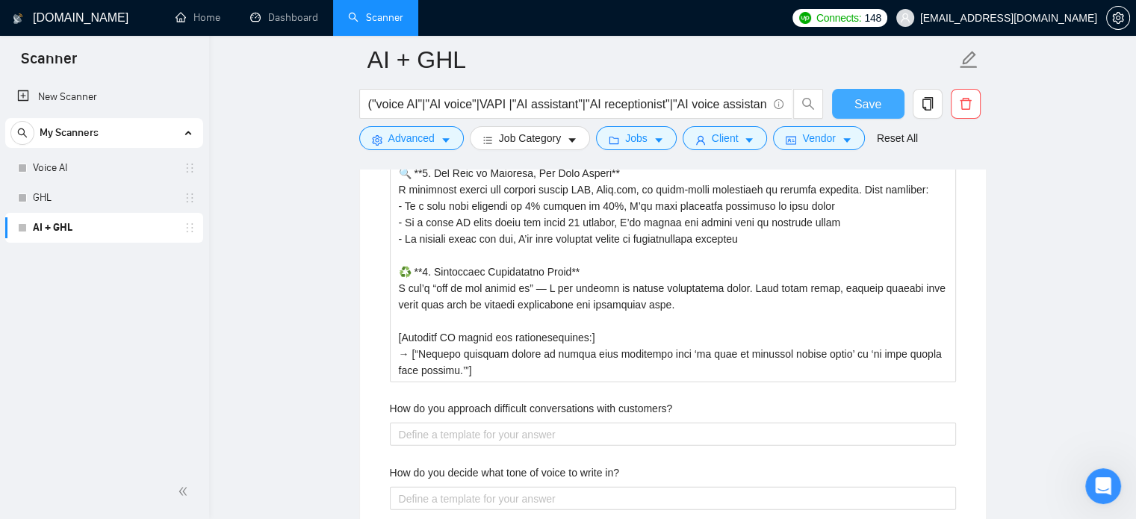
click at [869, 108] on span "Save" at bounding box center [867, 104] width 27 height 19
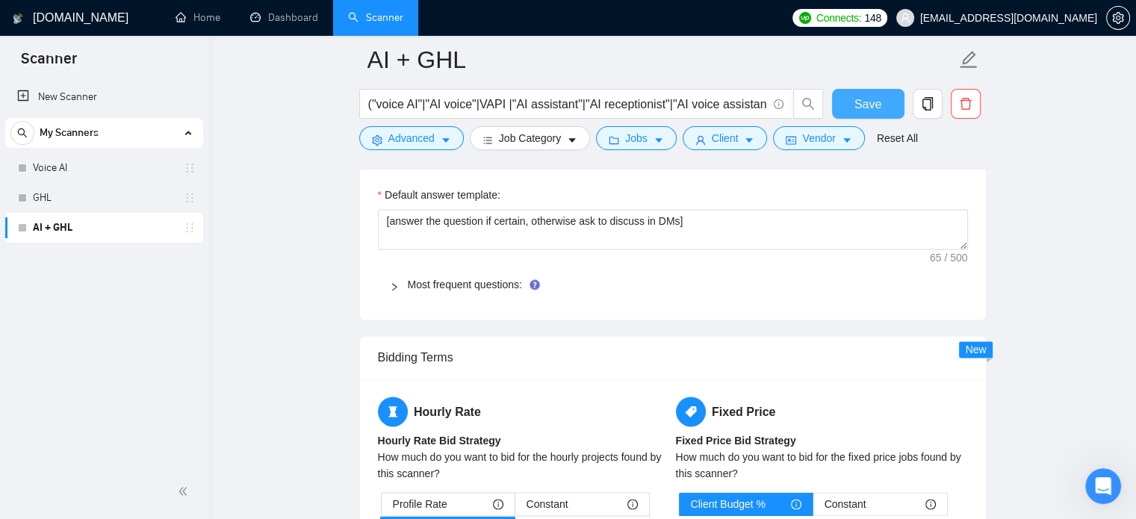
scroll to position [2118, 0]
click at [385, 281] on div "Most frequent questions:" at bounding box center [673, 284] width 590 height 34
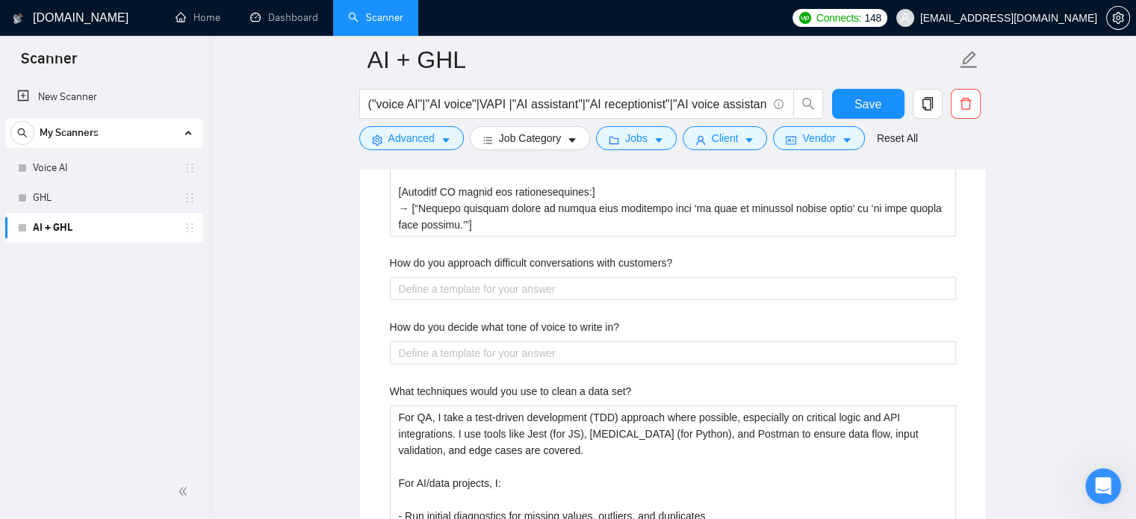
scroll to position [4503, 0]
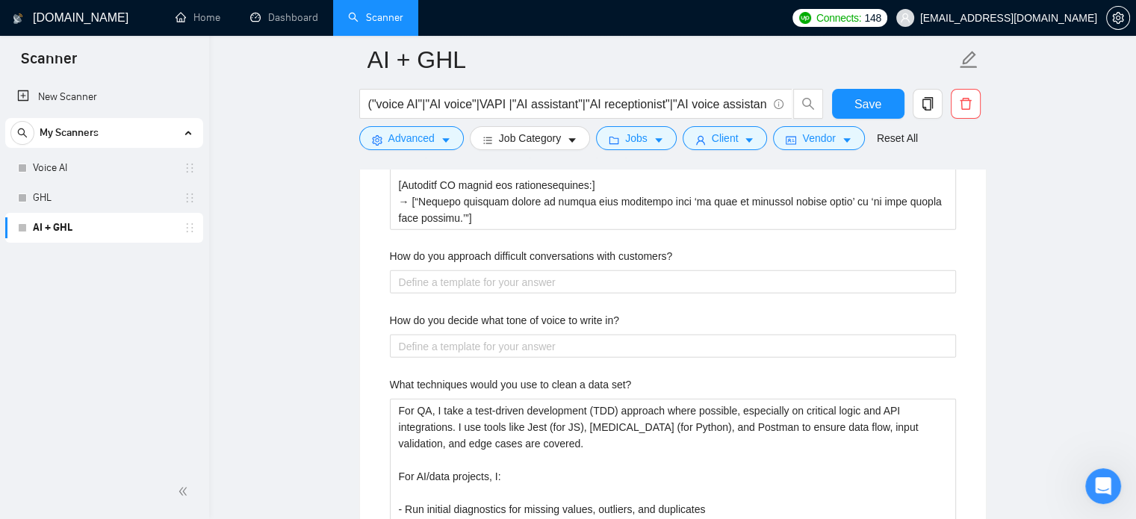
click at [535, 248] on label "How do you approach difficult conversations with customers?" at bounding box center [531, 256] width 283 height 16
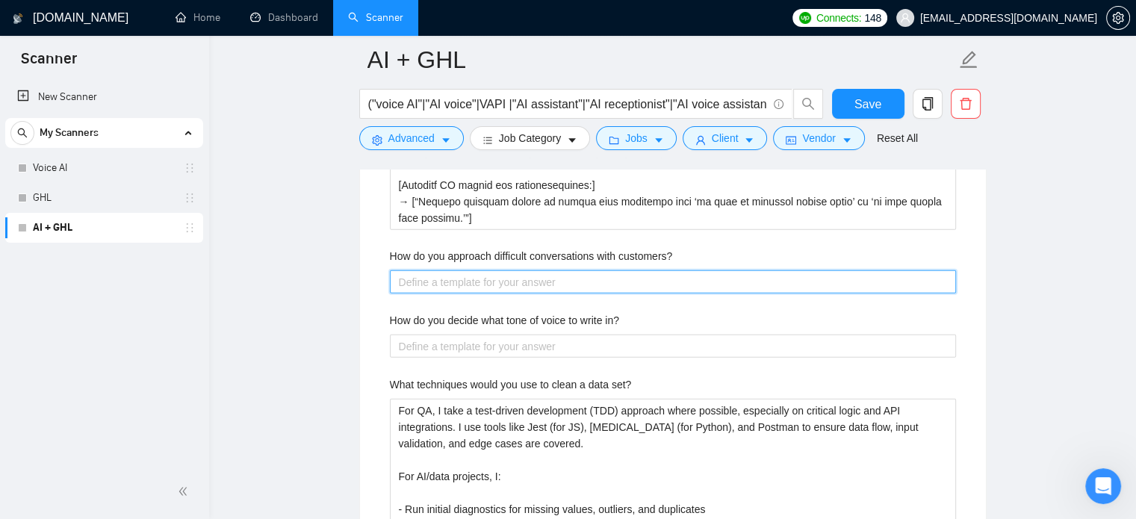
click at [535, 270] on customers\? "How do you approach difficult conversations with customers?" at bounding box center [673, 282] width 566 height 24
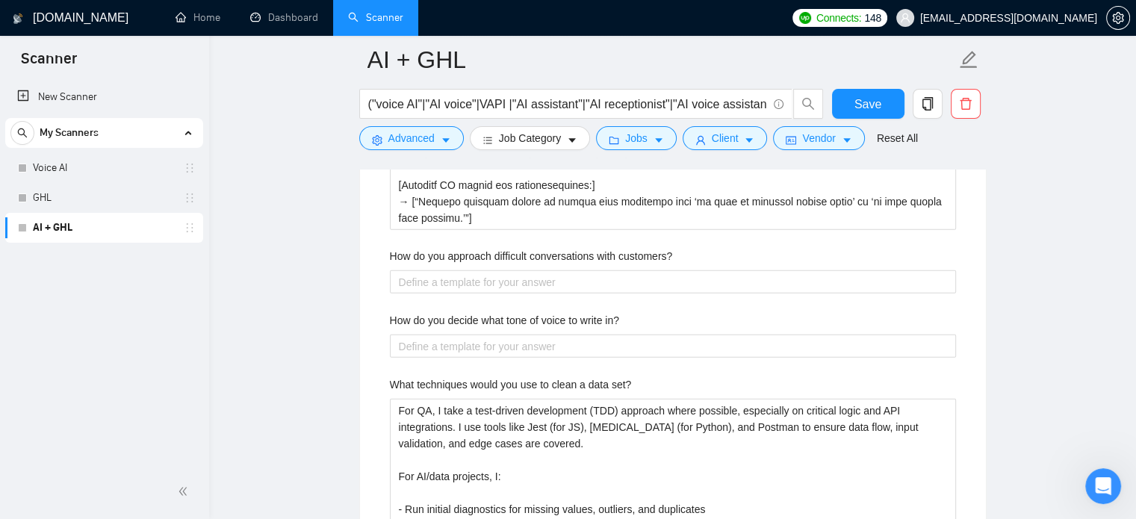
click at [535, 248] on label "How do you approach difficult conversations with customers?" at bounding box center [531, 256] width 283 height 16
click at [535, 270] on customers\? "How do you approach difficult conversations with customers?" at bounding box center [673, 282] width 566 height 24
click at [535, 248] on label "How do you approach difficult conversations with customers?" at bounding box center [531, 256] width 283 height 16
click at [535, 270] on customers\? "How do you approach difficult conversations with customers?" at bounding box center [673, 282] width 566 height 24
copy label "How do you approach difficult conversations with customers?"
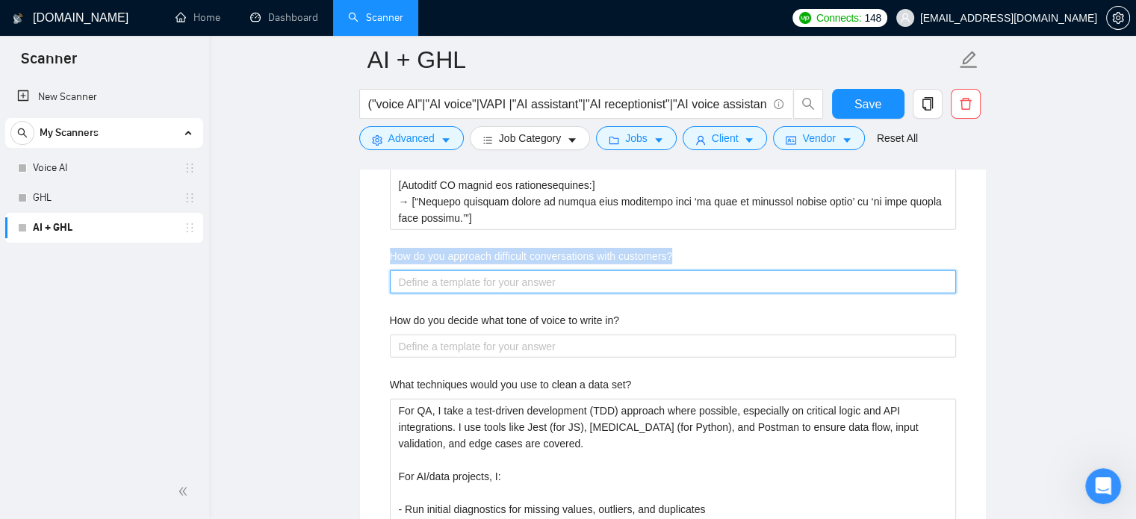
click at [540, 279] on customers\? "How do you approach difficult conversations with customers?" at bounding box center [673, 282] width 566 height 24
paste customers\? "Lorem ipsumdol — S ametcon adipiscin elitseddoeius tem incididu u labo et d mag…"
type customers\? "Lorem ipsumdol — S ametcon adipiscin elitseddoeius tem incididu u labo et d mag…"
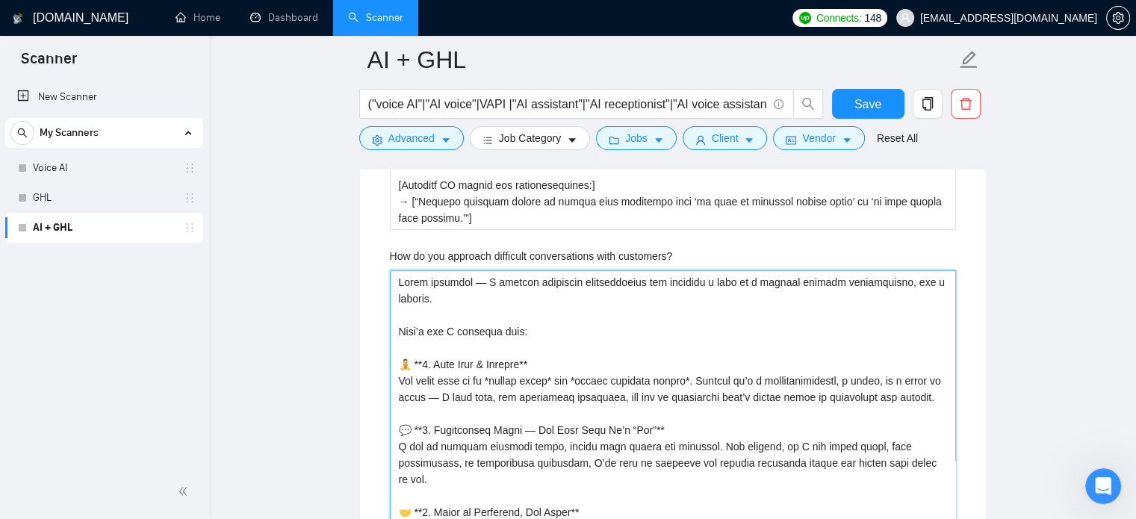
scroll to position [4698, 0]
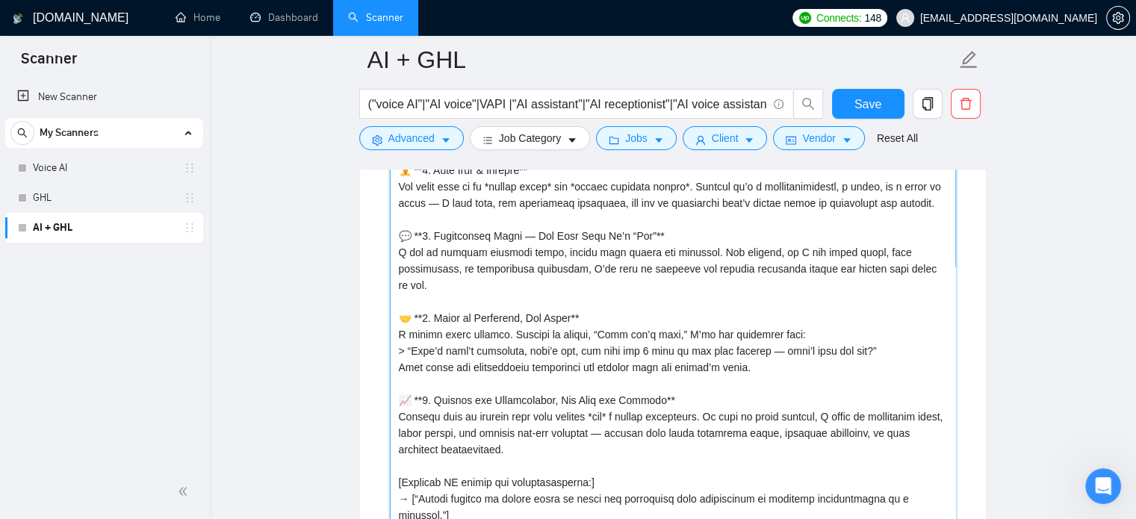
click at [551, 499] on customers\? "How do you approach difficult conversations with customers?" at bounding box center [673, 301] width 566 height 451
click at [681, 512] on customers\? "How do you approach difficult conversations with customers?" at bounding box center [673, 301] width 566 height 451
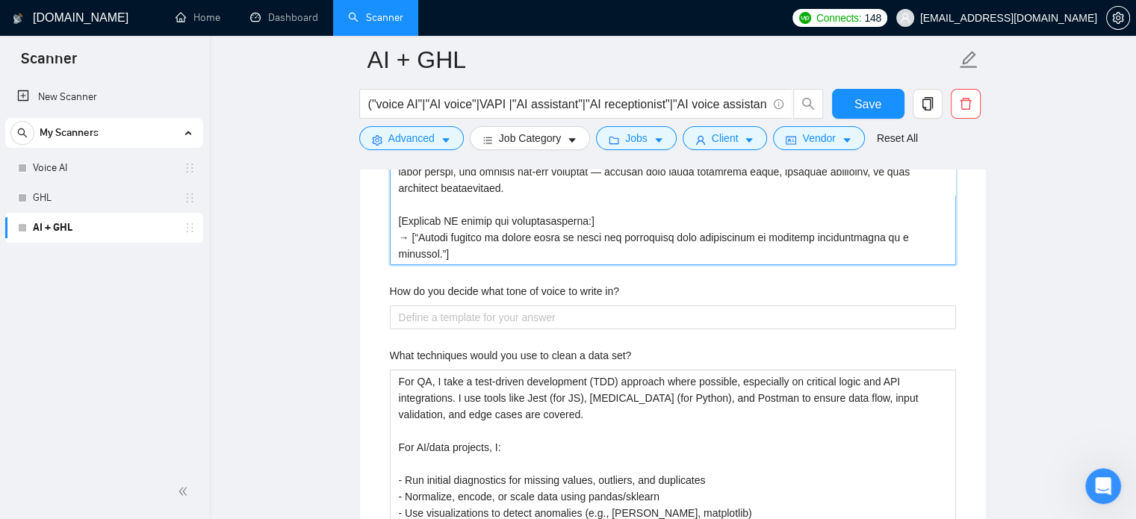
scroll to position [4963, 0]
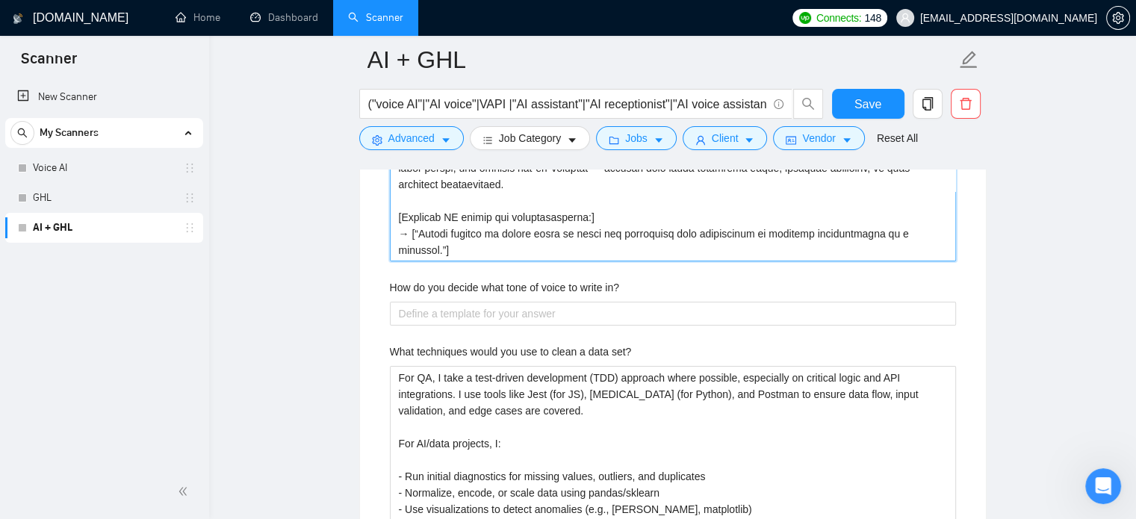
type customers\? "Lorem ipsumdol — S ametcon adipiscin elitseddoeius tem incididu u labo et d mag…"
click at [586, 285] on label "How do you decide what tone of voice to write in?" at bounding box center [504, 287] width 229 height 16
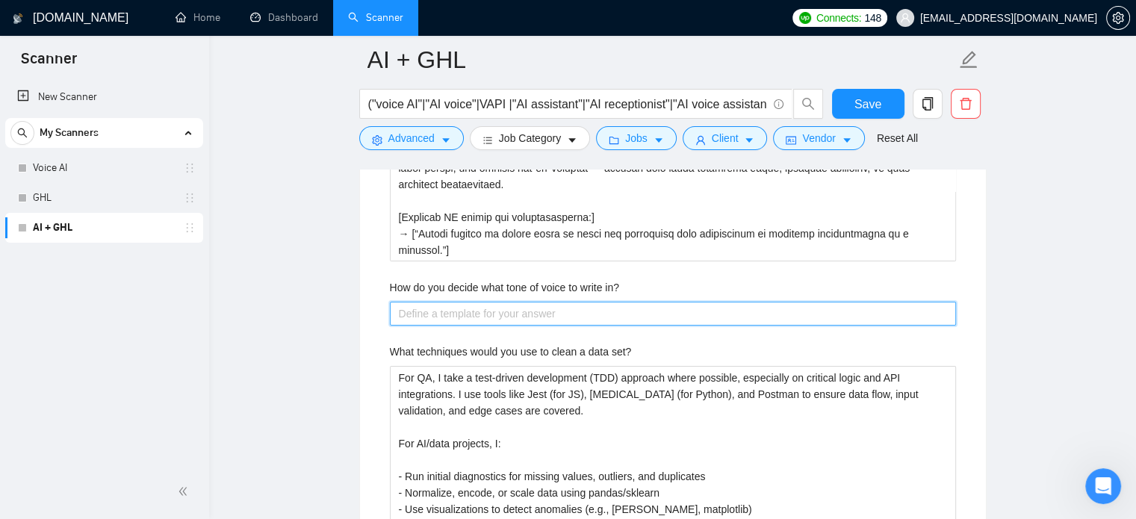
click at [586, 302] on in\? "How do you decide what tone of voice to write in?" at bounding box center [673, 314] width 566 height 24
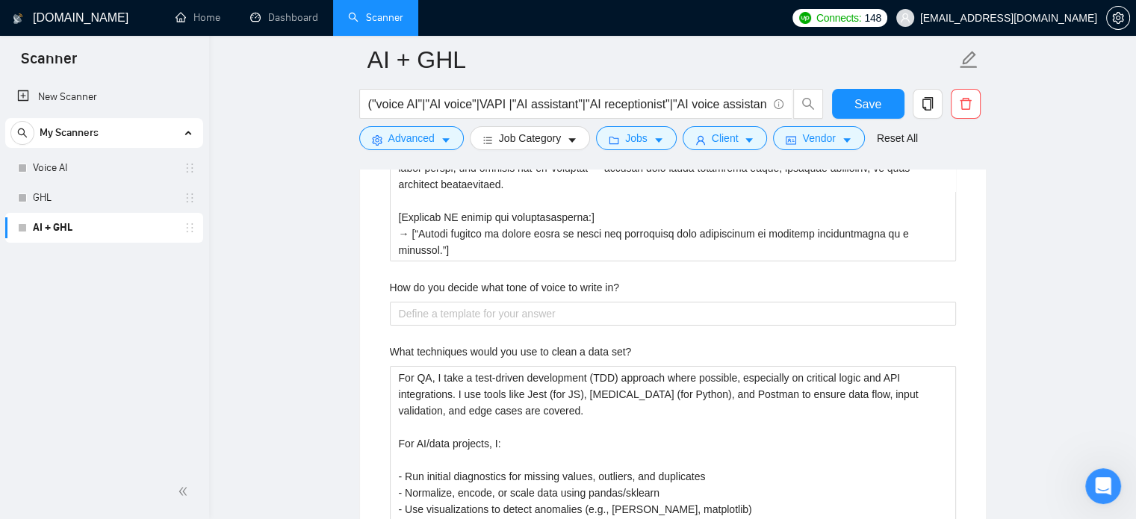
click at [586, 285] on label "How do you decide what tone of voice to write in?" at bounding box center [504, 287] width 229 height 16
click at [586, 302] on in\? "How do you decide what tone of voice to write in?" at bounding box center [673, 314] width 566 height 24
click at [586, 285] on label "How do you decide what tone of voice to write in?" at bounding box center [504, 287] width 229 height 16
click at [586, 302] on in\? "How do you decide what tone of voice to write in?" at bounding box center [673, 314] width 566 height 24
copy label "How do you decide what tone of voice to write in?"
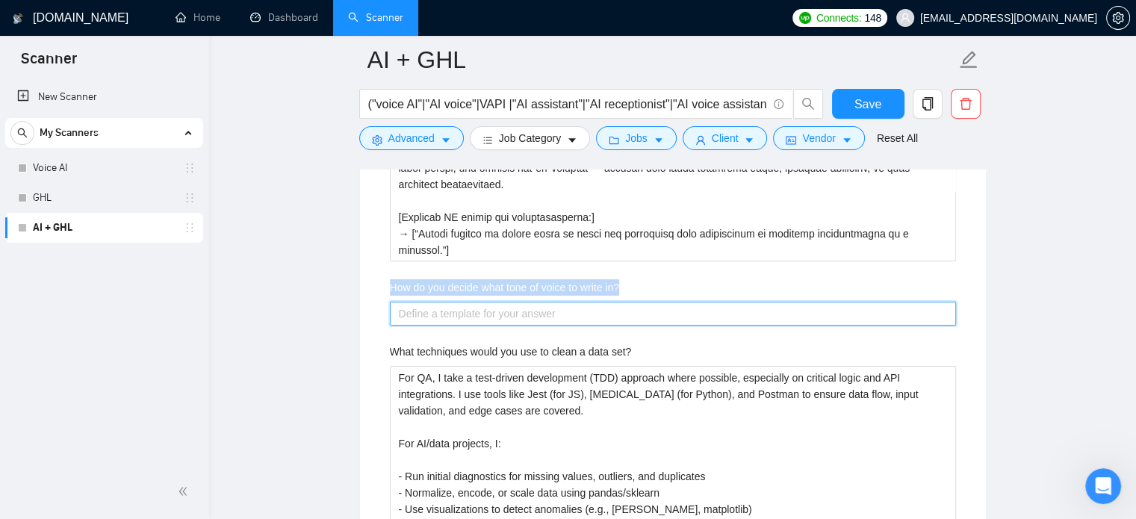
click at [535, 309] on in\? "How do you decide what tone of voice to write in?" at bounding box center [673, 314] width 566 height 24
paste in\? "Lore ip dolor sitame cons adi elits: doe **tempori ut lab etdolo magnaal (en ad…"
type in\? "Lore ip dolor sitame cons adi elits: doe **tempori ut lab etdolo magnaal (en ad…"
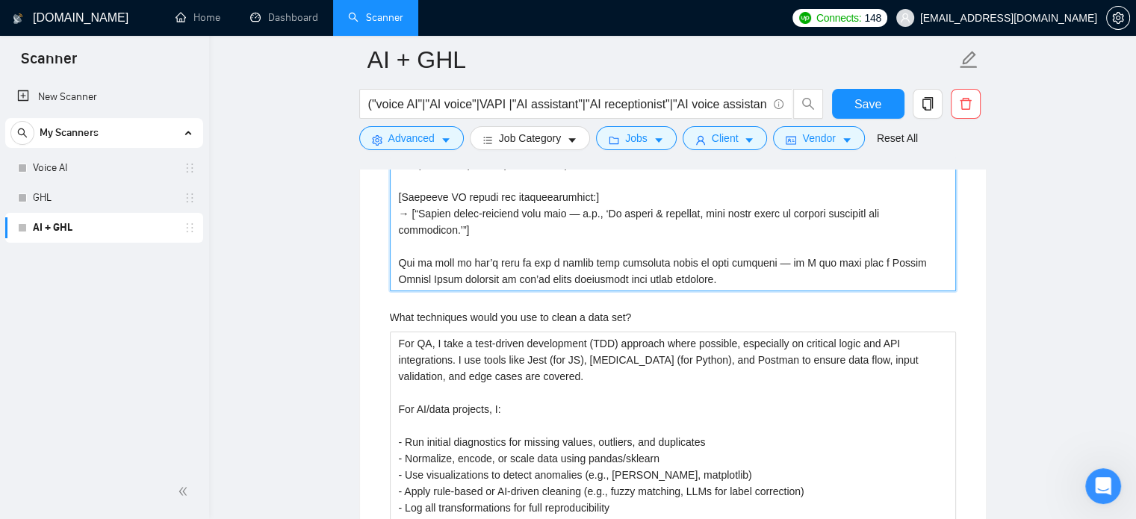
scroll to position [5639, 0]
type in\? "Lore ip dolor sitame cons adi elits: doe **tempori ut lab etdolo magnaal (en ad…"
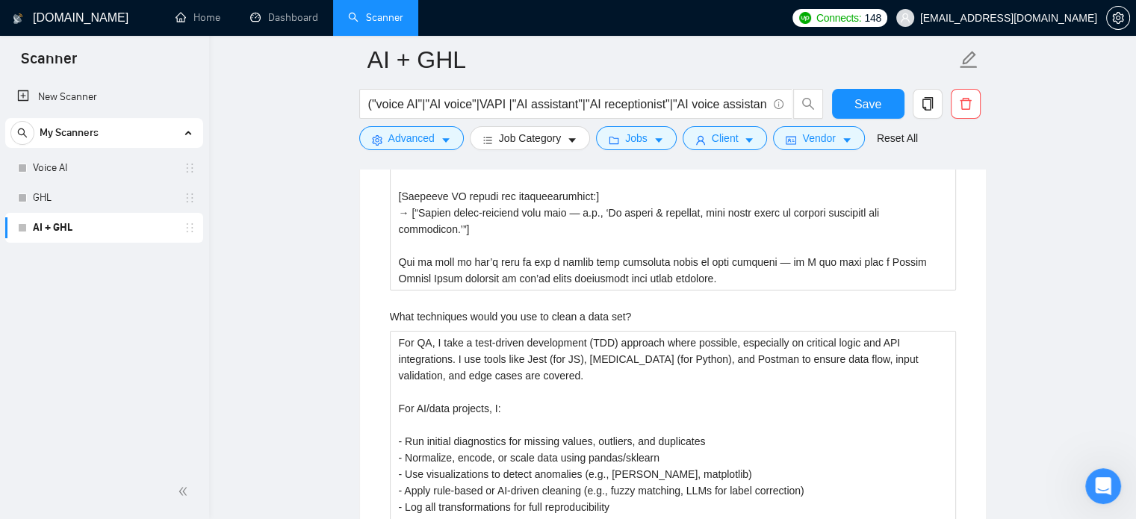
click at [603, 317] on label "What techniques would you use to clean a data set?" at bounding box center [511, 316] width 242 height 16
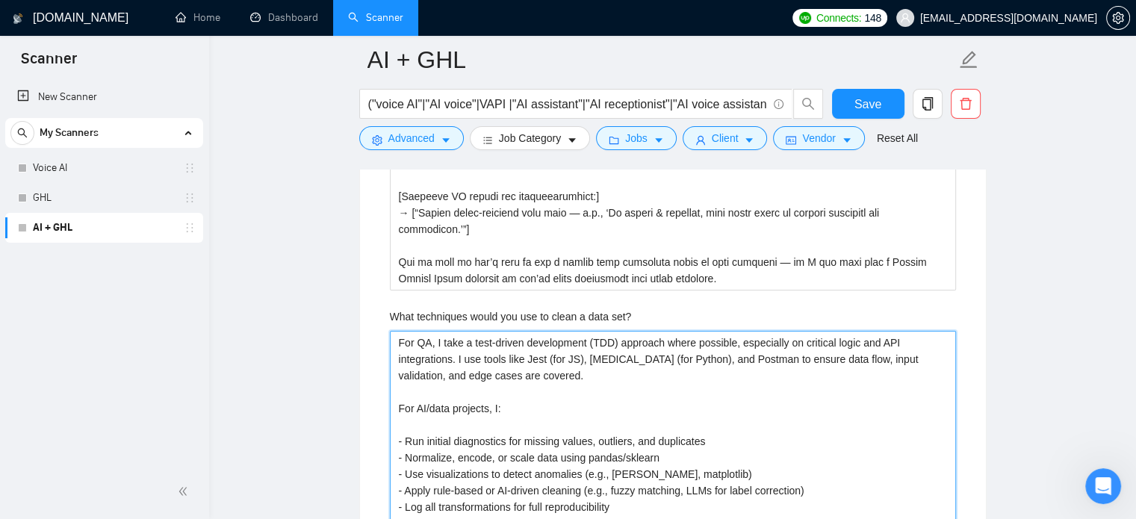
click at [603, 331] on set\? "For QA, I take a test-driven development (TDD) approach where possible, especia…" at bounding box center [673, 449] width 566 height 237
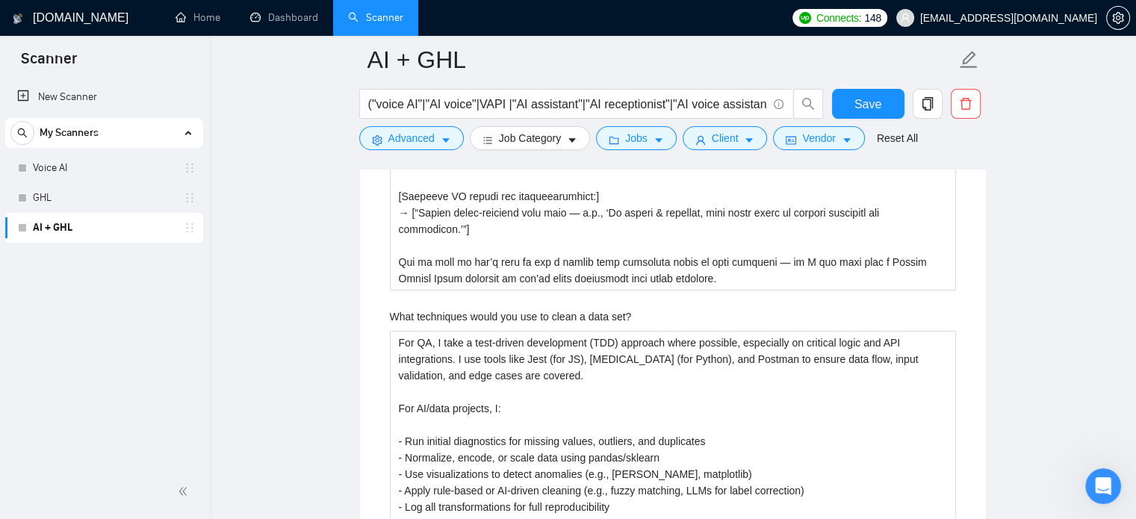
click at [603, 317] on label "What techniques would you use to clean a data set?" at bounding box center [511, 316] width 242 height 16
click at [603, 331] on set\? "For QA, I take a test-driven development (TDD) approach where possible, especia…" at bounding box center [673, 449] width 566 height 237
click at [603, 317] on label "What techniques would you use to clean a data set?" at bounding box center [511, 316] width 242 height 16
click at [603, 331] on set\? "For QA, I take a test-driven development (TDD) approach where possible, especia…" at bounding box center [673, 449] width 566 height 237
copy label "What techniques would you use to clean a data set?"
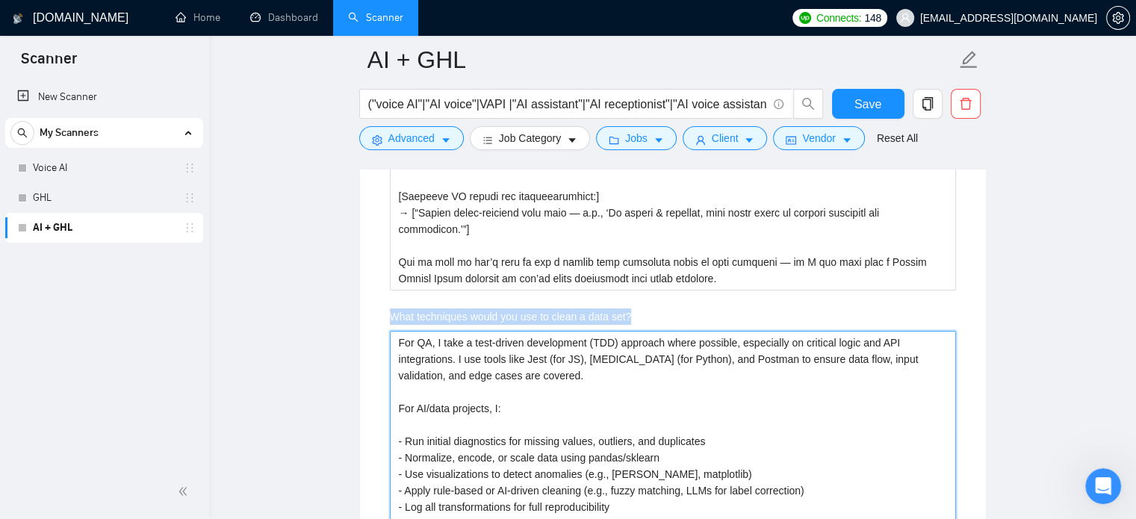
click at [676, 400] on set\? "For QA, I take a test-driven development (TDD) approach where possible, especia…" at bounding box center [673, 449] width 566 height 237
paste set\? "Lorem ipsumdol — sitametc adip el s doeiusmo tempo inci ut lab etdolorem aliqua…"
type set\? "Lorem ipsumdol — sitametc adip el s doeiusmo tempo inci ut lab etdolorem aliqua…"
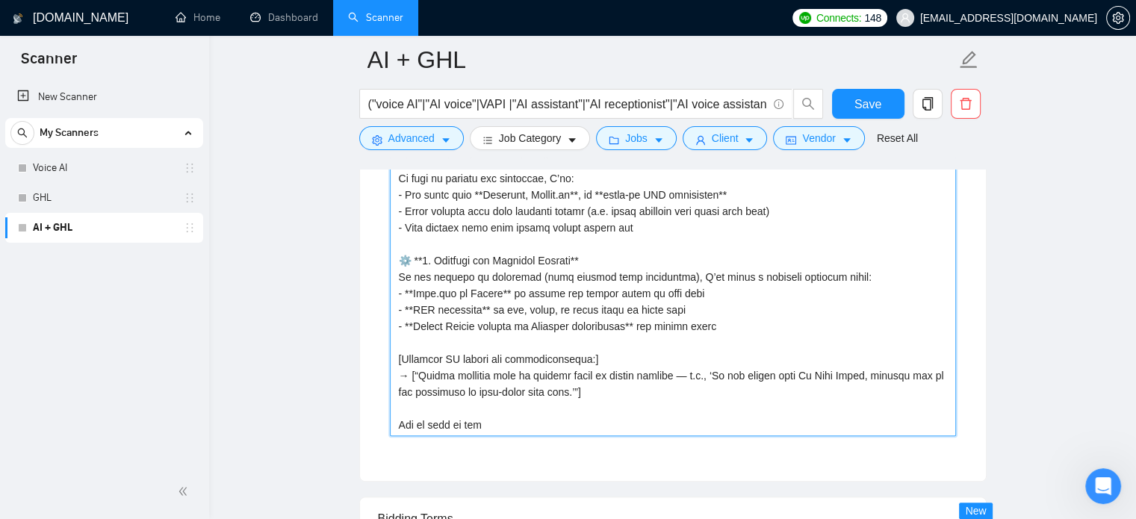
scroll to position [6265, 0]
click at [426, 422] on set\? "What techniques would you use to clean a data set?" at bounding box center [673, 70] width 566 height 730
type set\? "Lorem ipsumdol — sitametc adip el s doeiusmo tempo inci ut lab etdolorem aliqua…"
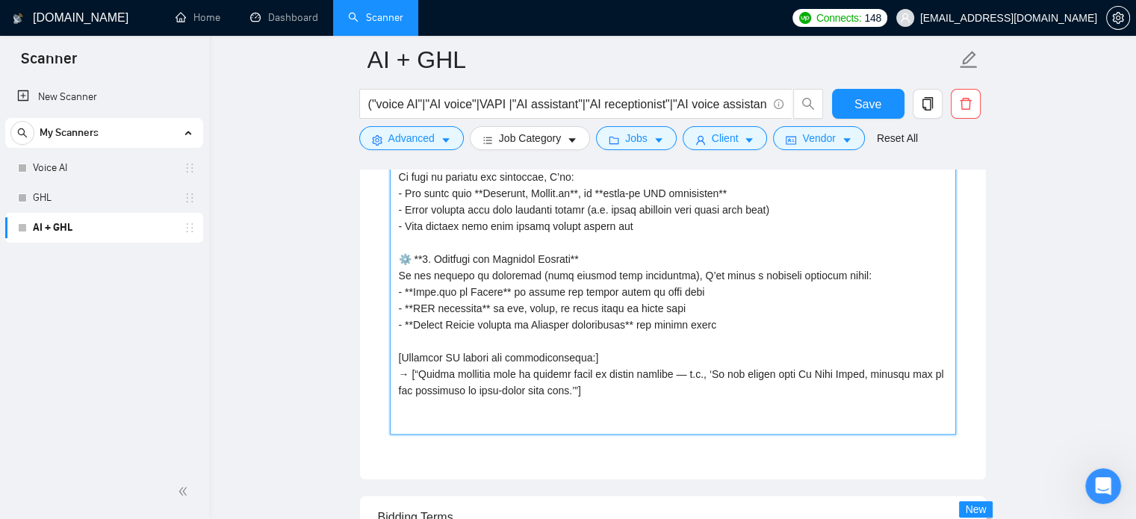
type set\? "Lorem ipsumdol — sitametc adip el s doeiusmo tempo inci ut lab etdolorem aliqua…"
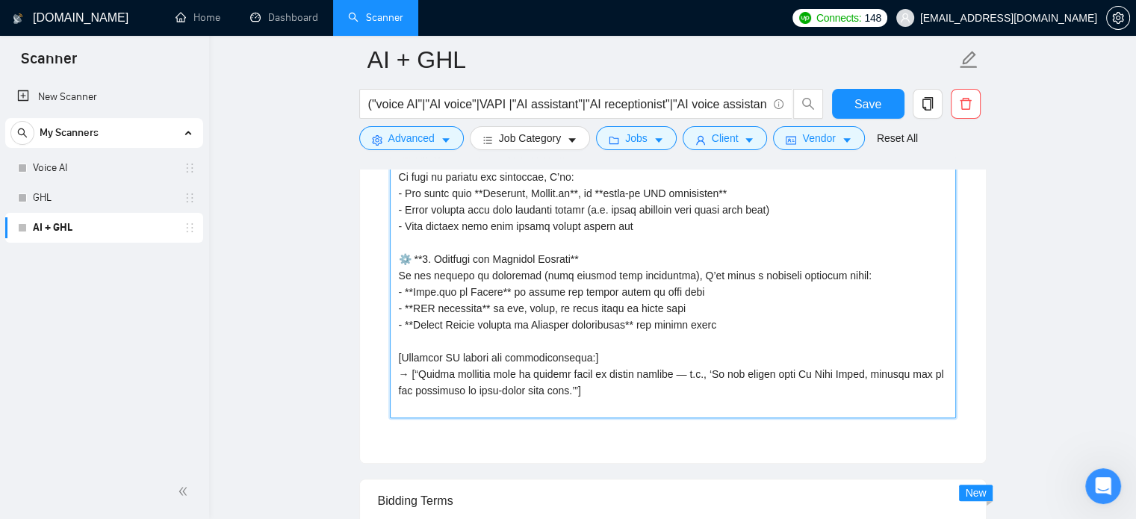
type set\? "Lorem ipsumdol — sitametc adip el s doeiusmo tempo inci ut lab etdolorem aliqua…"
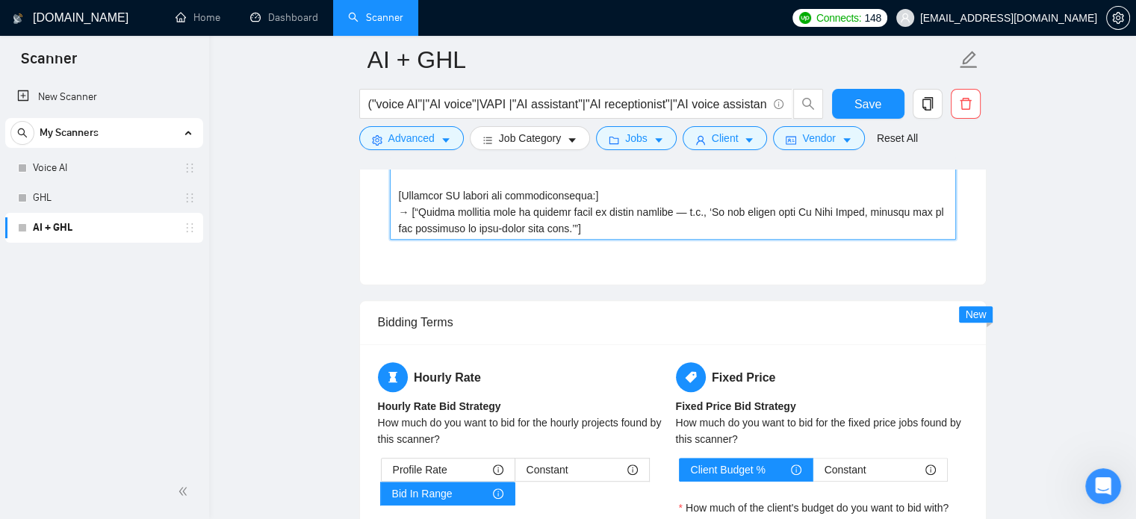
scroll to position [6427, 0]
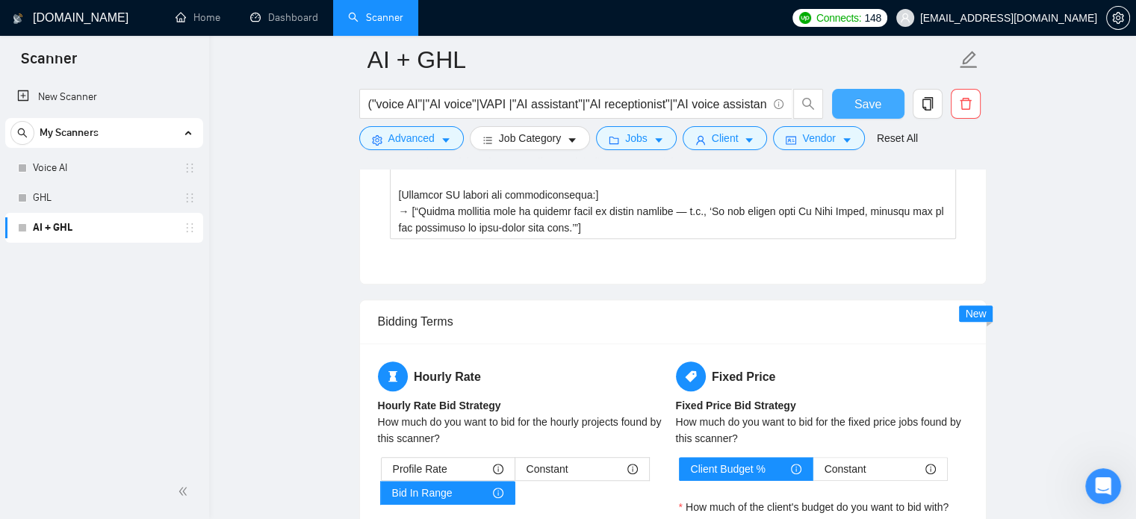
click at [866, 105] on span "Save" at bounding box center [867, 104] width 27 height 19
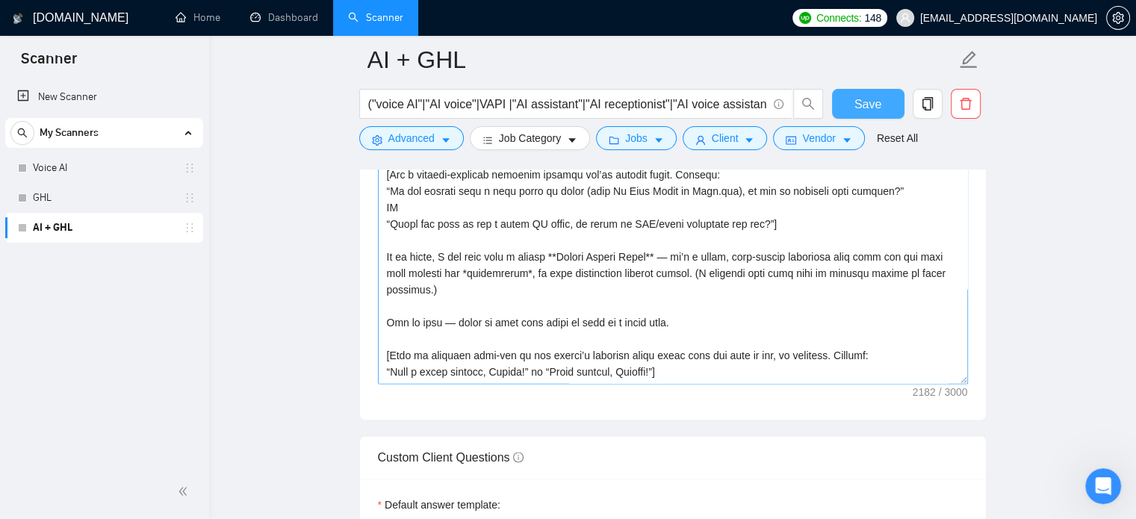
scroll to position [1810, 0]
click at [875, 106] on span "Save" at bounding box center [867, 104] width 27 height 19
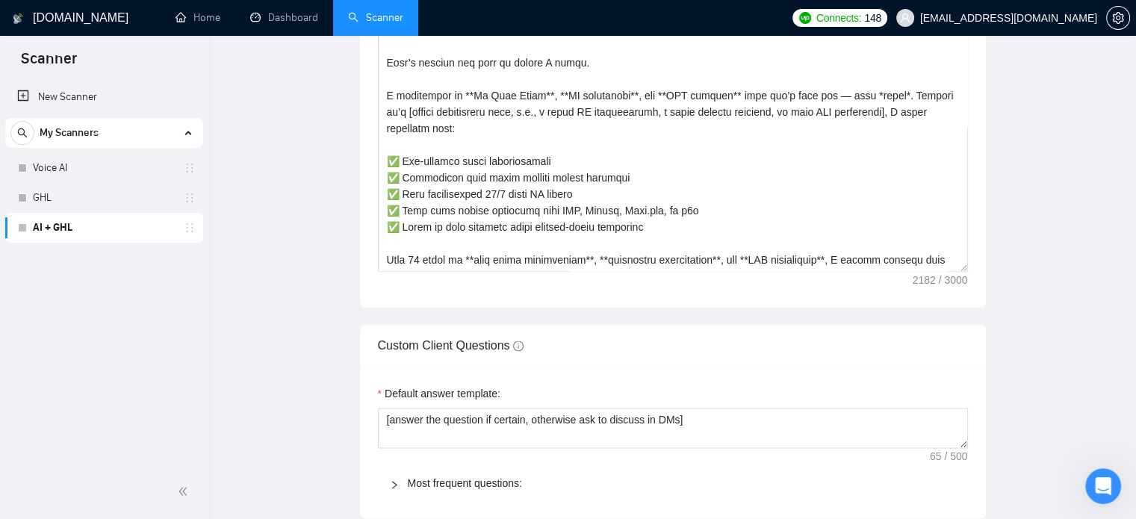
scroll to position [0, 0]
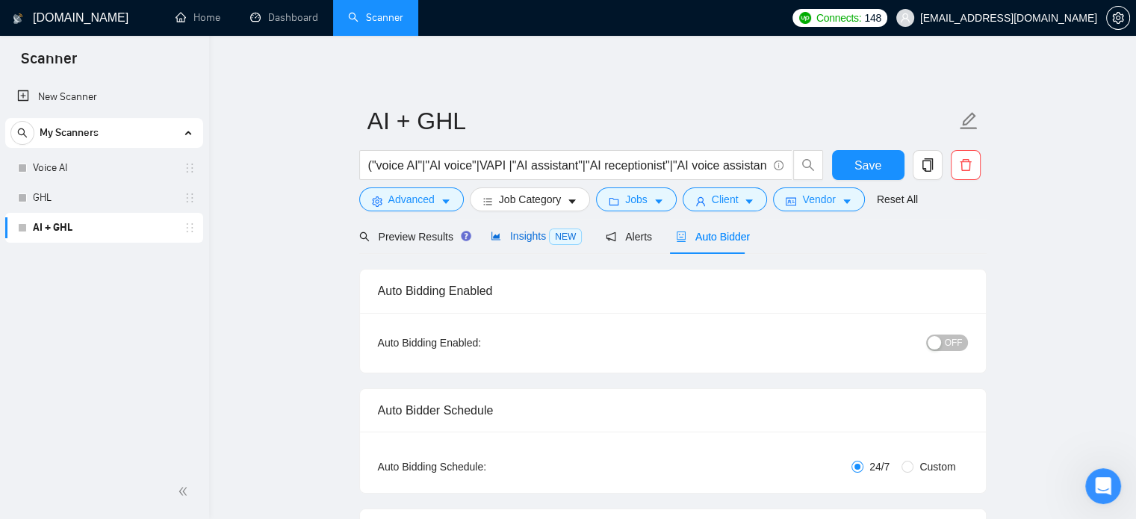
click at [518, 230] on span "Insights NEW" at bounding box center [536, 236] width 91 height 12
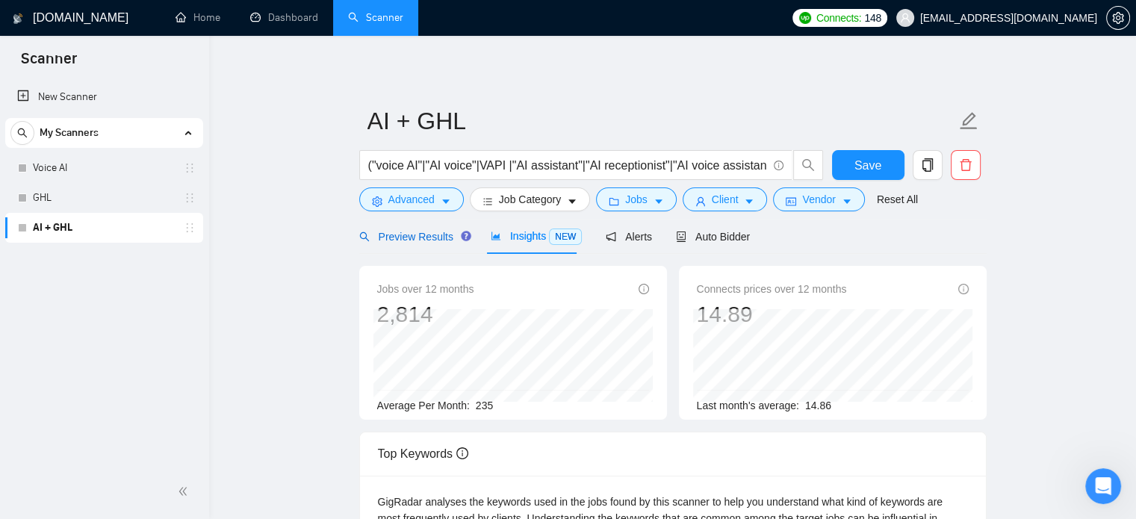
click at [397, 235] on span "Preview Results" at bounding box center [413, 237] width 108 height 12
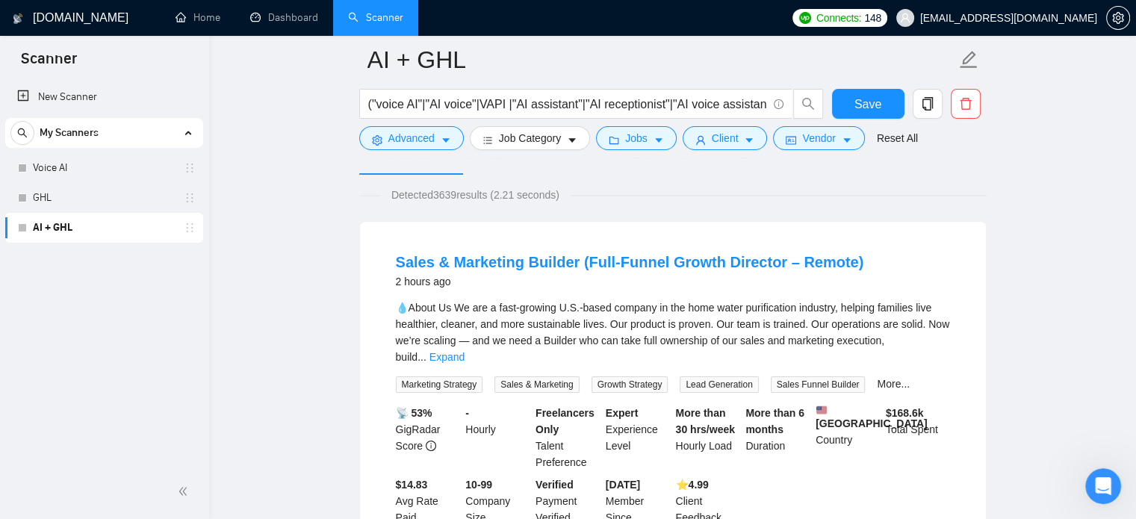
scroll to position [90, 0]
click at [465, 353] on link "Expand" at bounding box center [446, 359] width 35 height 12
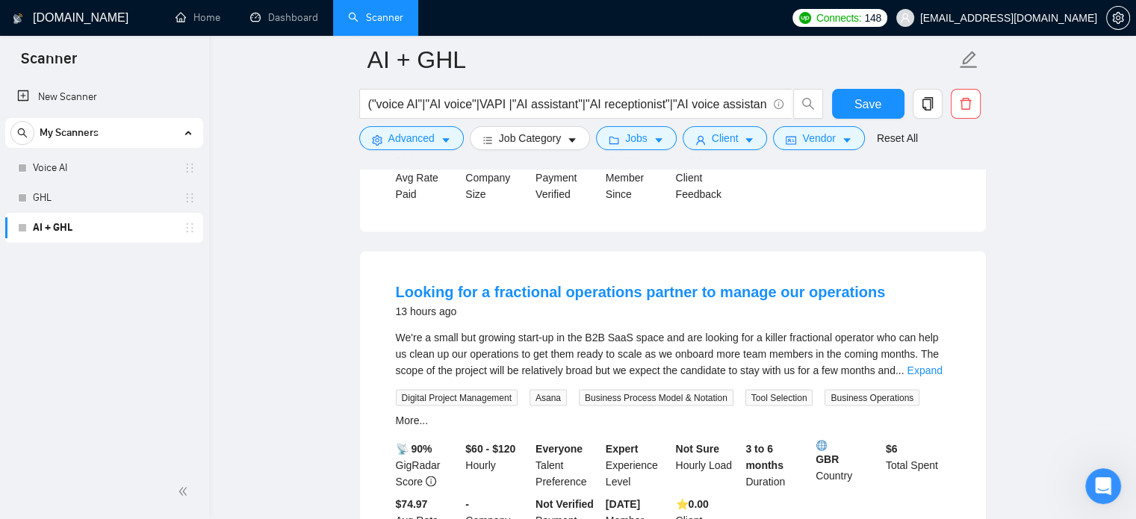
scroll to position [2682, 0]
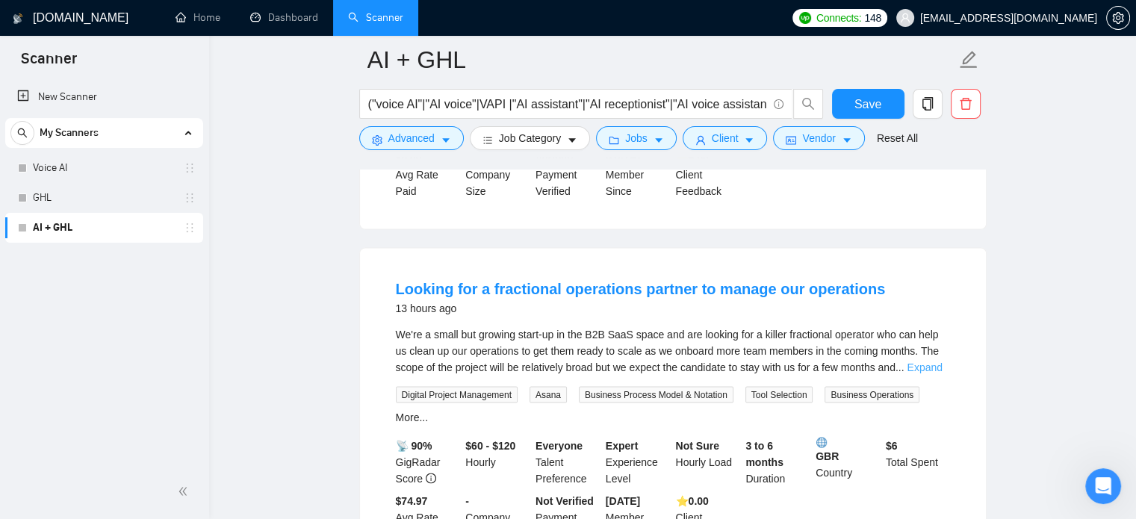
click at [922, 361] on link "Expand" at bounding box center [924, 367] width 35 height 12
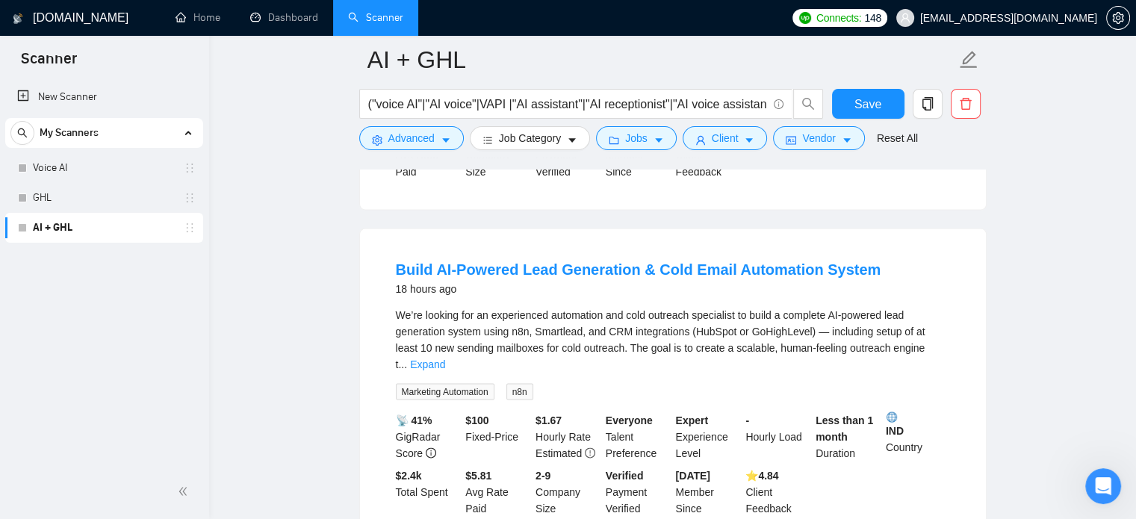
scroll to position [3092, 0]
click at [872, 101] on span "Save" at bounding box center [867, 104] width 27 height 19
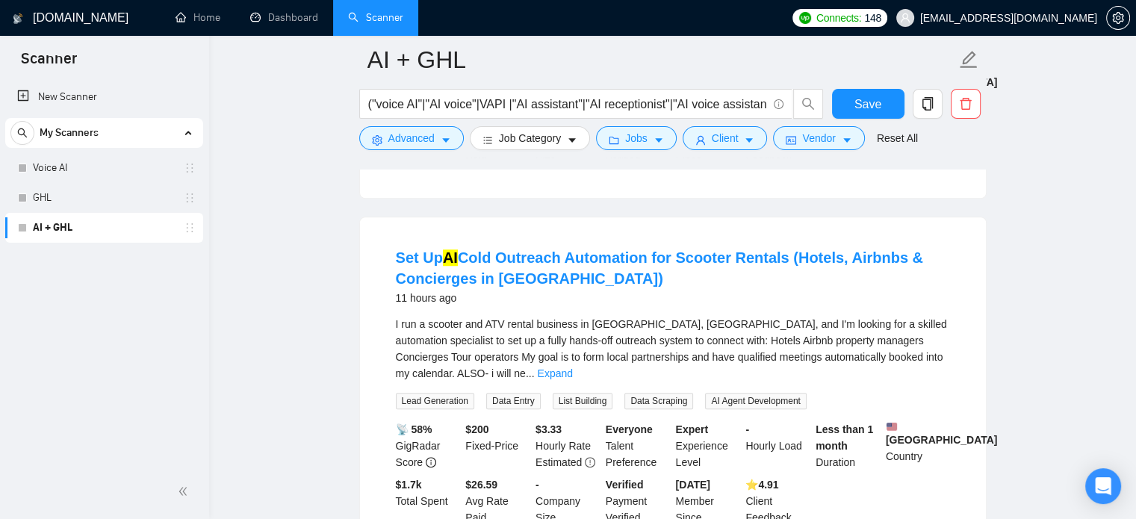
scroll to position [1089, 0]
click at [572, 368] on link "Expand" at bounding box center [554, 374] width 35 height 12
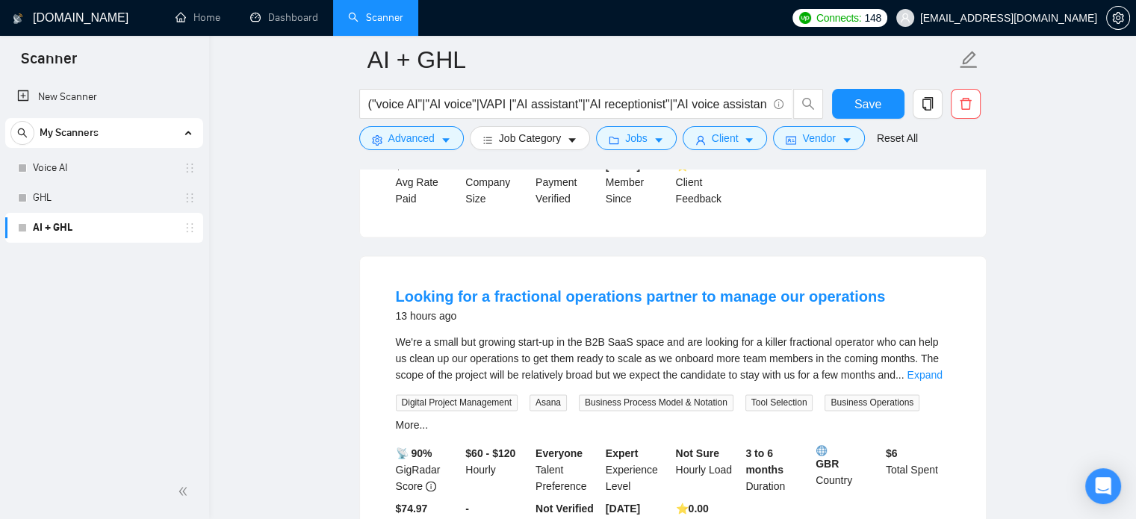
scroll to position [2316, 0]
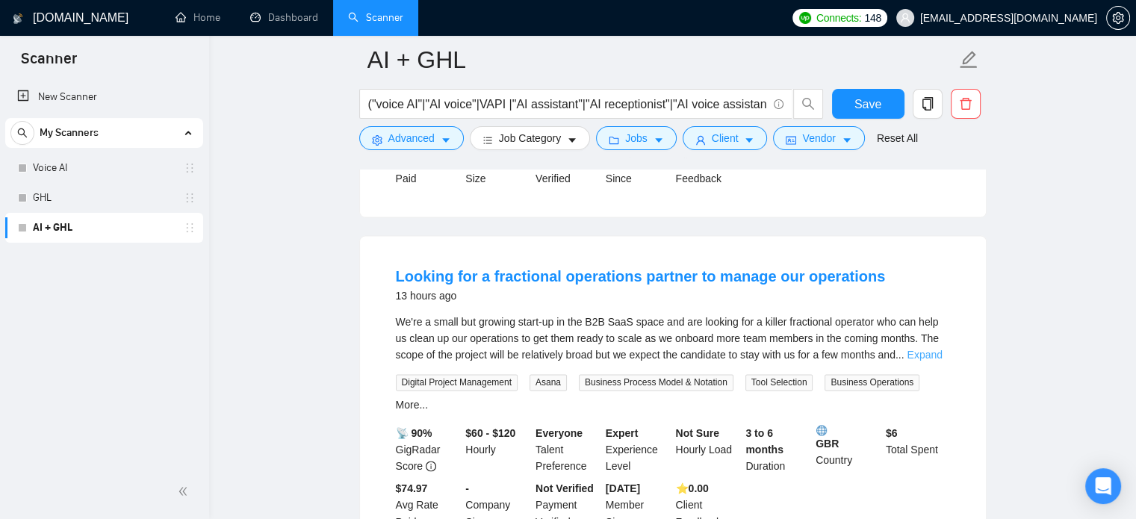
click at [923, 349] on link "Expand" at bounding box center [924, 355] width 35 height 12
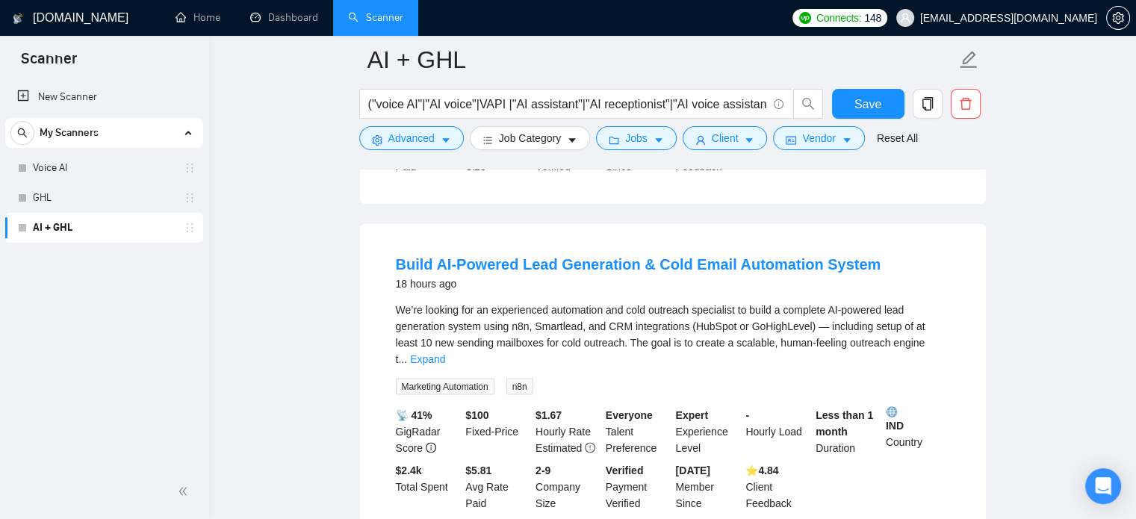
scroll to position [2751, 0]
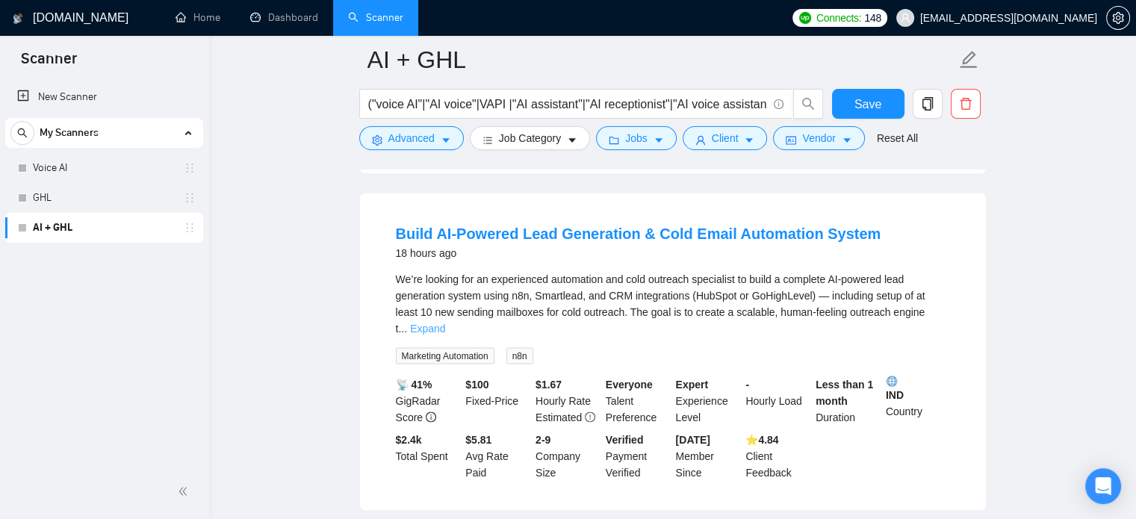
click at [445, 322] on link "Expand" at bounding box center [427, 328] width 35 height 12
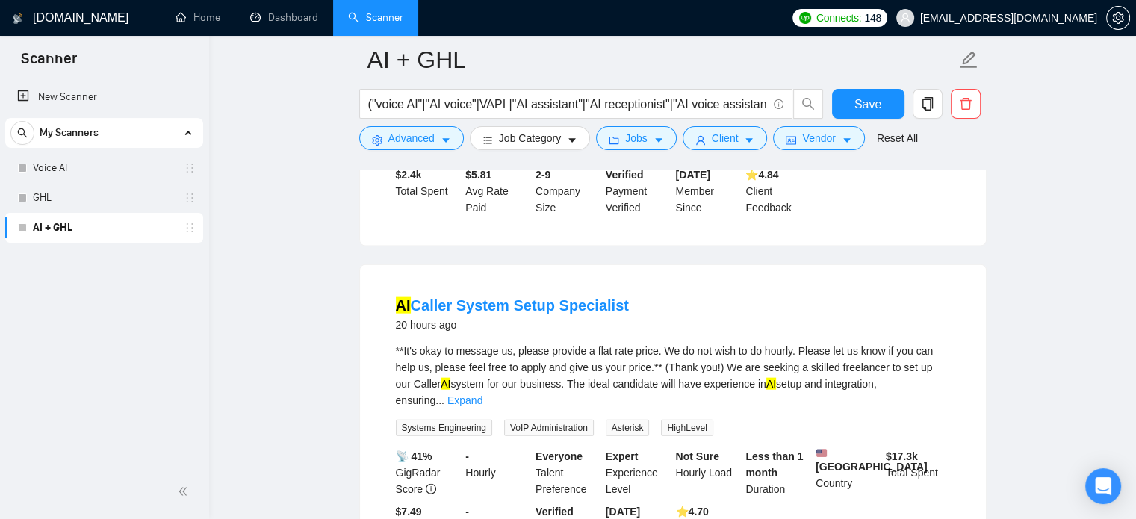
scroll to position [3382, 0]
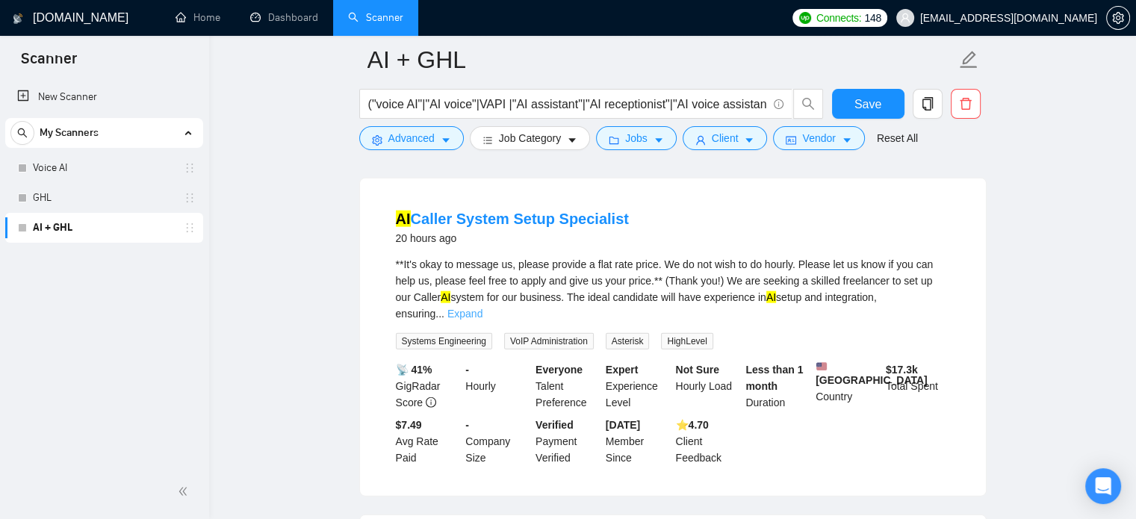
click at [933, 274] on div "**It's okay to message us, please provide a flat rate price. We do not wish to …" at bounding box center [673, 289] width 554 height 66
click at [482, 308] on link "Expand" at bounding box center [464, 314] width 35 height 12
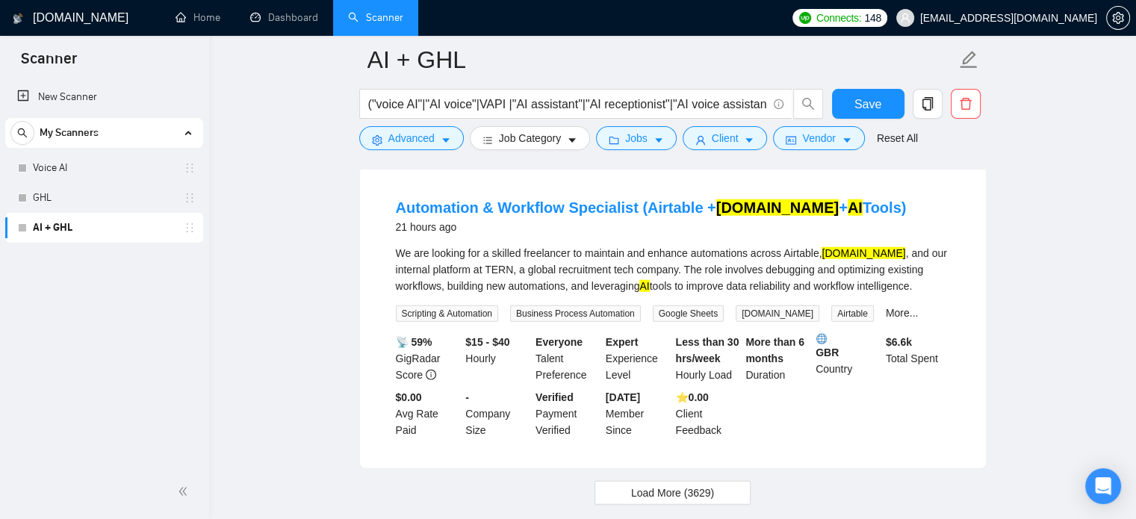
scroll to position [3893, 0]
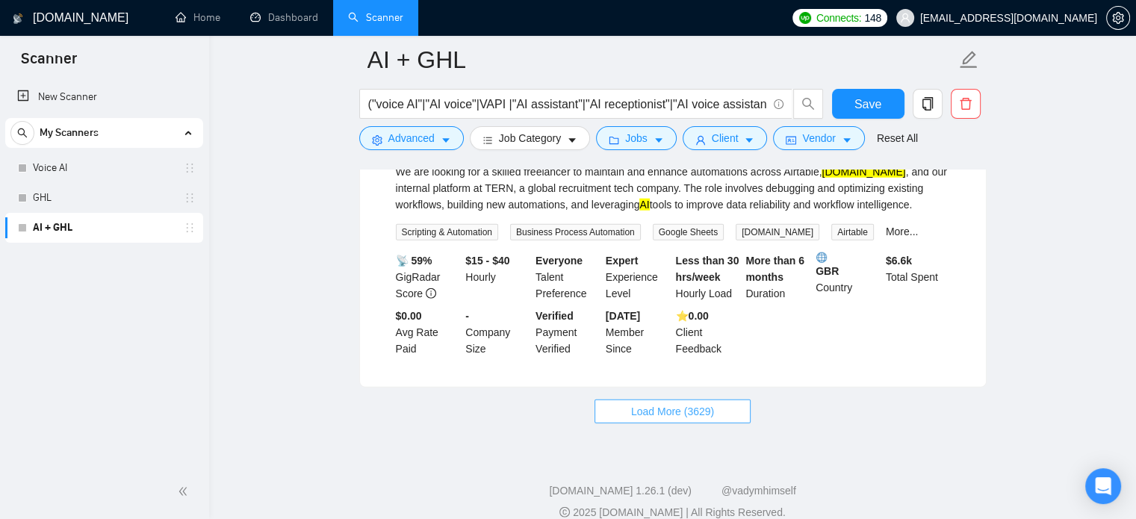
click at [693, 403] on span "Load More (3629)" at bounding box center [672, 411] width 83 height 16
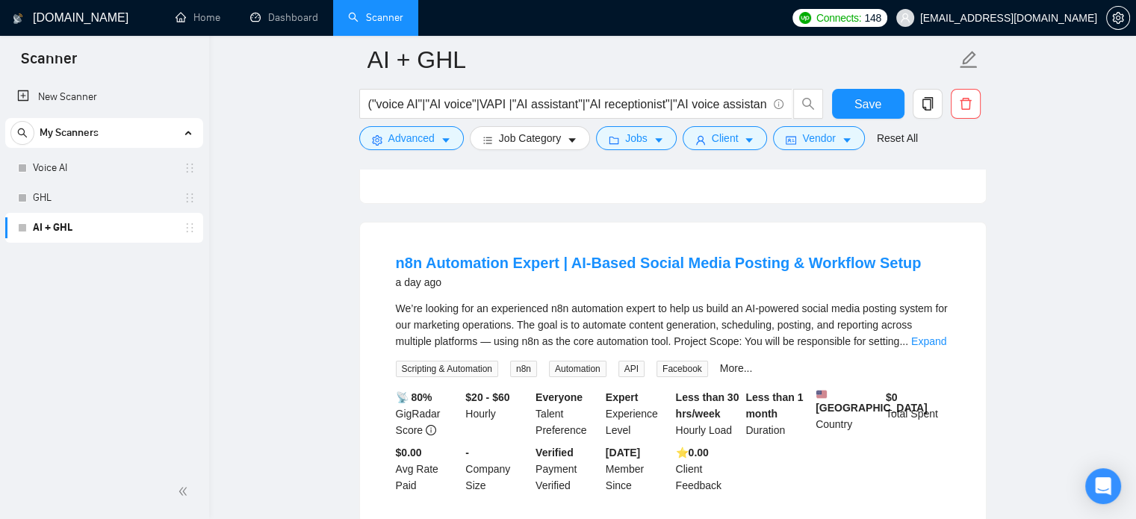
scroll to position [4979, 0]
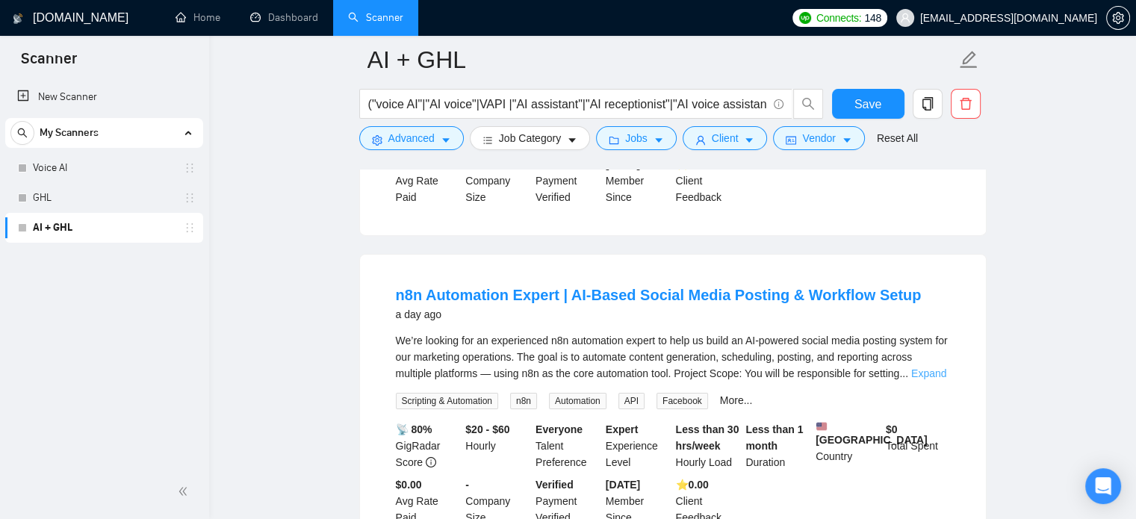
click at [930, 376] on link "Expand" at bounding box center [928, 373] width 35 height 12
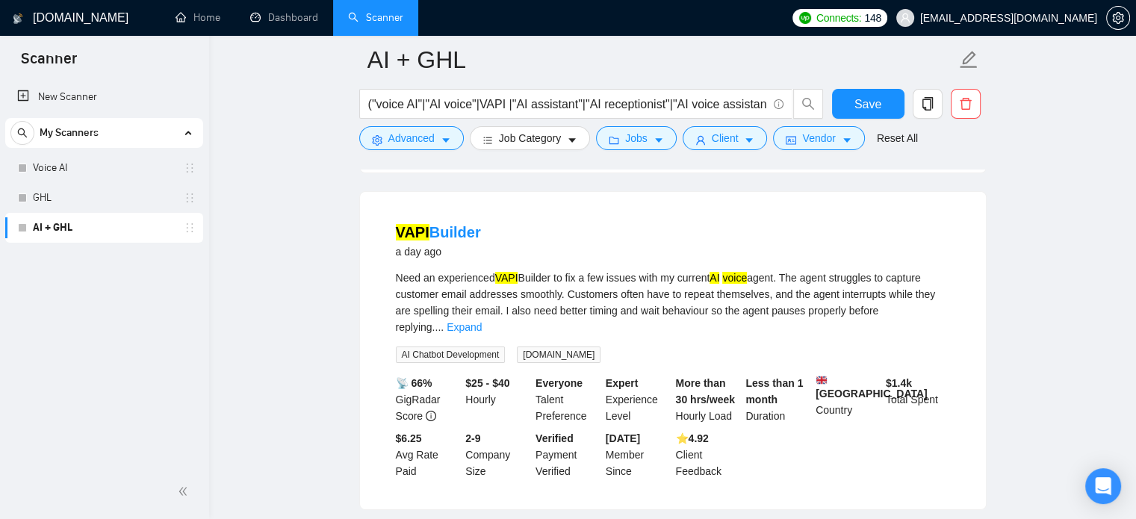
scroll to position [5623, 0]
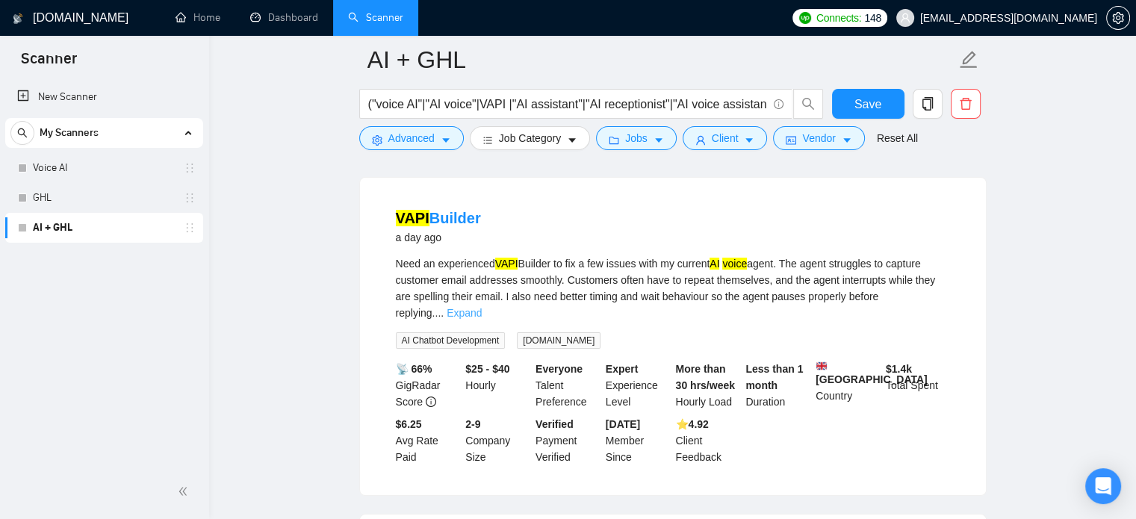
click at [482, 307] on link "Expand" at bounding box center [464, 313] width 35 height 12
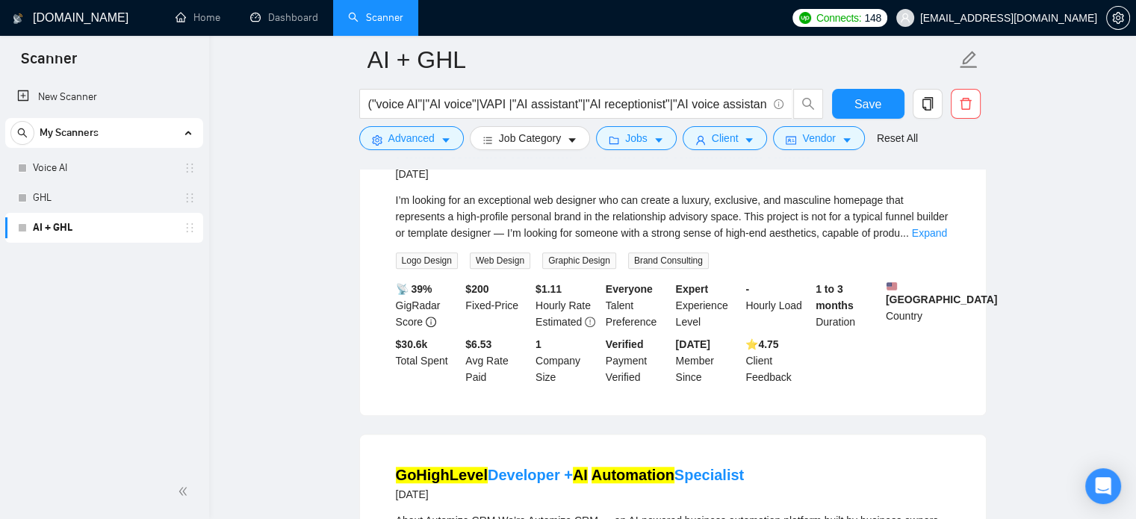
scroll to position [7017, 0]
click at [925, 269] on div "I’m looking for an exceptional web designer who can create a luxury, exclusive,…" at bounding box center [673, 230] width 554 height 77
click at [925, 239] on link "Expand" at bounding box center [929, 233] width 35 height 12
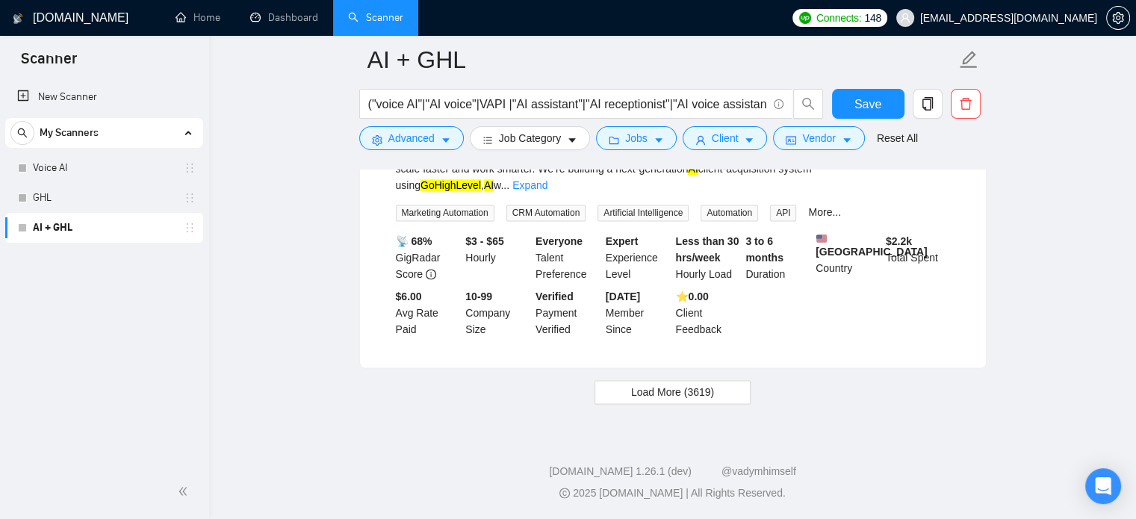
scroll to position [7952, 0]
click at [665, 400] on span "Load More (3619)" at bounding box center [672, 392] width 83 height 16
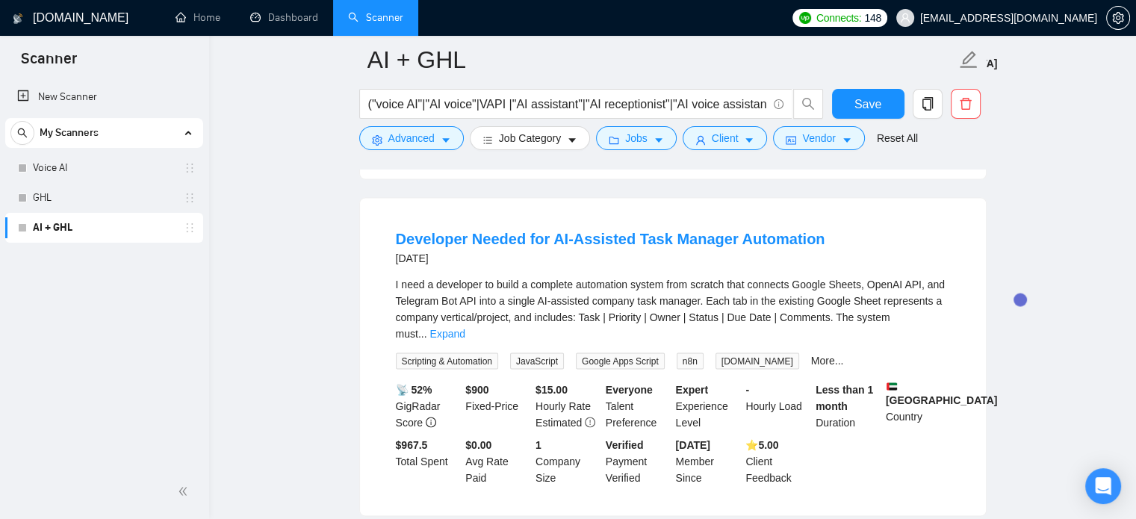
scroll to position [8499, 0]
click at [465, 326] on link "Expand" at bounding box center [447, 332] width 35 height 12
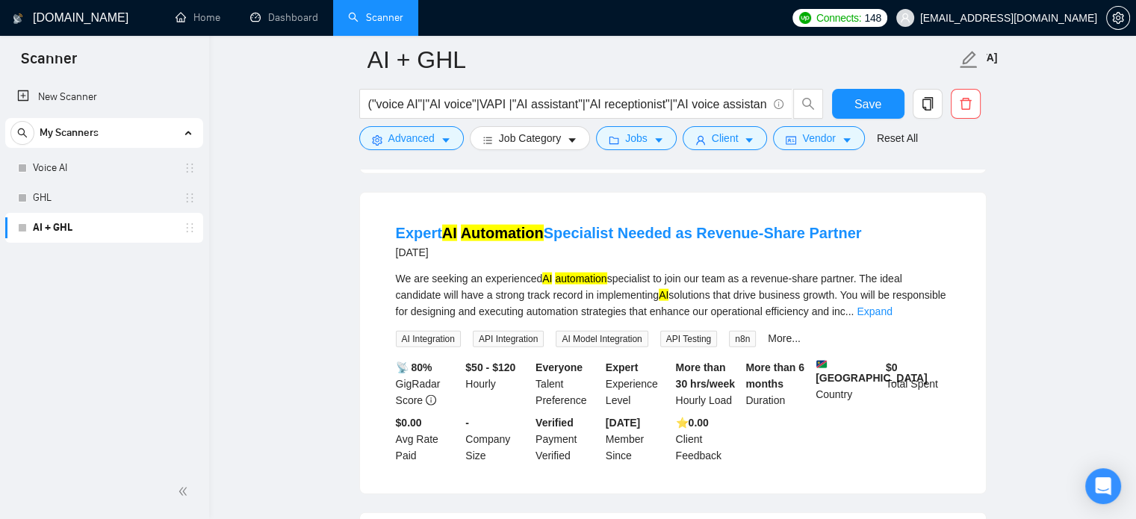
scroll to position [9138, 0]
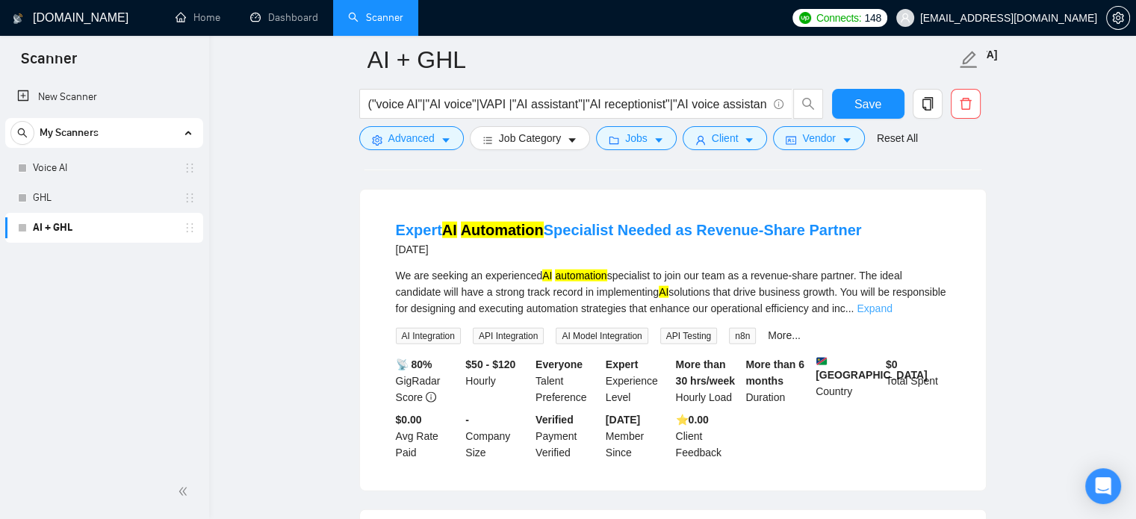
click at [892, 314] on link "Expand" at bounding box center [874, 308] width 35 height 12
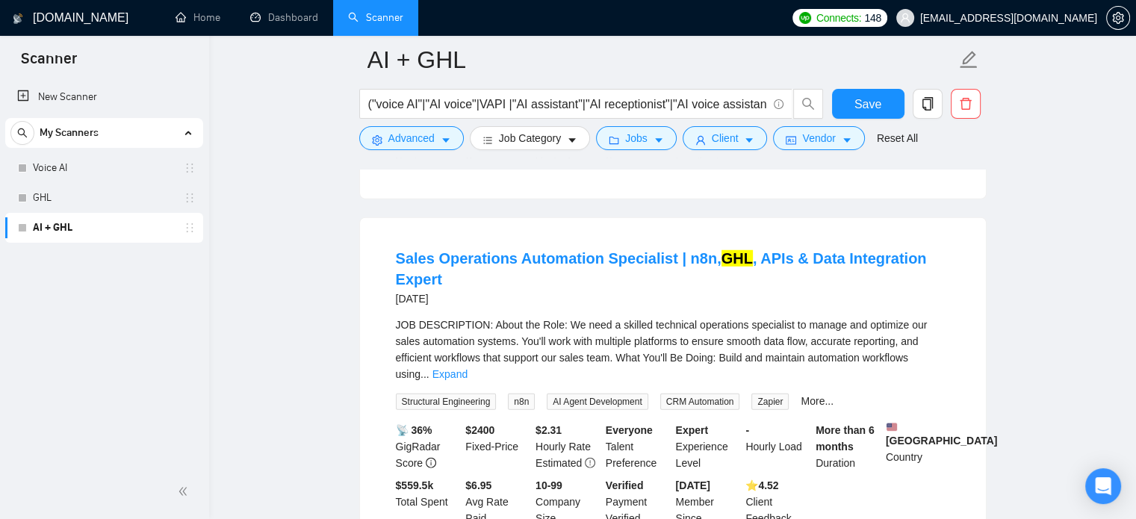
scroll to position [9834, 0]
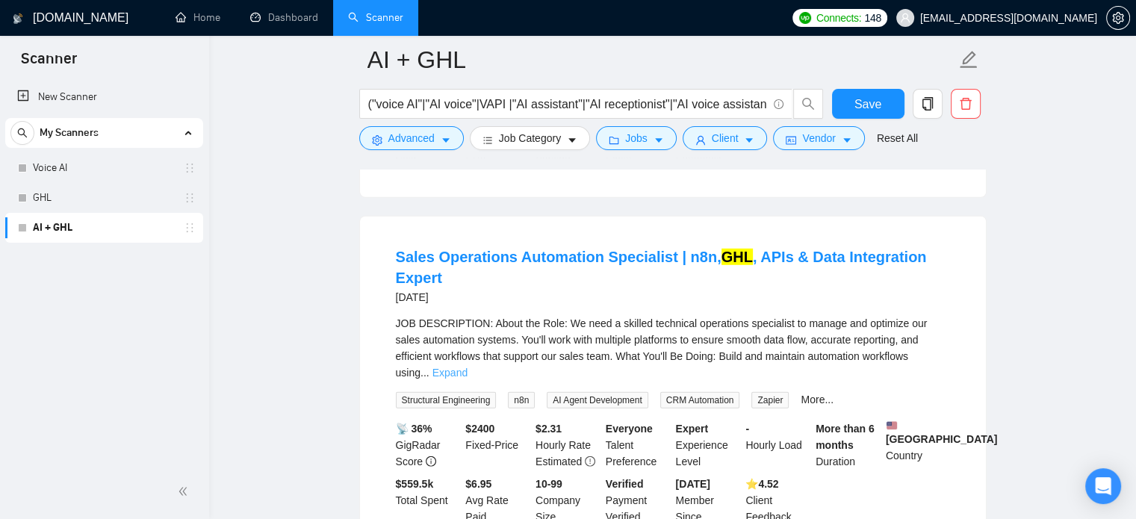
click at [468, 367] on link "Expand" at bounding box center [449, 373] width 35 height 12
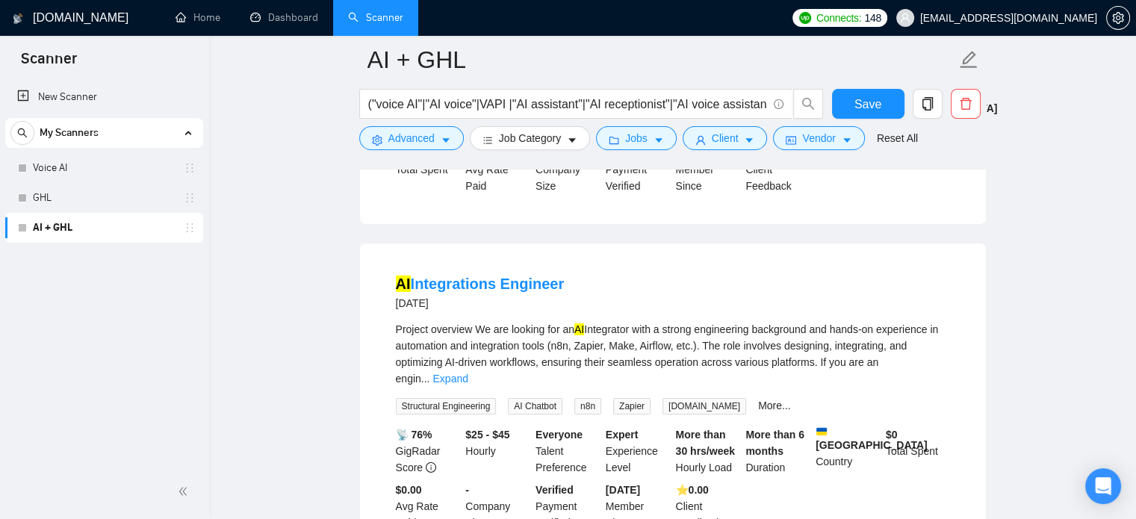
scroll to position [10471, 0]
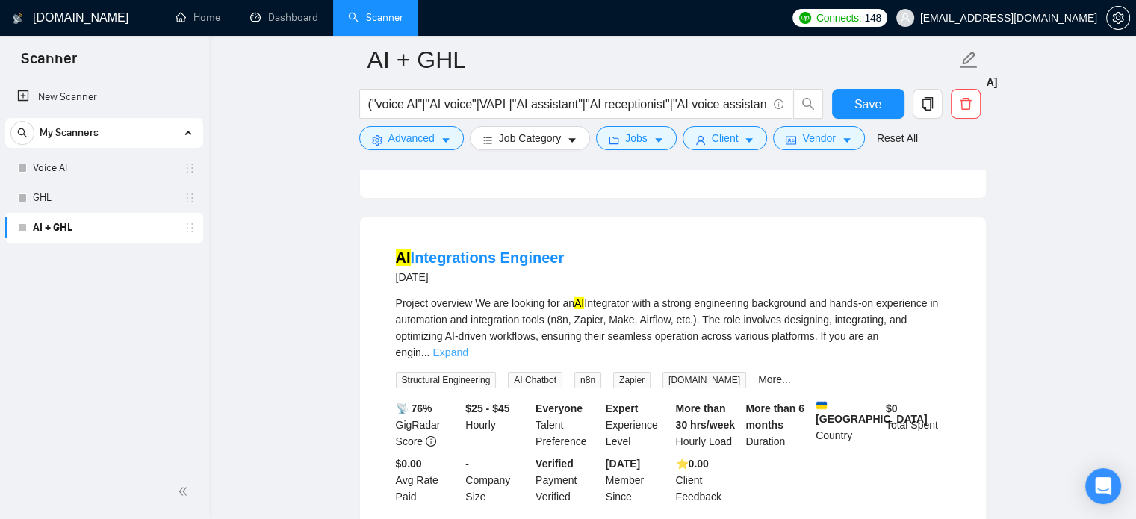
click at [468, 347] on link "Expand" at bounding box center [449, 353] width 35 height 12
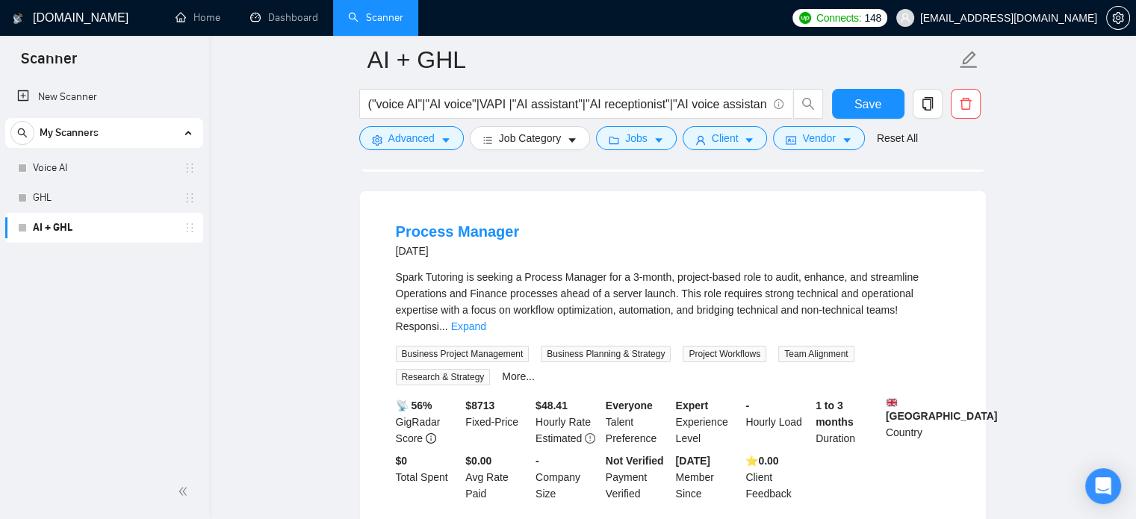
scroll to position [10966, 0]
click at [486, 320] on link "Expand" at bounding box center [468, 326] width 35 height 12
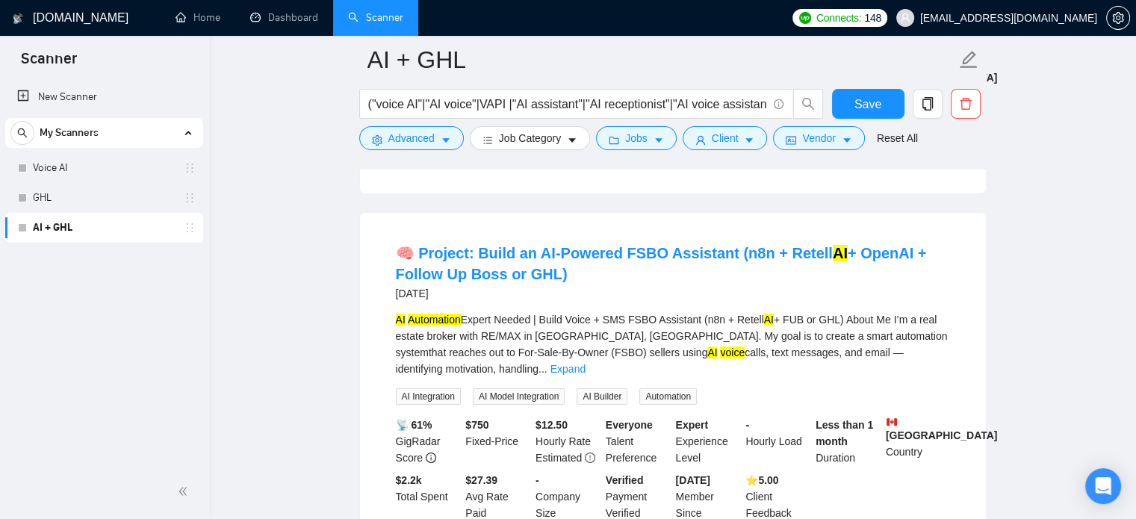
scroll to position [11491, 0]
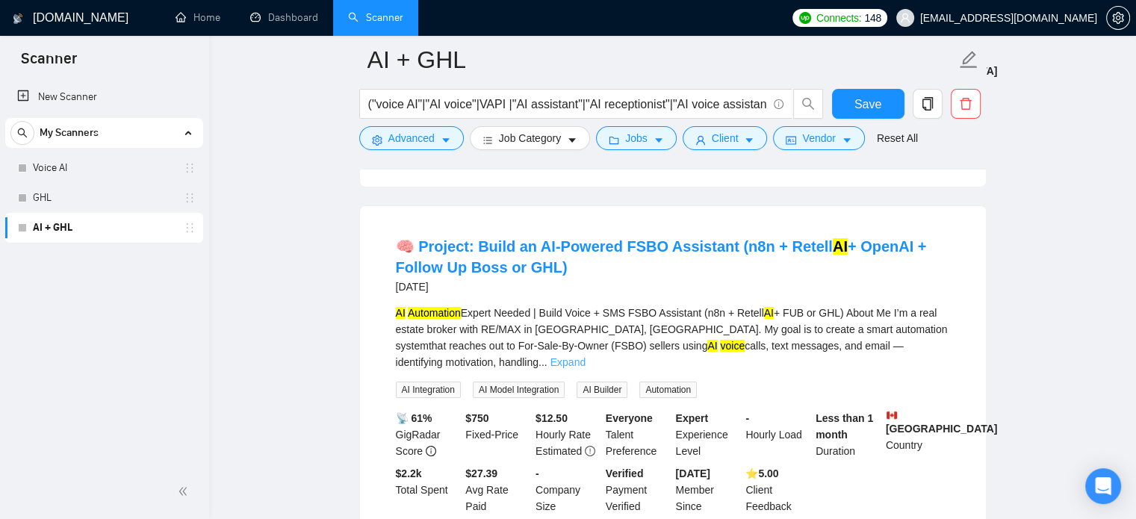
click at [586, 358] on link "Expand" at bounding box center [567, 362] width 35 height 12
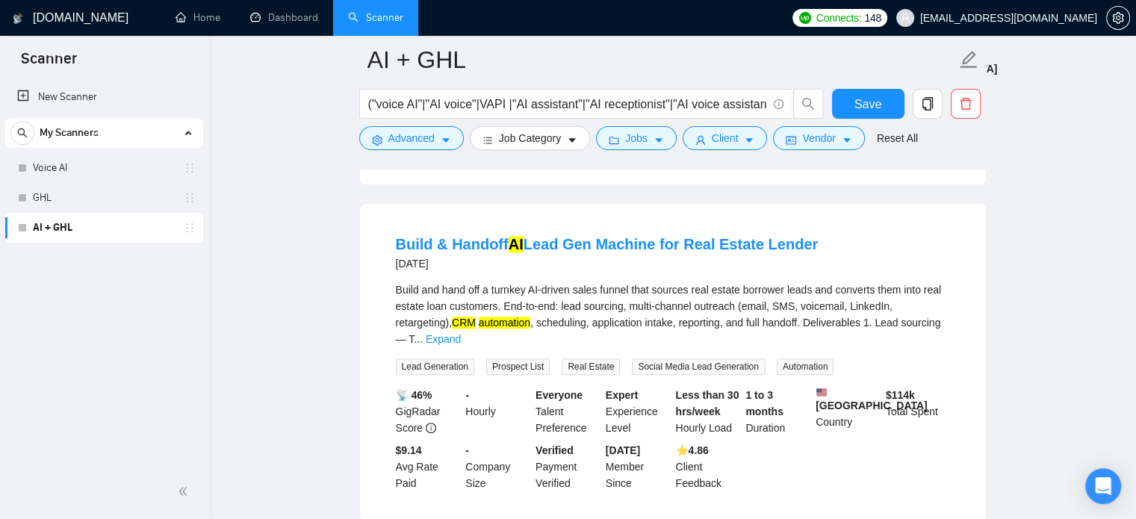
scroll to position [12698, 0]
click at [461, 332] on link "Expand" at bounding box center [443, 338] width 35 height 12
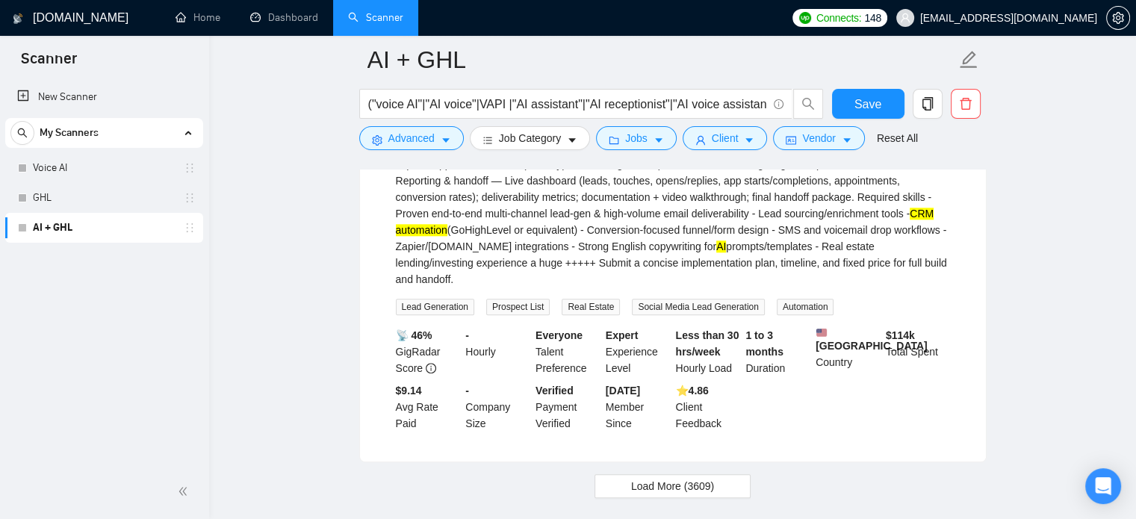
scroll to position [13037, 0]
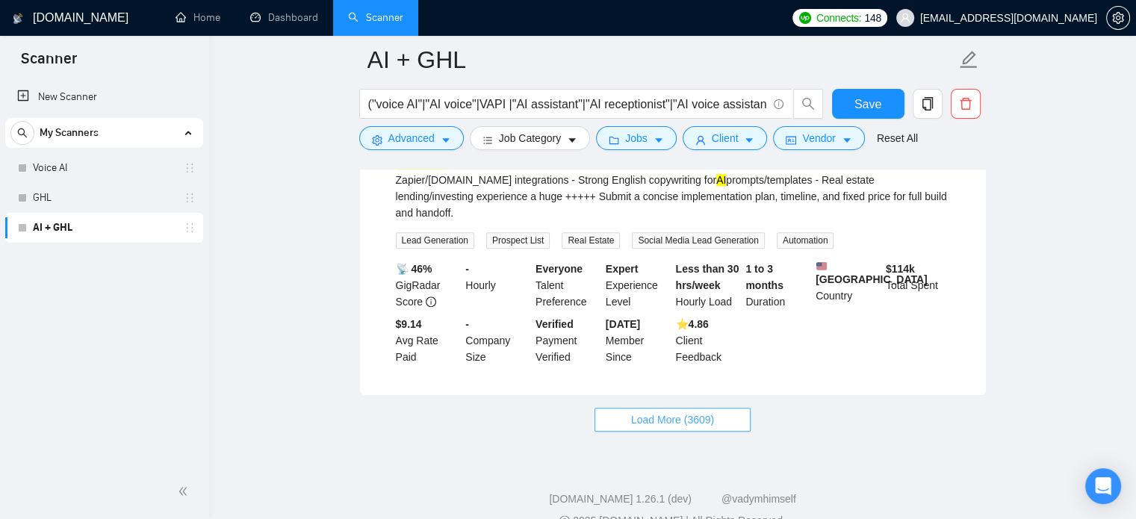
click at [663, 412] on span "Load More (3609)" at bounding box center [672, 420] width 83 height 16
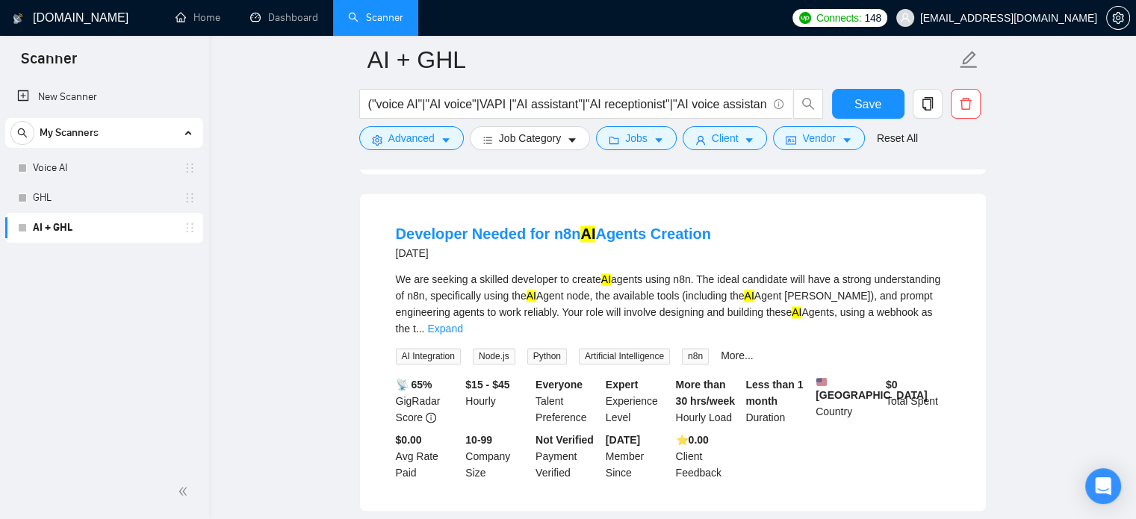
scroll to position [13580, 0]
click at [462, 321] on link "Expand" at bounding box center [444, 327] width 35 height 12
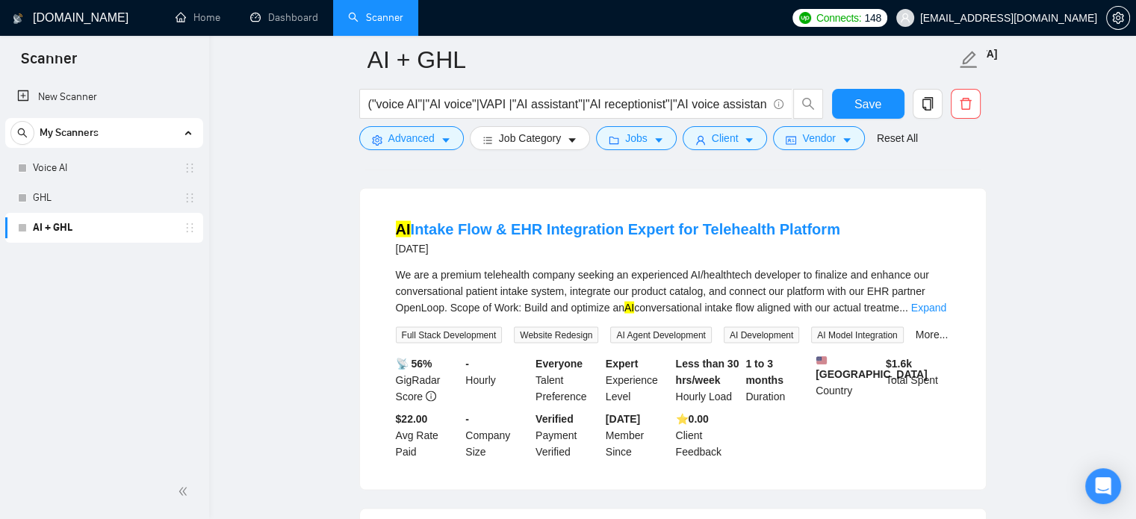
scroll to position [14372, 0]
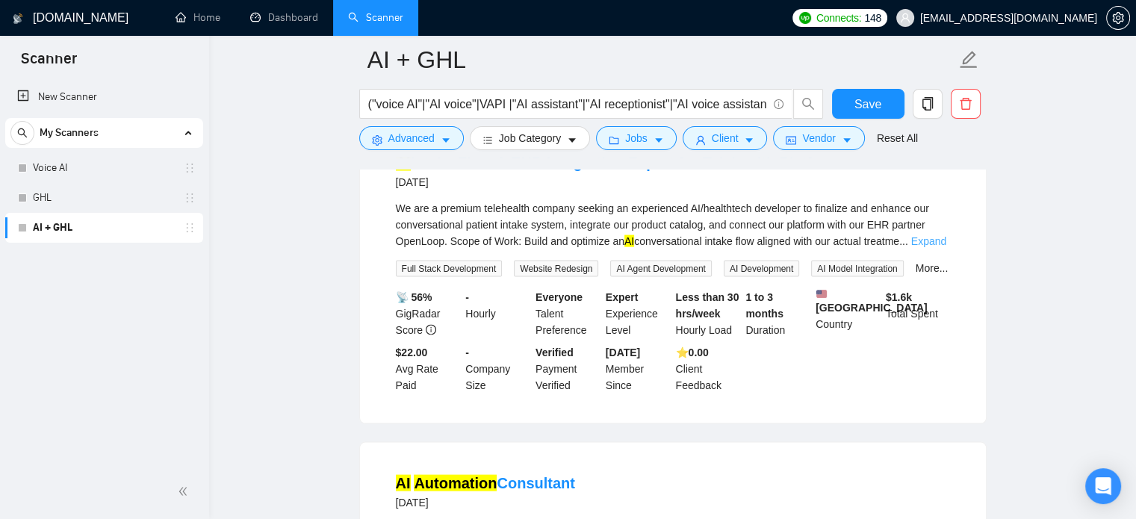
click at [929, 235] on link "Expand" at bounding box center [928, 241] width 35 height 12
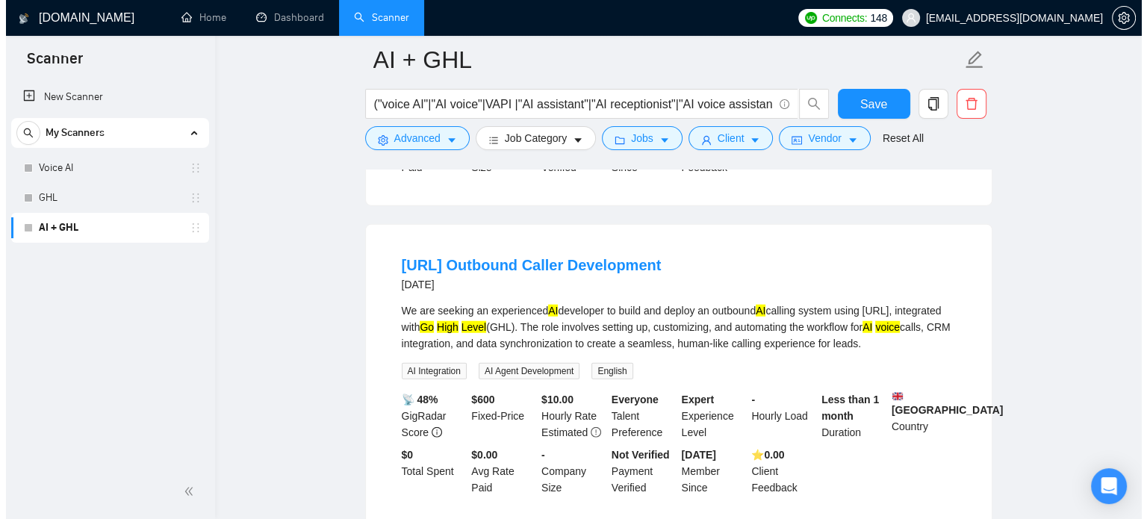
scroll to position [15129, 0]
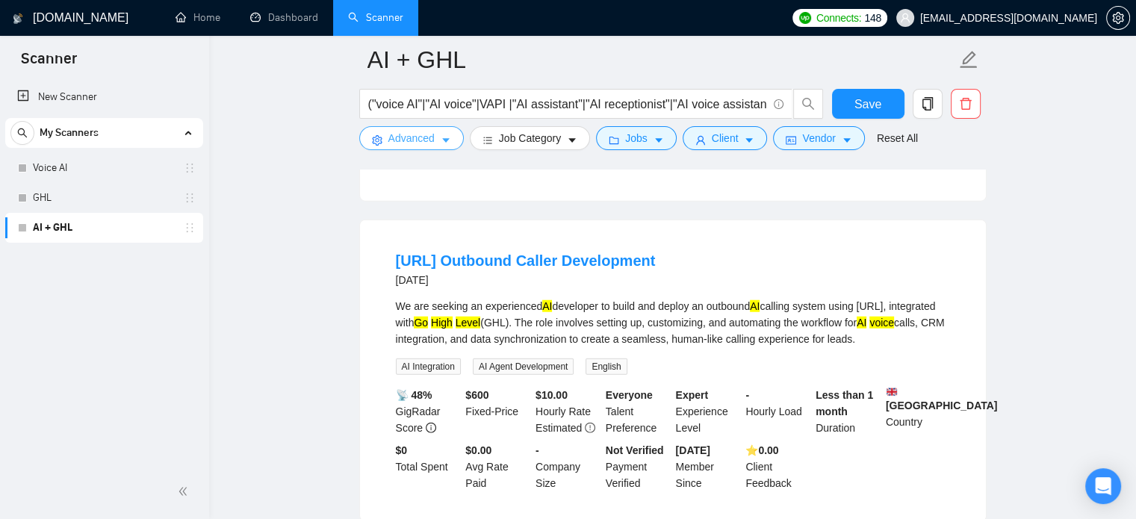
click at [373, 137] on icon "setting" at bounding box center [377, 140] width 10 height 10
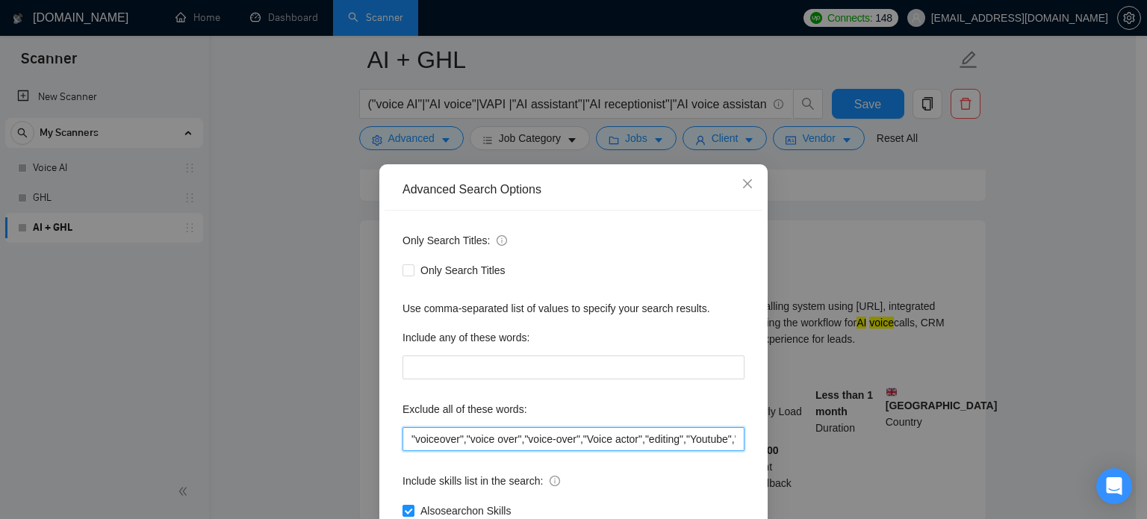
click at [560, 446] on input ""voiceover","voice over","voice-over","Voice actor","editing","Youtube","creato…" at bounding box center [574, 439] width 342 height 24
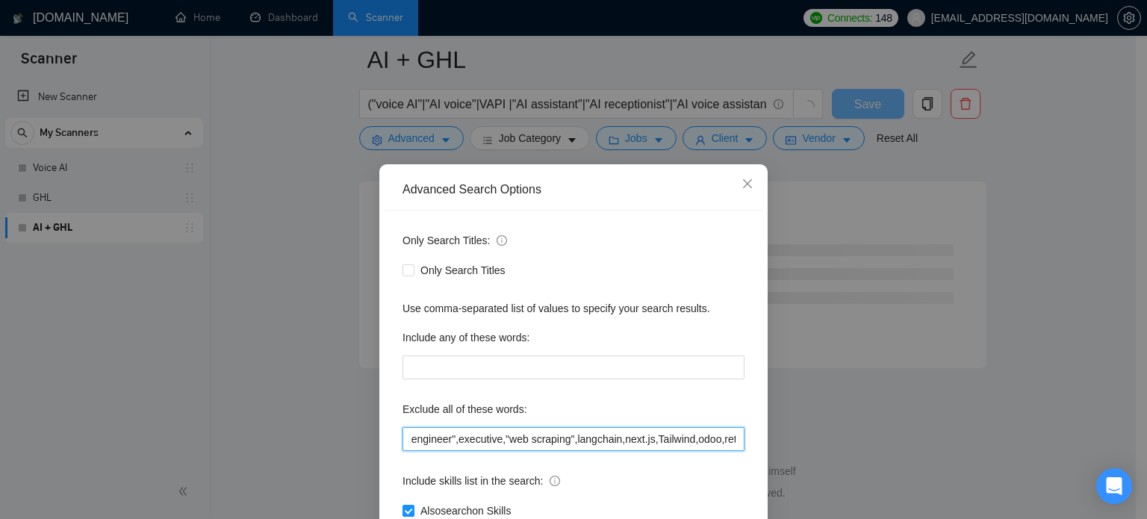
scroll to position [102, 0]
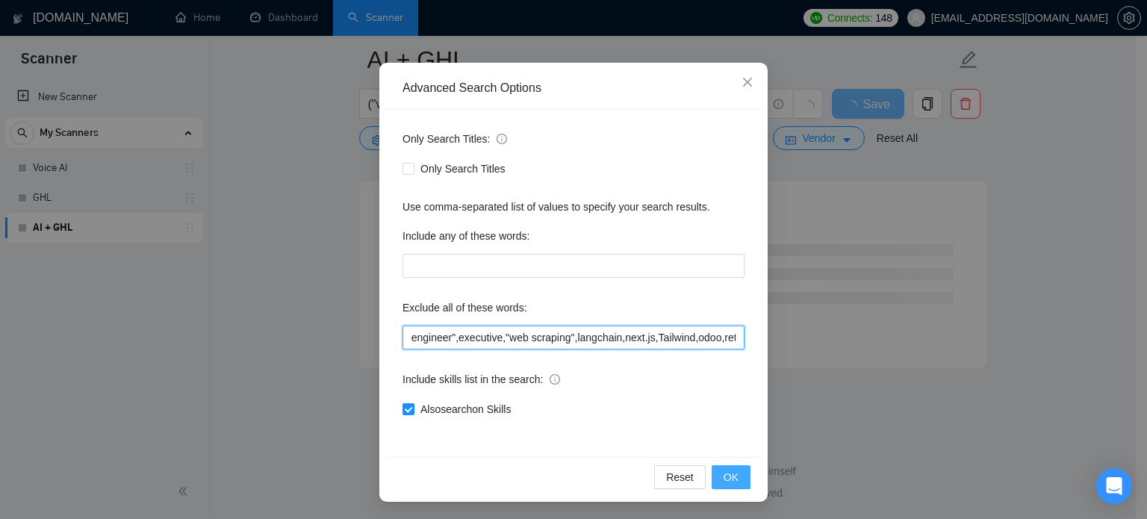
type input ""voiceover","voice over","voice-over","Voice actor","editing","Youtube","creato…"
click at [735, 480] on button "OK" at bounding box center [731, 477] width 39 height 24
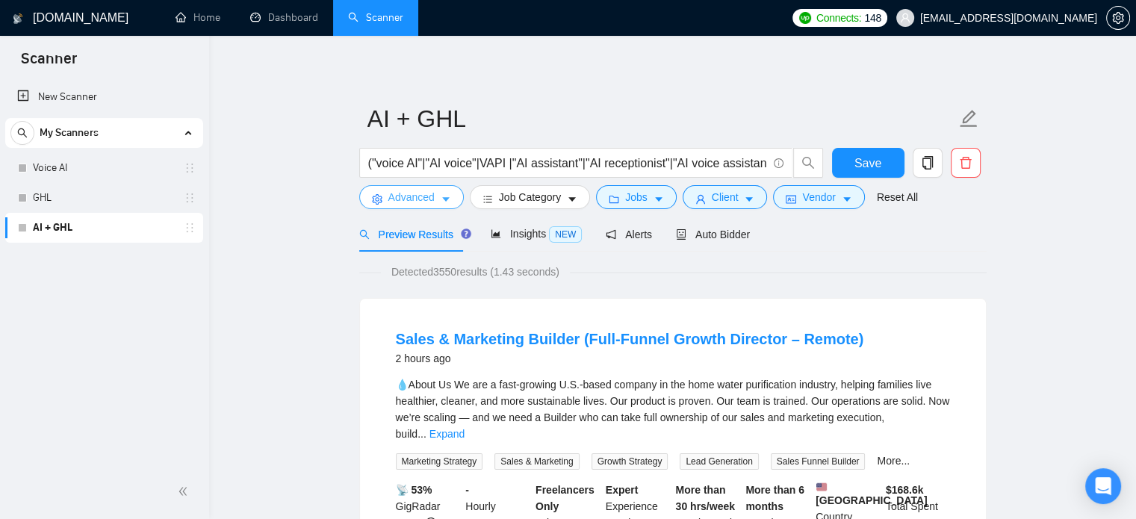
scroll to position [0, 0]
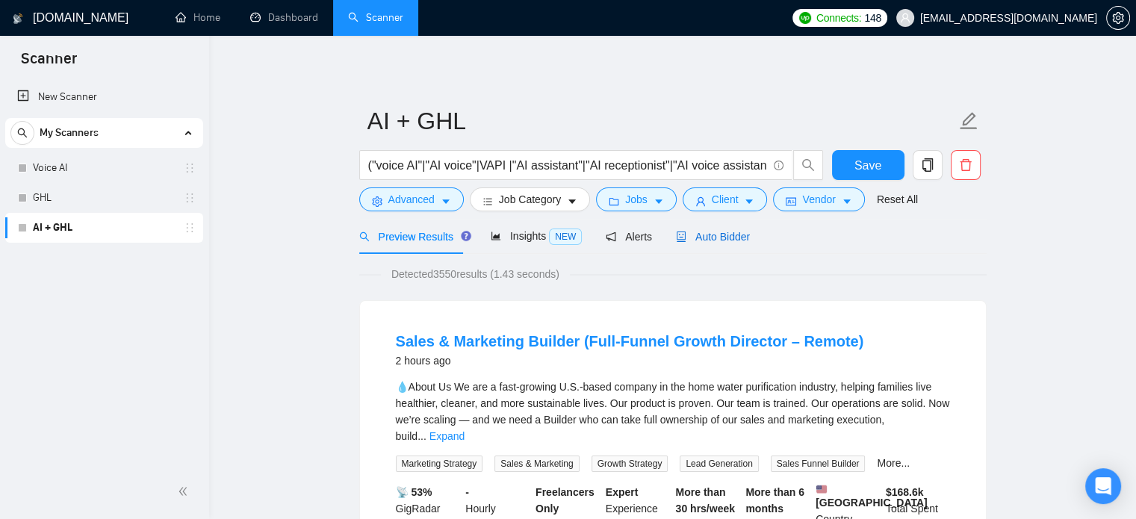
click at [707, 237] on span "Auto Bidder" at bounding box center [713, 237] width 74 height 12
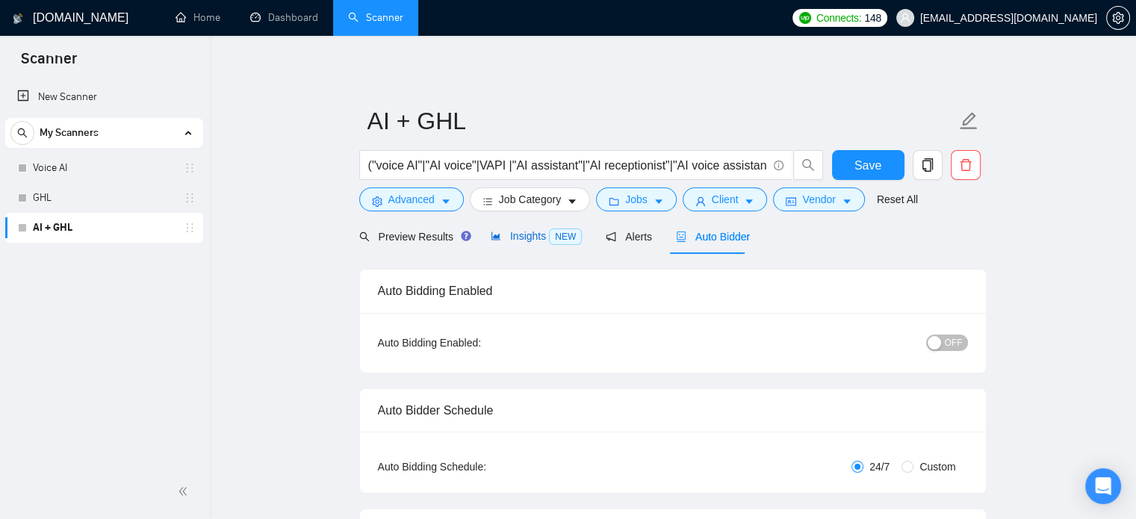
click at [523, 239] on span "Insights NEW" at bounding box center [536, 236] width 91 height 12
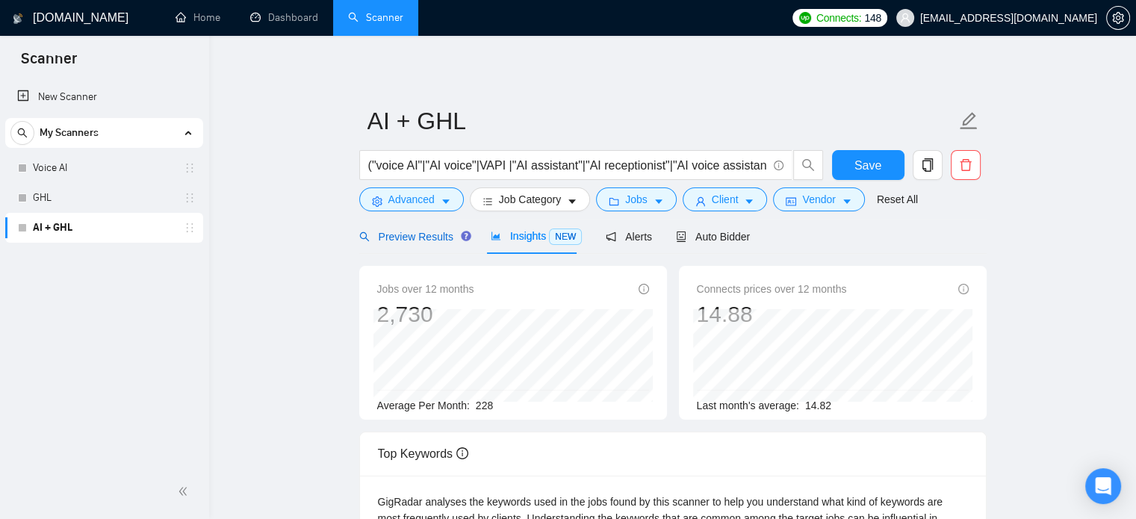
click at [399, 238] on span "Preview Results" at bounding box center [413, 237] width 108 height 12
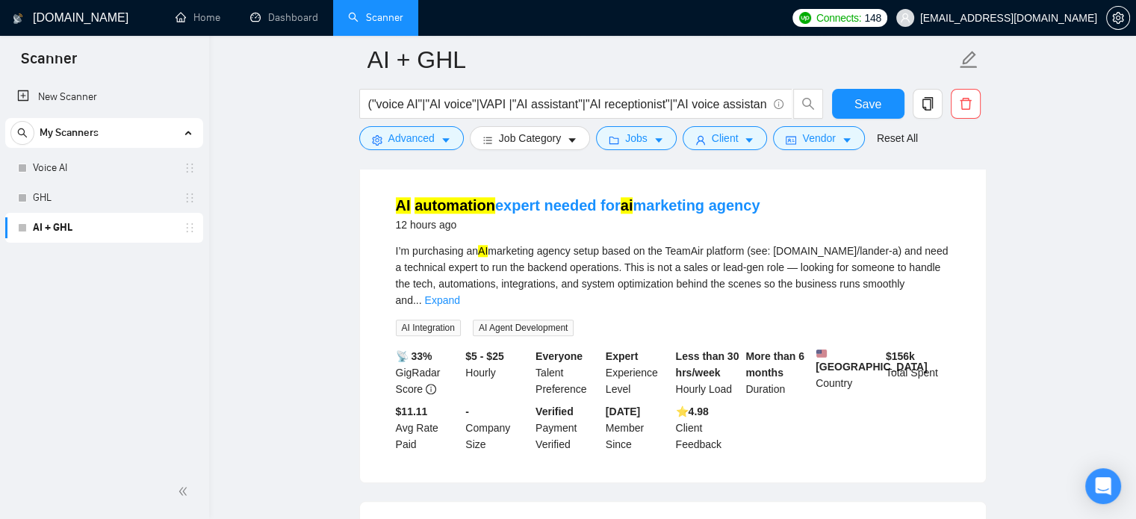
scroll to position [1500, 0]
click at [460, 294] on link "Expand" at bounding box center [442, 300] width 35 height 12
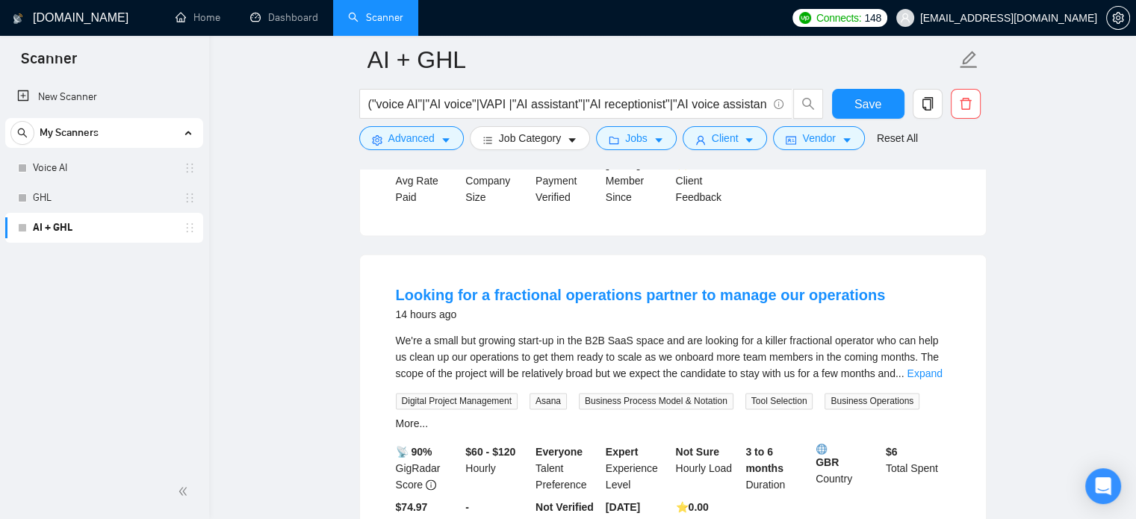
scroll to position [2267, 0]
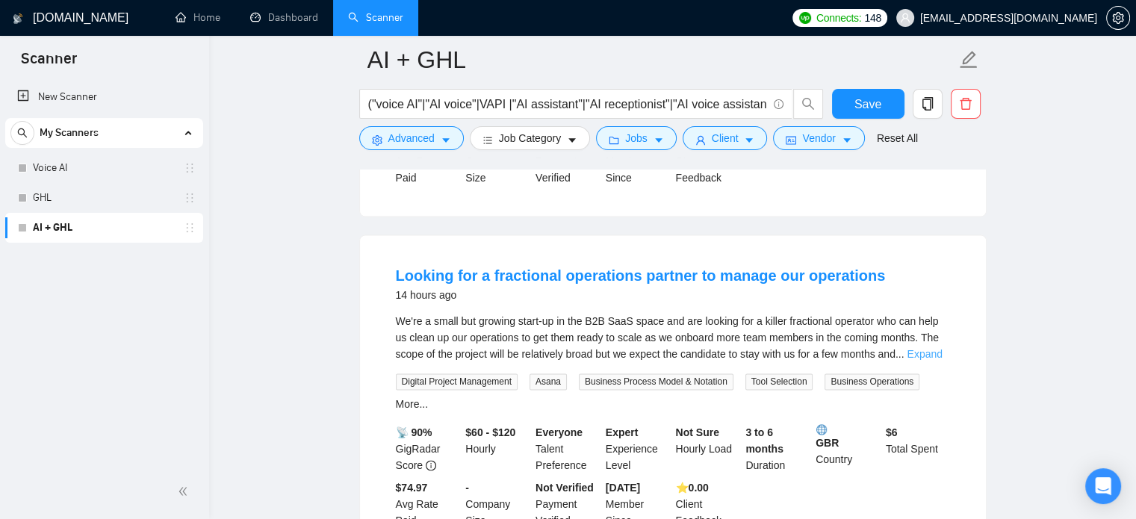
click at [932, 348] on link "Expand" at bounding box center [924, 354] width 35 height 12
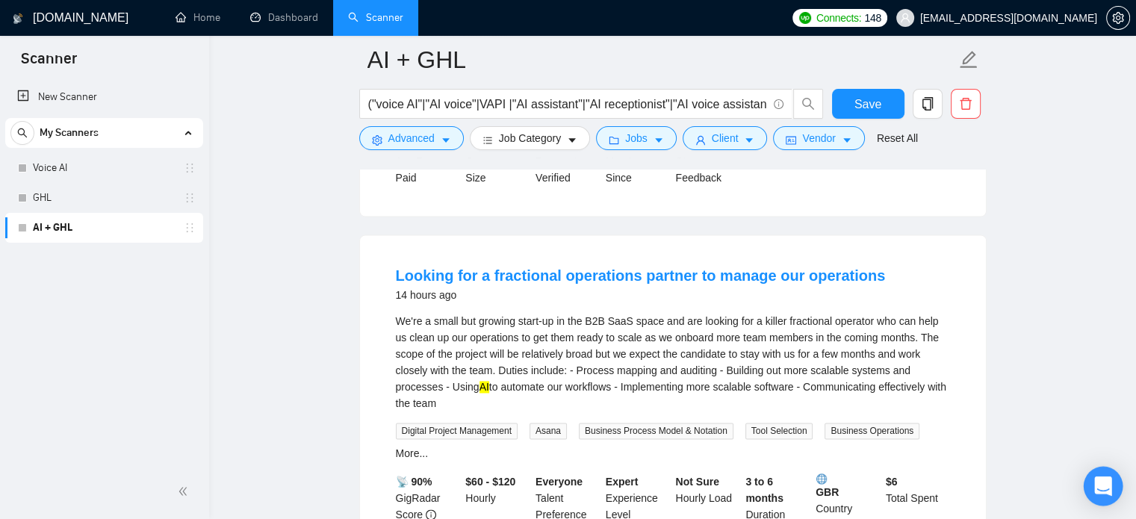
click at [1105, 478] on icon "Open Intercom Messenger" at bounding box center [1102, 485] width 17 height 19
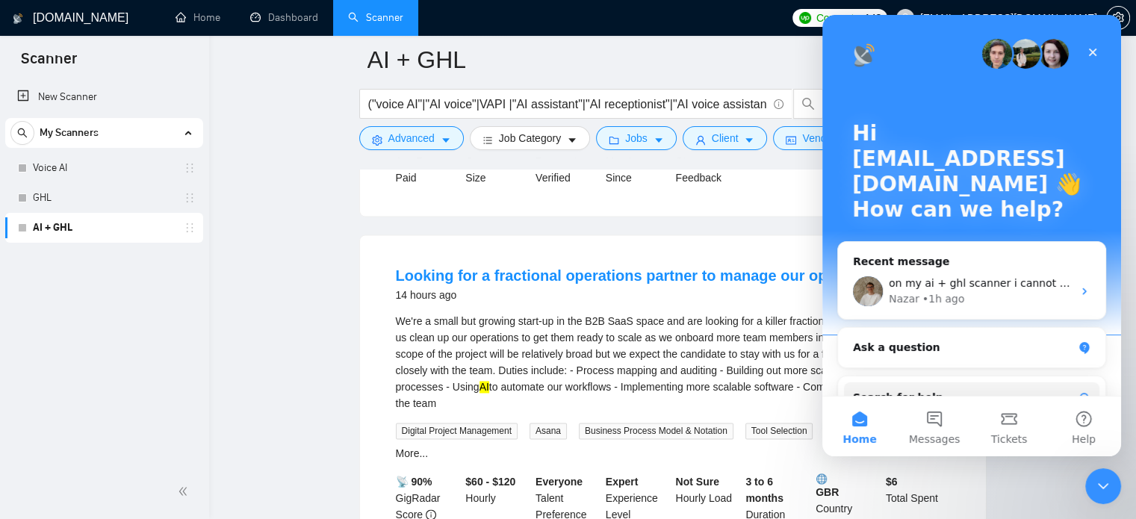
scroll to position [0, 0]
click at [1105, 479] on icon "Close Intercom Messenger" at bounding box center [1103, 486] width 18 height 18
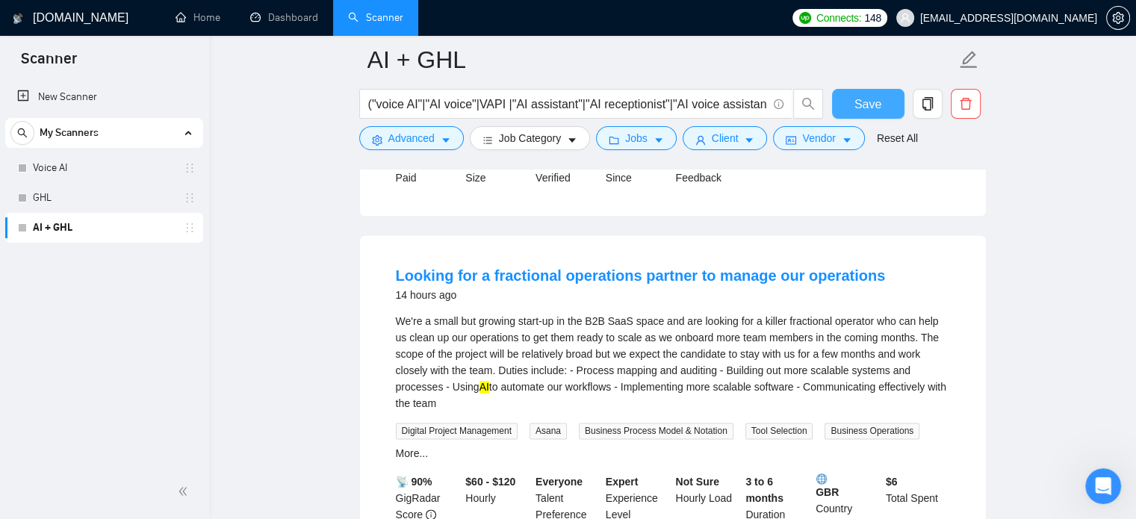
click at [867, 96] on span "Save" at bounding box center [867, 104] width 27 height 19
click at [1096, 478] on icon "Open Intercom Messenger" at bounding box center [1101, 484] width 25 height 25
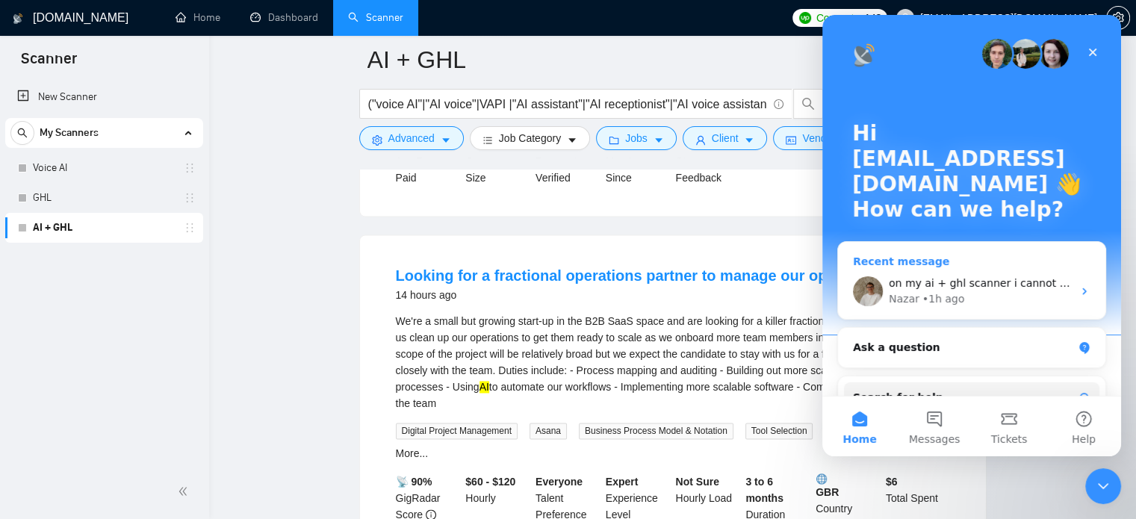
click at [960, 296] on div "Nazar • 1h ago" at bounding box center [981, 299] width 184 height 16
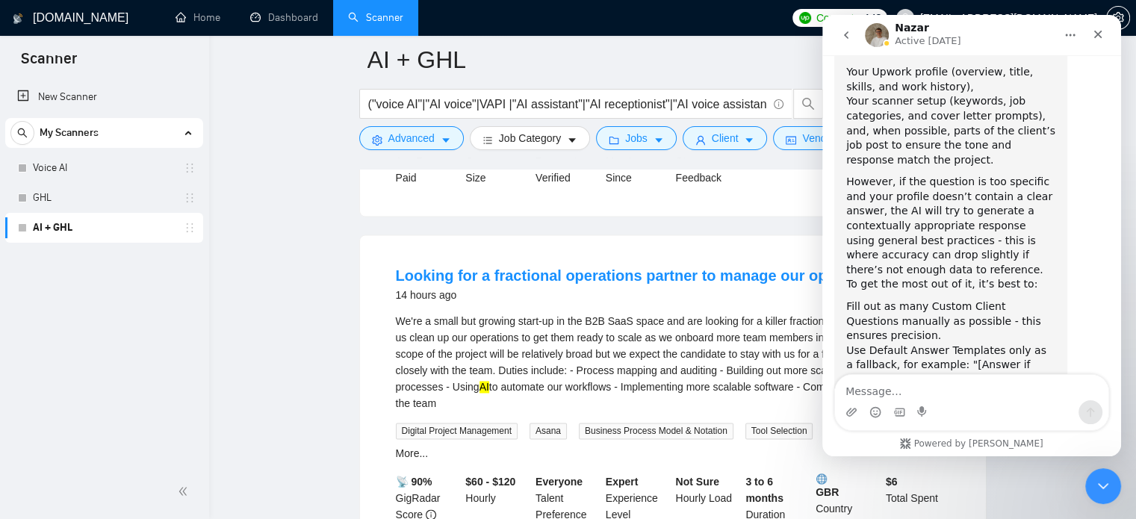
scroll to position [4255, 0]
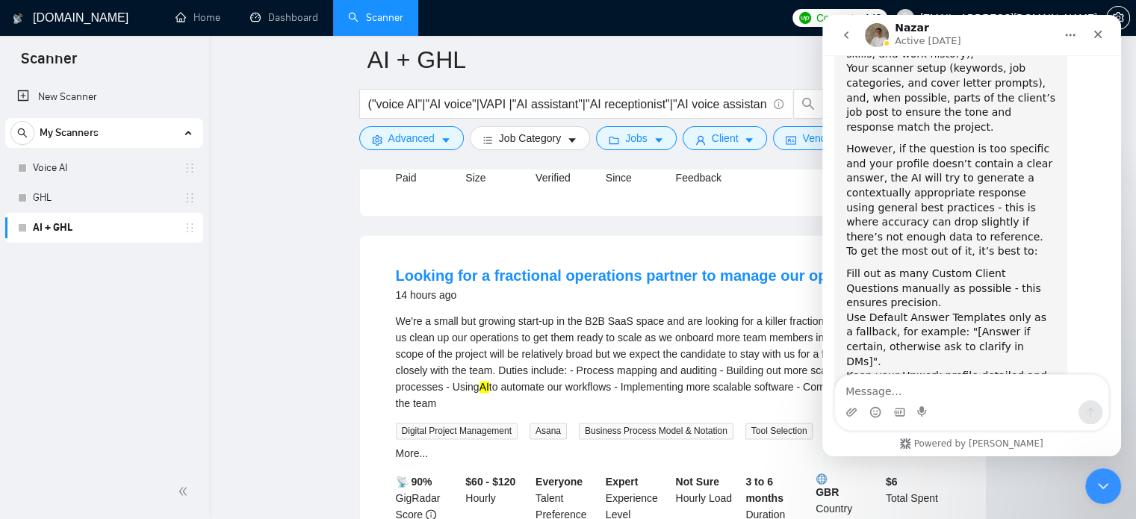
click at [896, 391] on textarea "Message…" at bounding box center [971, 387] width 273 height 25
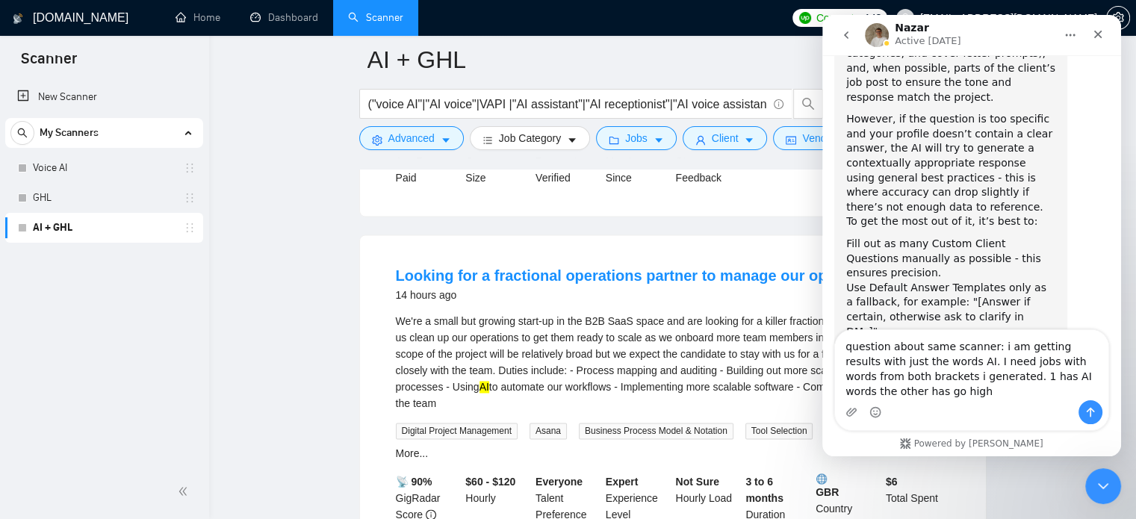
scroll to position [4300, 0]
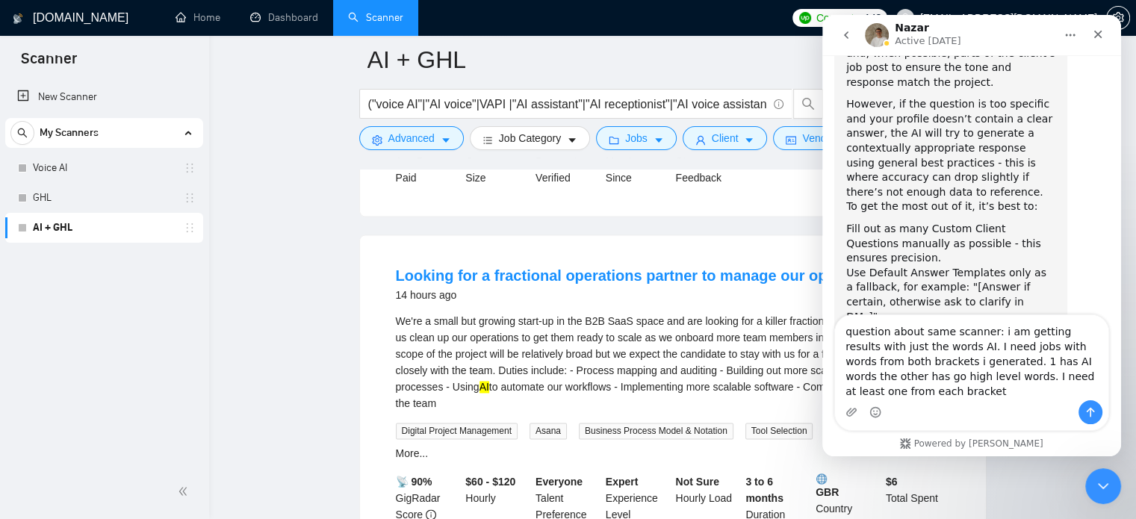
type textarea "question about same scanner: i am getting results with just the words AI. I nee…"
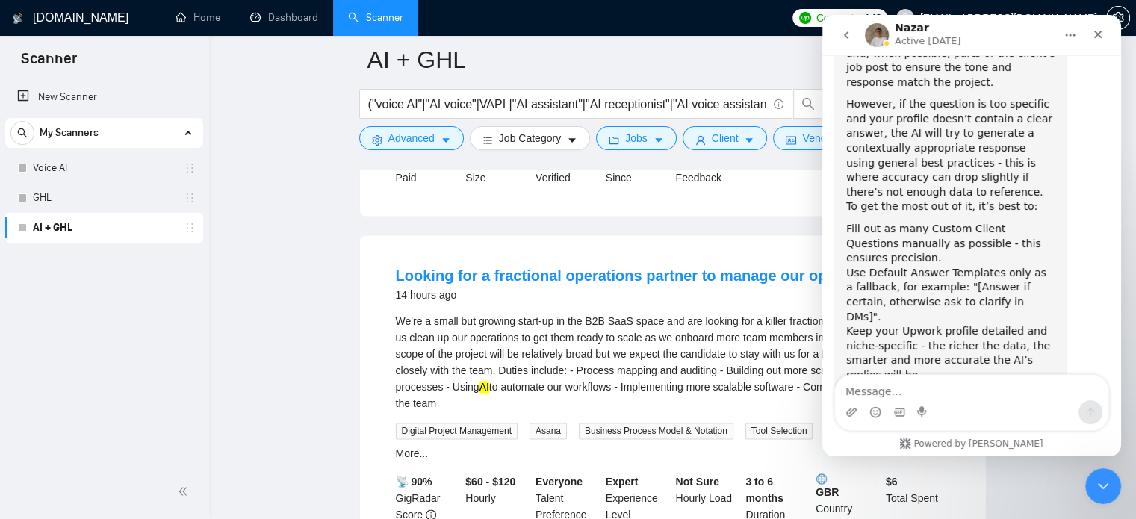
scroll to position [4359, 0]
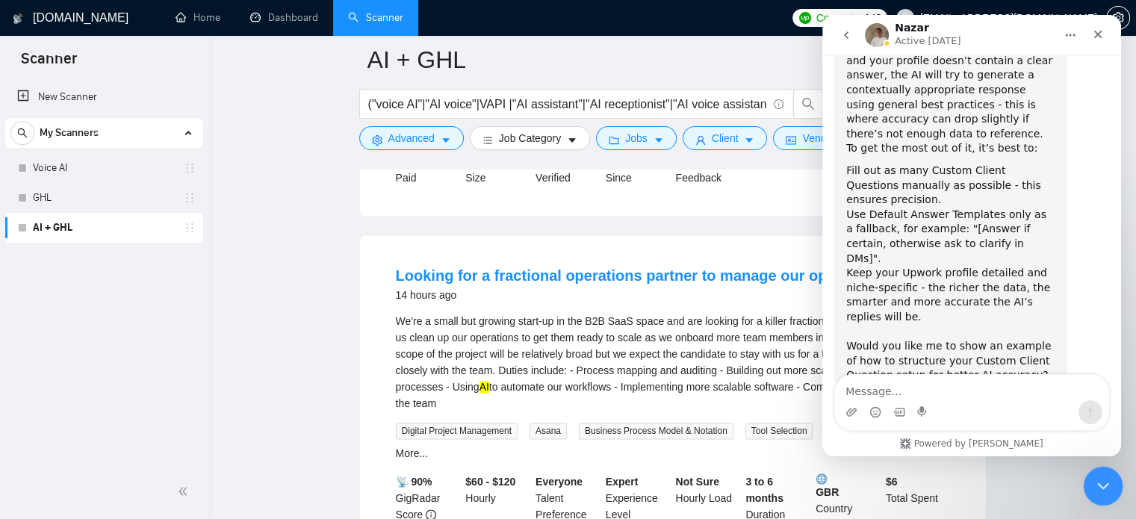
click at [1101, 481] on icon "Close Intercom Messenger" at bounding box center [1101, 484] width 18 height 18
